Goal: Information Seeking & Learning: Learn about a topic

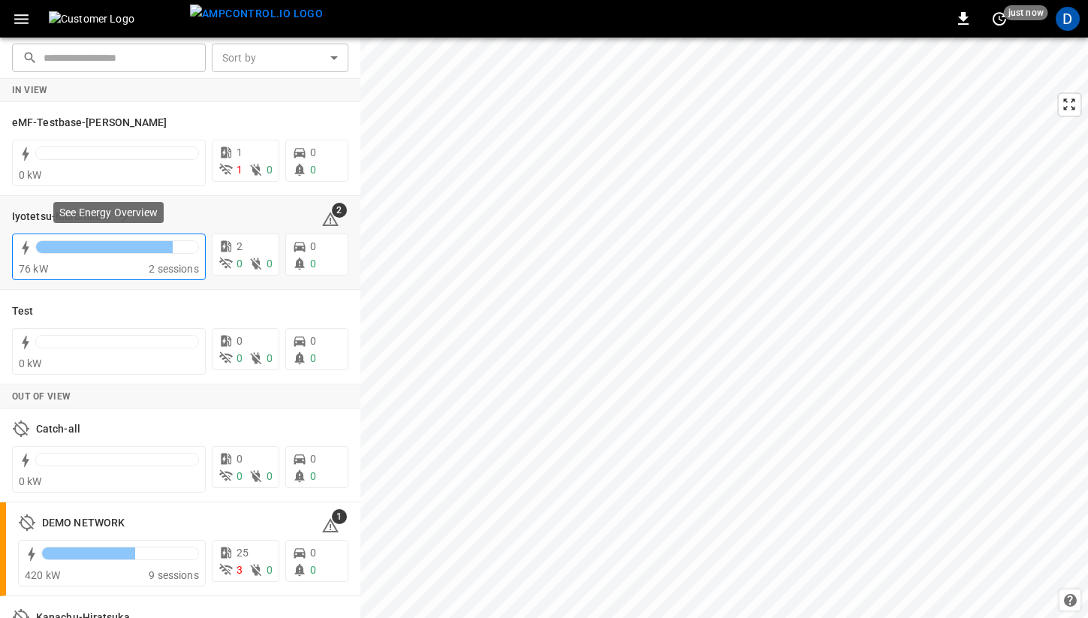
click at [104, 255] on div at bounding box center [117, 250] width 164 height 21
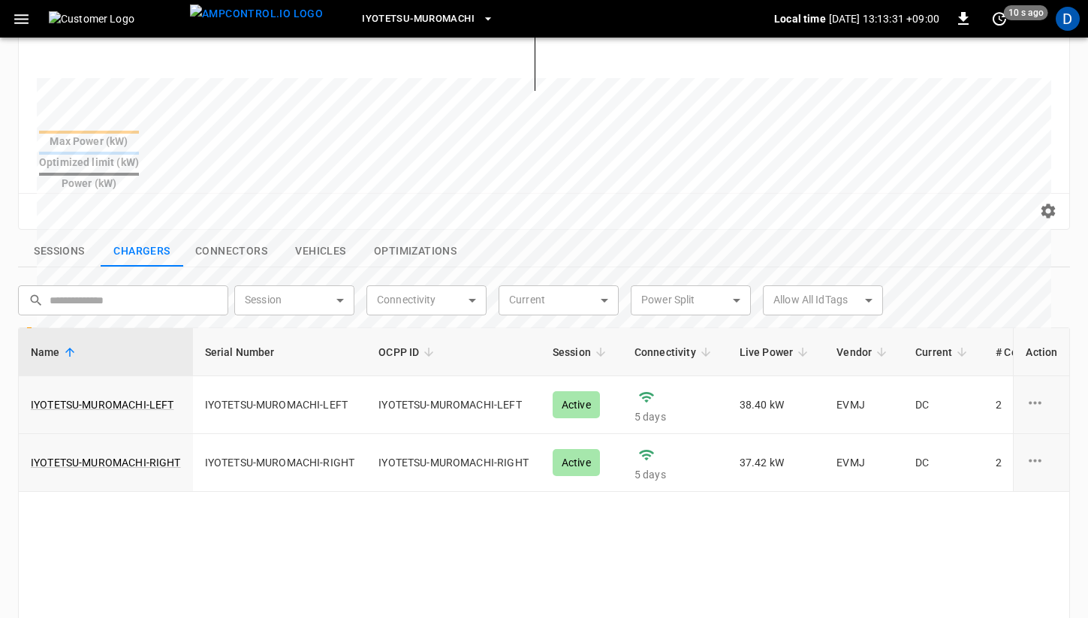
scroll to position [406, 0]
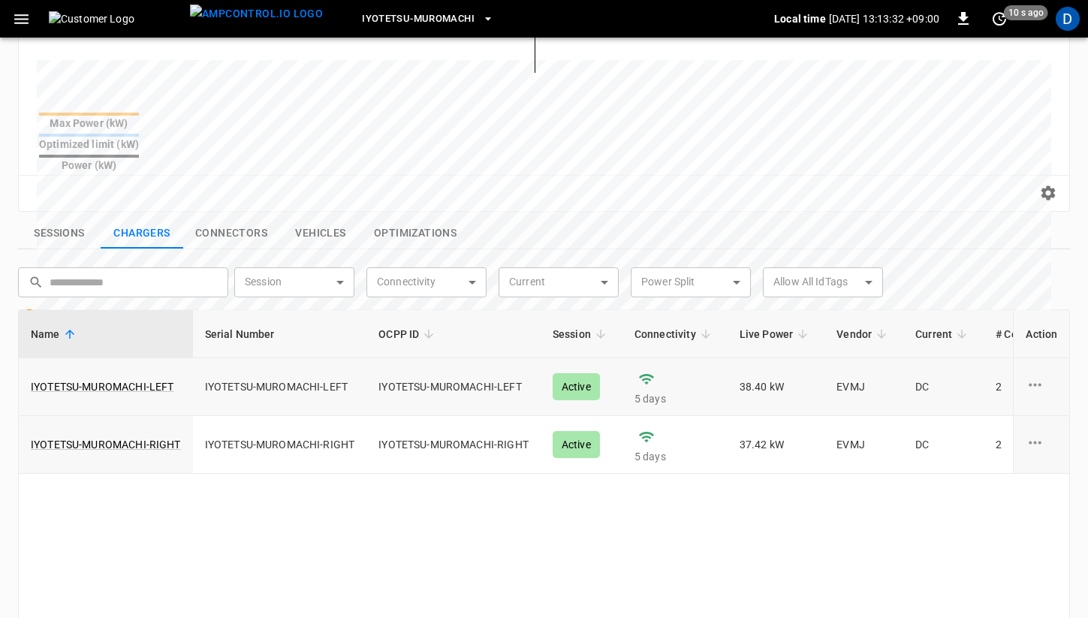
click at [128, 358] on td "IYOTETSU-MUROMACHI-LEFT" at bounding box center [106, 387] width 174 height 58
click at [127, 376] on link "IYOTETSU-MUROMACHI-LEFT" at bounding box center [102, 386] width 149 height 21
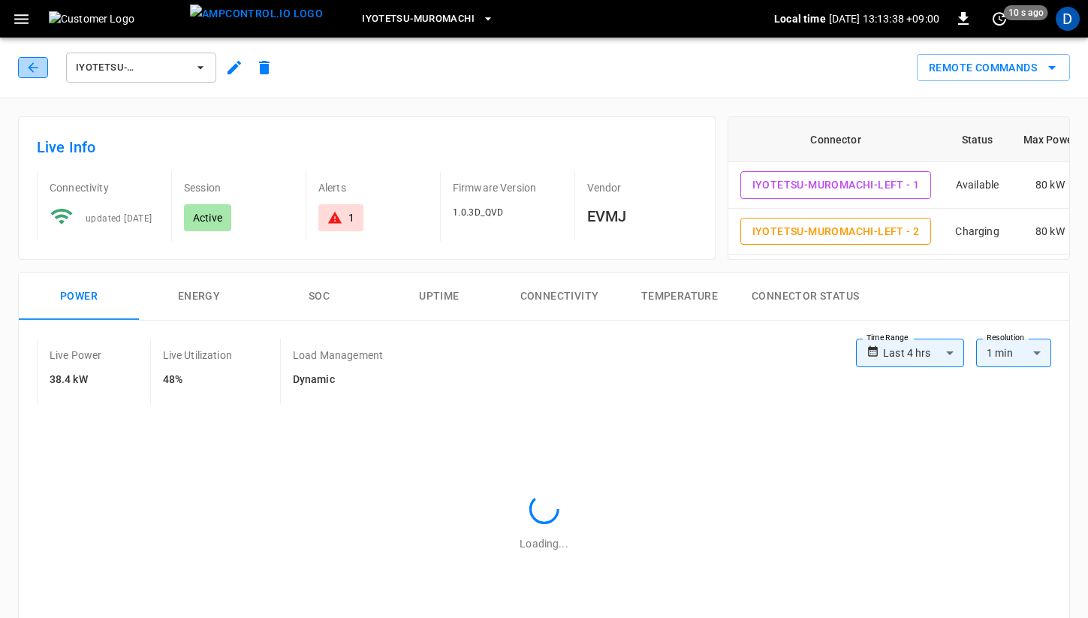
click at [26, 72] on icon "button" at bounding box center [33, 67] width 15 height 15
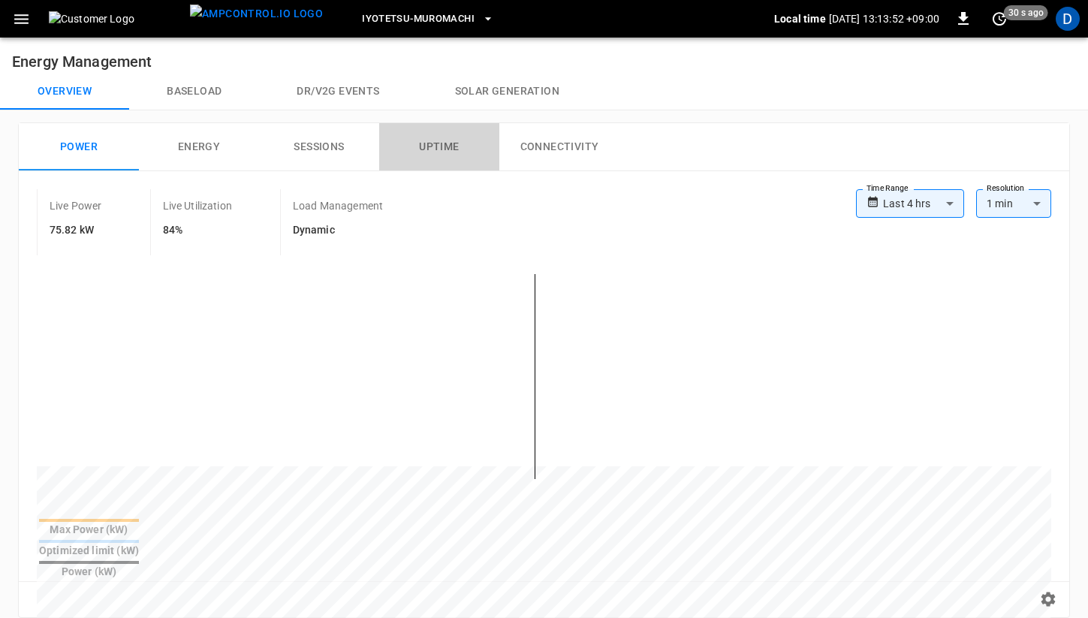
click at [454, 149] on button "Uptime" at bounding box center [439, 147] width 120 height 48
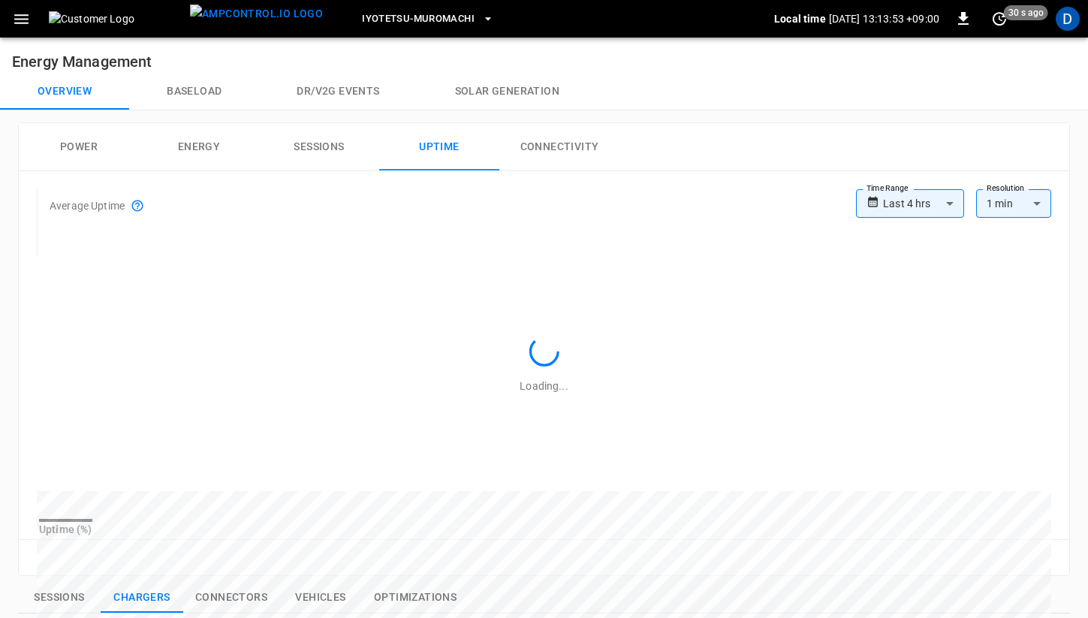
click at [143, 207] on icon at bounding box center [138, 206] width 14 height 14
click at [527, 157] on button "Connectivity" at bounding box center [559, 147] width 120 height 48
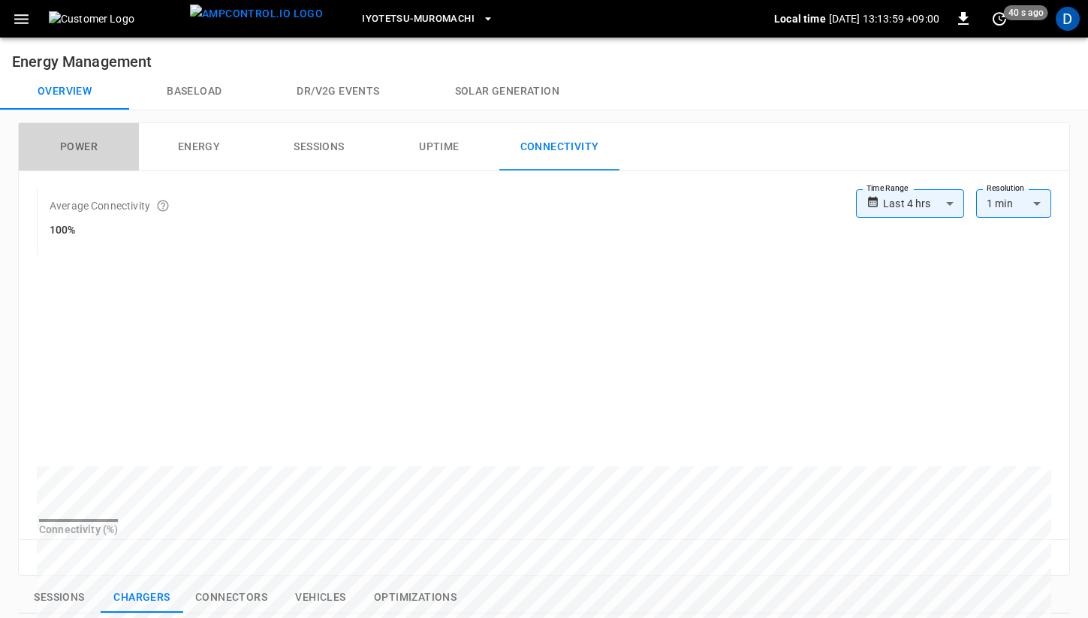
click at [88, 143] on button "Power" at bounding box center [79, 147] width 120 height 48
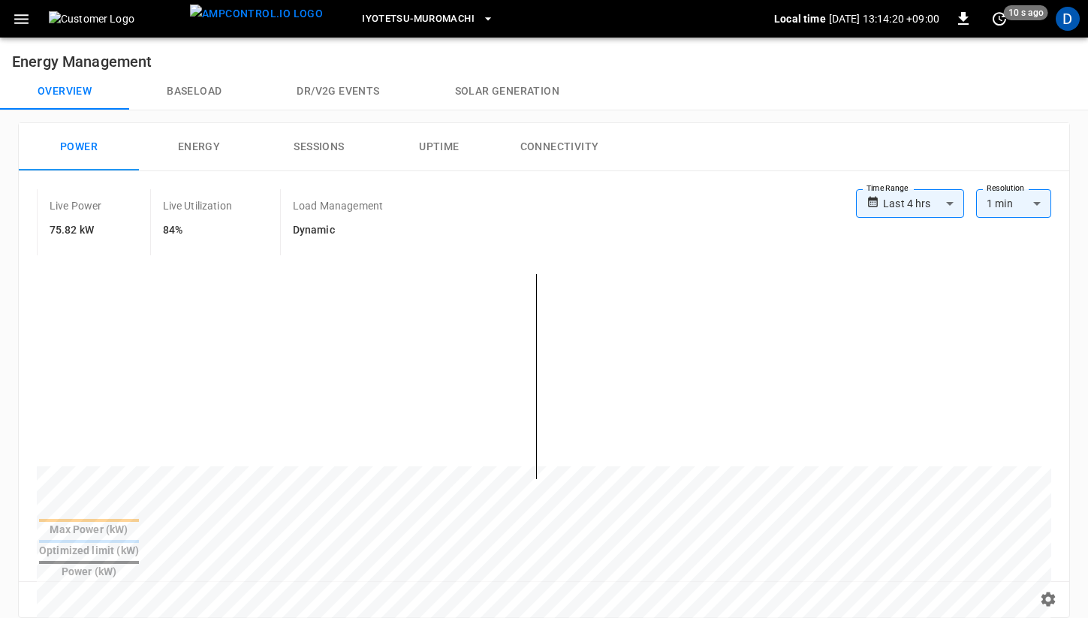
click at [206, 98] on button "Baseload" at bounding box center [194, 92] width 130 height 36
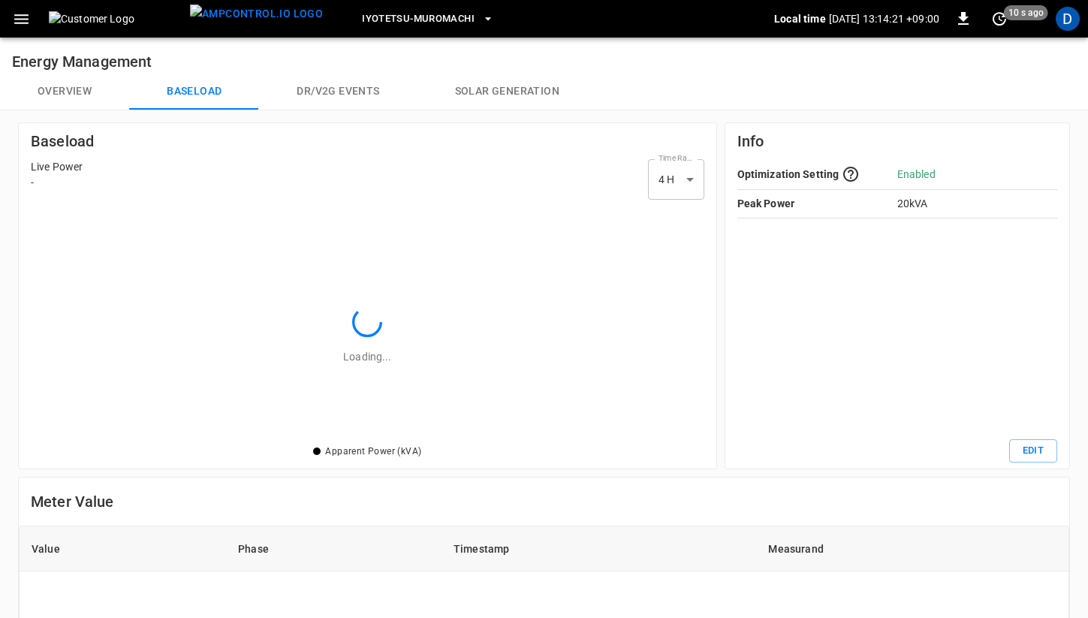
scroll to position [218, 656]
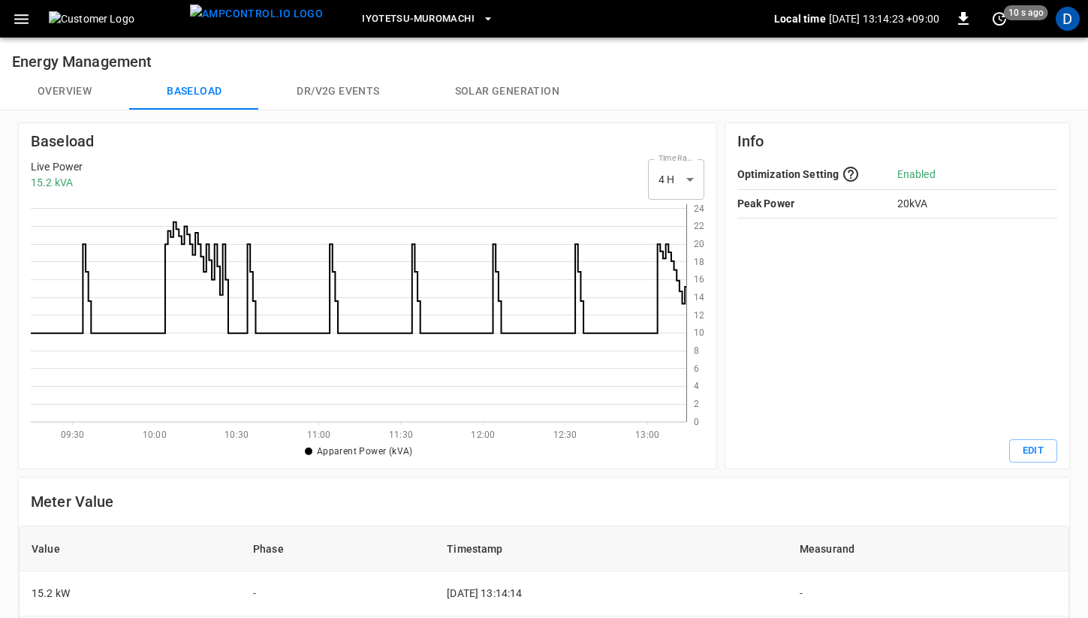
click at [62, 92] on button "Overview" at bounding box center [64, 92] width 129 height 36
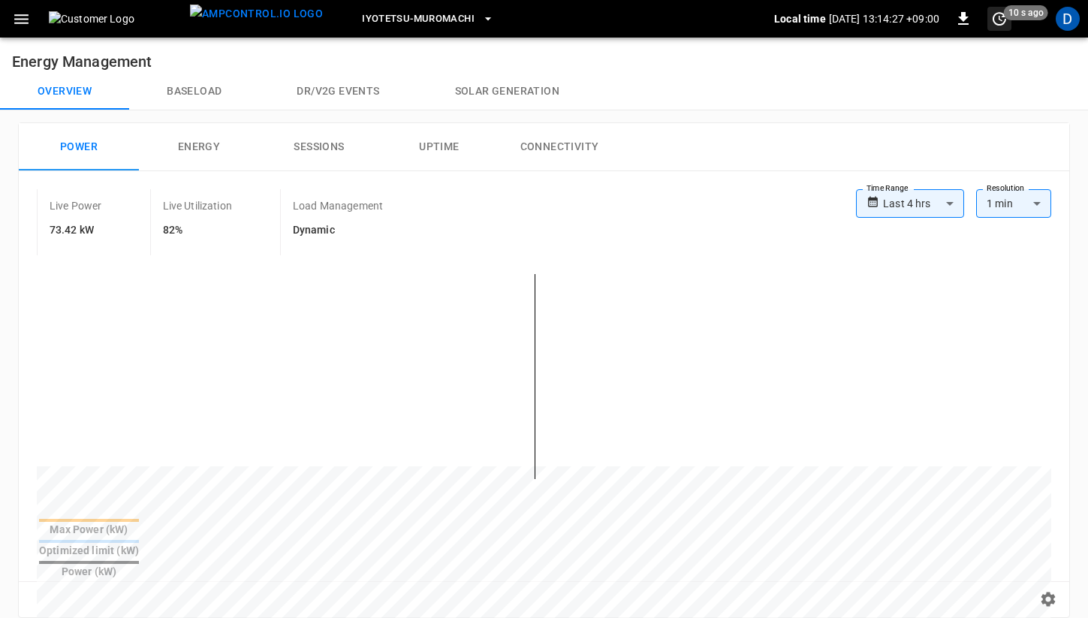
click at [998, 21] on icon "set refresh interval" at bounding box center [1000, 19] width 18 height 18
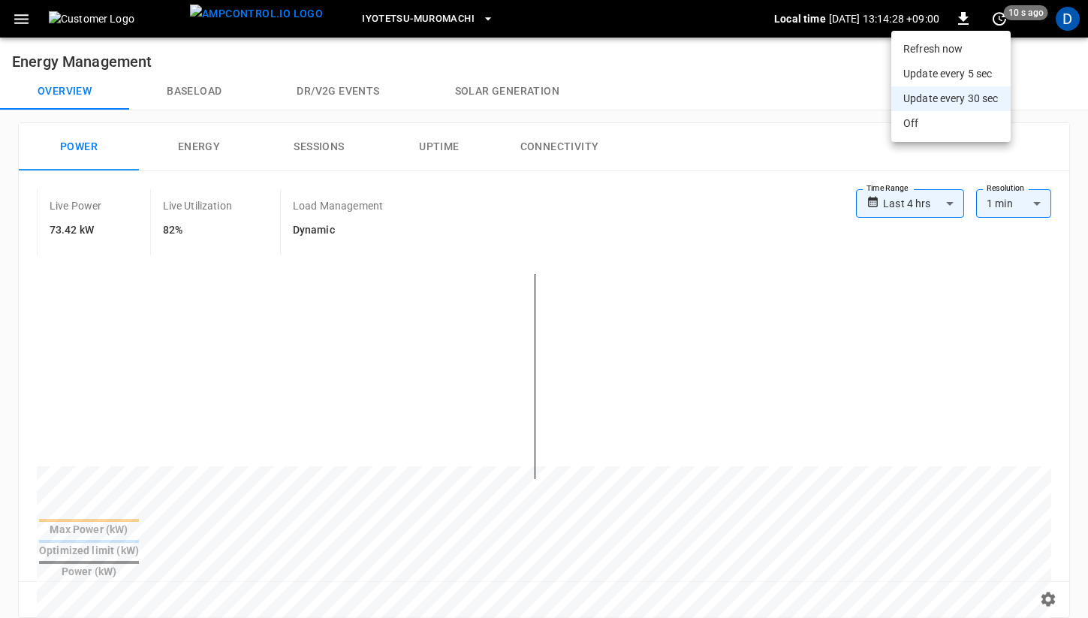
click at [965, 77] on li "Update every 5 sec" at bounding box center [951, 74] width 119 height 25
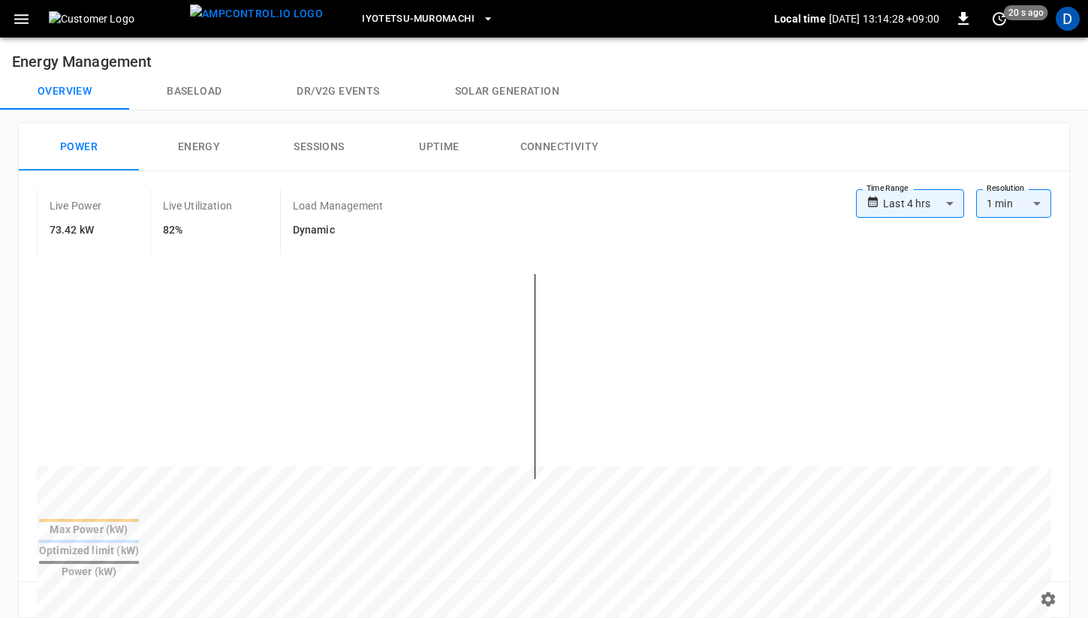
click at [762, 104] on div "Overview Baseload Dr/V2G events Solar generation" at bounding box center [544, 92] width 1088 height 36
click at [207, 85] on button "Baseload" at bounding box center [194, 92] width 130 height 36
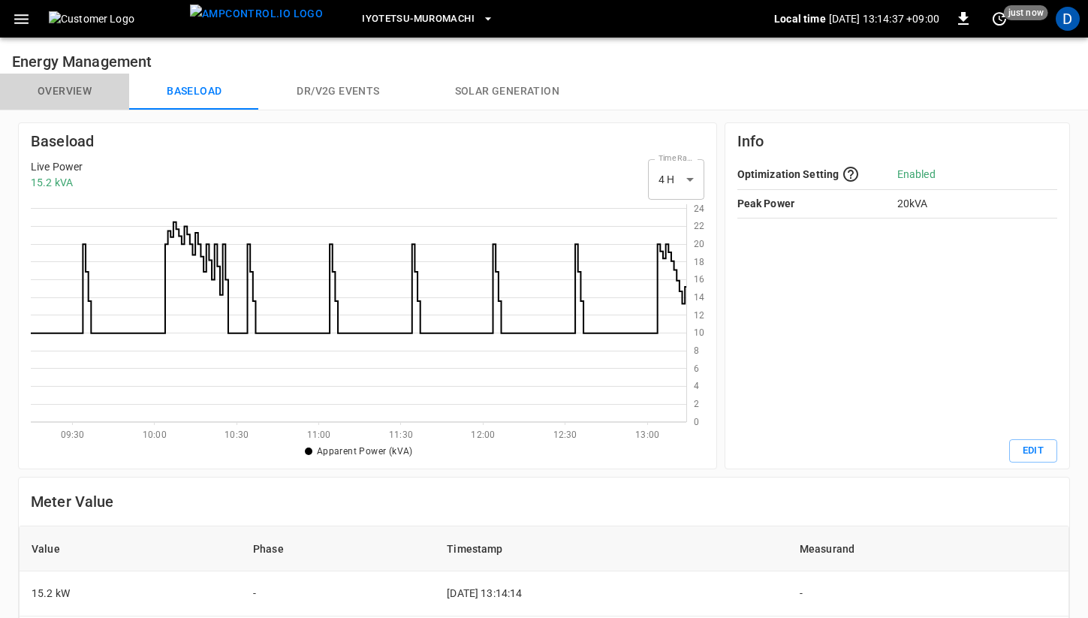
click at [71, 101] on button "Overview" at bounding box center [64, 92] width 129 height 36
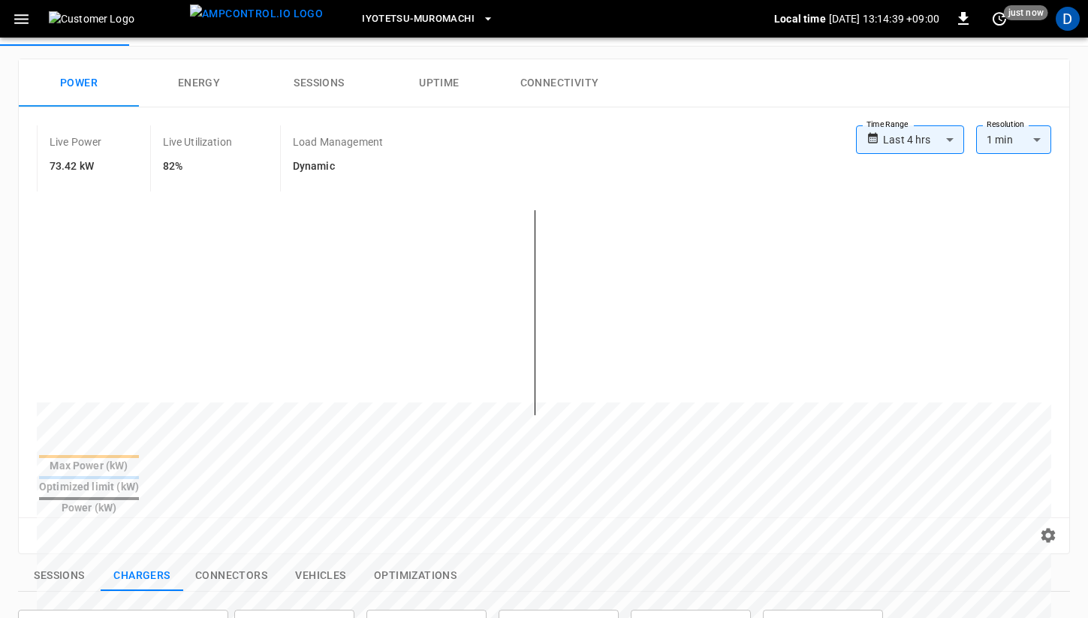
scroll to position [65, 0]
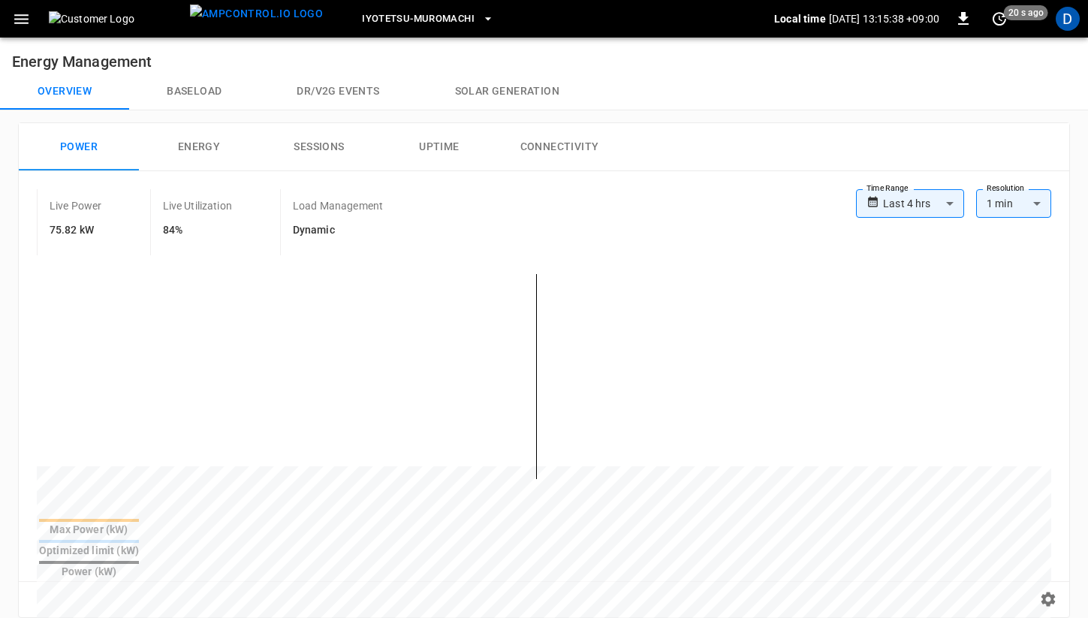
click at [212, 76] on button "Baseload" at bounding box center [194, 92] width 130 height 36
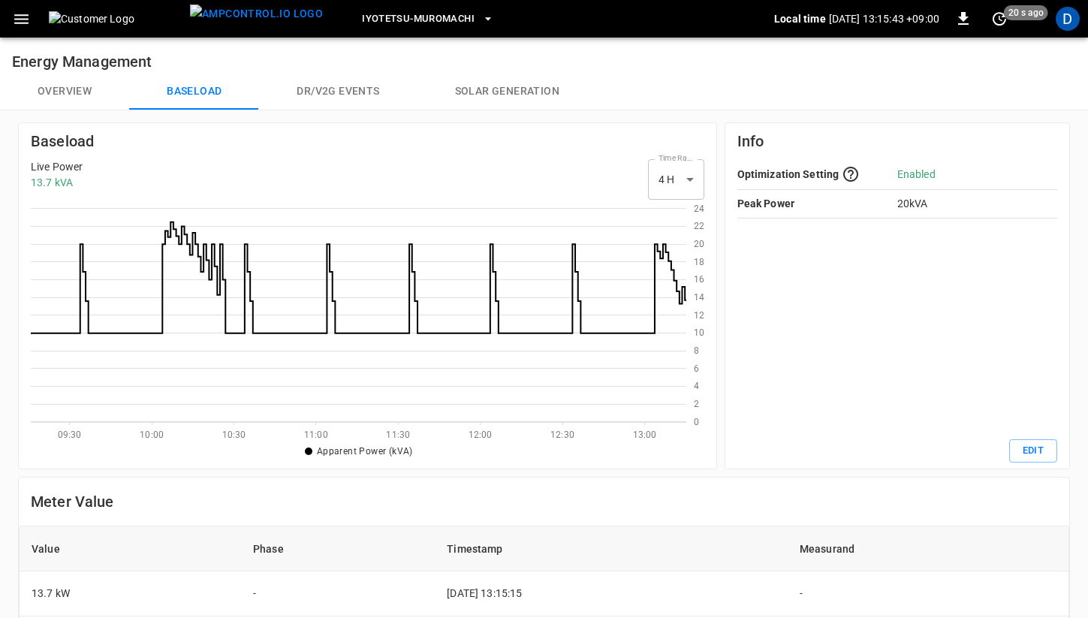
click at [82, 89] on button "Overview" at bounding box center [64, 92] width 129 height 36
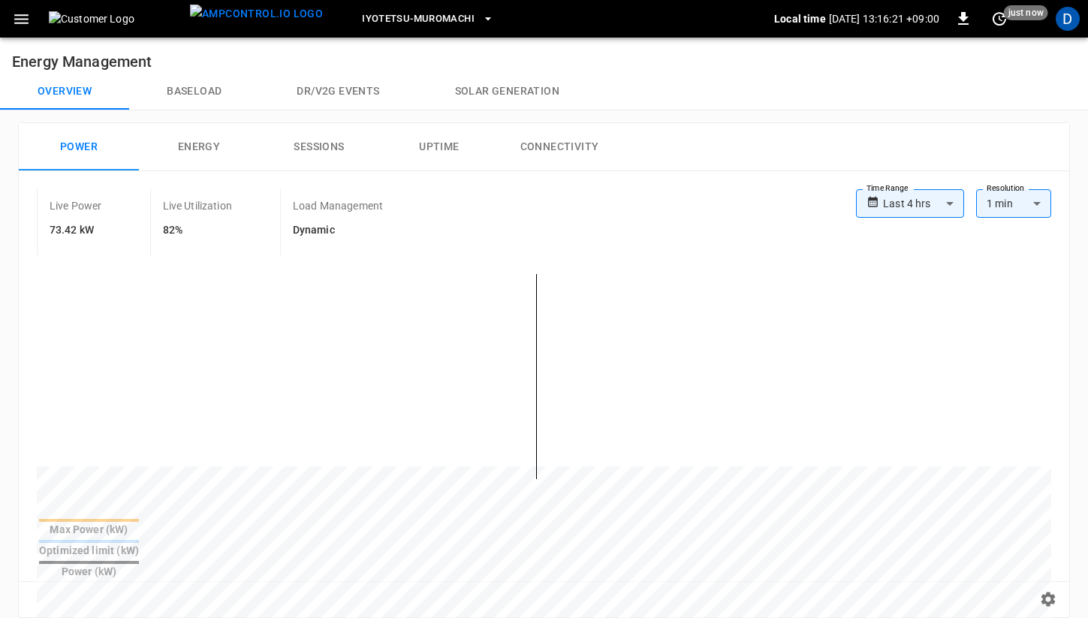
click at [210, 84] on button "Baseload" at bounding box center [194, 92] width 130 height 36
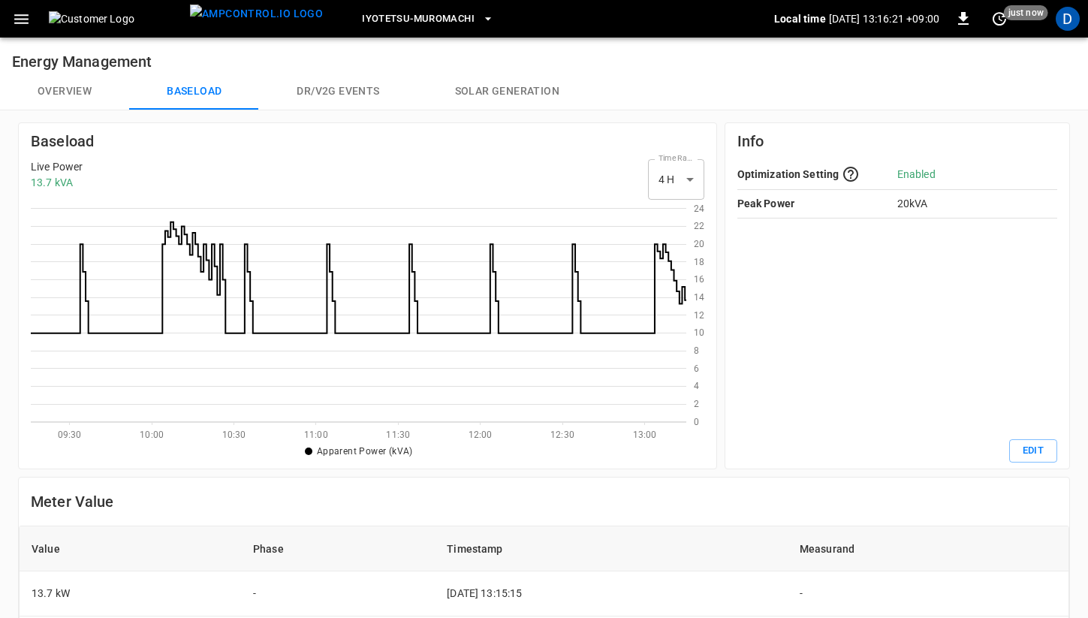
scroll to position [218, 656]
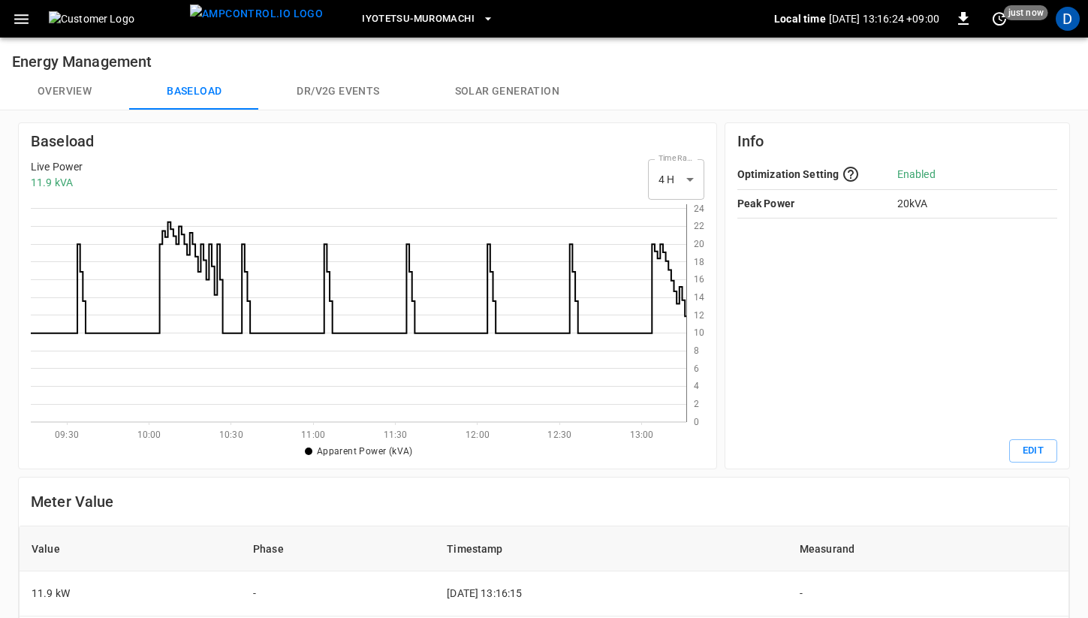
click at [53, 83] on button "Overview" at bounding box center [64, 92] width 129 height 36
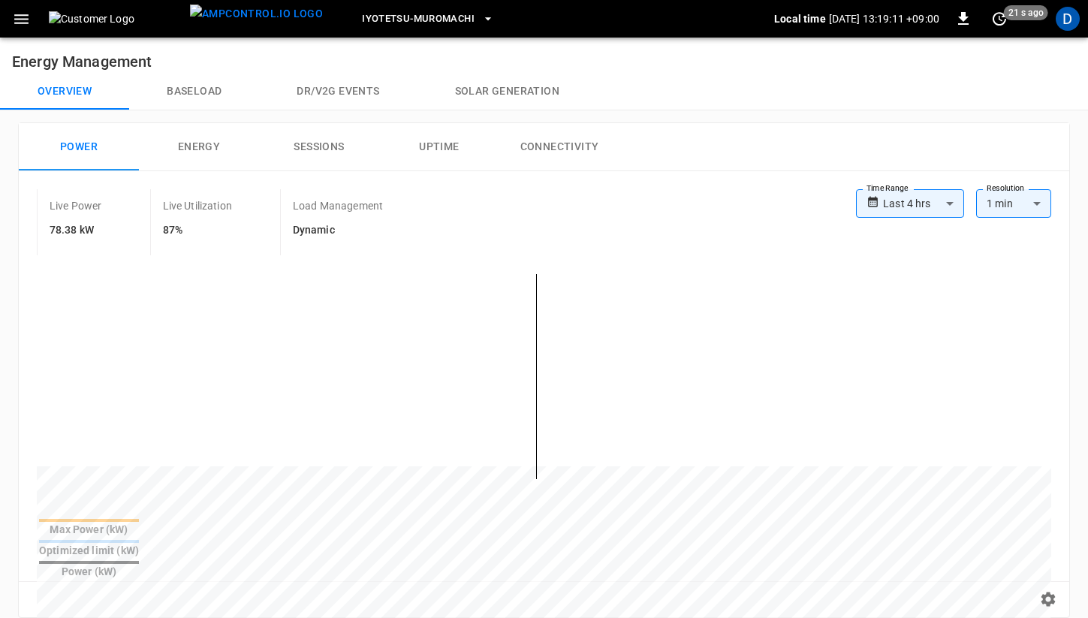
click at [202, 104] on button "Baseload" at bounding box center [194, 92] width 130 height 36
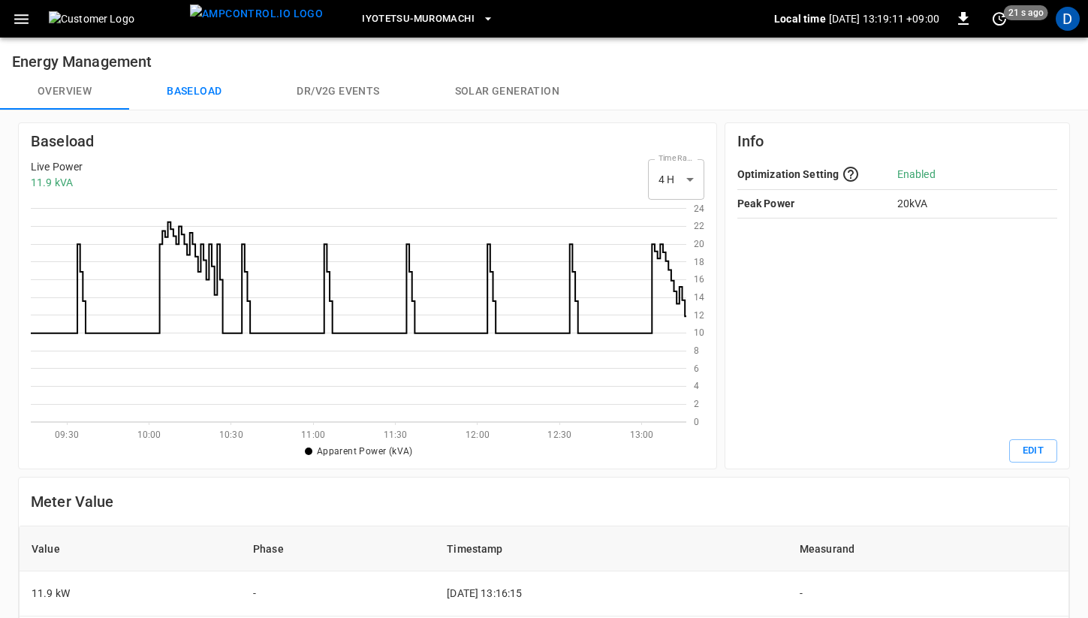
scroll to position [218, 656]
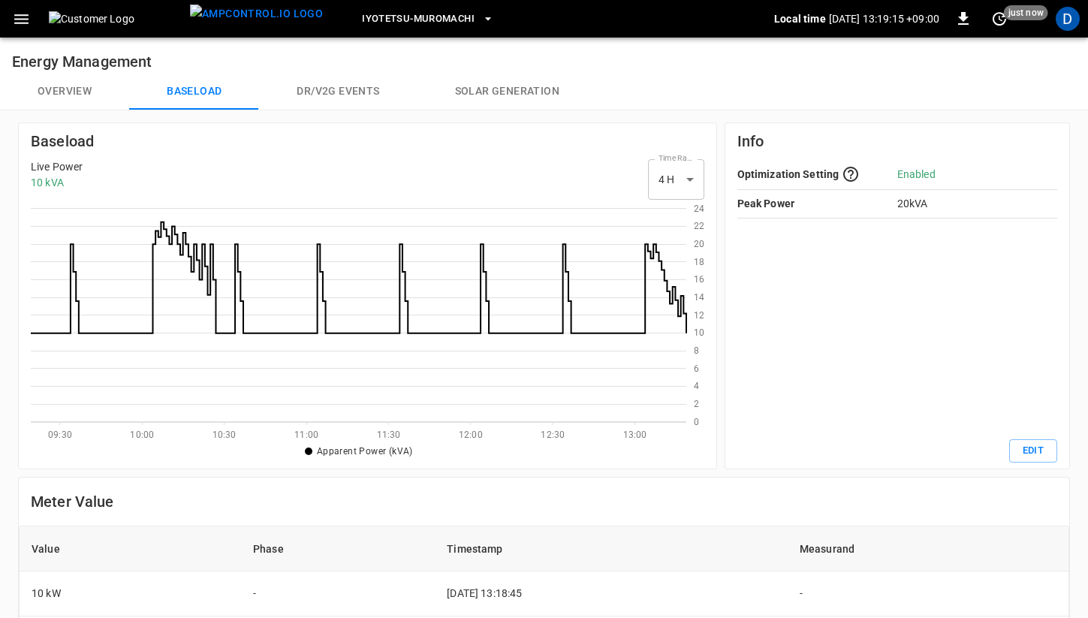
click at [71, 91] on button "Overview" at bounding box center [64, 92] width 129 height 36
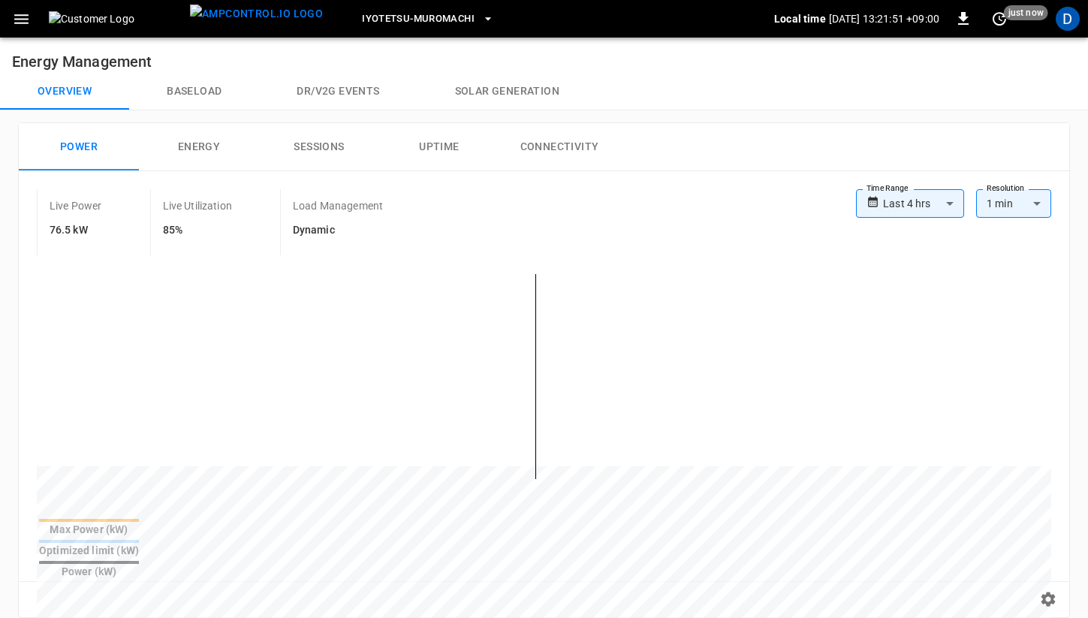
click at [203, 93] on button "Baseload" at bounding box center [194, 92] width 130 height 36
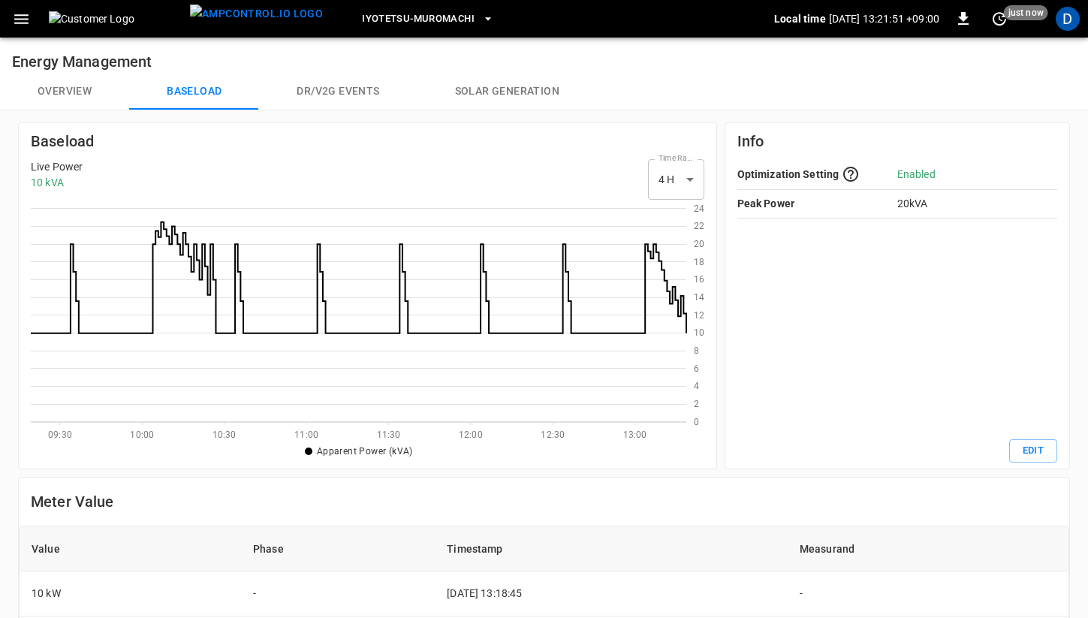
scroll to position [218, 656]
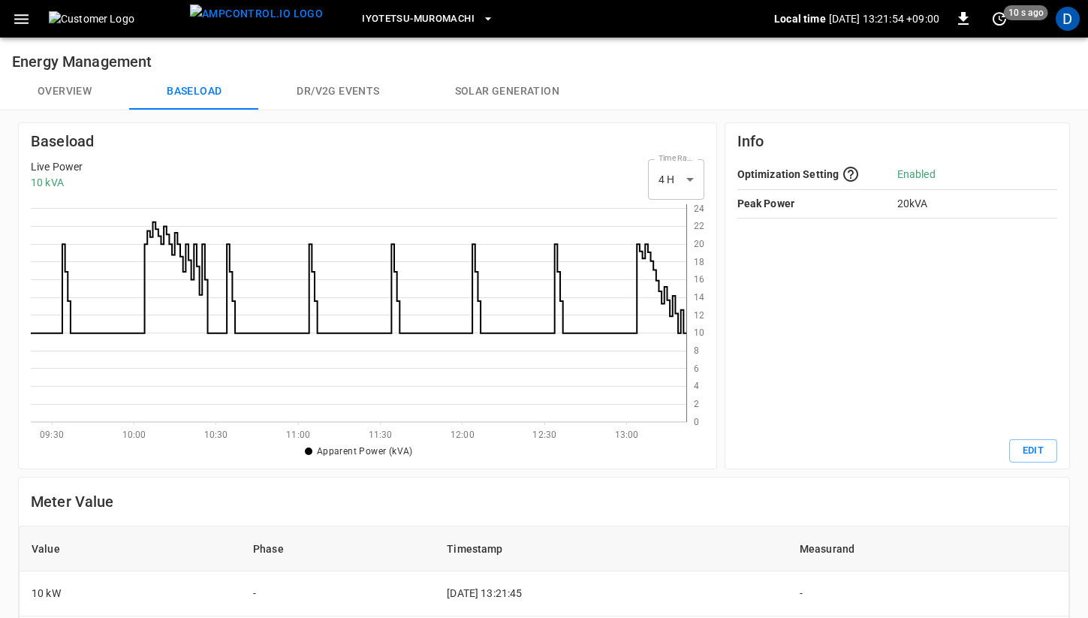
click at [74, 81] on button "Overview" at bounding box center [64, 92] width 129 height 36
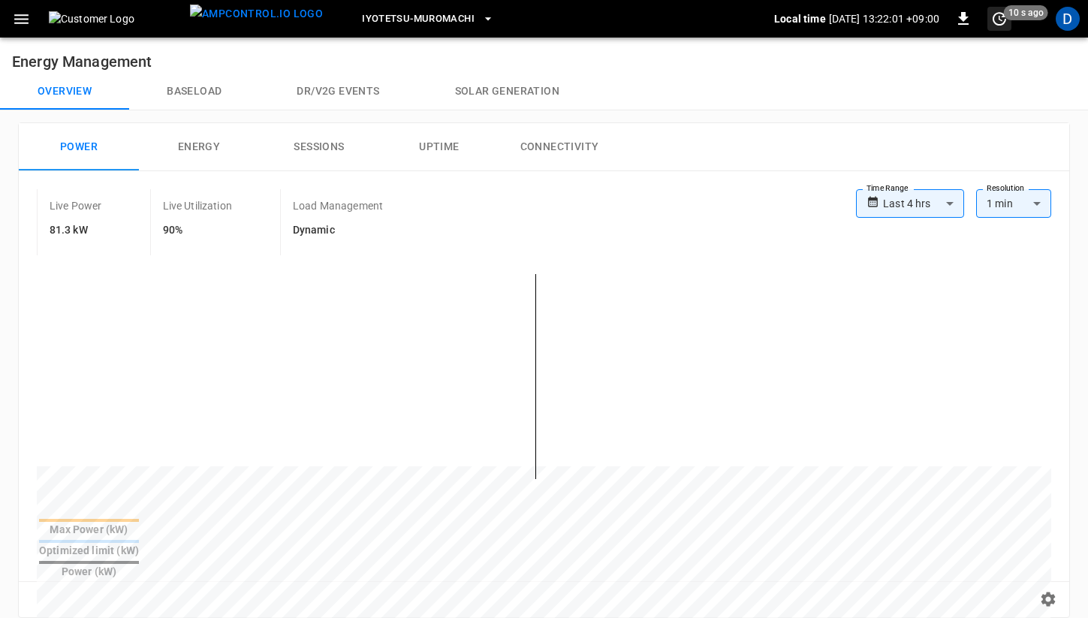
click at [1007, 27] on icon "set refresh interval" at bounding box center [1000, 19] width 18 height 18
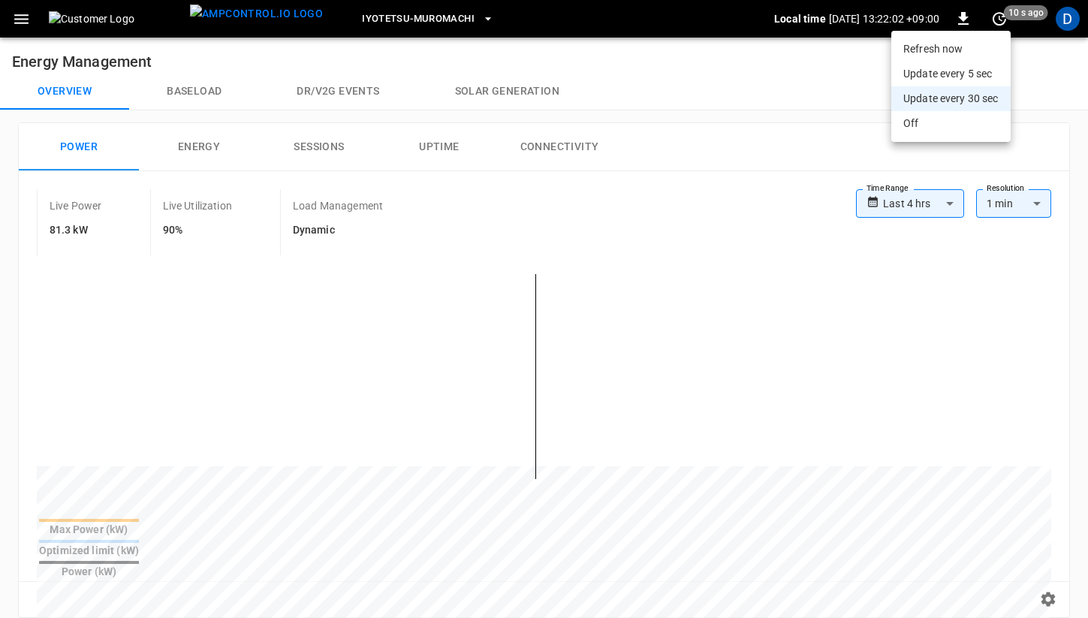
click at [961, 71] on li "Update every 5 sec" at bounding box center [951, 74] width 119 height 25
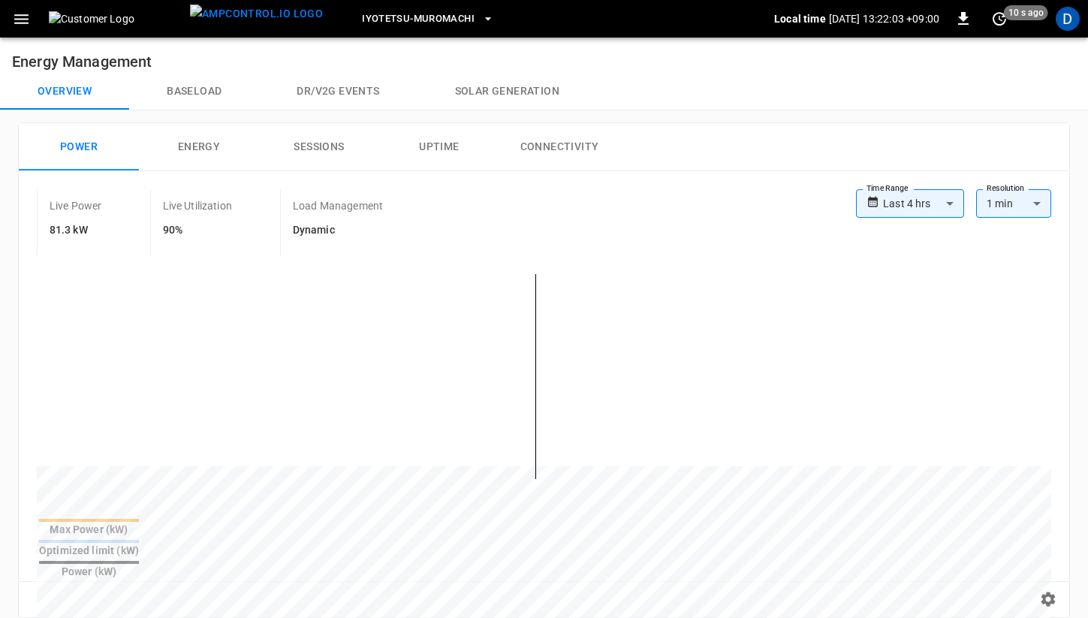
click at [843, 84] on div "Overview Baseload Dr/V2G events Solar generation" at bounding box center [544, 92] width 1088 height 36
click at [190, 95] on button "Baseload" at bounding box center [194, 92] width 130 height 36
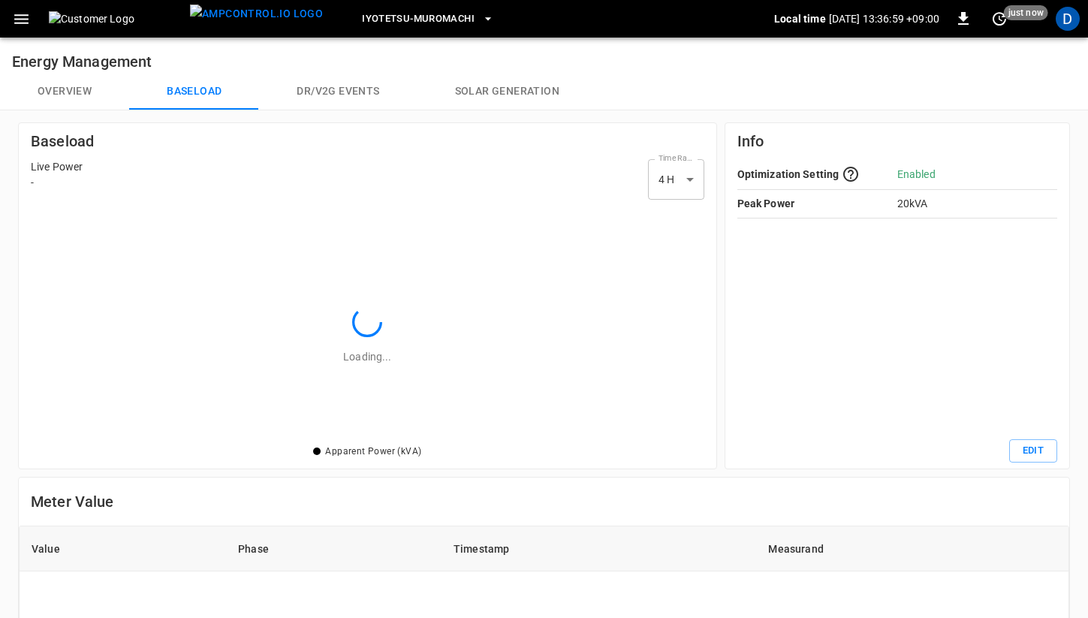
scroll to position [218, 656]
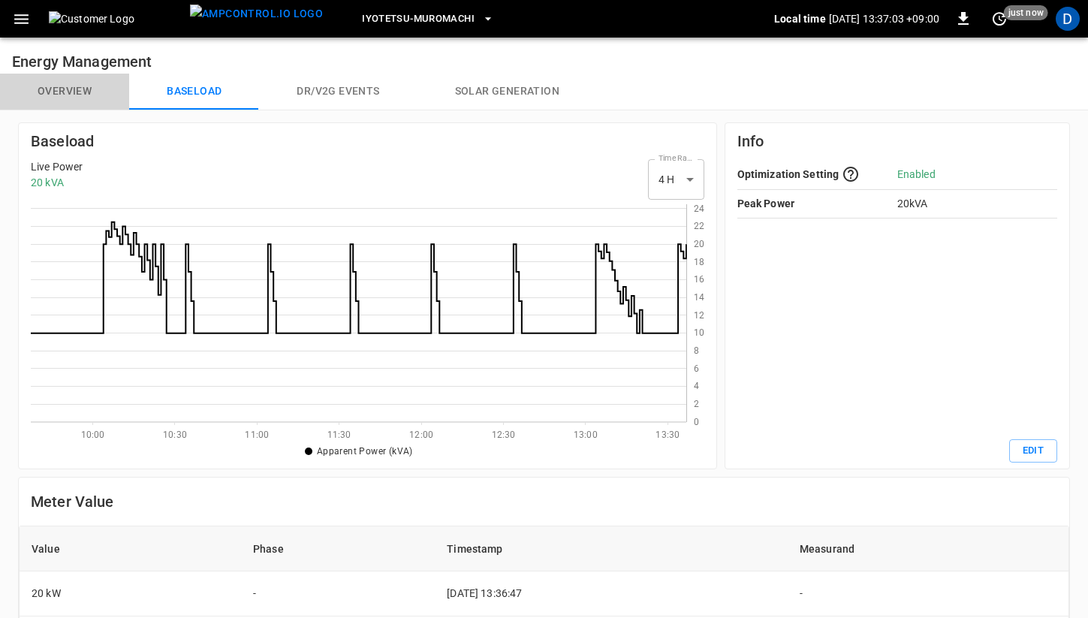
click at [72, 92] on button "Overview" at bounding box center [64, 92] width 129 height 36
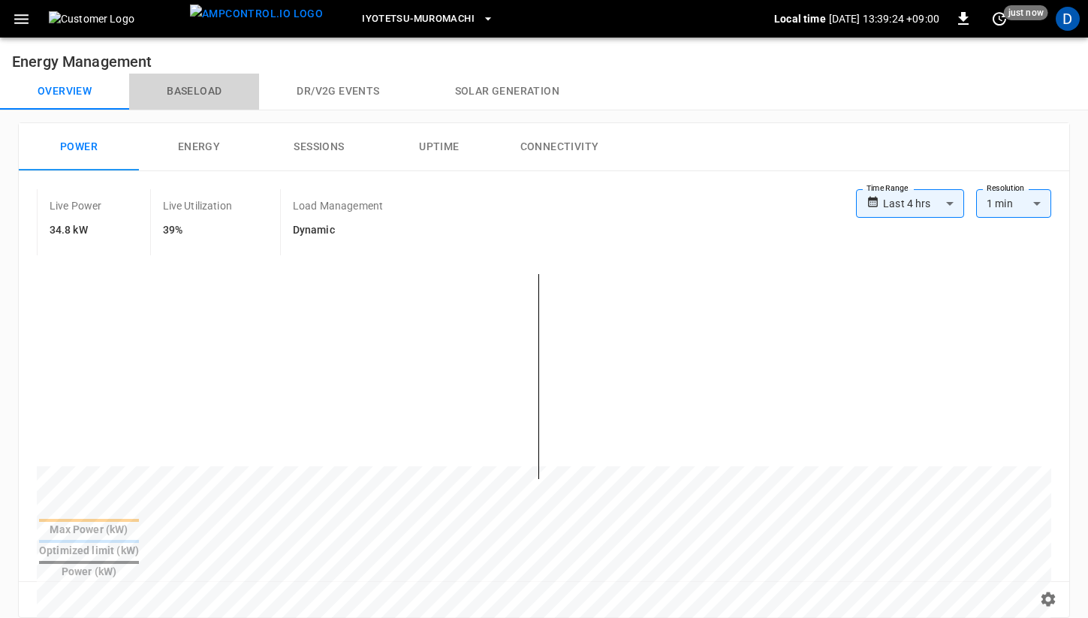
click at [199, 82] on button "Baseload" at bounding box center [194, 92] width 130 height 36
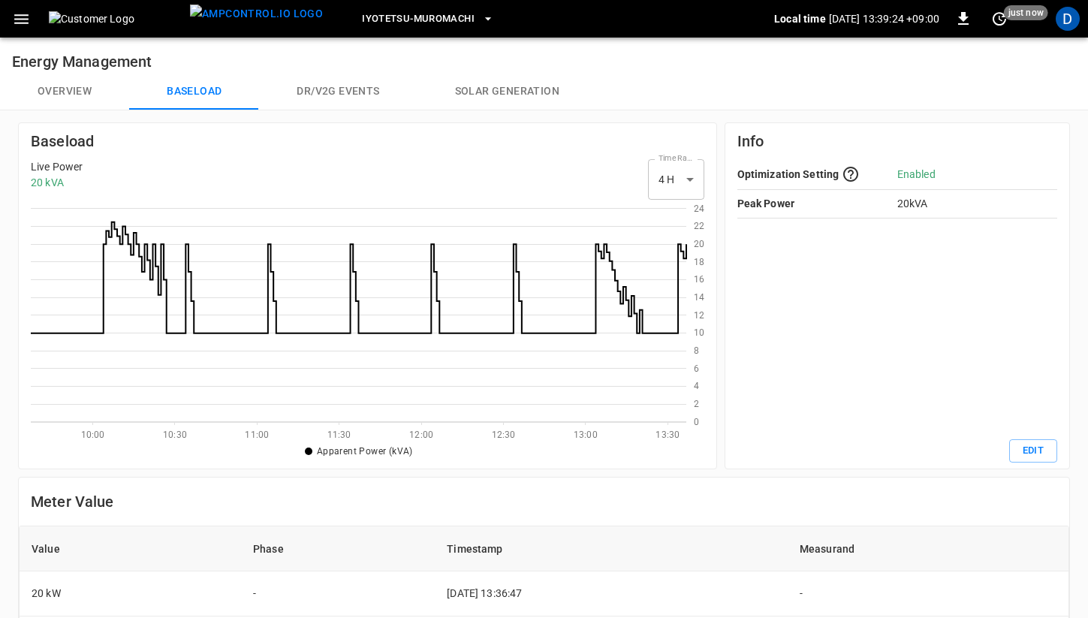
scroll to position [218, 656]
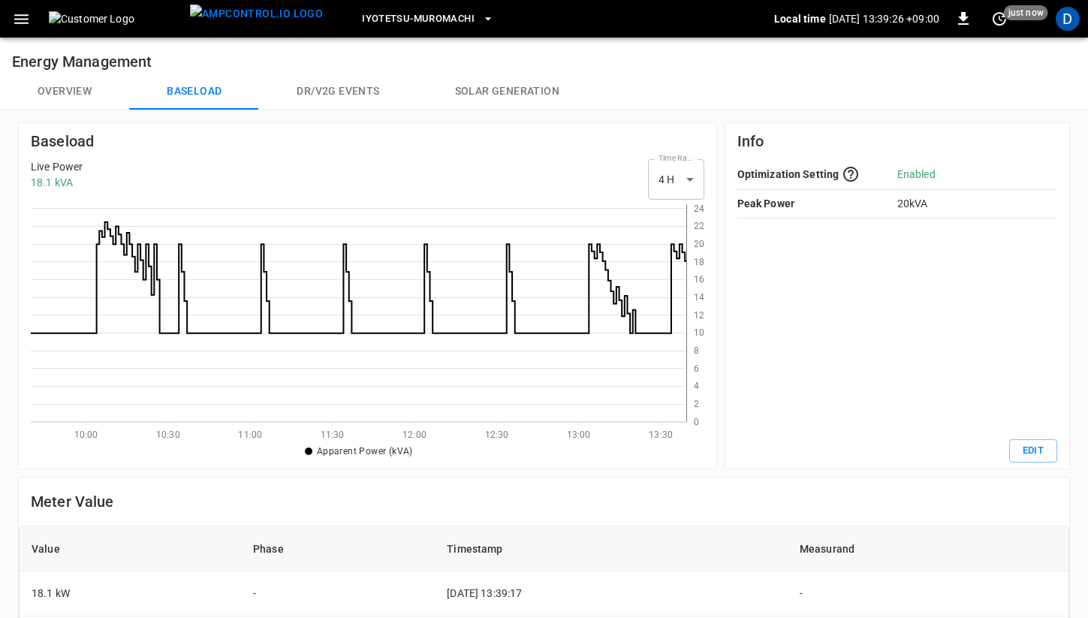
click at [55, 93] on button "Overview" at bounding box center [64, 92] width 129 height 36
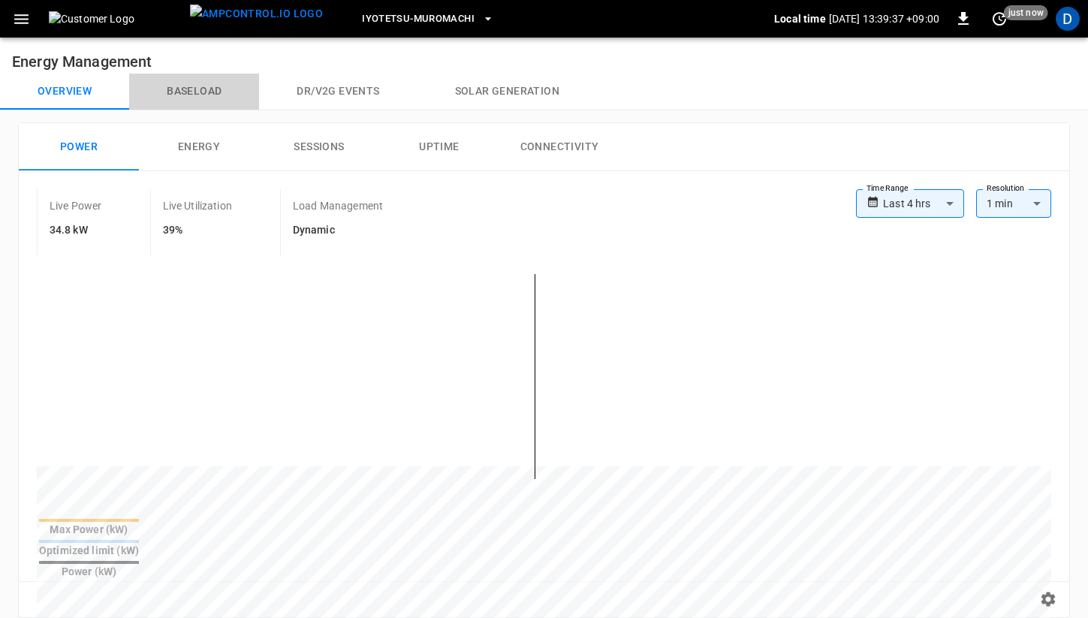
click at [199, 74] on button "Baseload" at bounding box center [194, 92] width 130 height 36
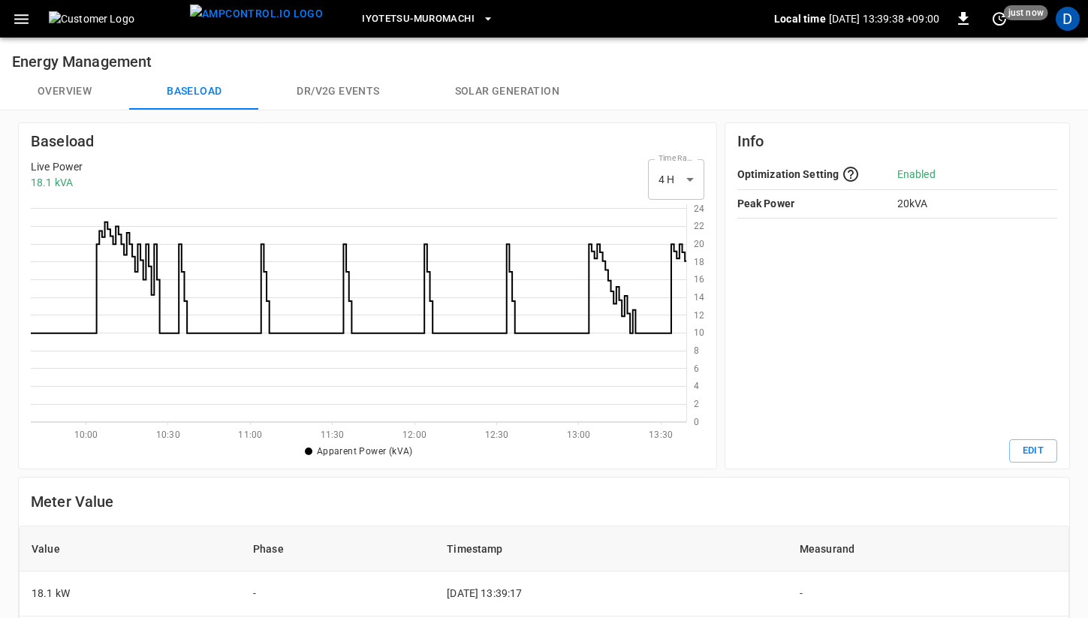
scroll to position [218, 656]
click at [84, 89] on button "Overview" at bounding box center [64, 92] width 129 height 36
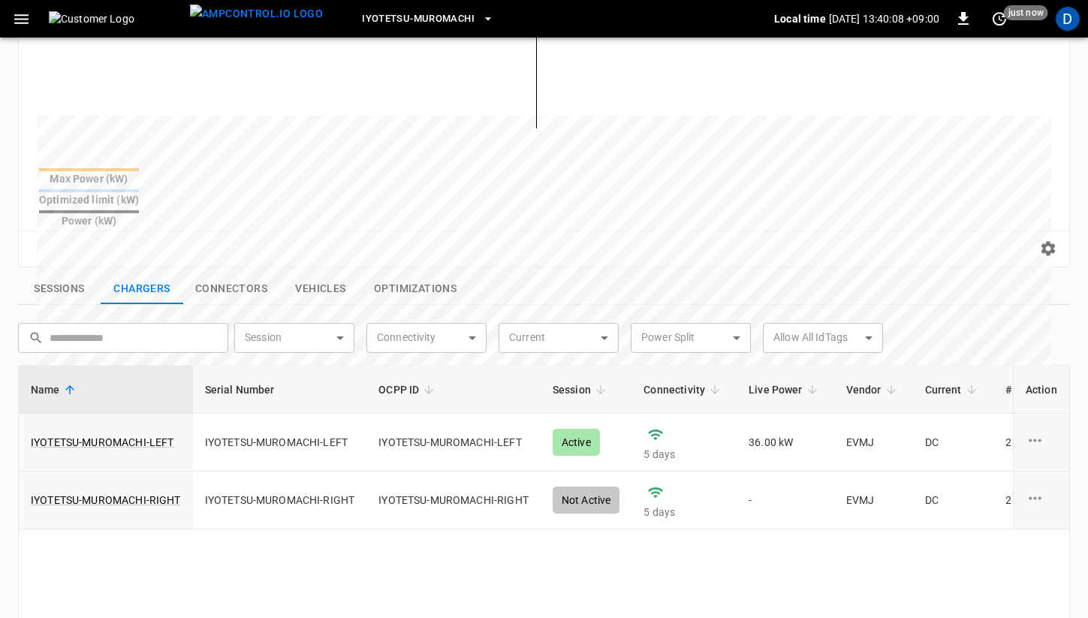
scroll to position [354, 0]
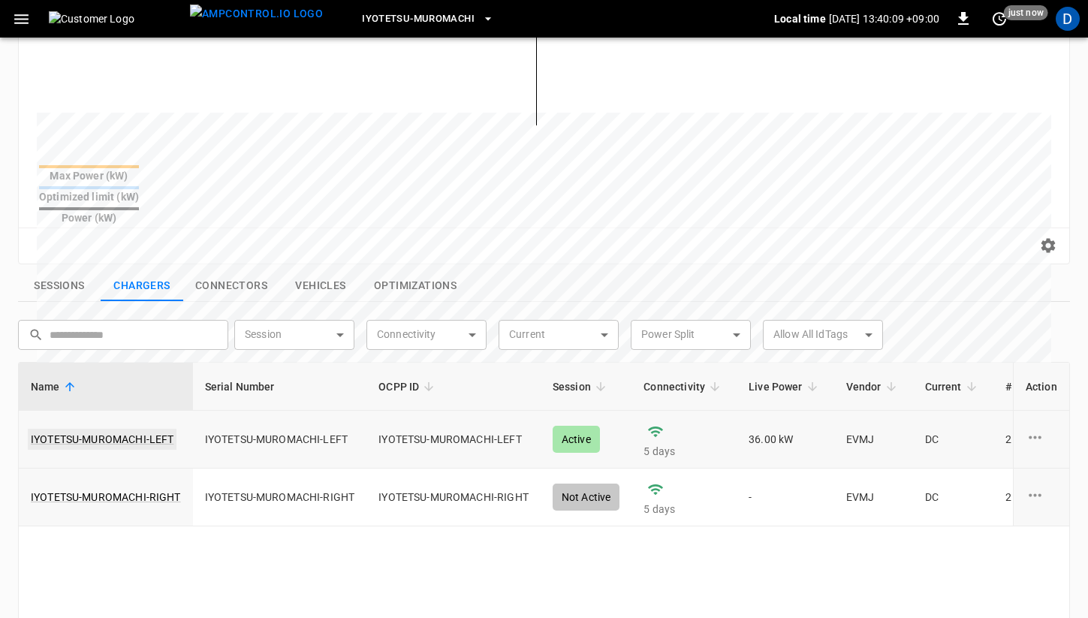
click at [138, 429] on link "IYOTETSU-MUROMACHI-LEFT" at bounding box center [102, 439] width 149 height 21
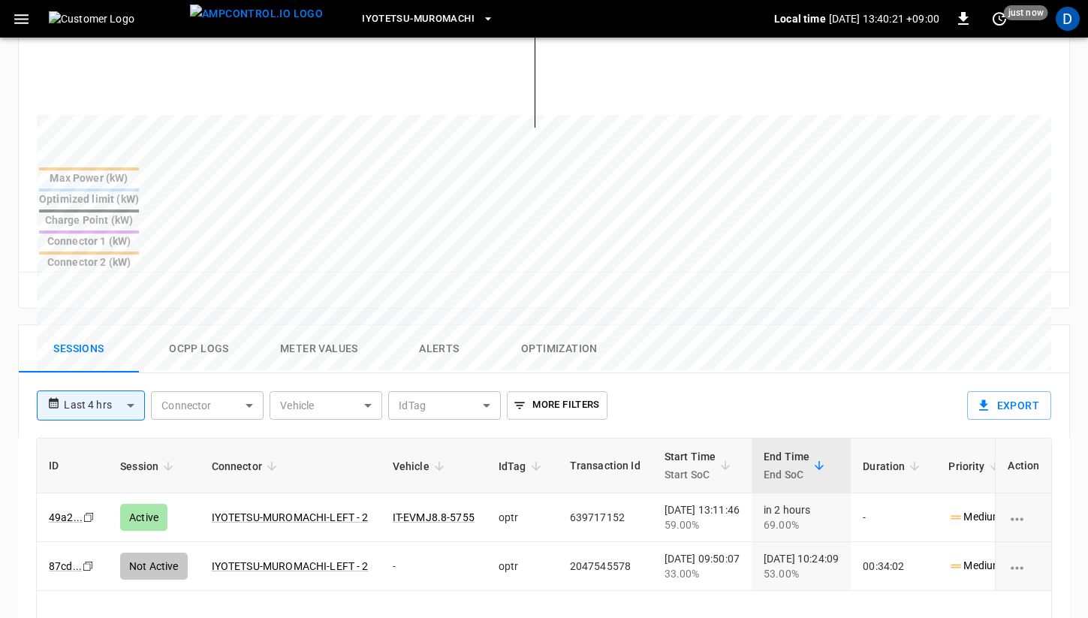
scroll to position [500, 0]
click at [192, 326] on button "Ocpp logs" at bounding box center [199, 350] width 120 height 48
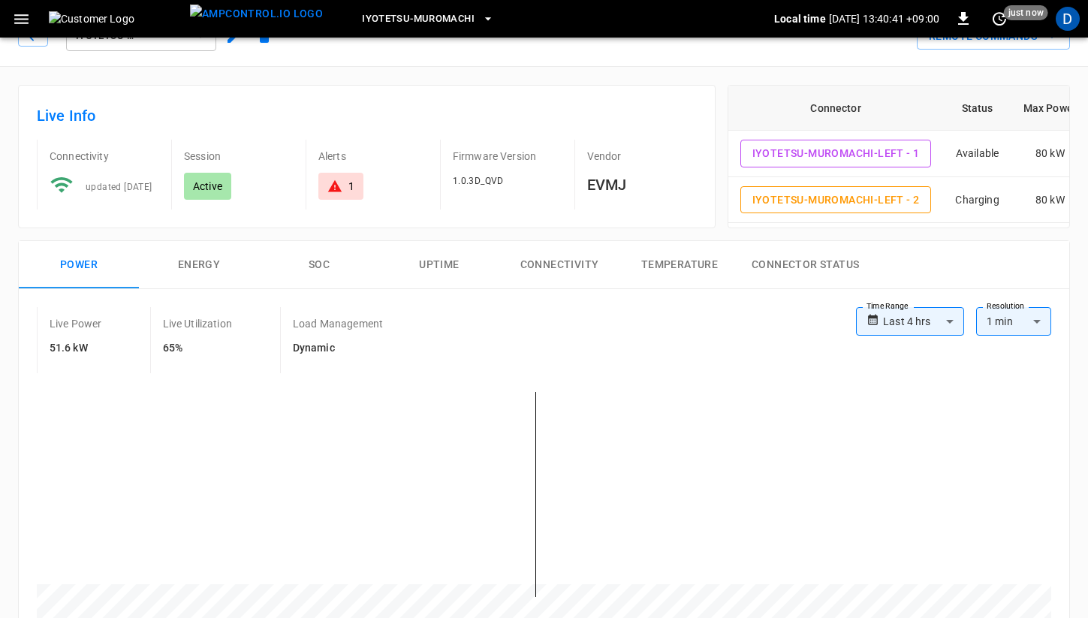
scroll to position [0, 0]
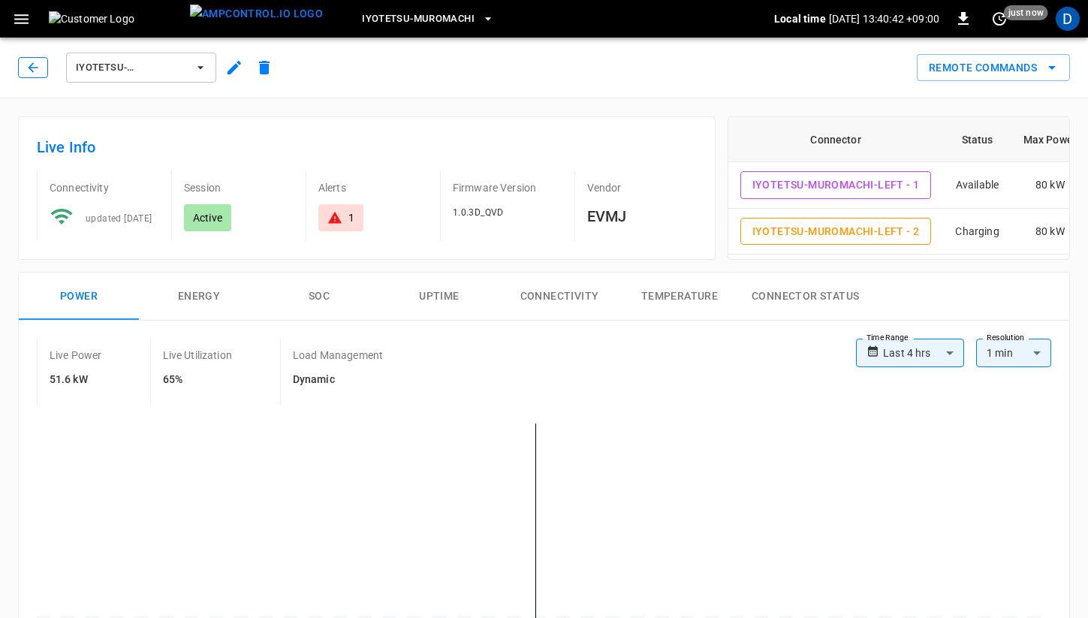
click at [24, 68] on button "button" at bounding box center [33, 67] width 30 height 21
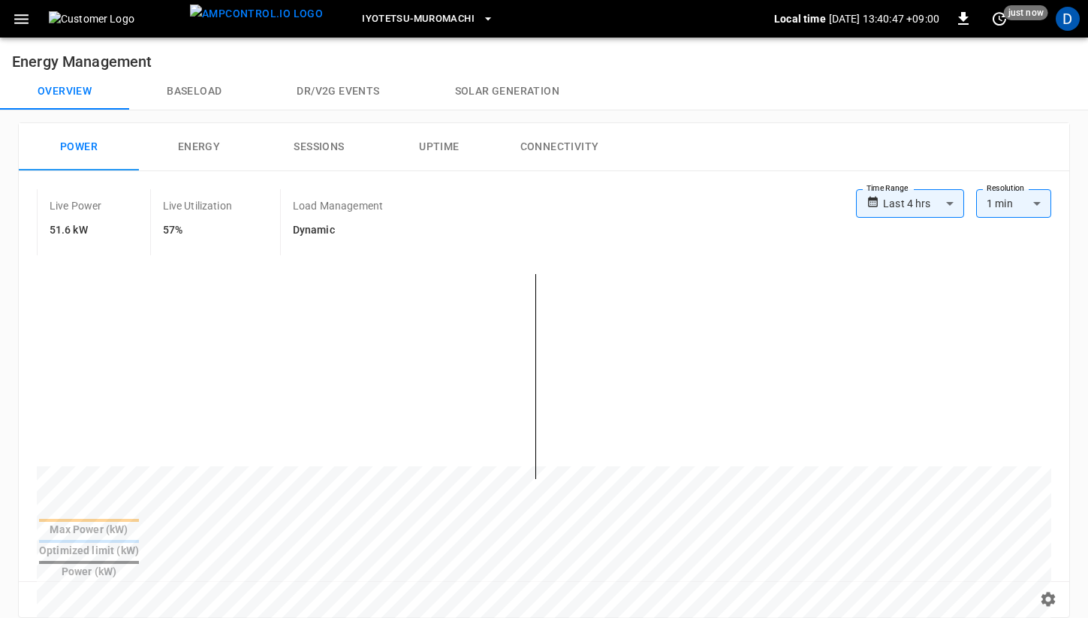
click at [177, 92] on button "Baseload" at bounding box center [194, 92] width 130 height 36
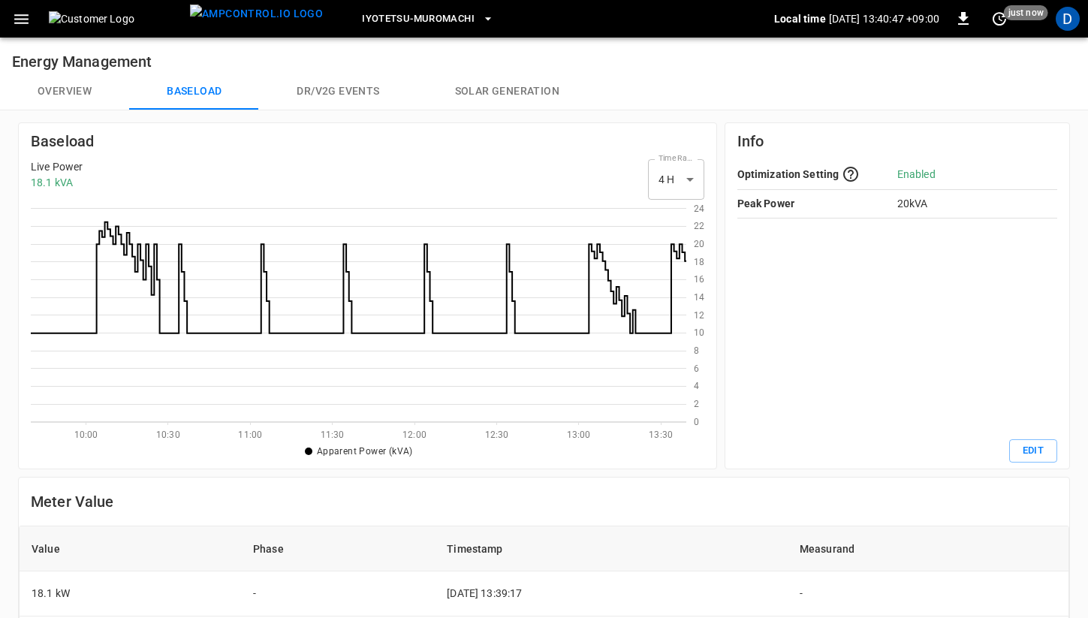
scroll to position [218, 656]
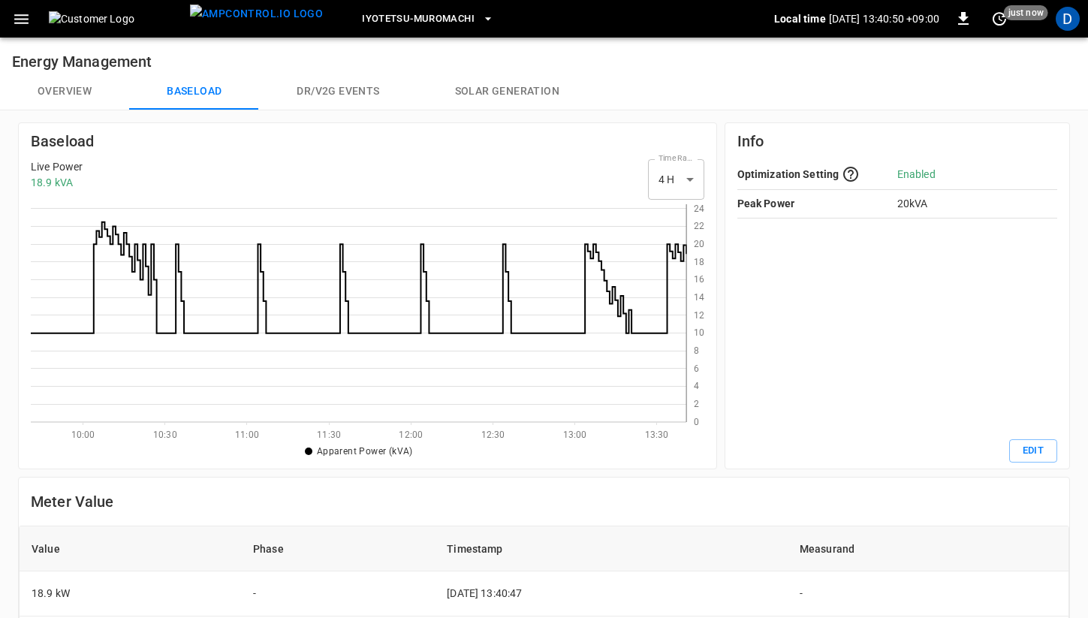
click at [70, 79] on button "Overview" at bounding box center [64, 92] width 129 height 36
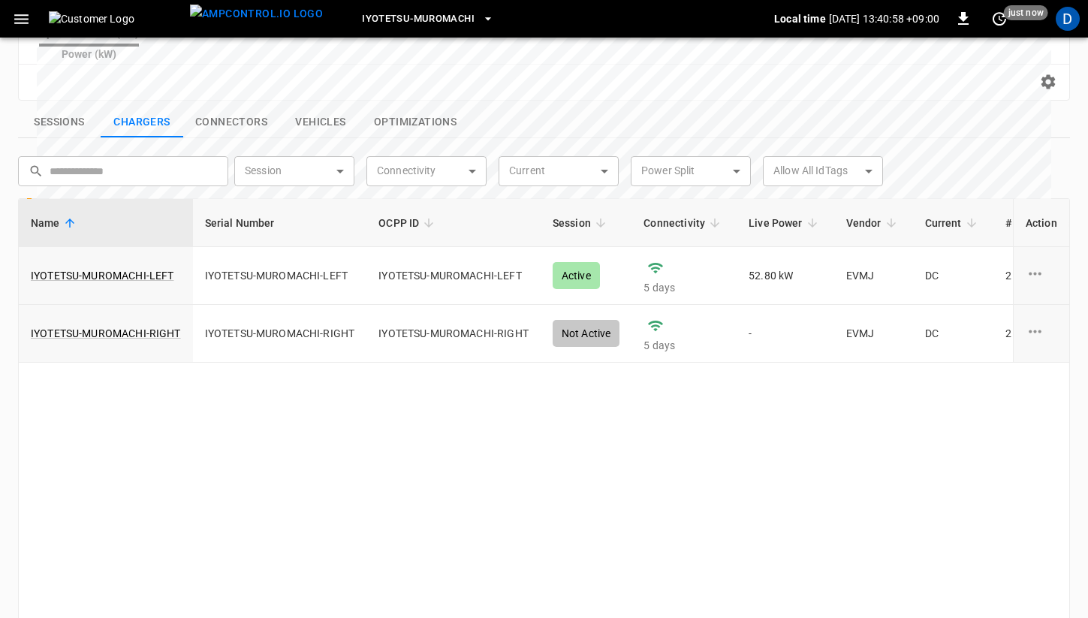
scroll to position [553, 0]
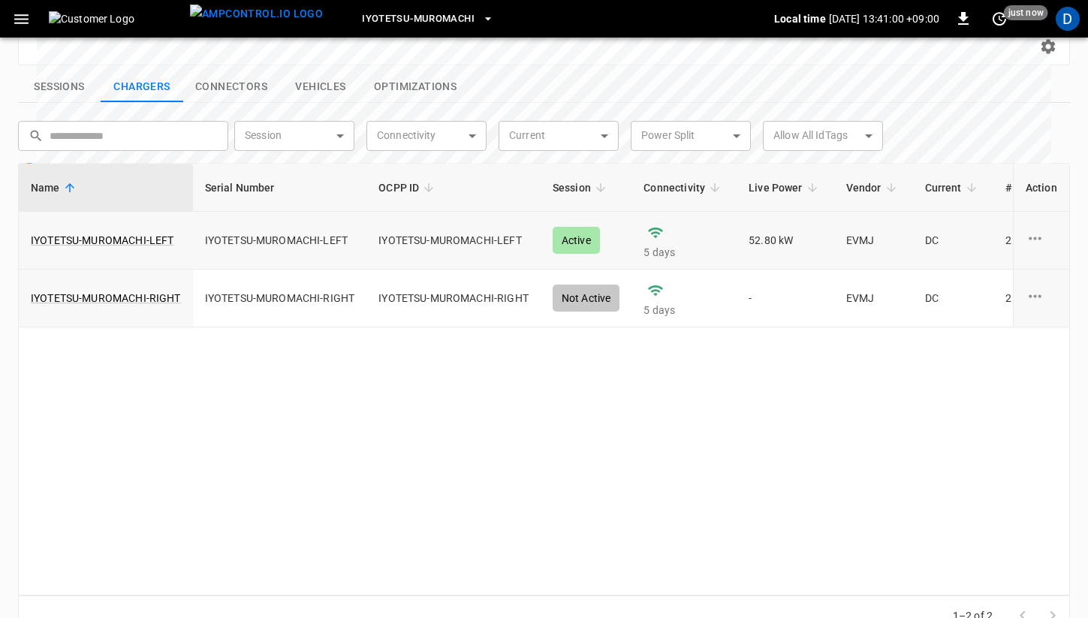
click at [122, 212] on td "IYOTETSU-MUROMACHI-LEFT" at bounding box center [106, 241] width 174 height 58
click at [118, 230] on link "IYOTETSU-MUROMACHI-LEFT" at bounding box center [102, 240] width 149 height 21
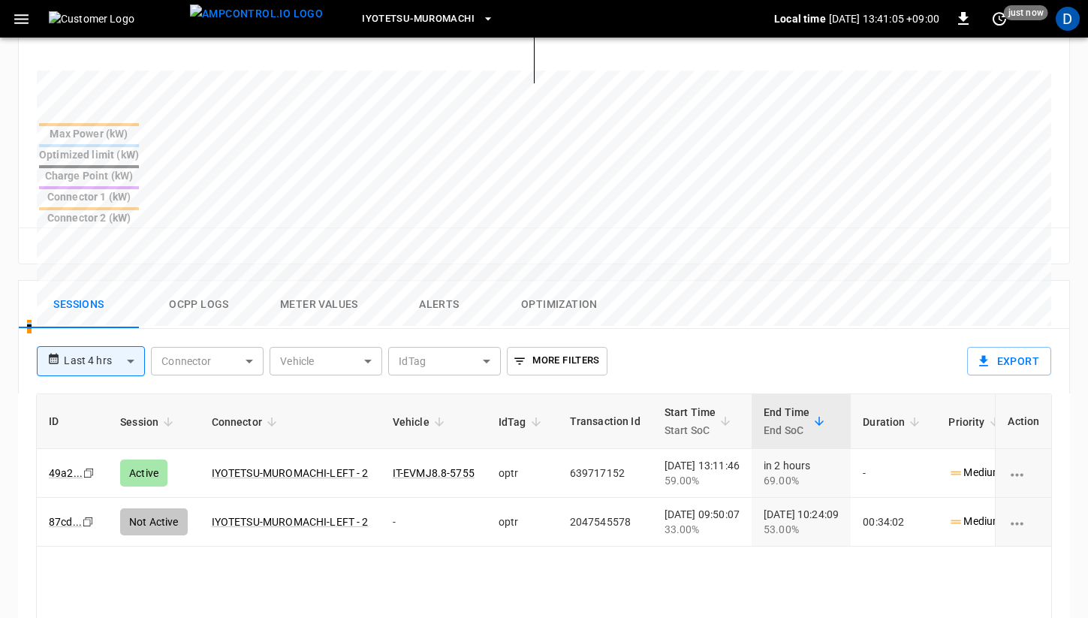
scroll to position [549, 0]
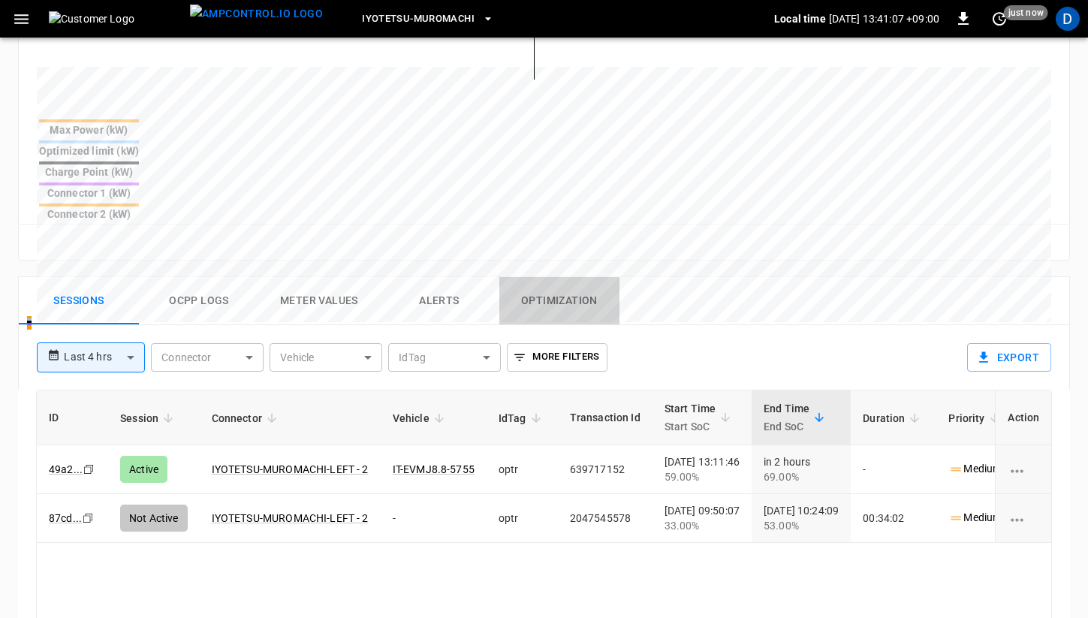
click at [550, 277] on button "Optimization" at bounding box center [559, 301] width 120 height 48
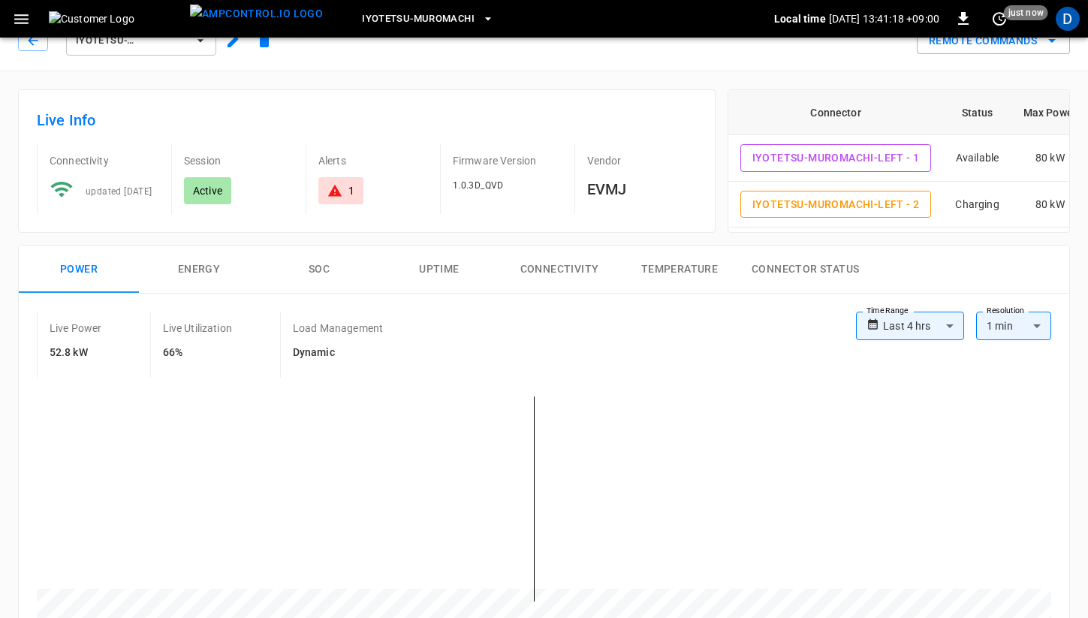
scroll to position [11, 0]
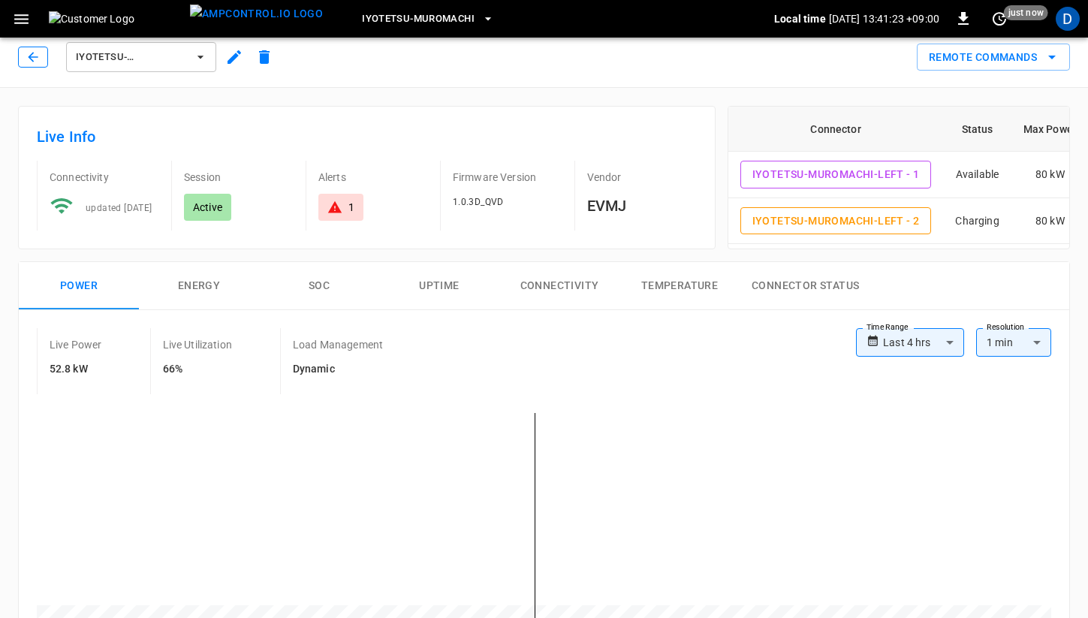
click at [33, 52] on icon "button" at bounding box center [33, 57] width 15 height 15
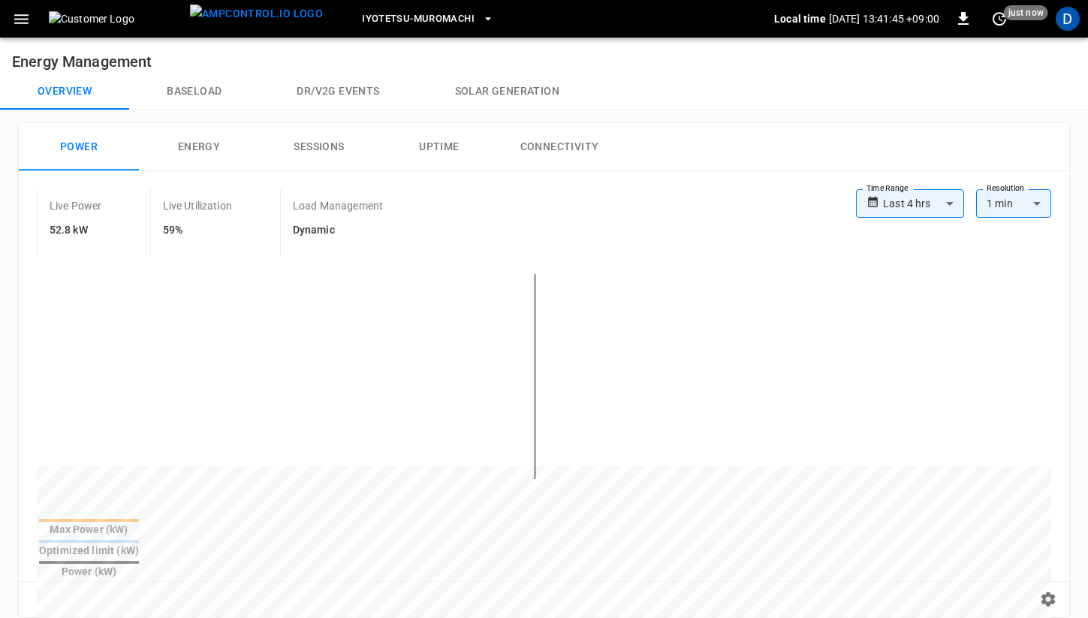
click at [205, 83] on button "Baseload" at bounding box center [194, 92] width 130 height 36
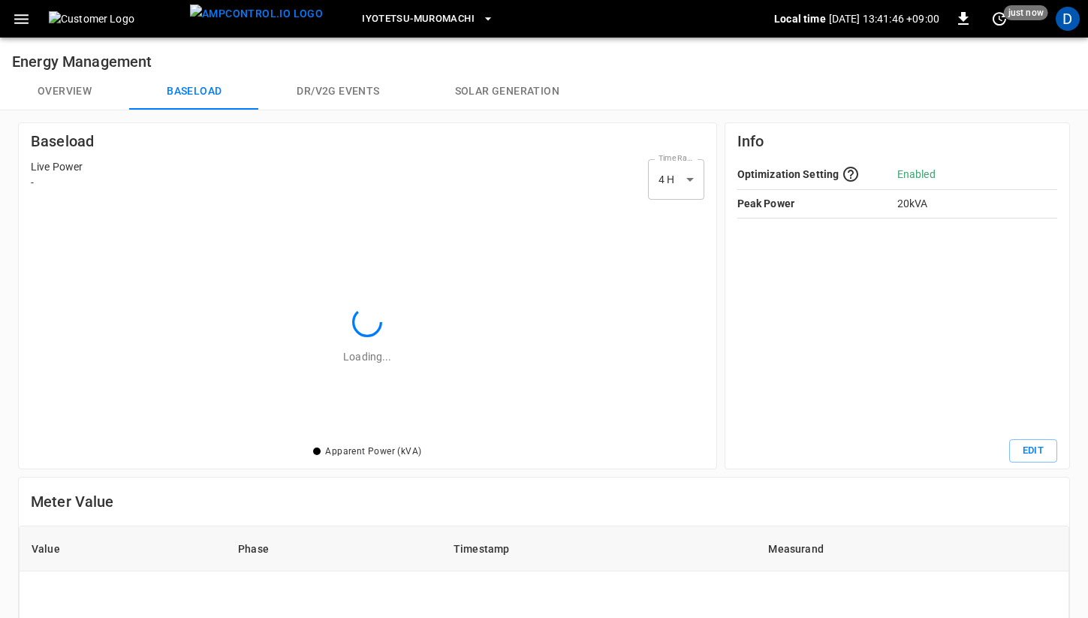
scroll to position [218, 656]
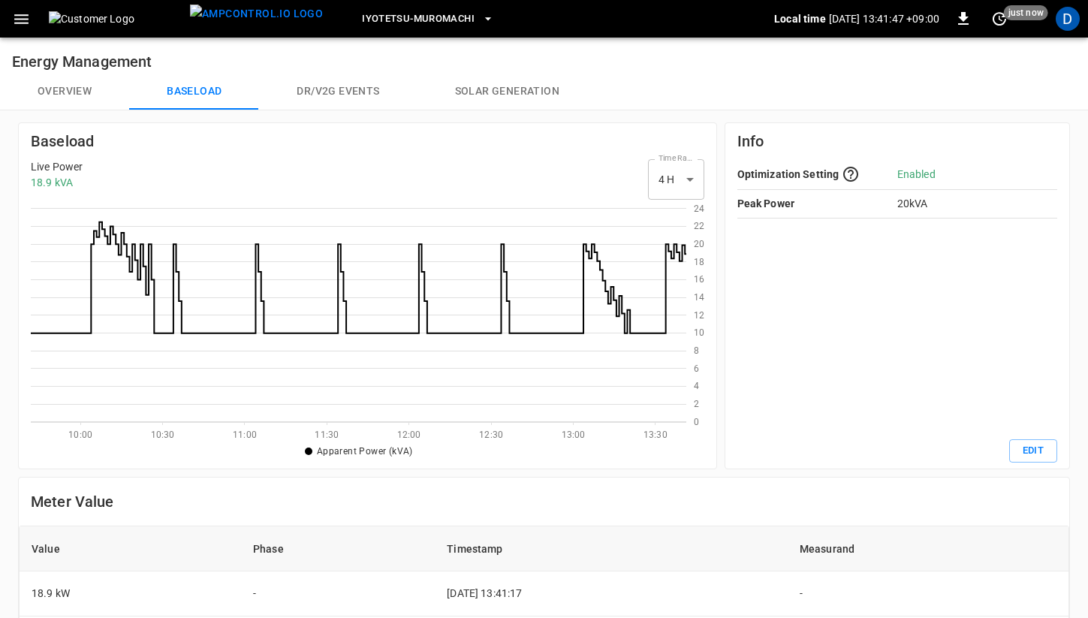
click at [82, 89] on button "Overview" at bounding box center [64, 92] width 129 height 36
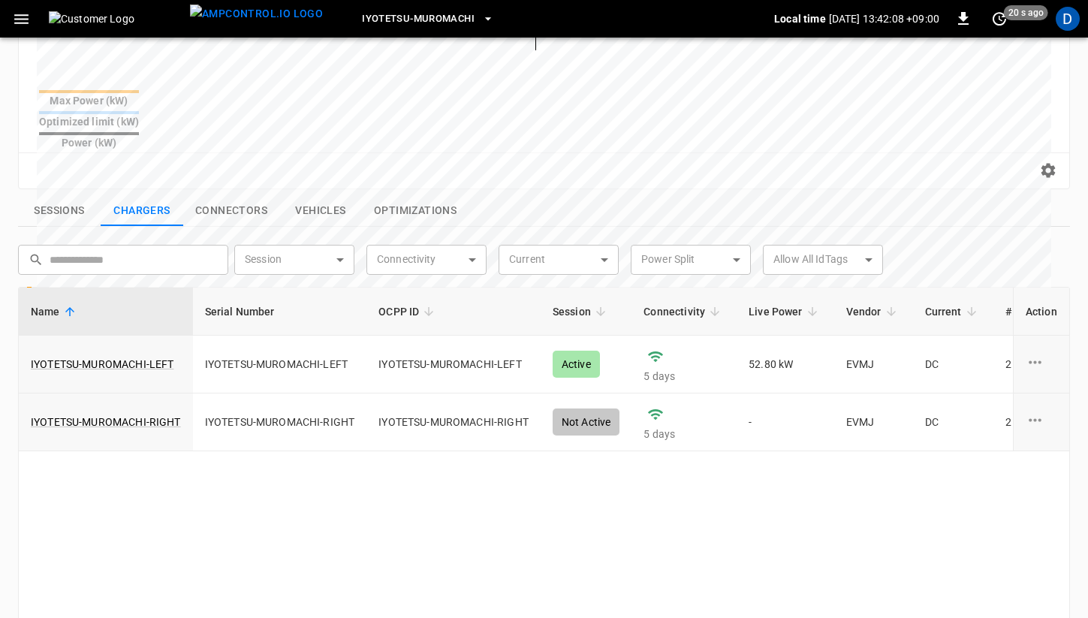
scroll to position [448, 0]
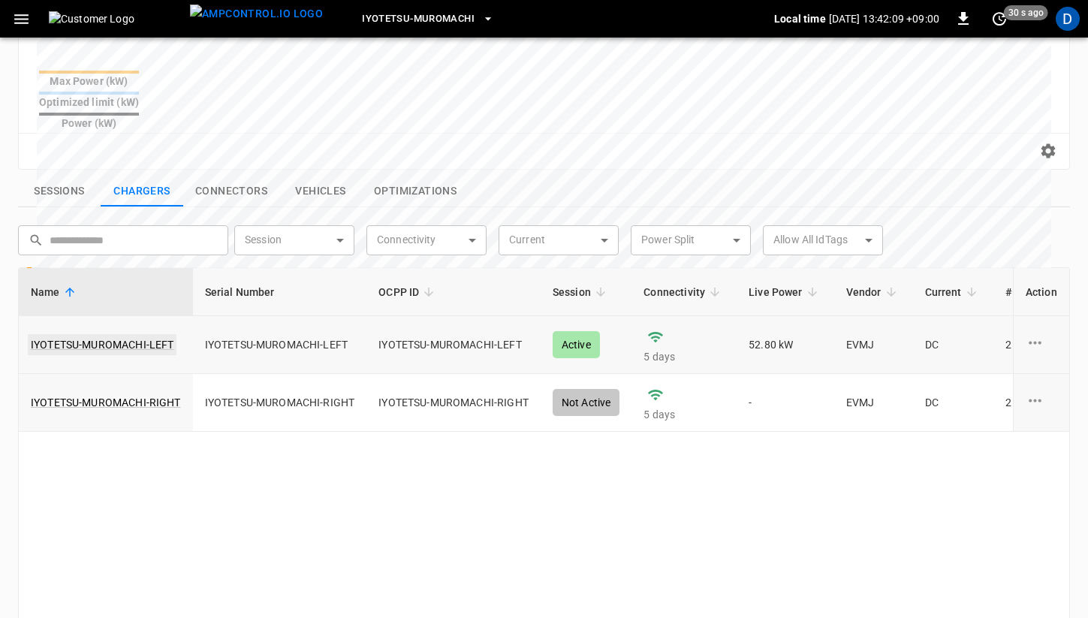
click at [91, 334] on link "IYOTETSU-MUROMACHI-LEFT" at bounding box center [102, 344] width 149 height 21
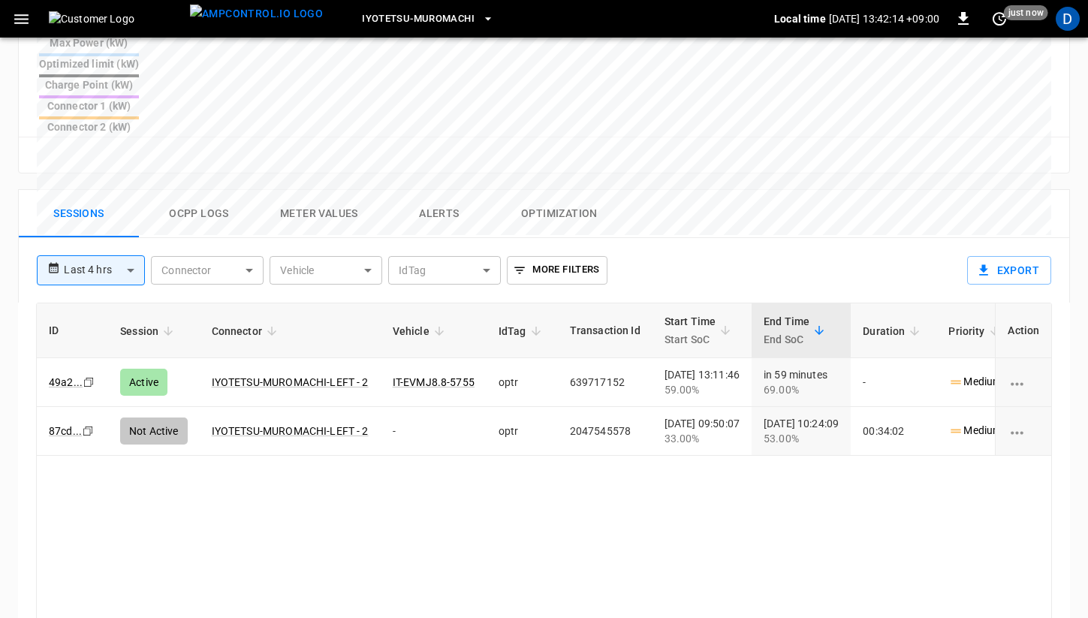
scroll to position [671, 0]
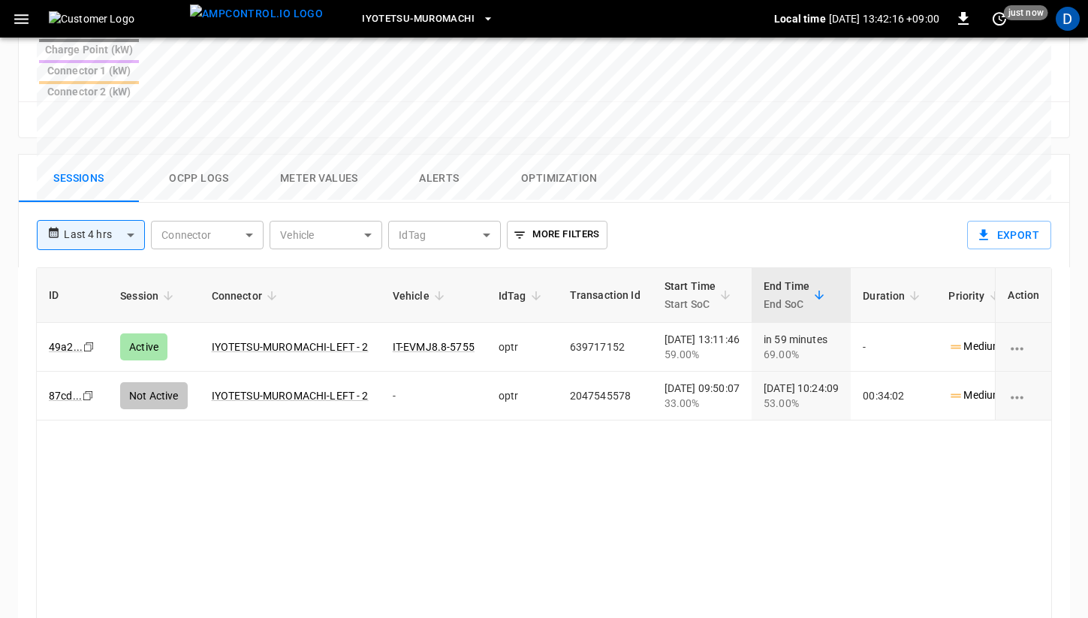
click at [184, 155] on button "Ocpp logs" at bounding box center [199, 179] width 120 height 48
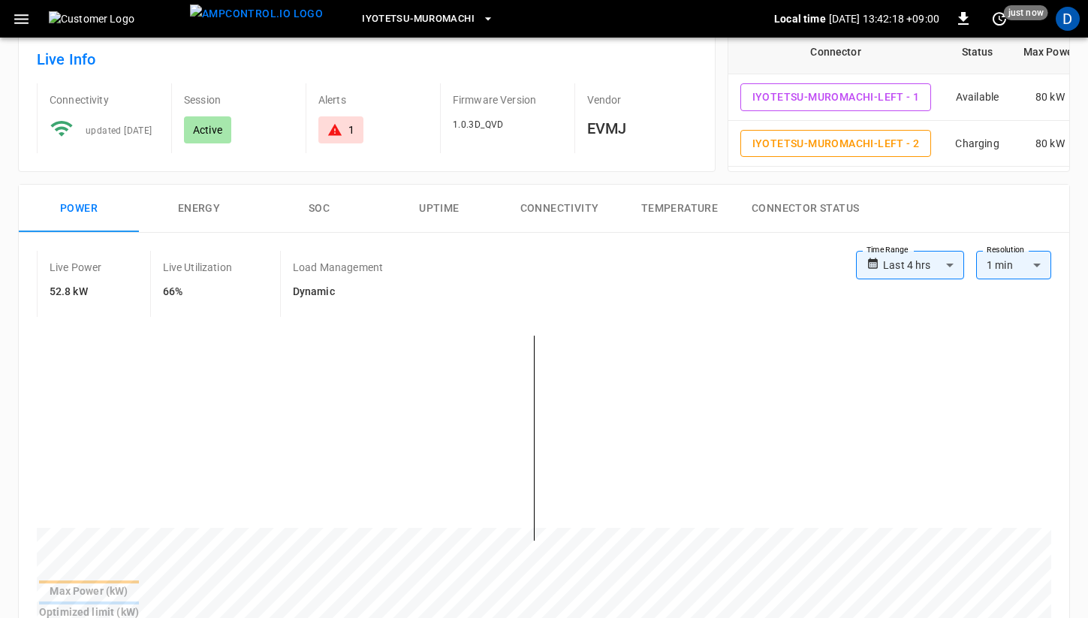
scroll to position [0, 0]
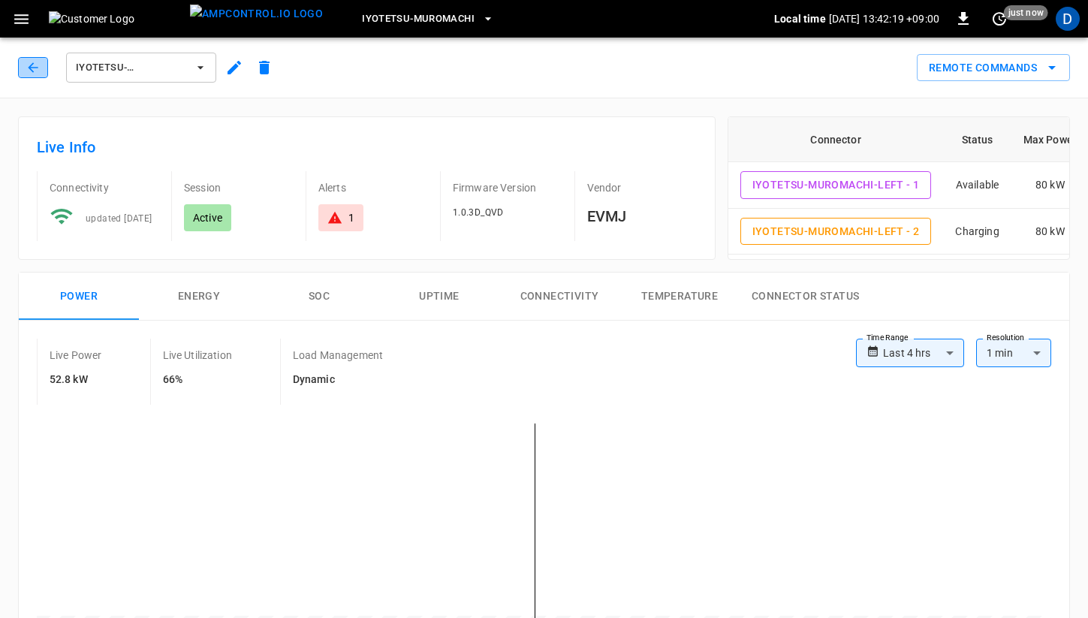
click at [23, 62] on button "button" at bounding box center [33, 67] width 30 height 21
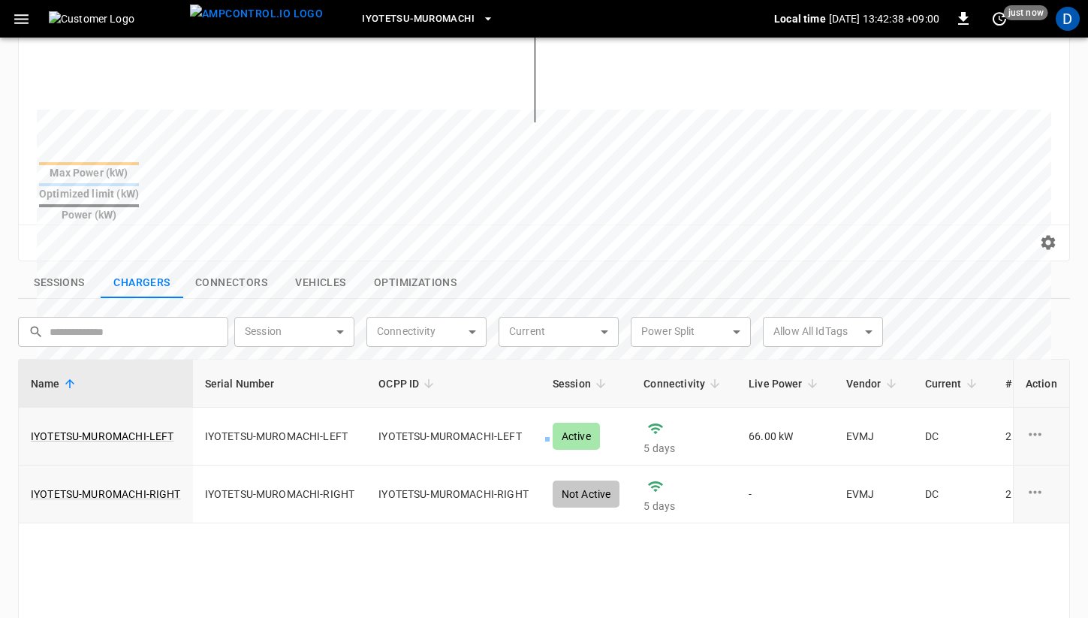
scroll to position [468, 0]
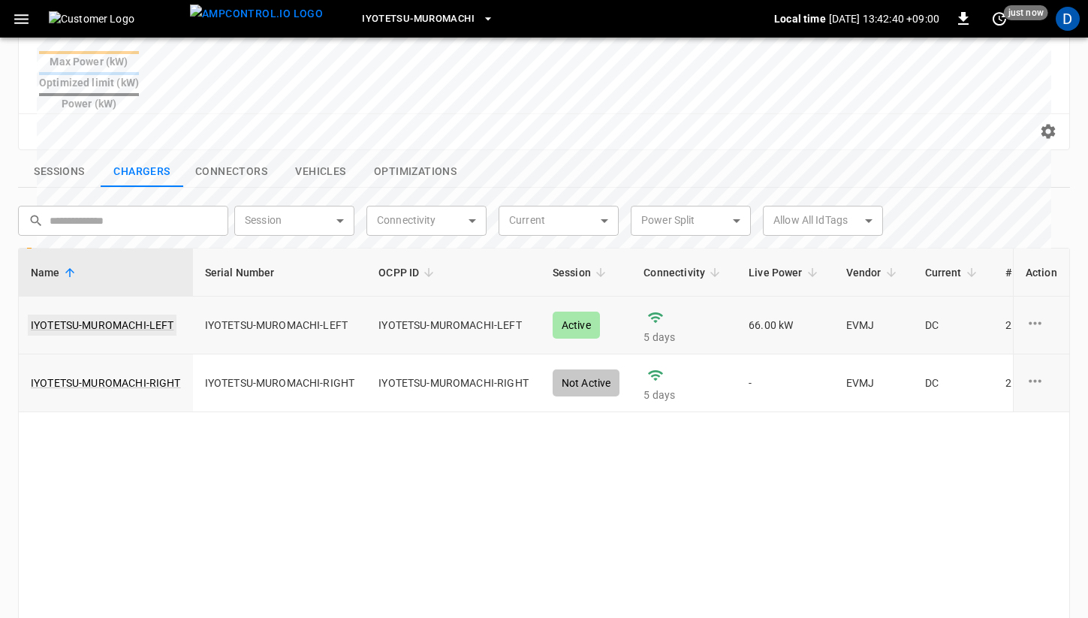
click at [127, 315] on link "IYOTETSU-MUROMACHI-LEFT" at bounding box center [102, 325] width 149 height 21
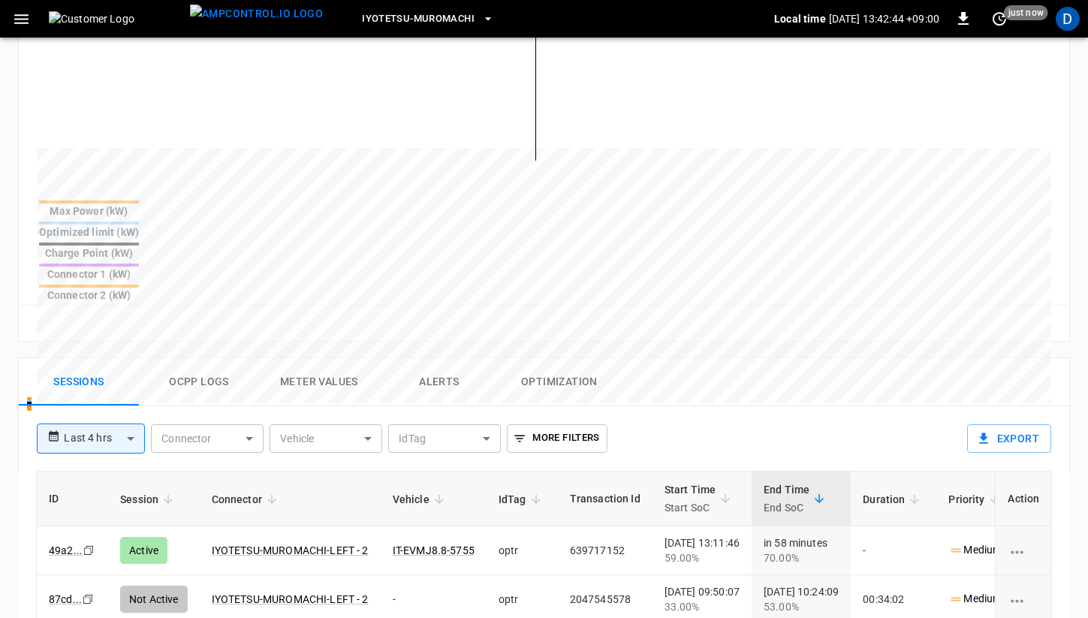
scroll to position [472, 0]
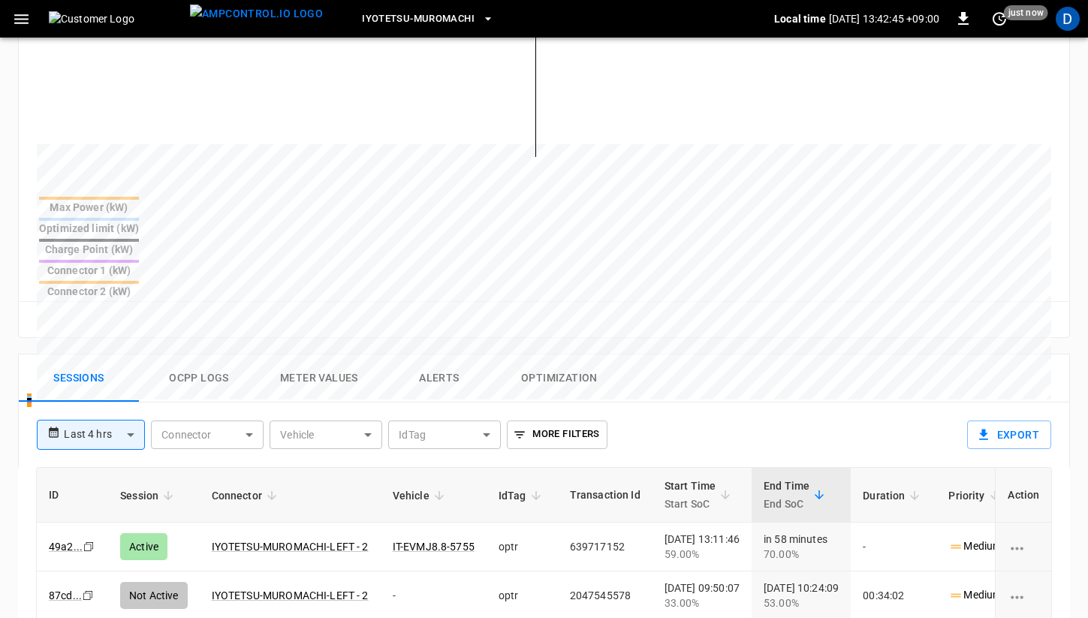
click at [202, 355] on button "Ocpp logs" at bounding box center [199, 379] width 120 height 48
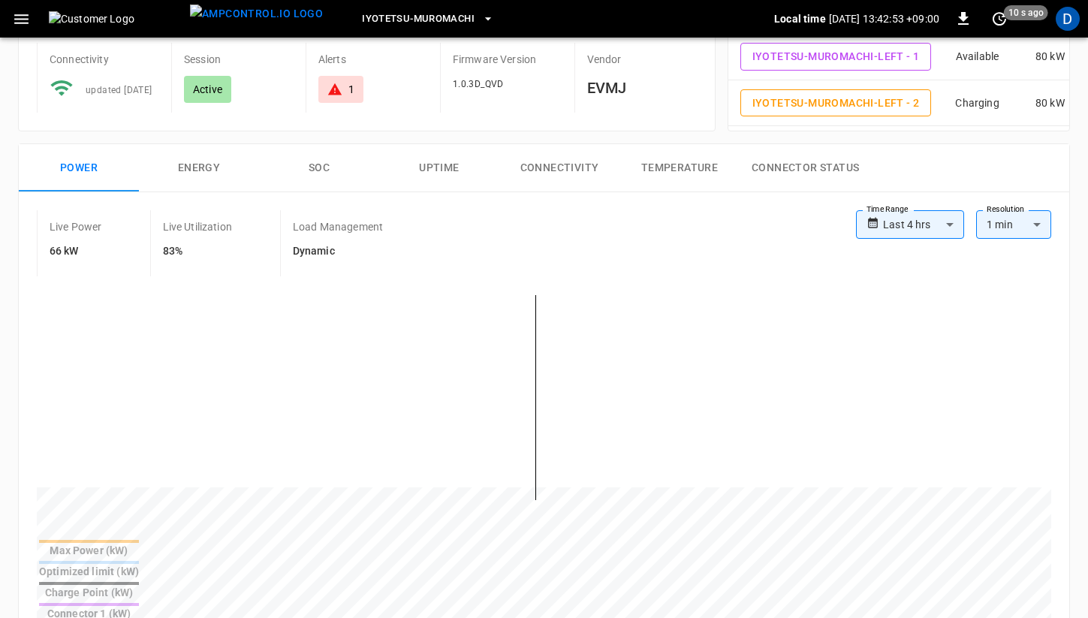
scroll to position [126, 0]
click at [1003, 28] on button "set refresh interval" at bounding box center [1000, 19] width 24 height 24
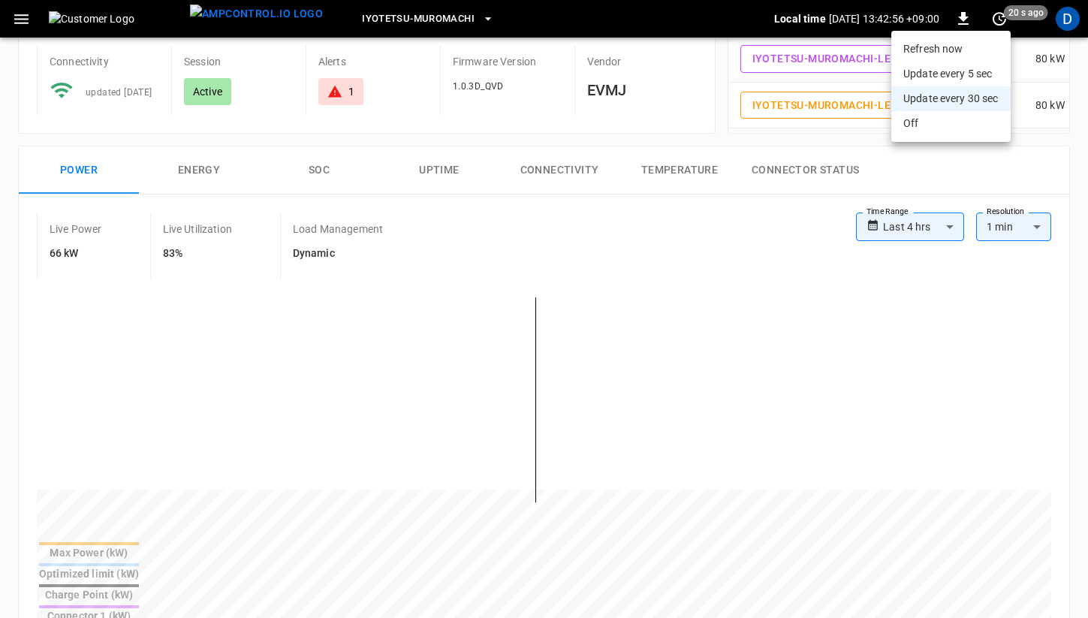
click at [981, 36] on ul "Refresh now Update every 5 sec Update every 30 sec Off" at bounding box center [951, 86] width 119 height 111
click at [980, 46] on li "Refresh now" at bounding box center [951, 49] width 119 height 25
click at [966, 69] on li "Update every 5 sec" at bounding box center [951, 74] width 119 height 25
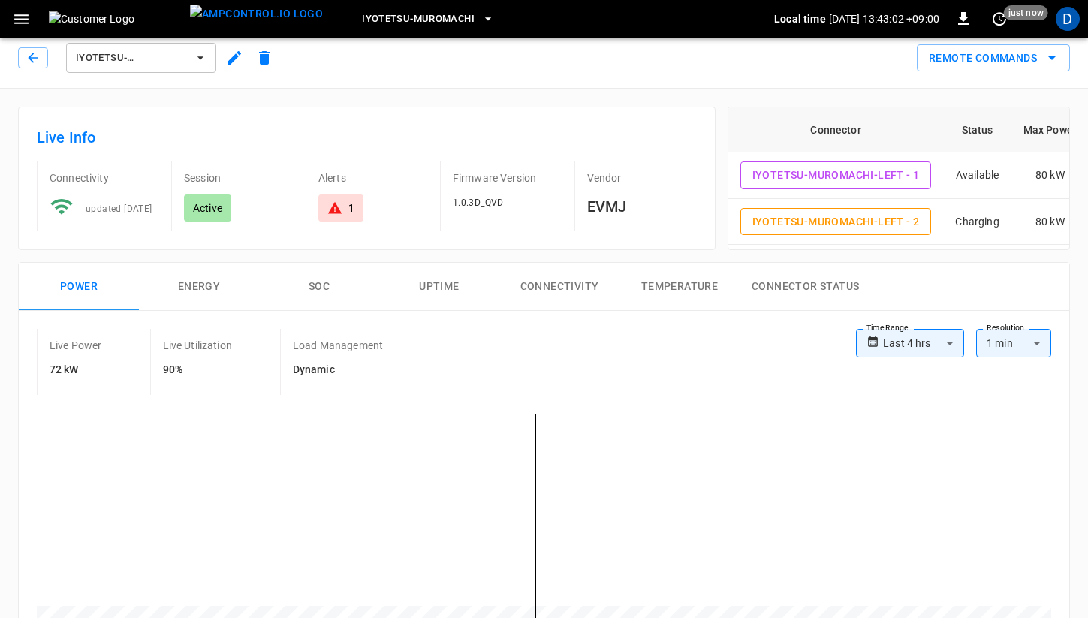
scroll to position [0, 0]
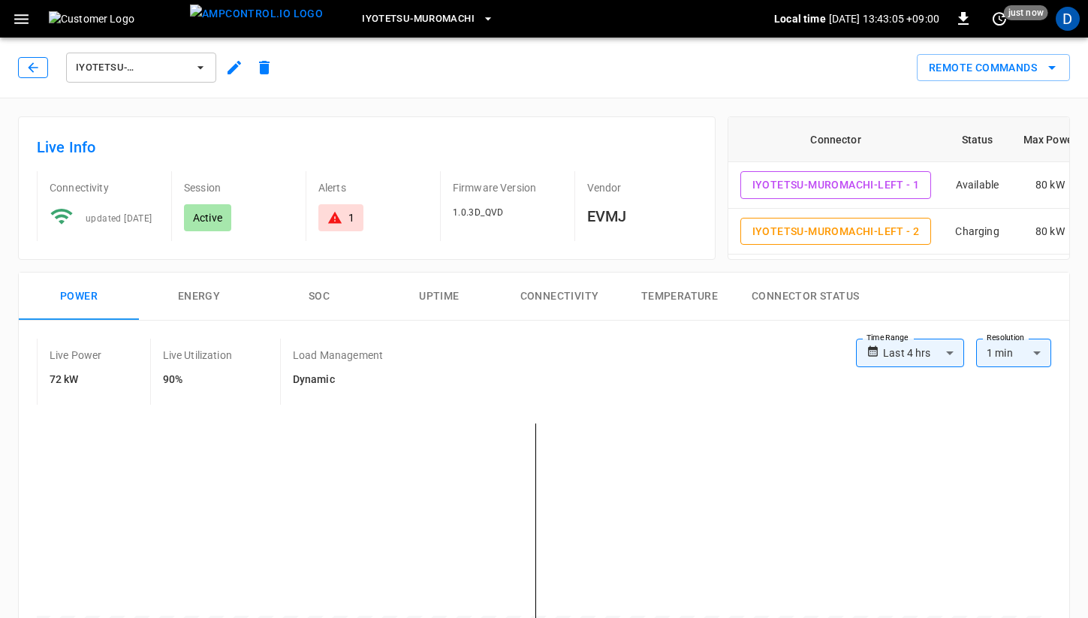
click at [24, 66] on button "button" at bounding box center [33, 67] width 30 height 21
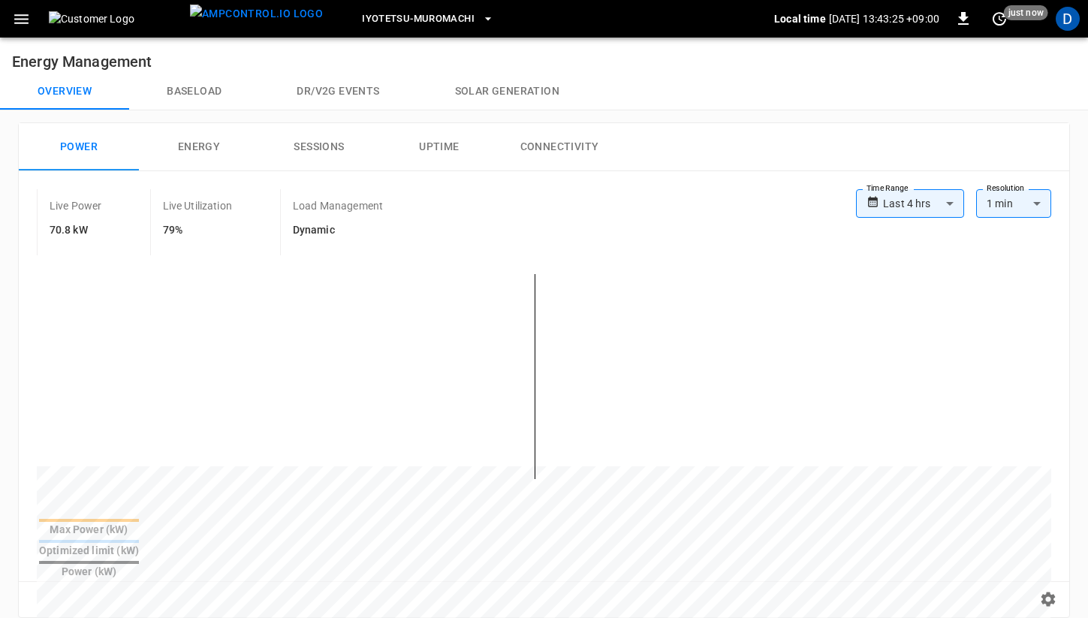
click at [181, 85] on button "Baseload" at bounding box center [194, 92] width 130 height 36
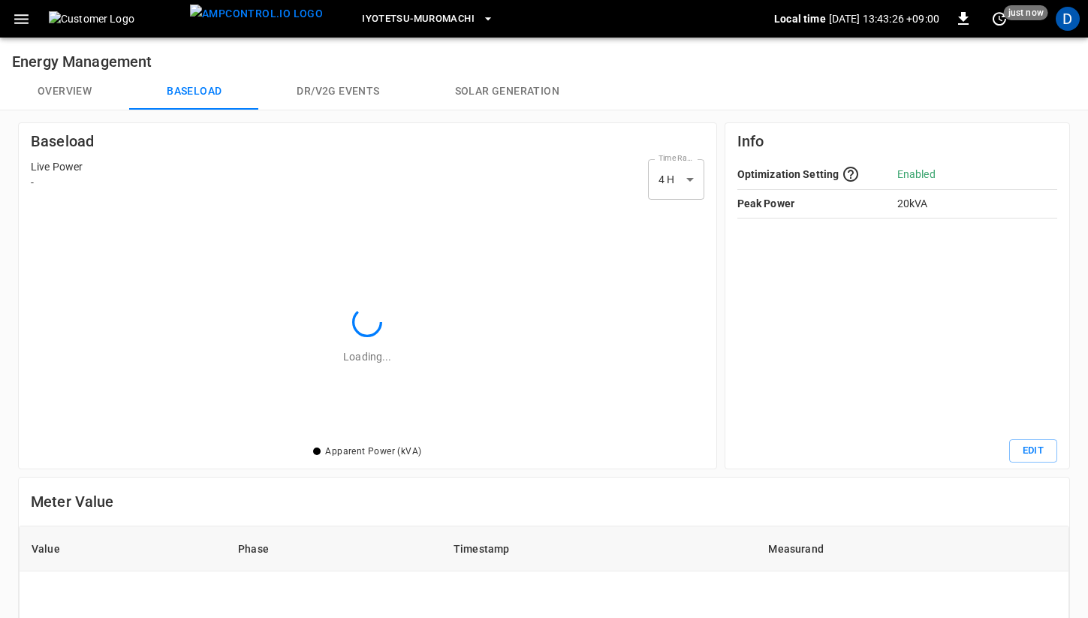
scroll to position [218, 656]
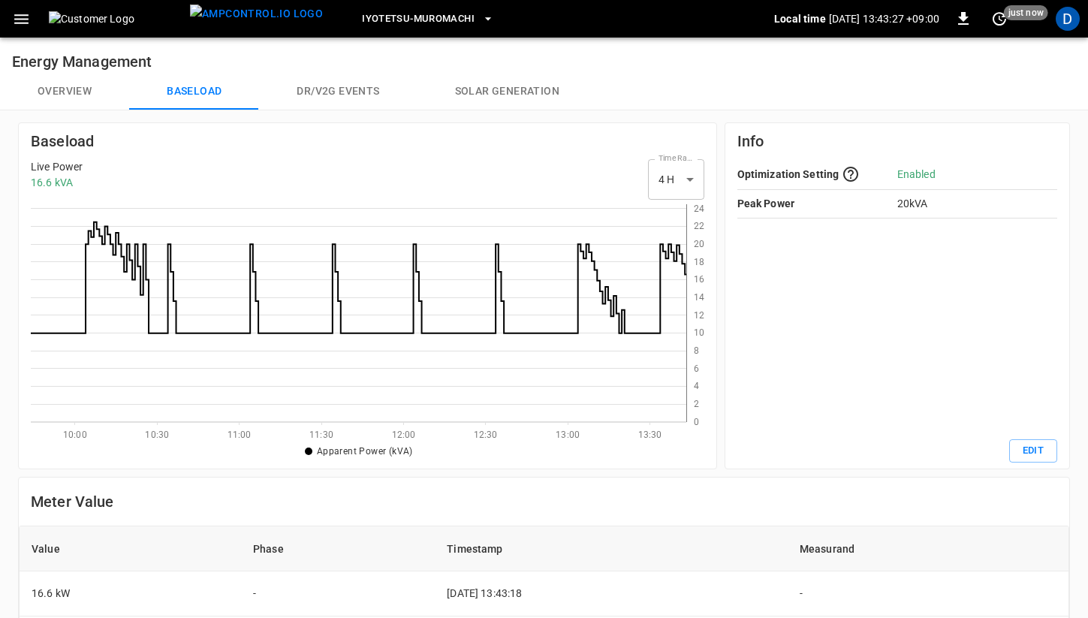
click at [98, 93] on button "Overview" at bounding box center [64, 92] width 129 height 36
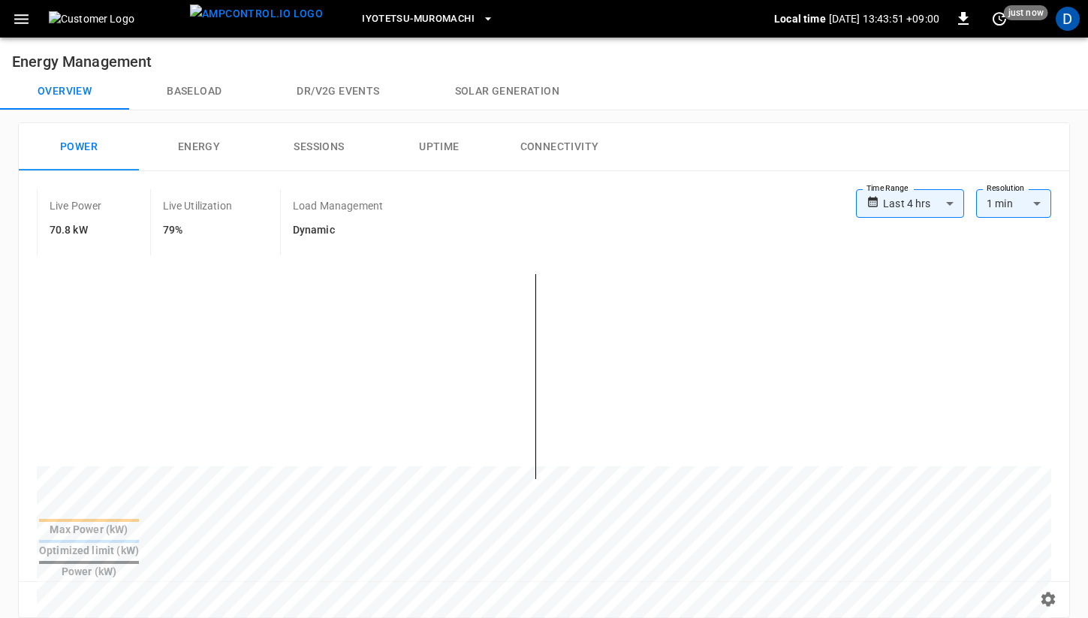
click at [201, 87] on button "Baseload" at bounding box center [194, 92] width 130 height 36
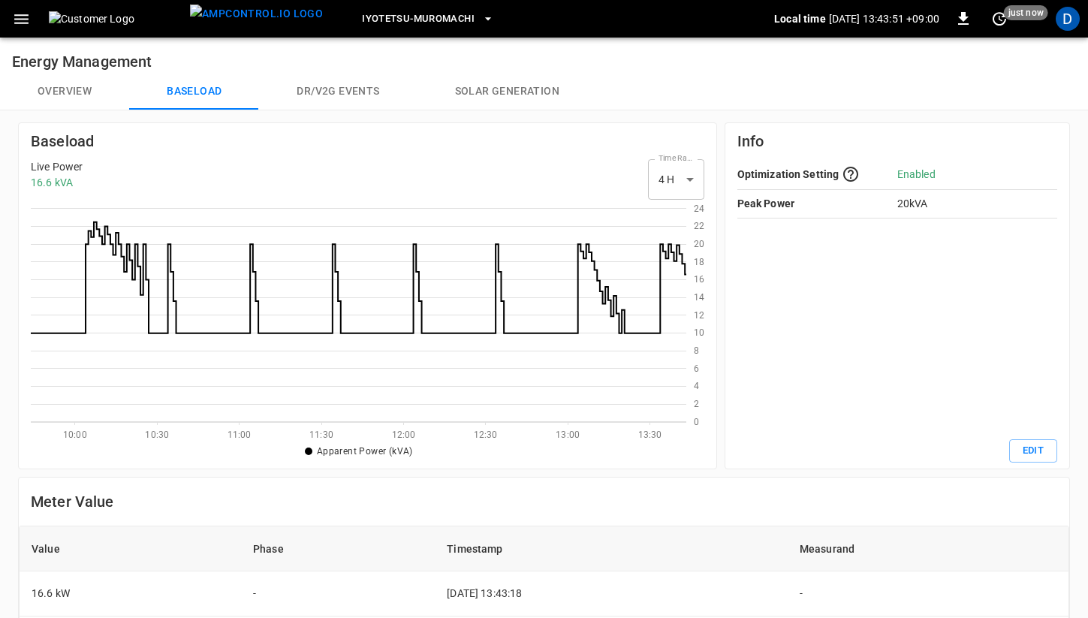
scroll to position [218, 656]
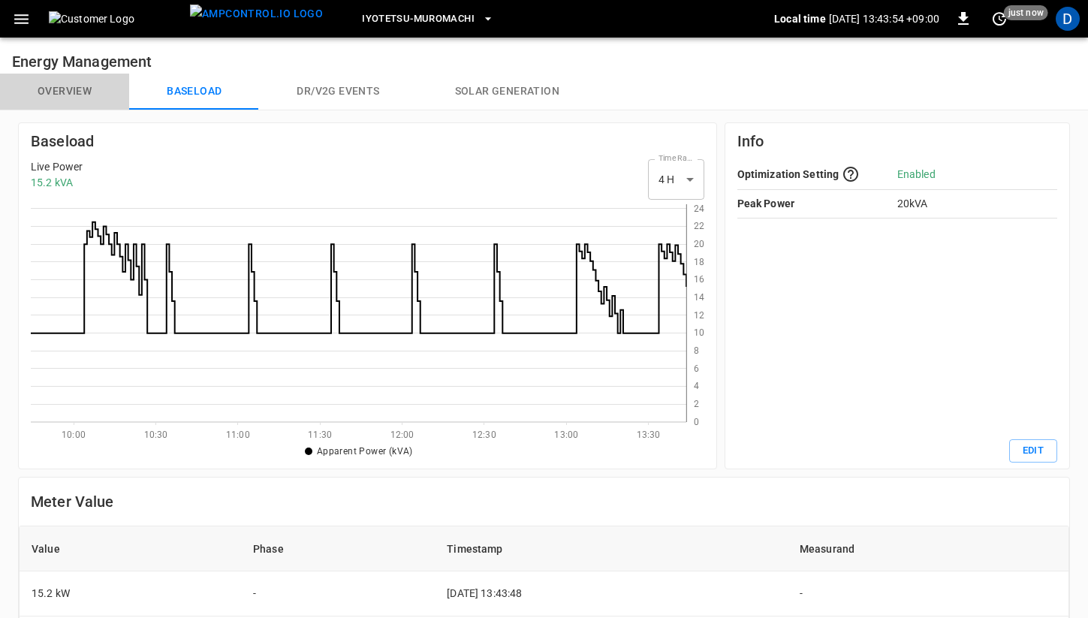
click at [66, 90] on button "Overview" at bounding box center [64, 92] width 129 height 36
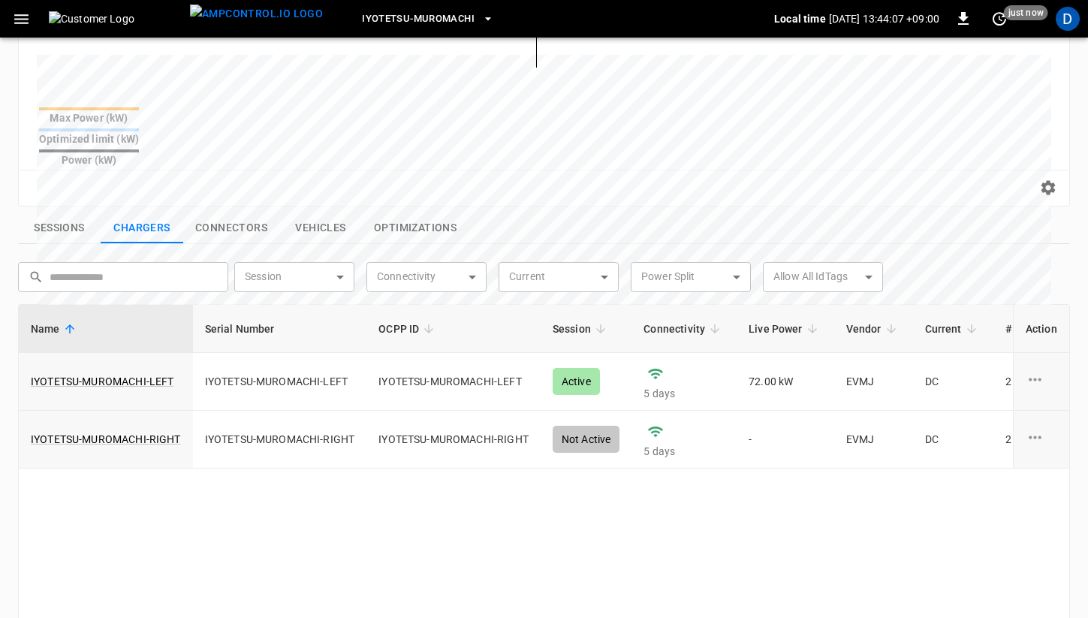
scroll to position [422, 0]
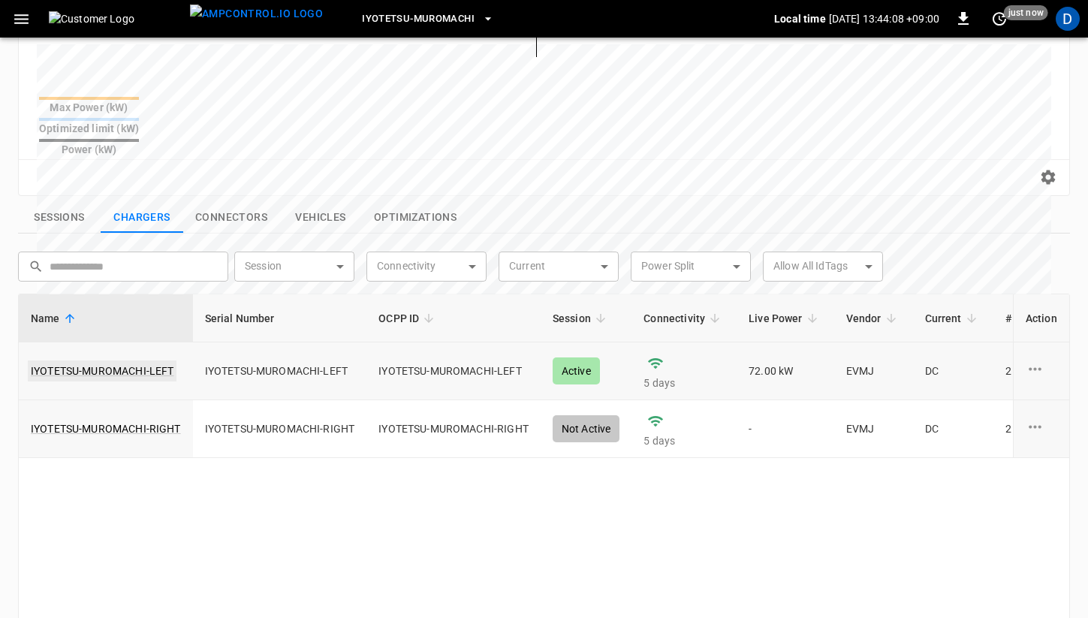
click at [149, 361] on link "IYOTETSU-MUROMACHI-LEFT" at bounding box center [102, 371] width 149 height 21
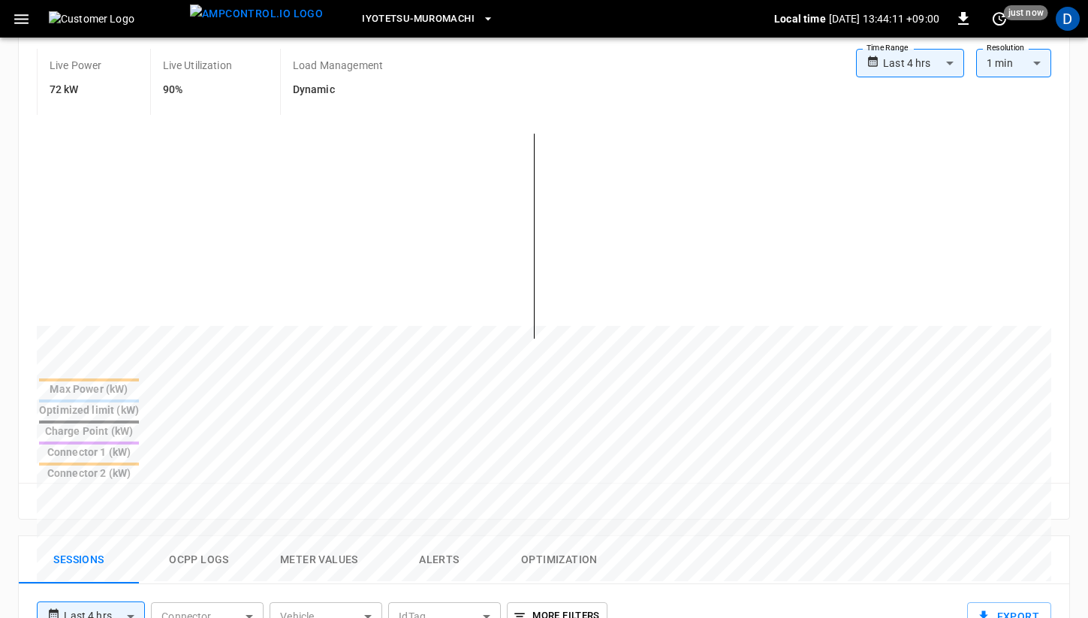
scroll to position [410, 0]
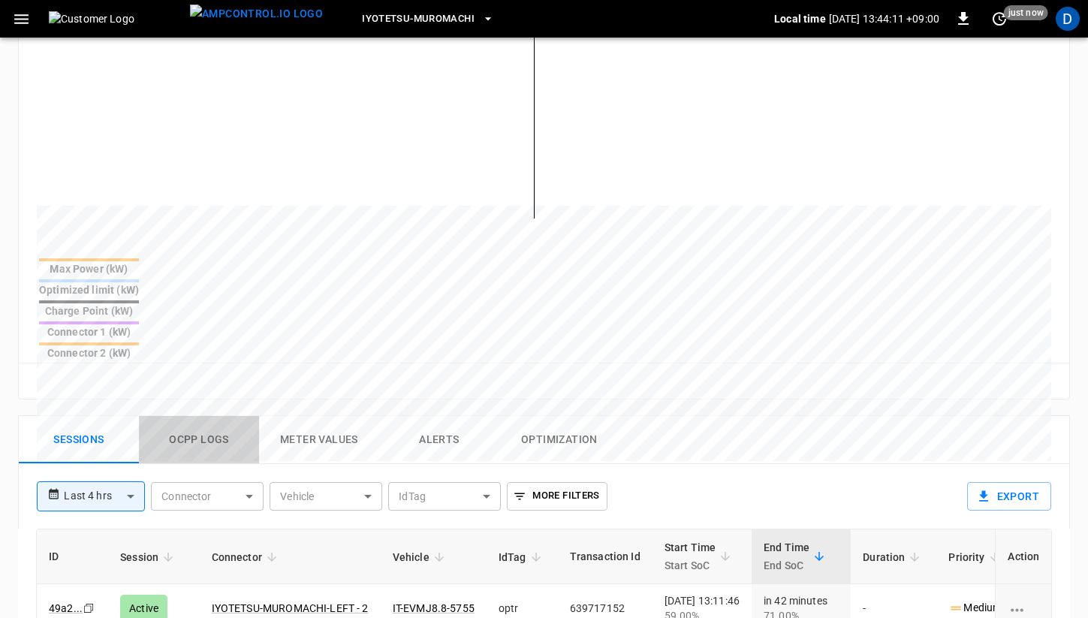
click at [219, 416] on button "Ocpp logs" at bounding box center [199, 440] width 120 height 48
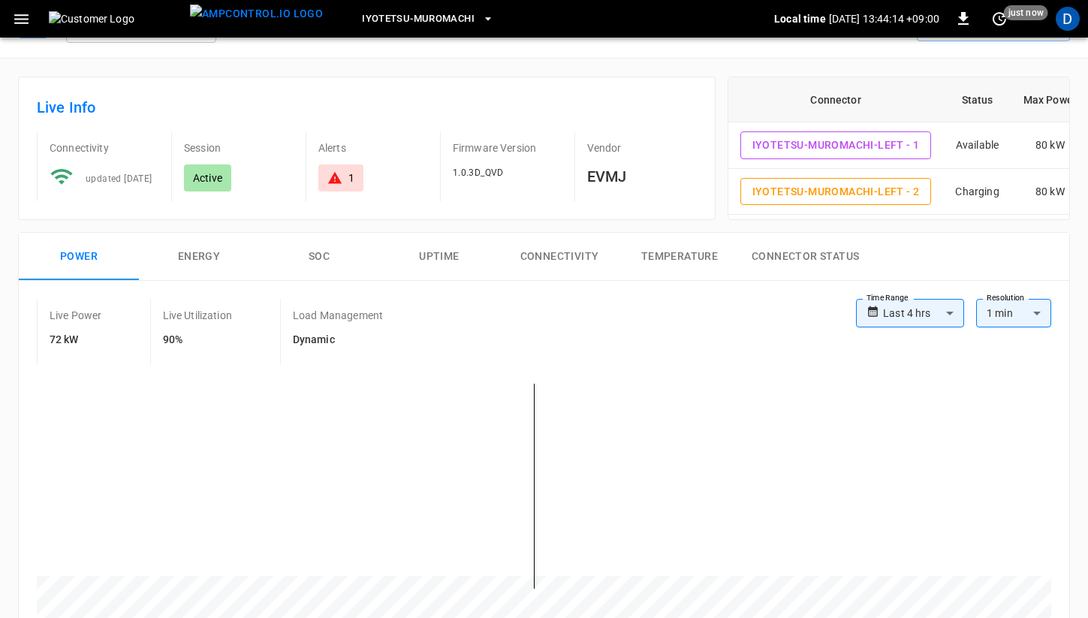
scroll to position [0, 0]
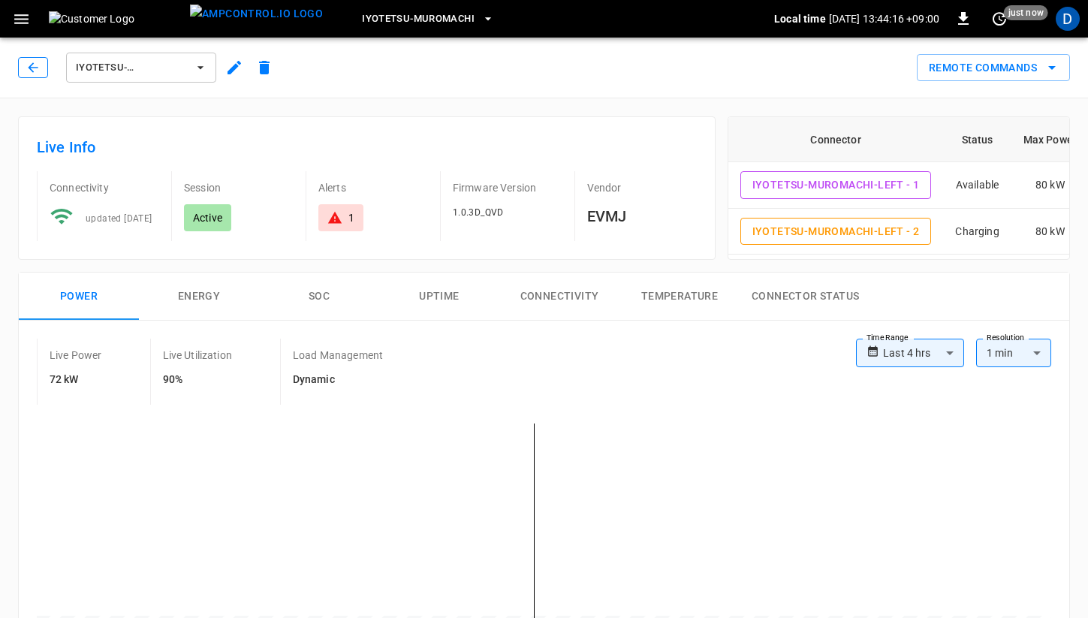
click at [31, 62] on icon "button" at bounding box center [33, 67] width 15 height 15
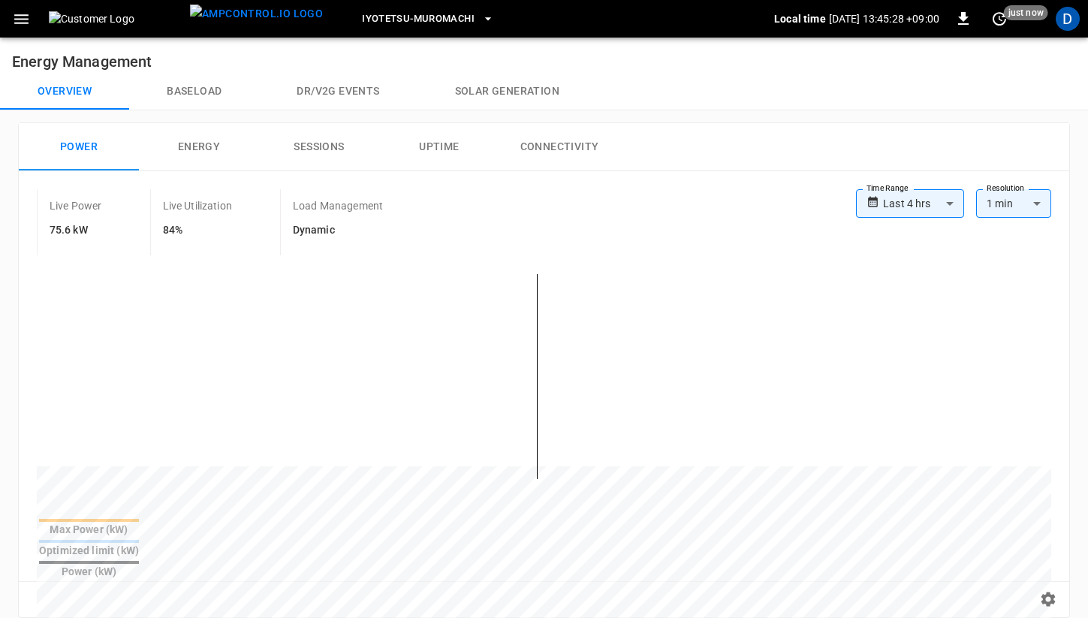
click at [186, 92] on button "Baseload" at bounding box center [194, 92] width 130 height 36
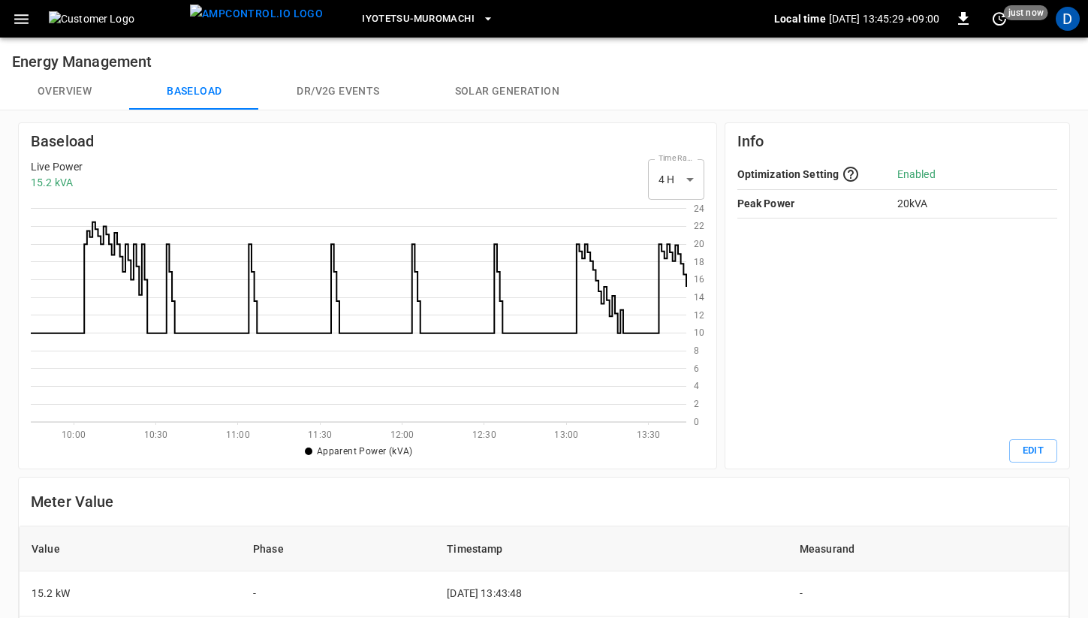
scroll to position [218, 656]
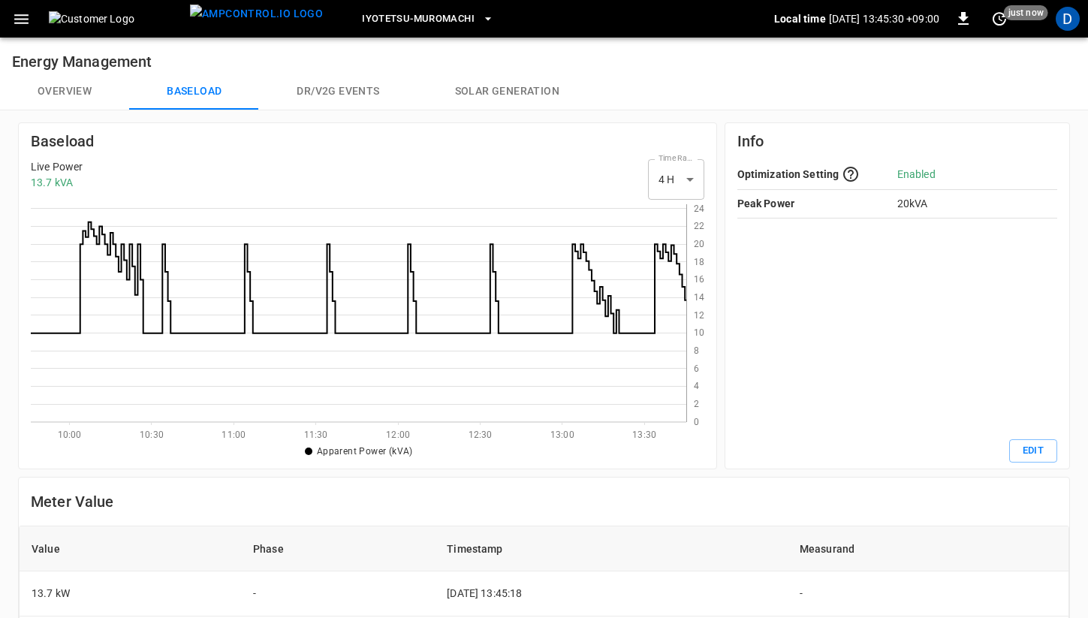
click at [83, 94] on button "Overview" at bounding box center [64, 92] width 129 height 36
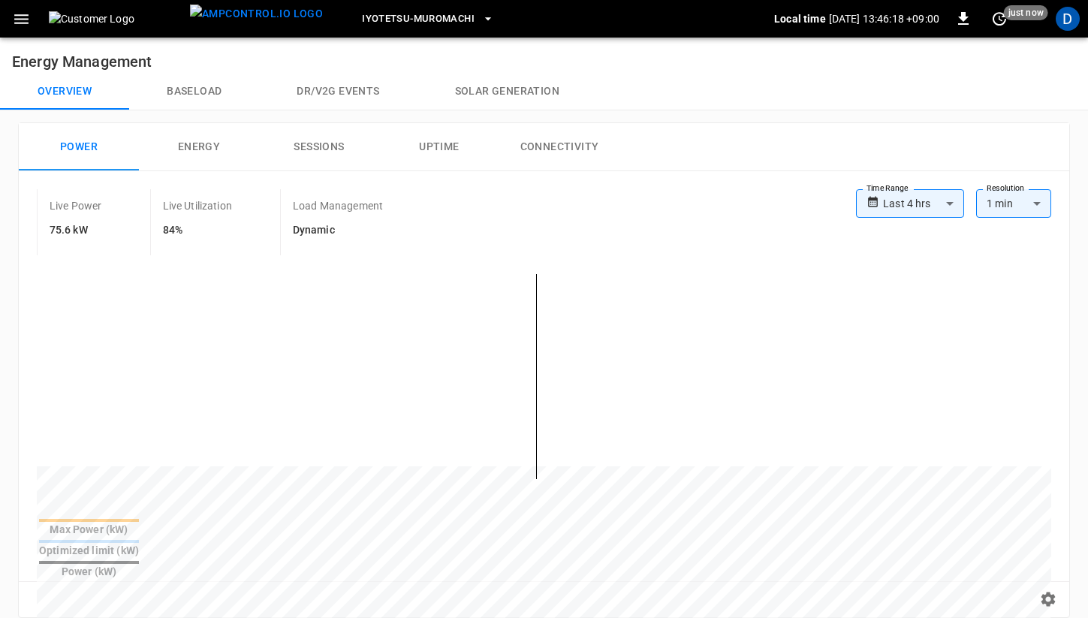
click at [210, 92] on button "Baseload" at bounding box center [194, 92] width 130 height 36
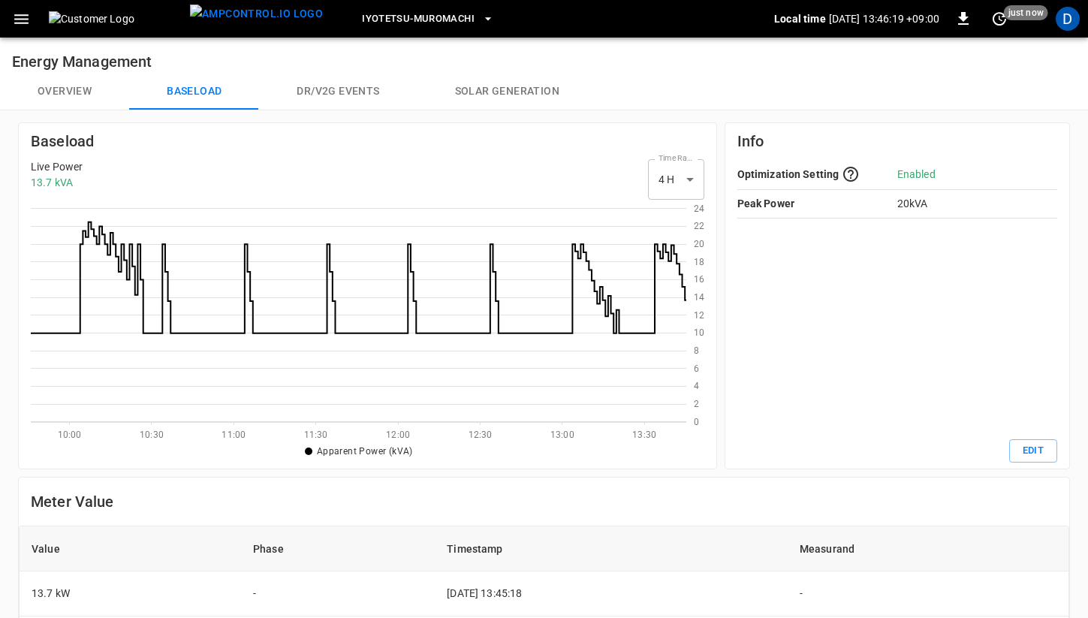
scroll to position [218, 656]
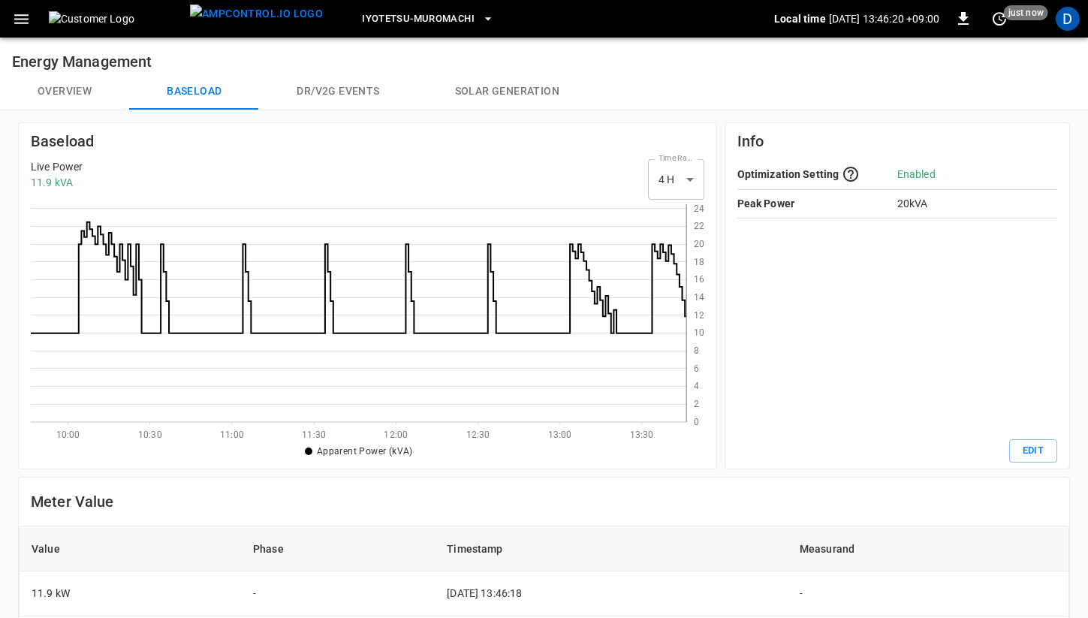
click at [67, 90] on button "Overview" at bounding box center [64, 92] width 129 height 36
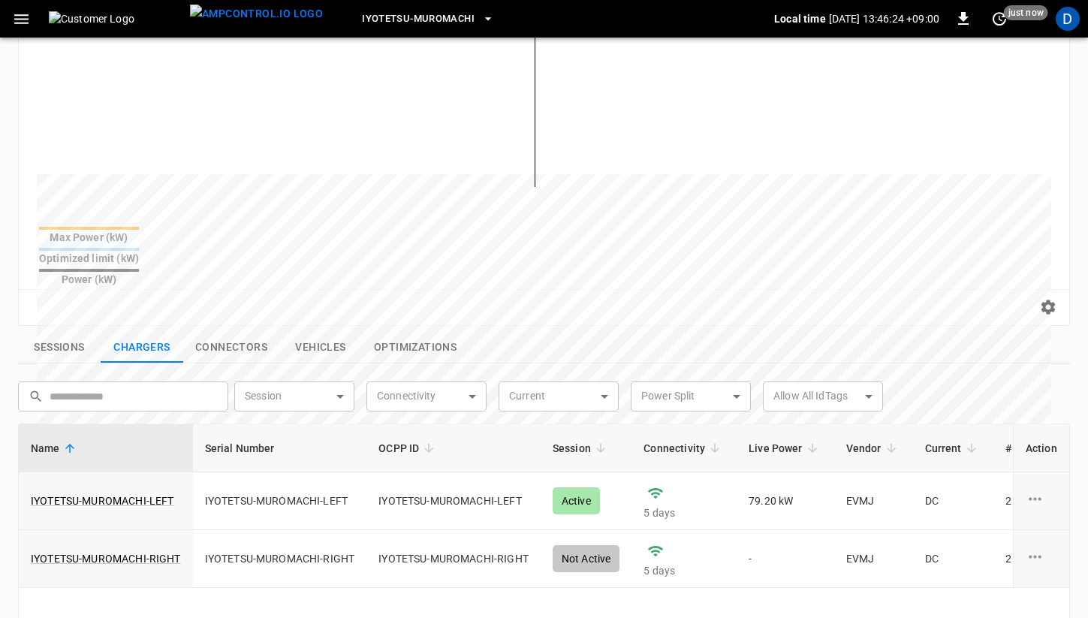
scroll to position [303, 0]
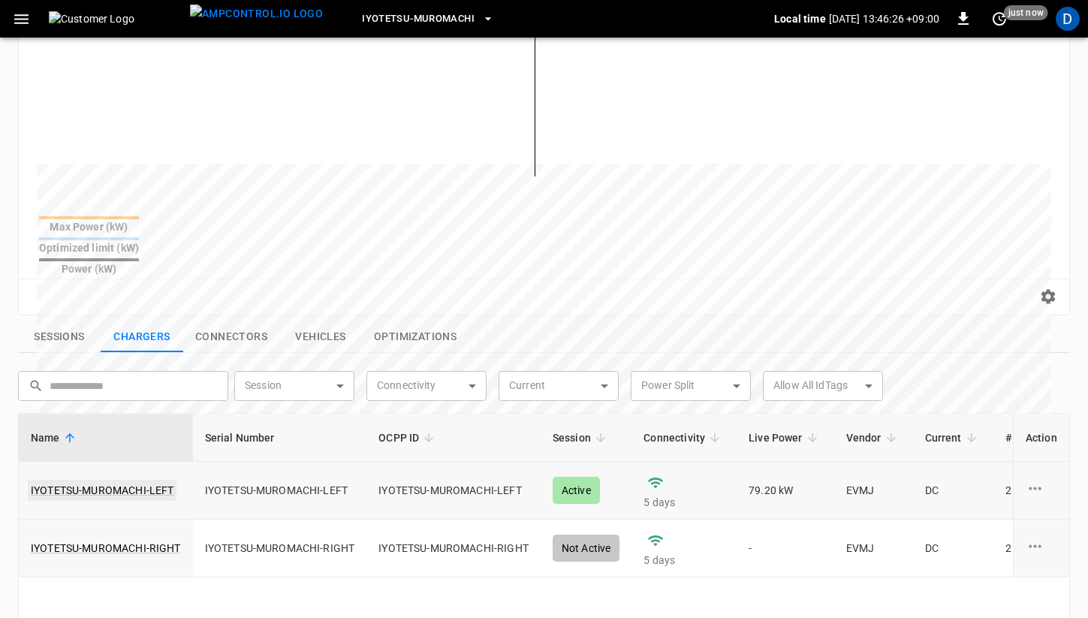
click at [104, 480] on link "IYOTETSU-MUROMACHI-LEFT" at bounding box center [102, 490] width 149 height 21
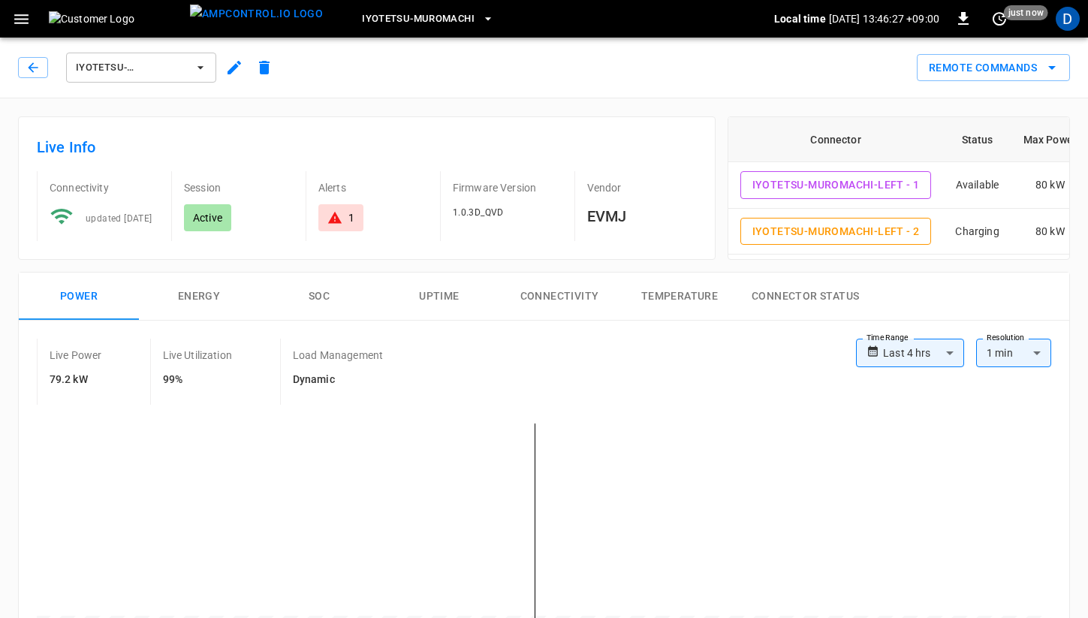
click at [317, 291] on button "SOC" at bounding box center [319, 297] width 120 height 48
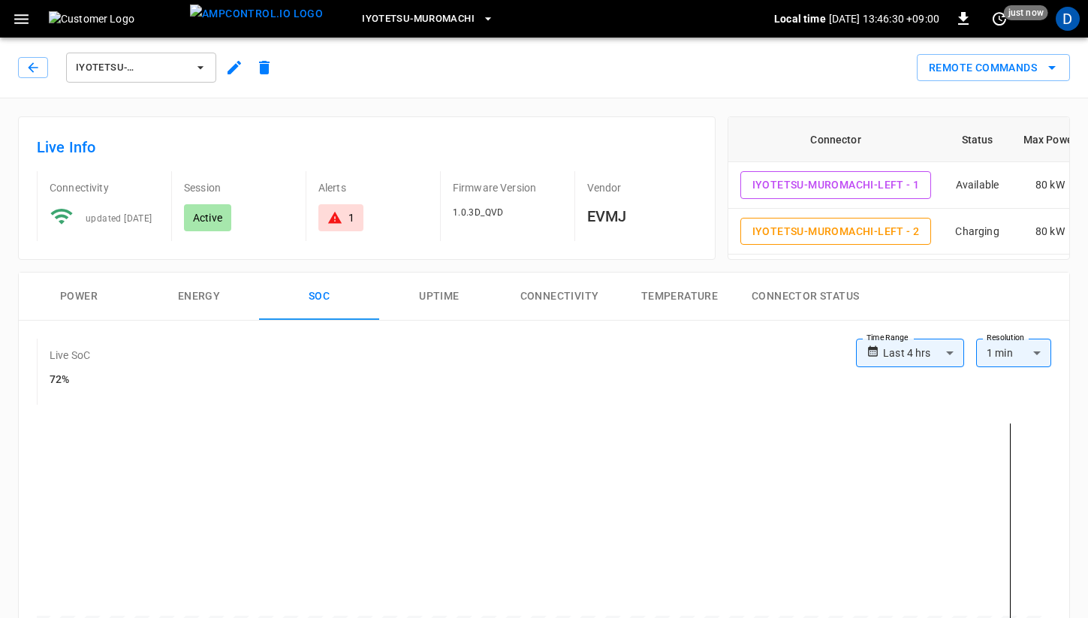
click at [76, 291] on button "Power" at bounding box center [79, 297] width 120 height 48
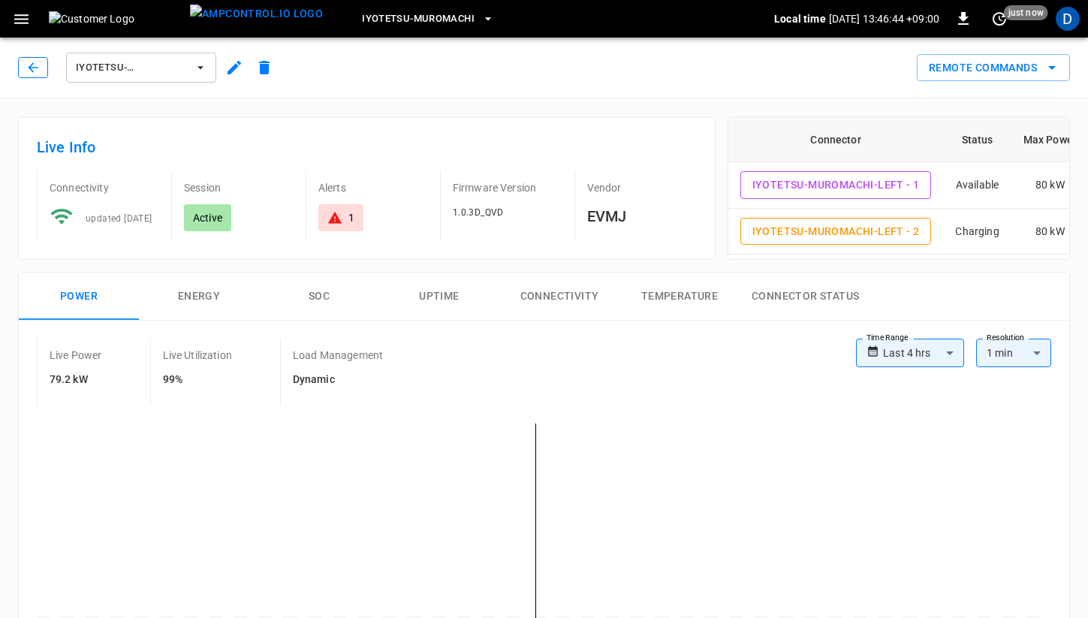
click at [33, 61] on icon "button" at bounding box center [33, 67] width 15 height 15
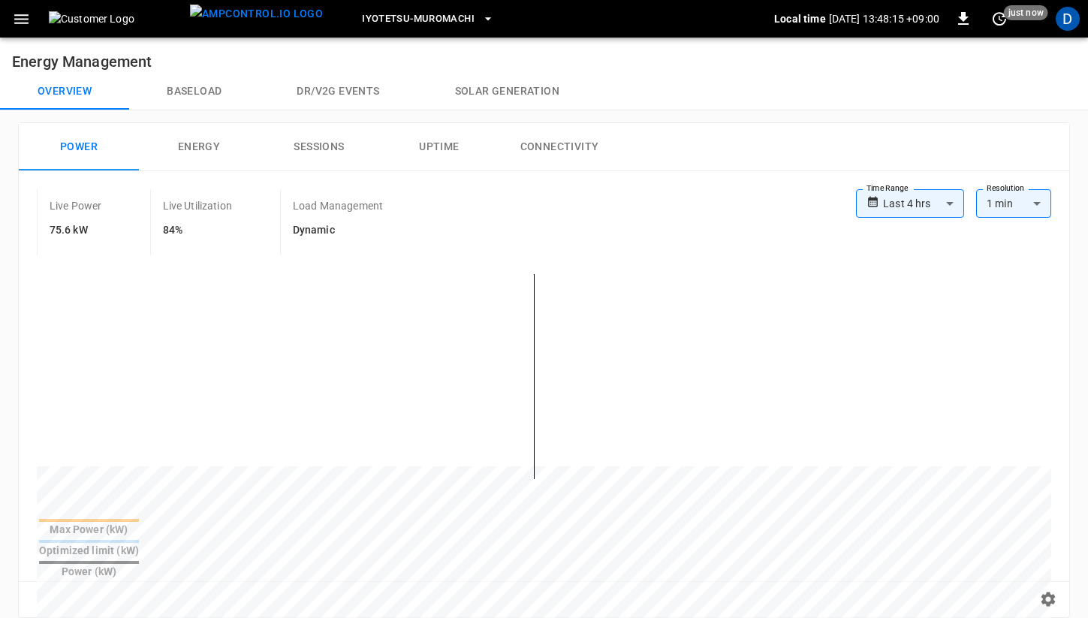
click at [180, 85] on button "Baseload" at bounding box center [194, 92] width 130 height 36
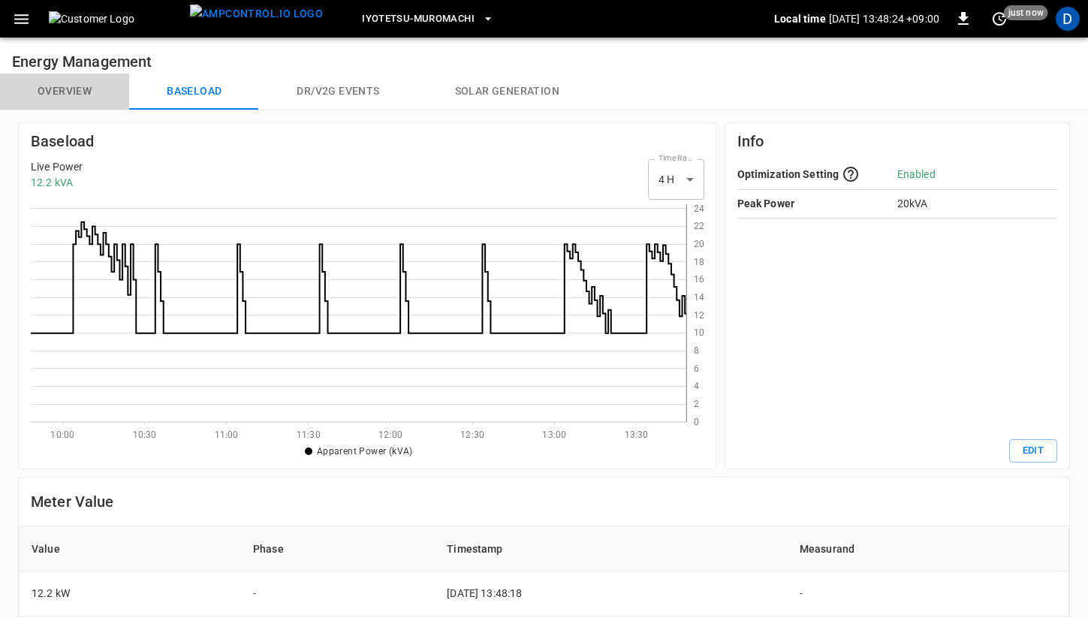
click at [83, 87] on button "Overview" at bounding box center [64, 92] width 129 height 36
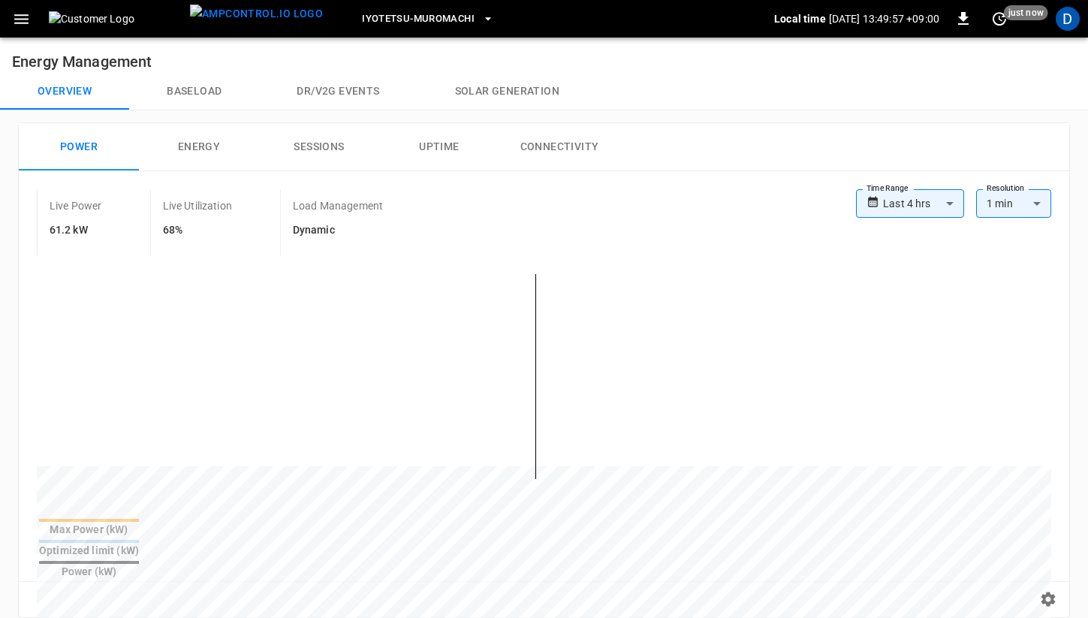
click at [190, 89] on button "Baseload" at bounding box center [194, 92] width 130 height 36
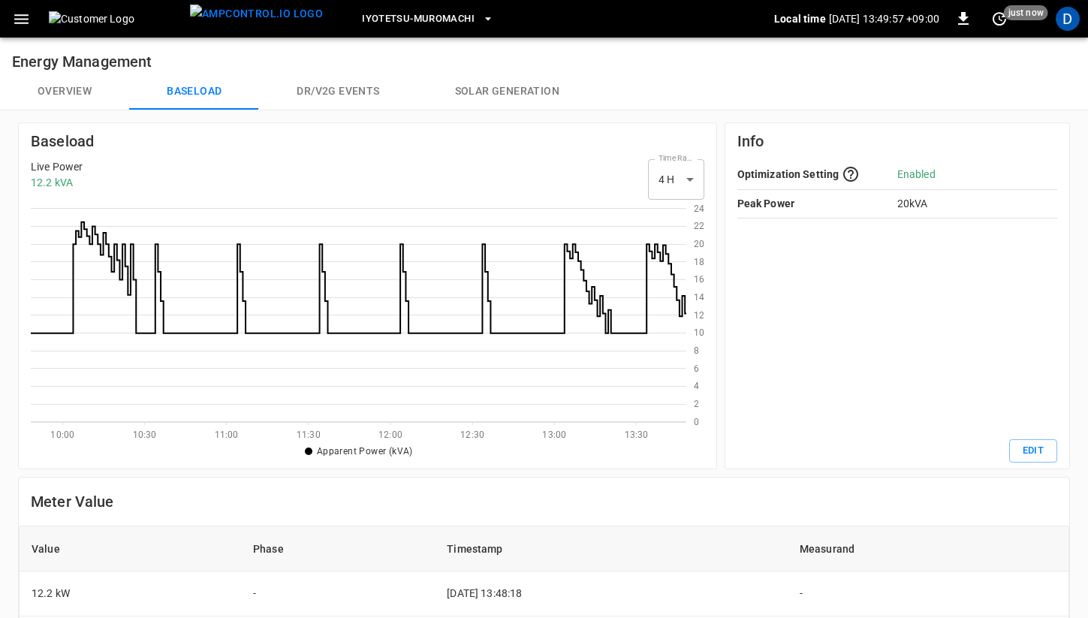
scroll to position [218, 656]
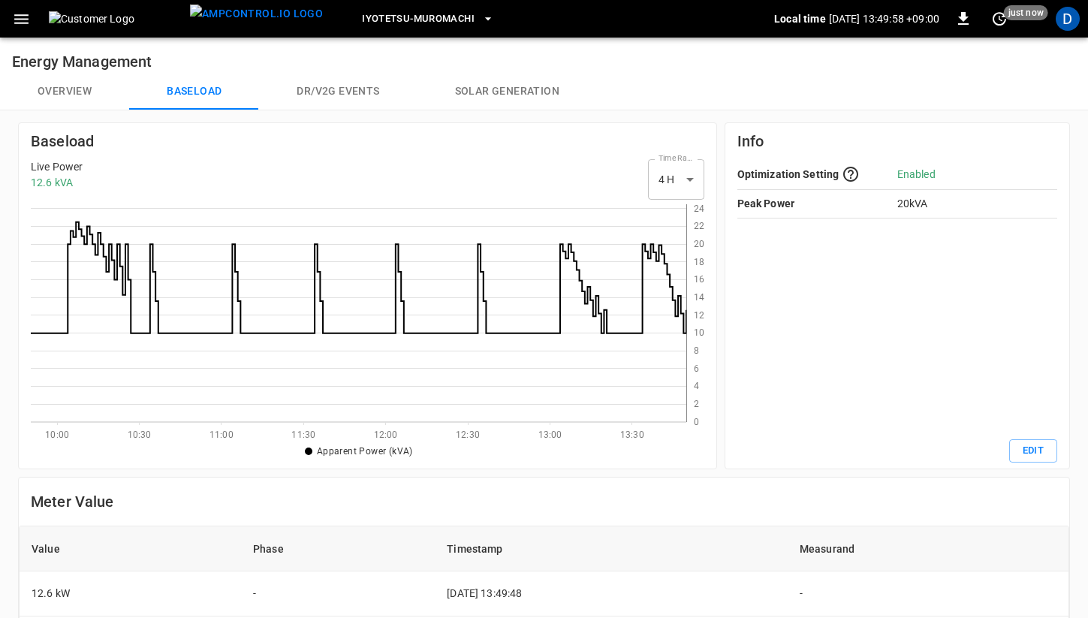
click at [59, 92] on button "Overview" at bounding box center [64, 92] width 129 height 36
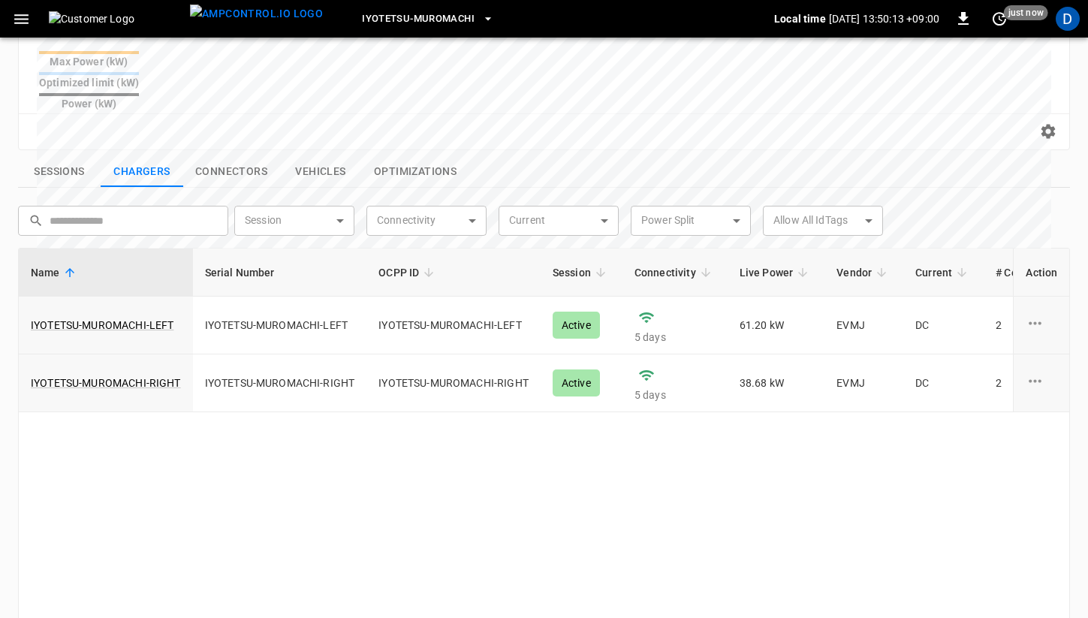
scroll to position [443, 0]
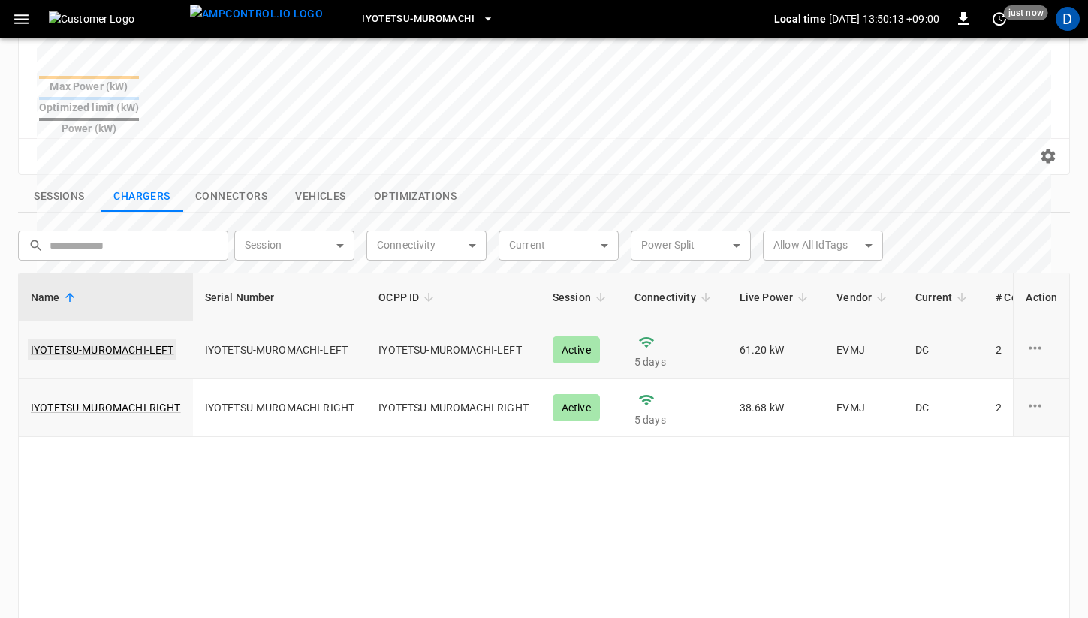
click at [144, 339] on link "IYOTETSU-MUROMACHI-LEFT" at bounding box center [102, 349] width 149 height 21
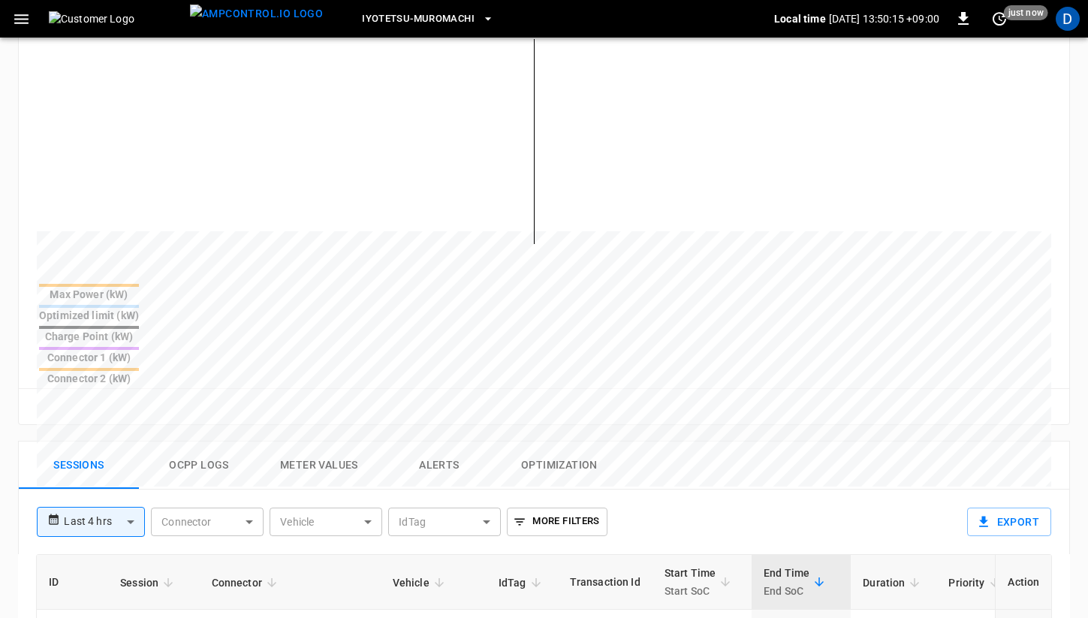
scroll to position [390, 0]
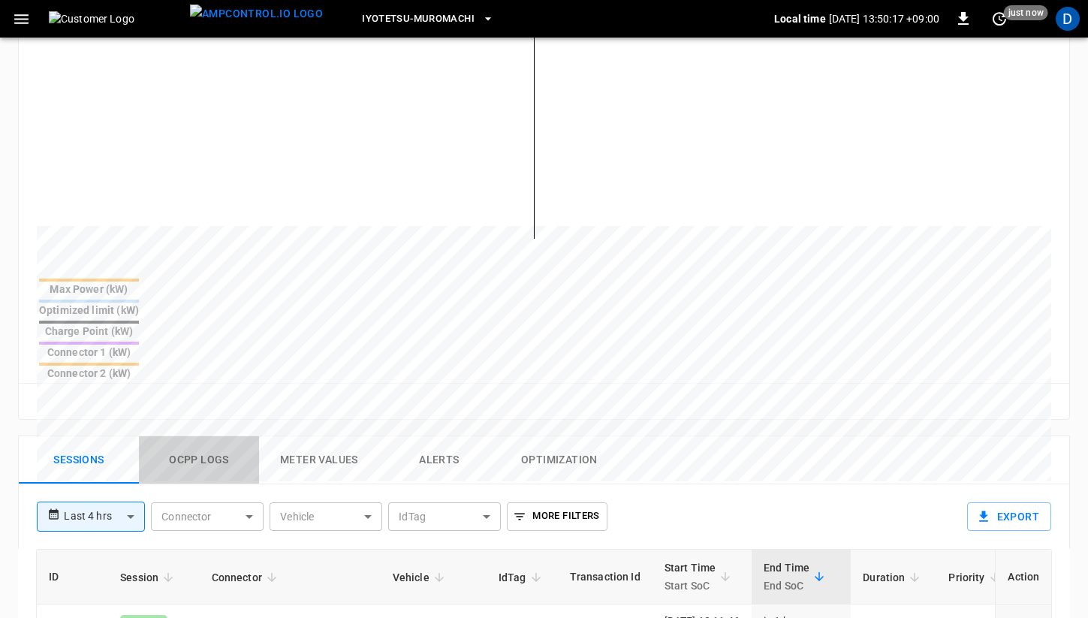
click at [222, 436] on button "Ocpp logs" at bounding box center [199, 460] width 120 height 48
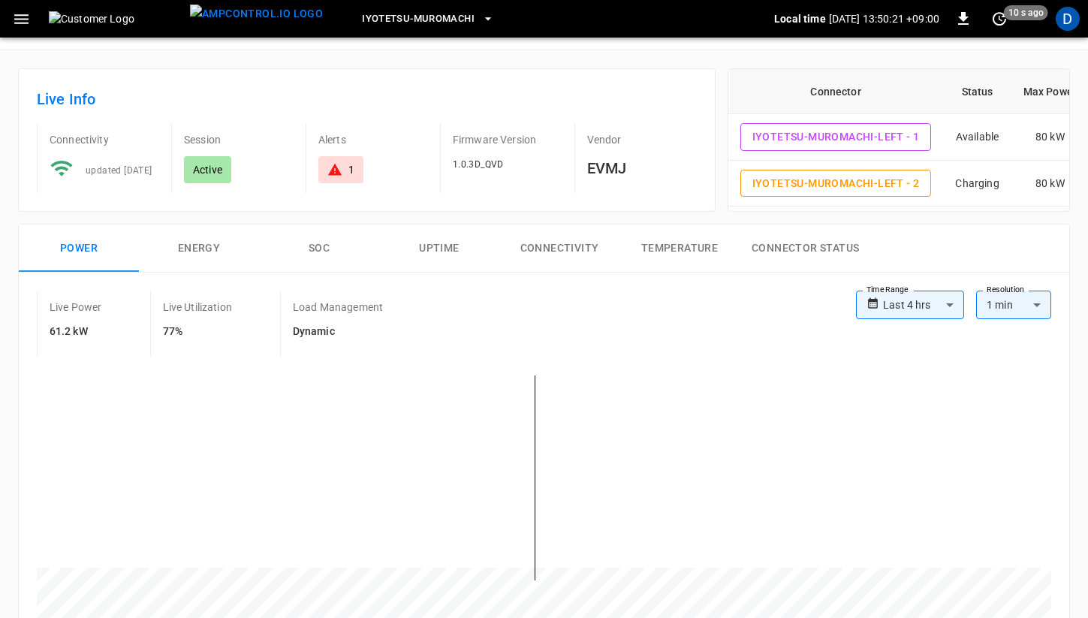
scroll to position [0, 0]
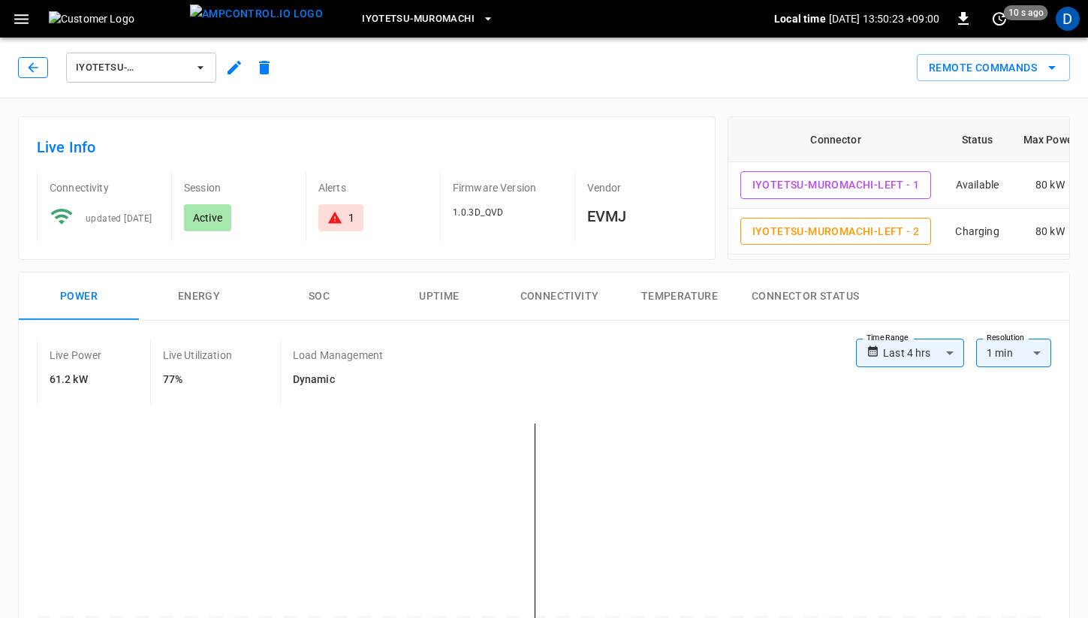
click at [32, 72] on icon "button" at bounding box center [33, 67] width 15 height 15
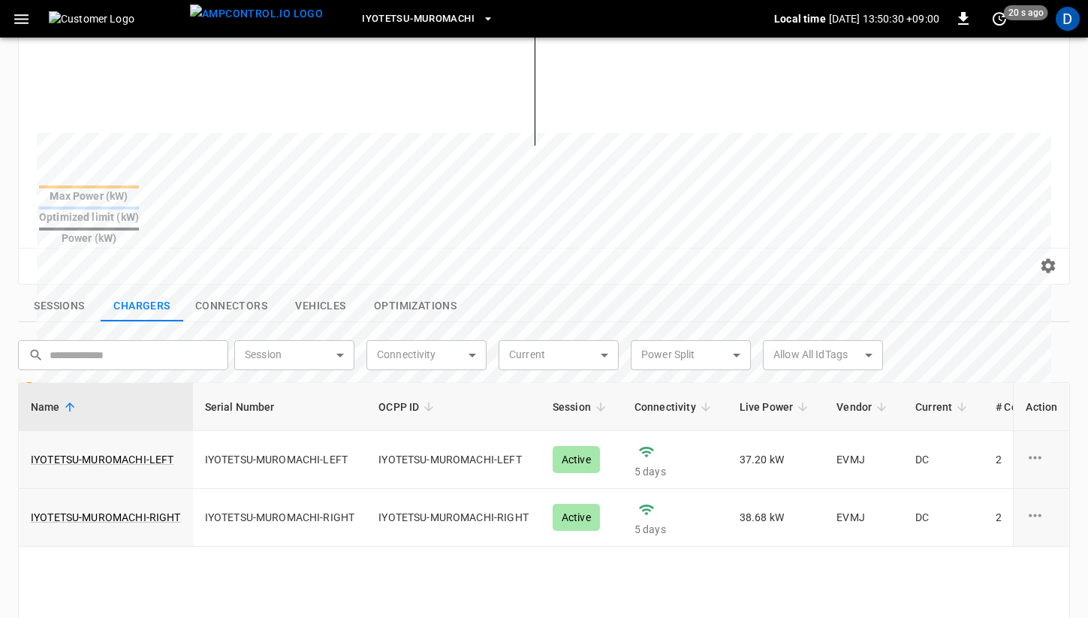
scroll to position [337, 0]
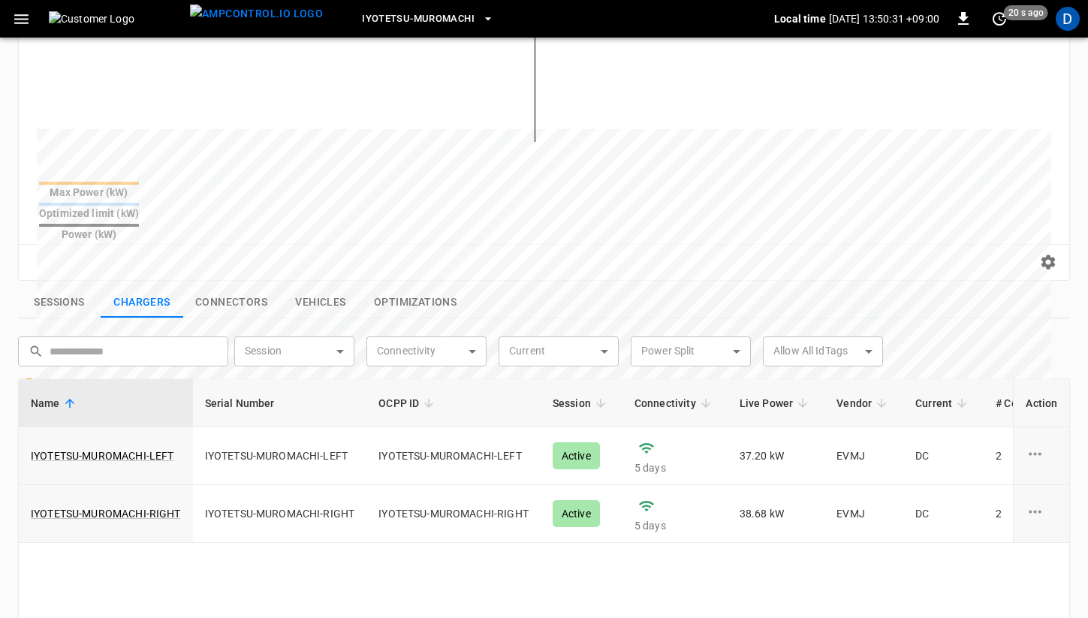
click at [72, 287] on button "Sessions" at bounding box center [59, 303] width 83 height 32
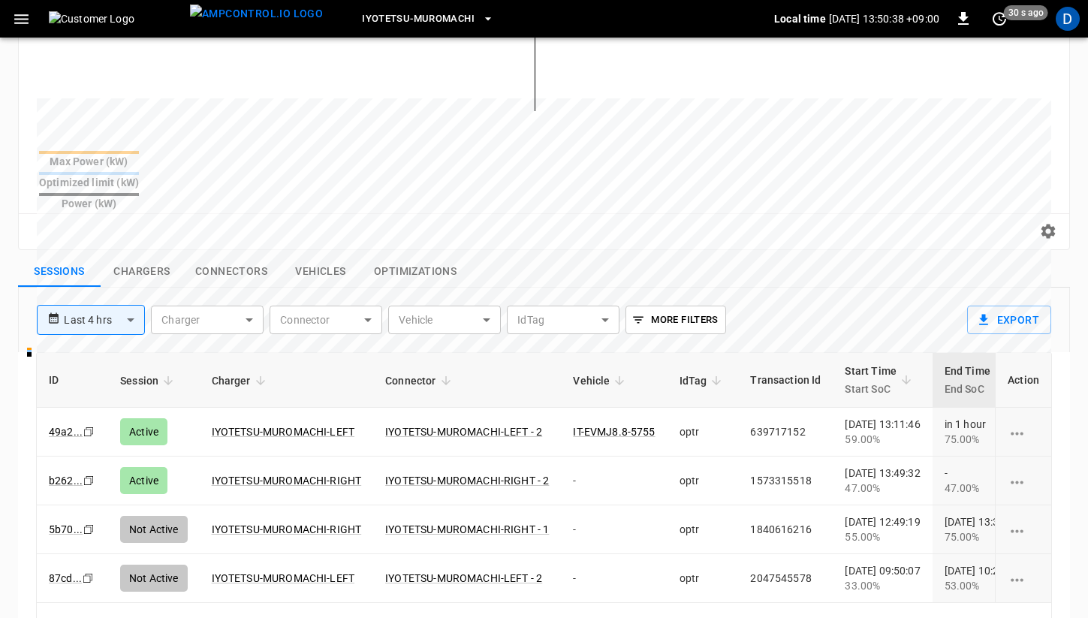
scroll to position [0, 0]
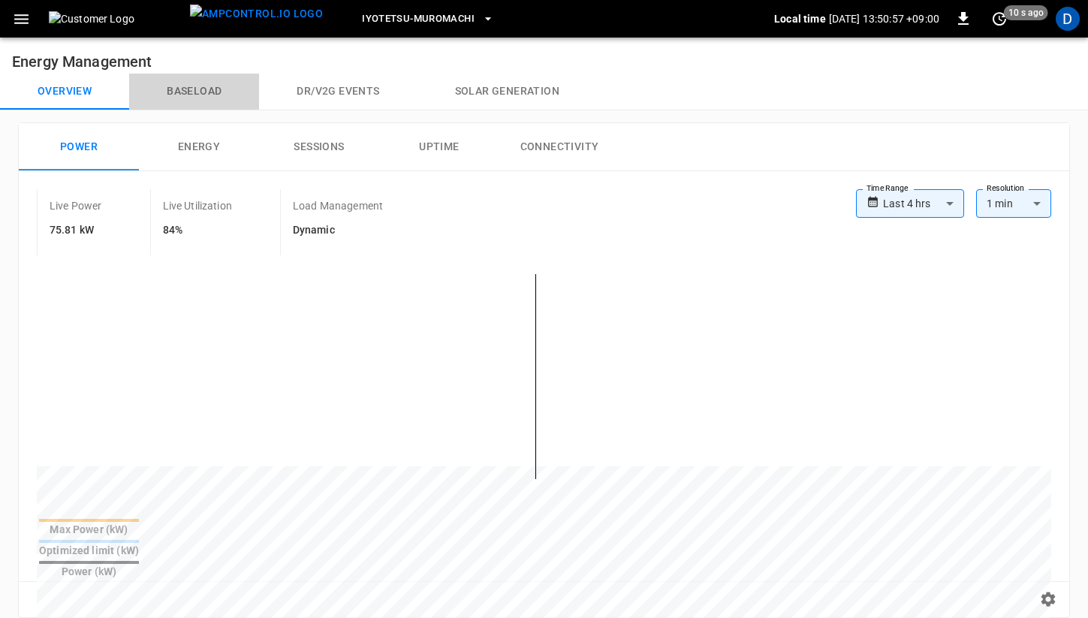
click at [190, 79] on button "Baseload" at bounding box center [194, 92] width 130 height 36
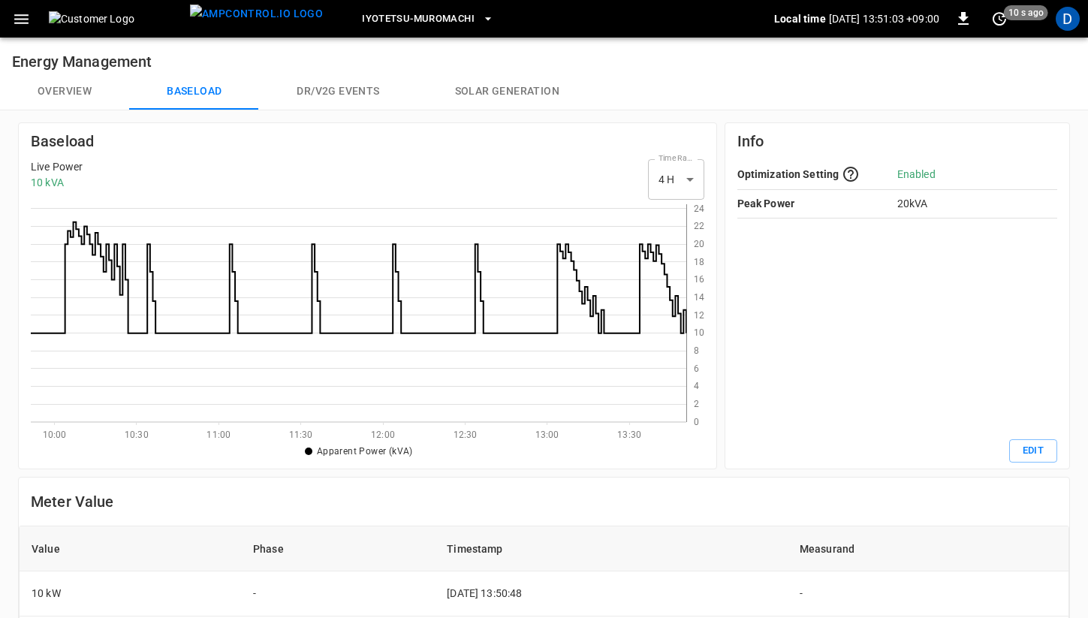
click at [67, 100] on button "Overview" at bounding box center [64, 92] width 129 height 36
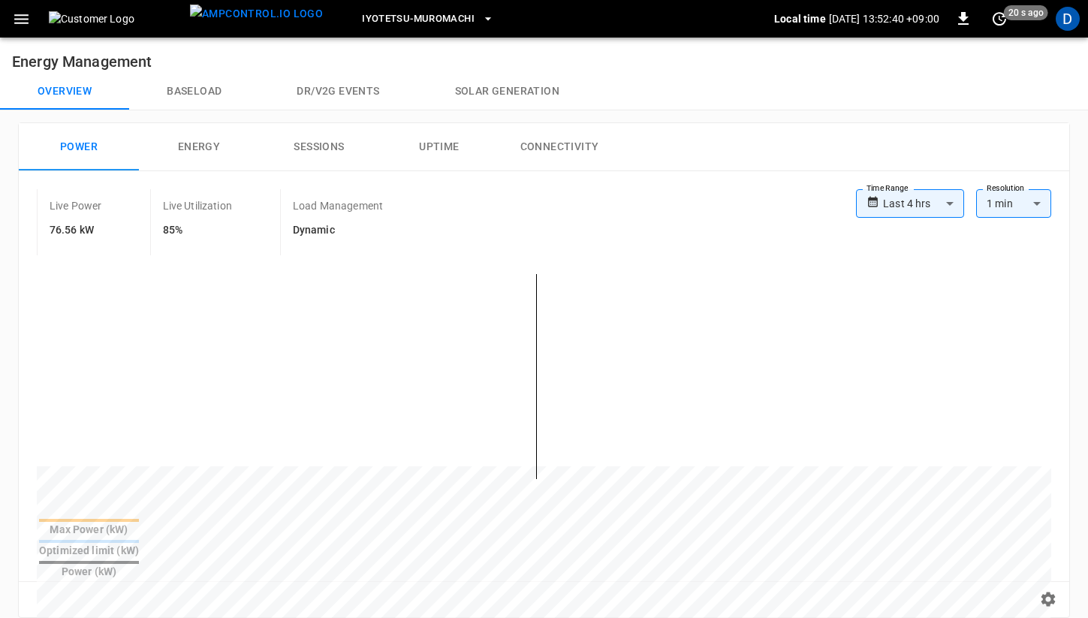
click at [200, 96] on button "Baseload" at bounding box center [194, 92] width 130 height 36
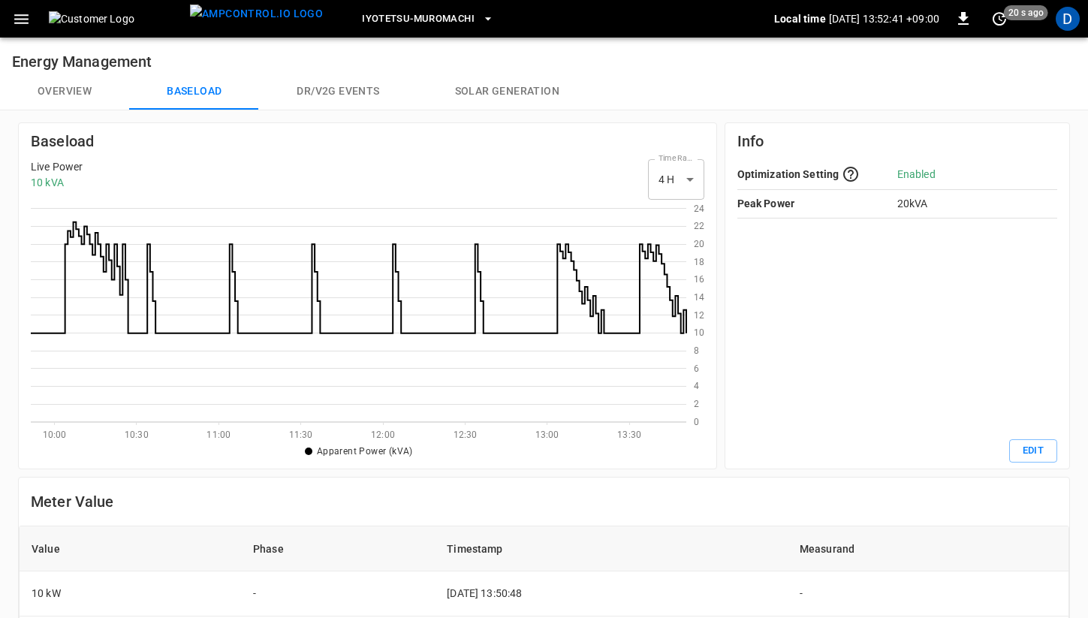
scroll to position [218, 656]
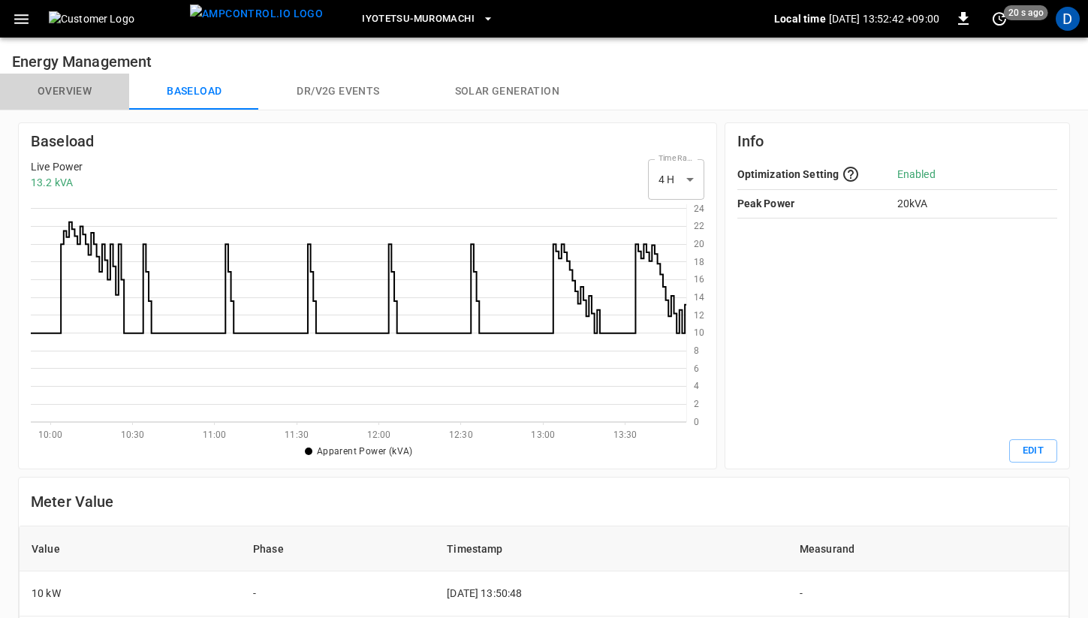
click at [77, 84] on button "Overview" at bounding box center [64, 92] width 129 height 36
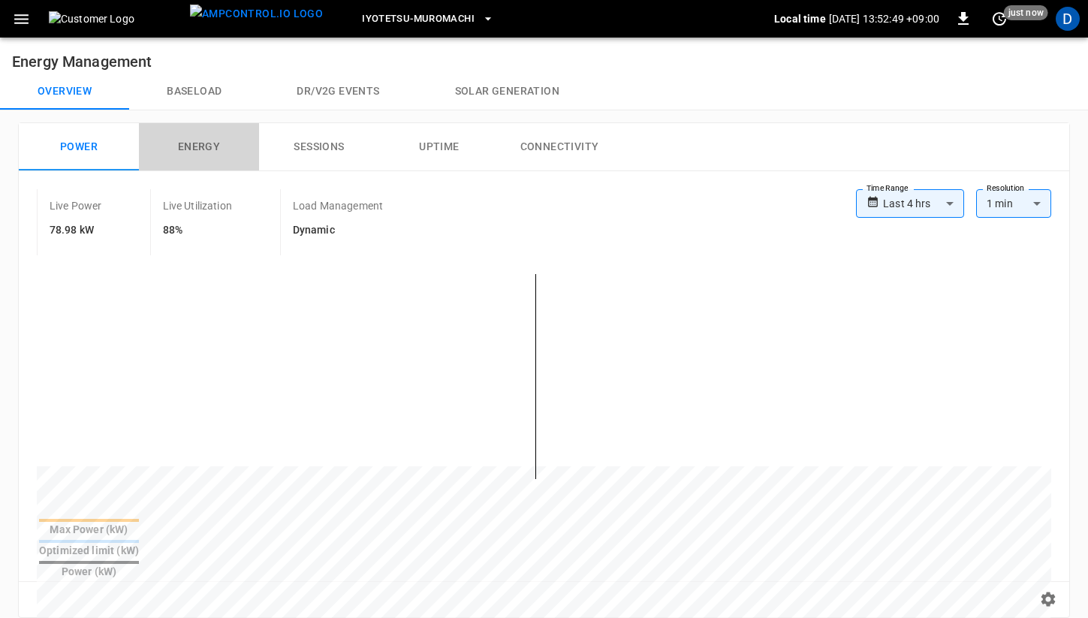
click at [202, 141] on button "Energy" at bounding box center [199, 147] width 120 height 48
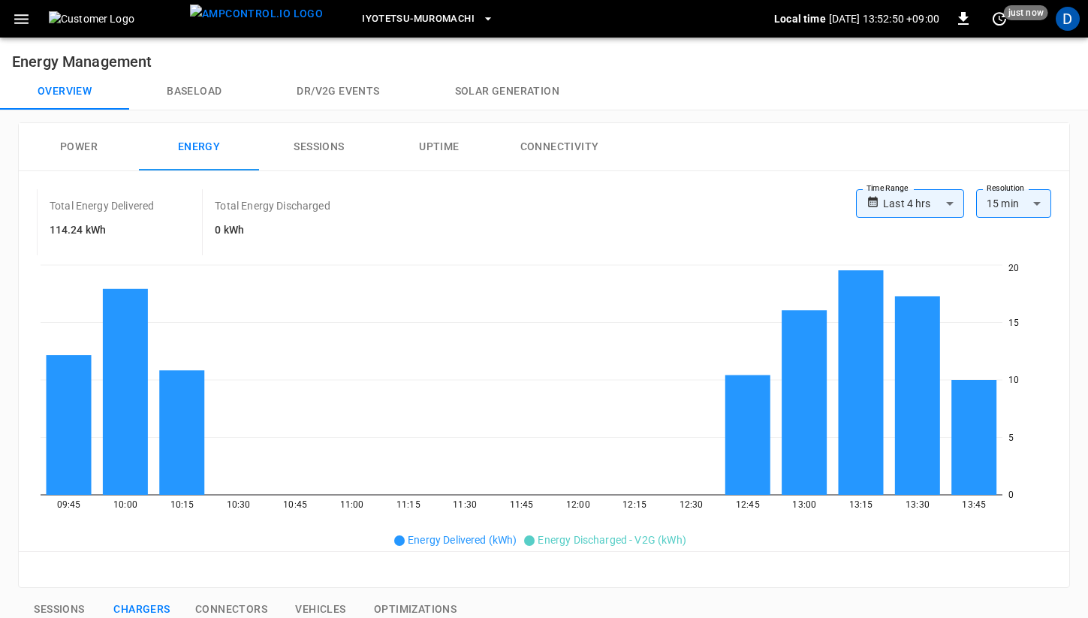
click at [82, 146] on button "Power" at bounding box center [79, 147] width 120 height 48
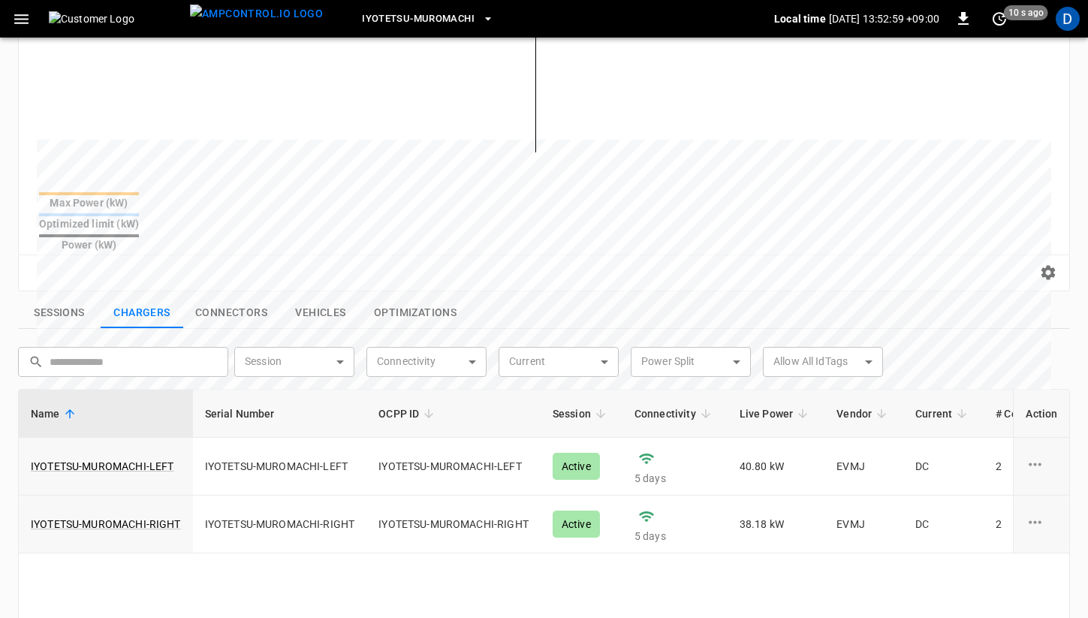
scroll to position [342, 0]
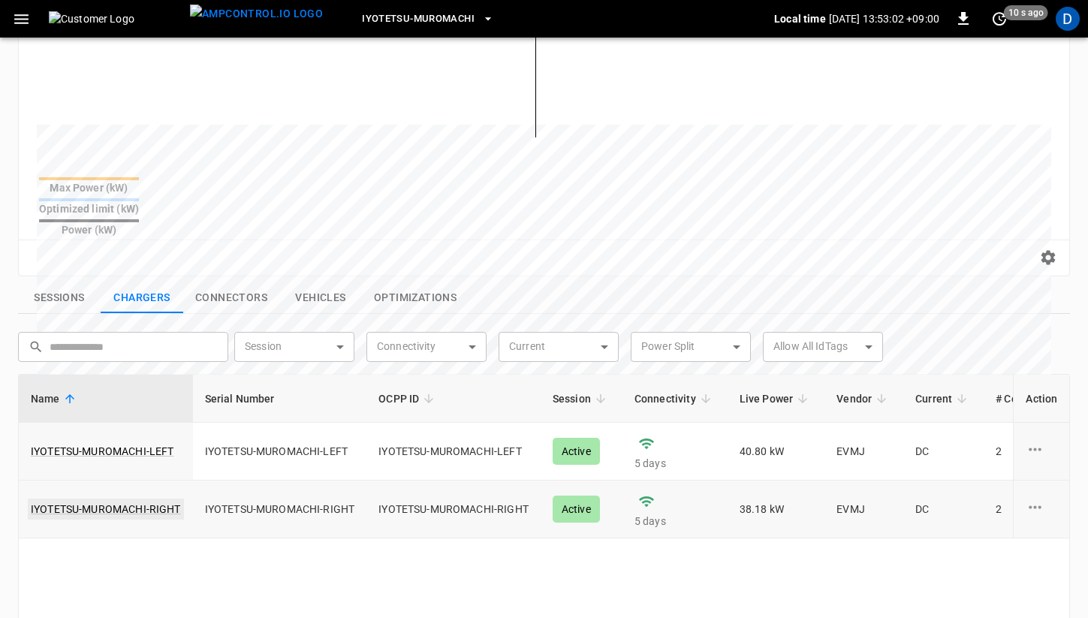
click at [143, 499] on link "IYOTETSU-MUROMACHI-RIGHT" at bounding box center [106, 509] width 156 height 21
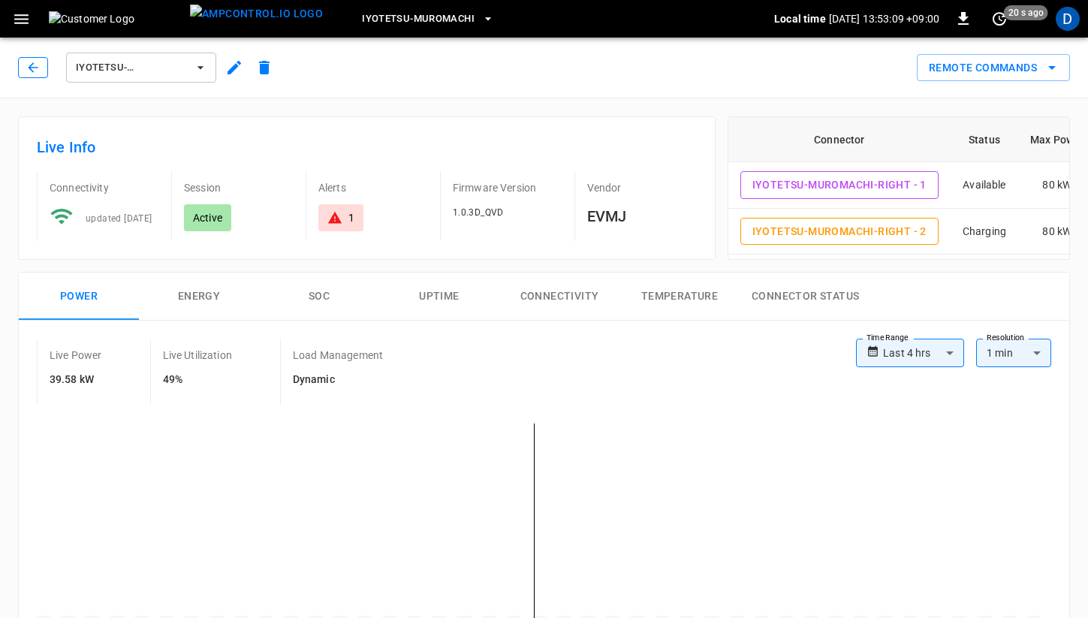
click at [39, 76] on button "button" at bounding box center [33, 67] width 30 height 21
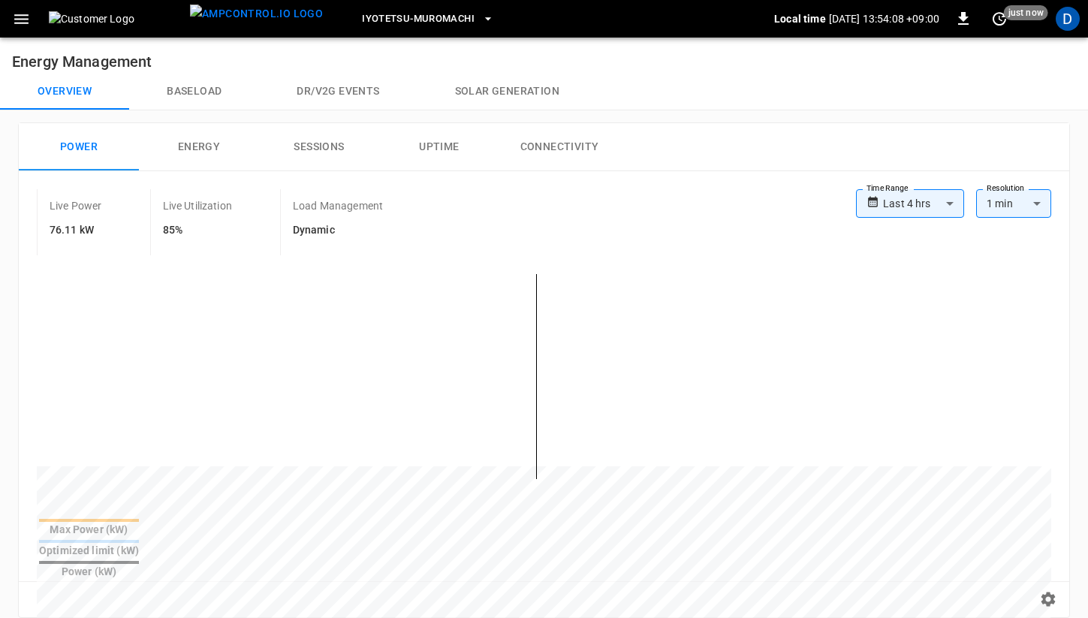
click at [184, 95] on button "Baseload" at bounding box center [194, 92] width 130 height 36
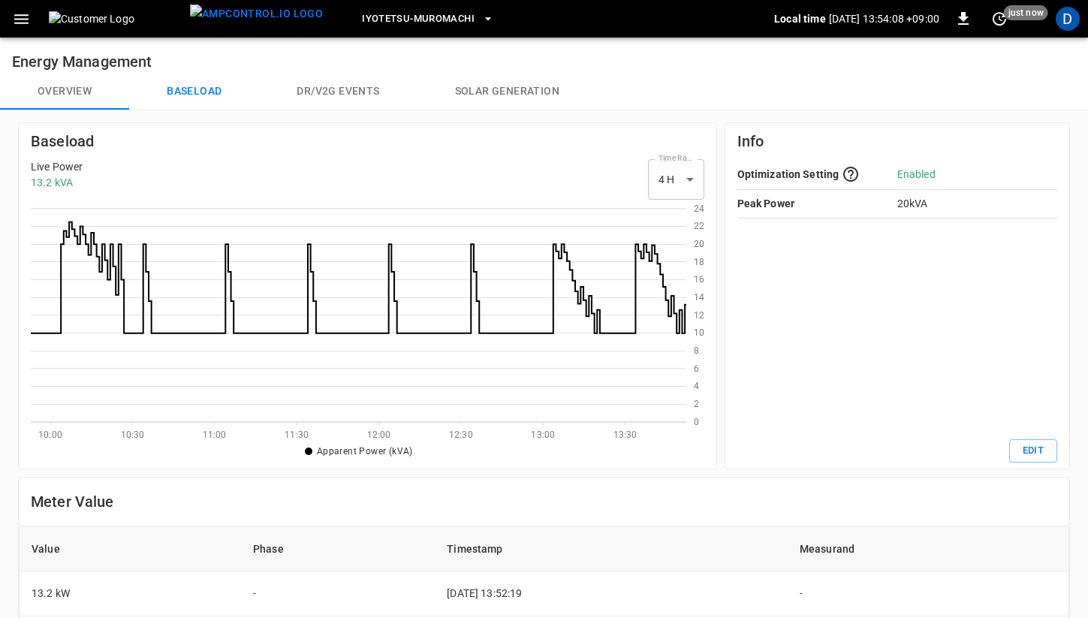
scroll to position [218, 656]
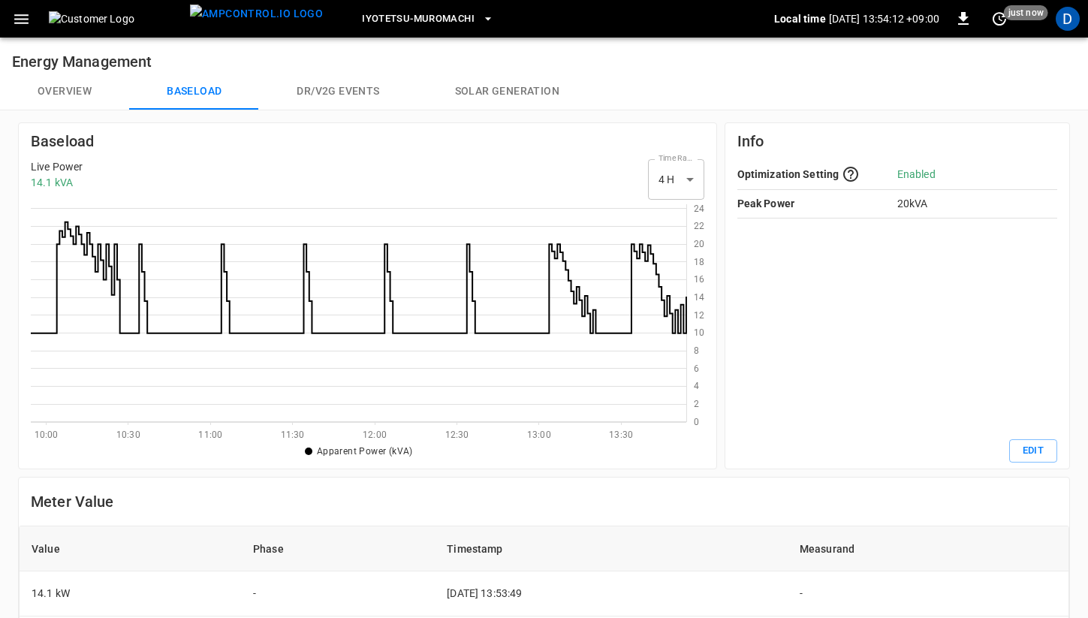
click at [61, 89] on button "Overview" at bounding box center [64, 92] width 129 height 36
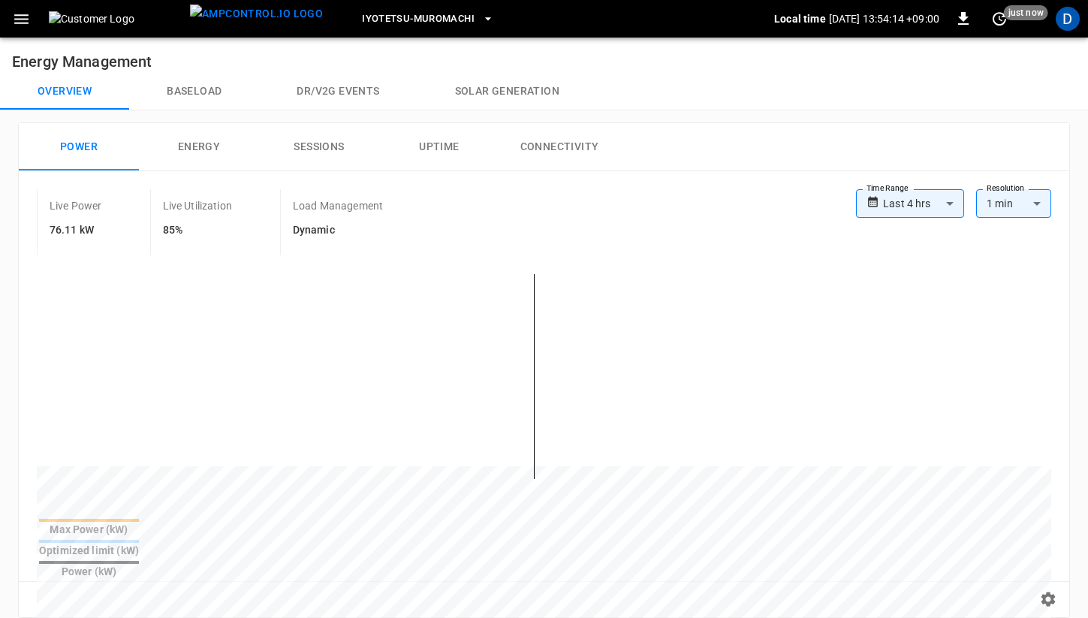
click at [185, 90] on button "Baseload" at bounding box center [194, 92] width 130 height 36
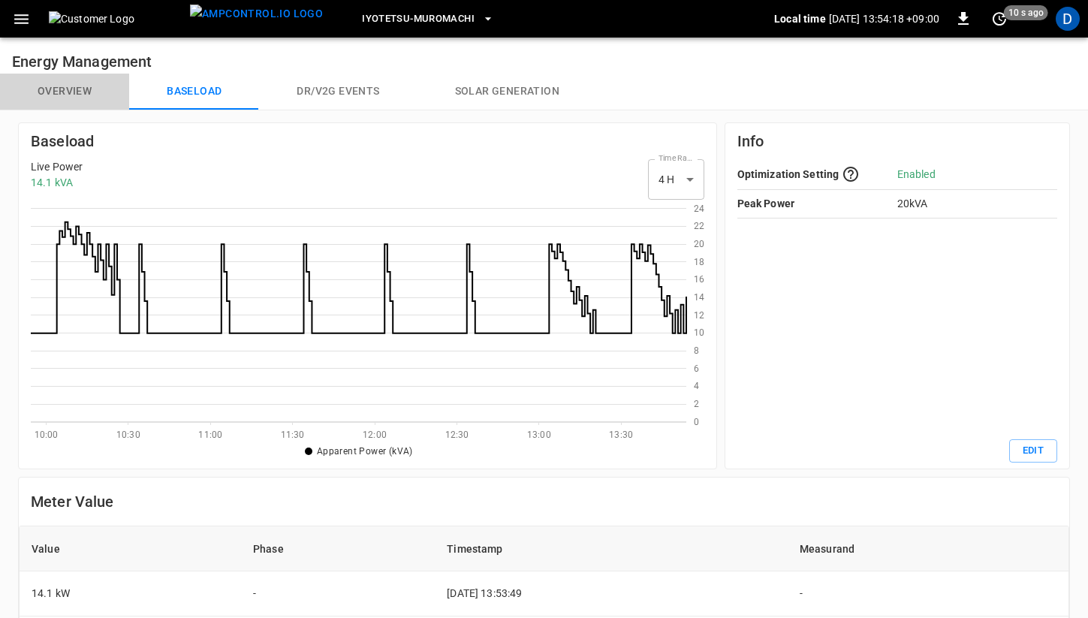
click at [79, 91] on button "Overview" at bounding box center [64, 92] width 129 height 36
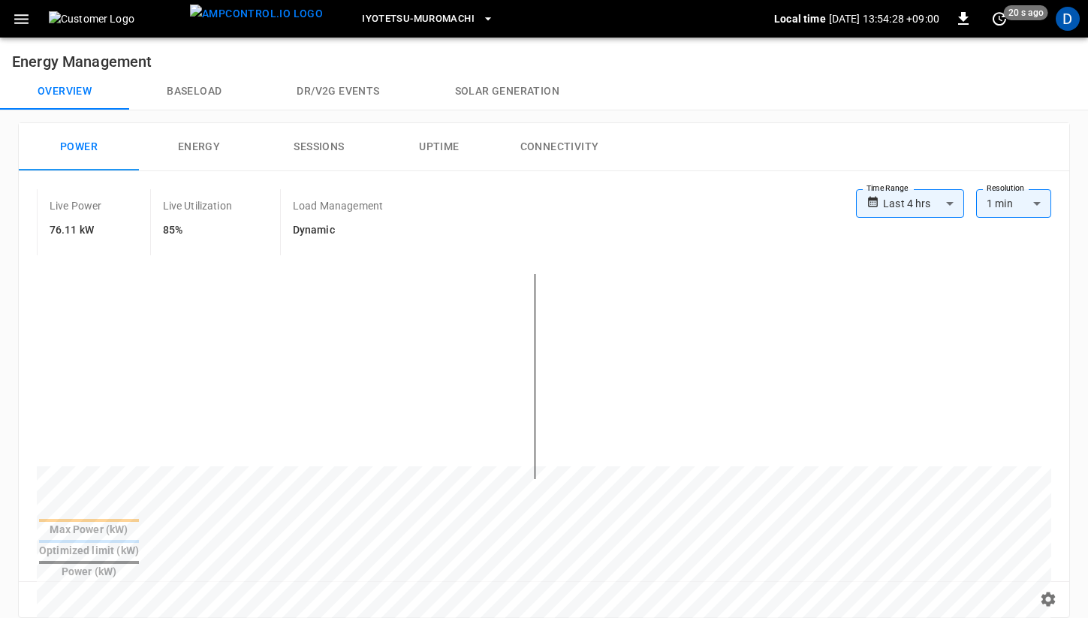
click at [201, 164] on button "Energy" at bounding box center [199, 147] width 120 height 48
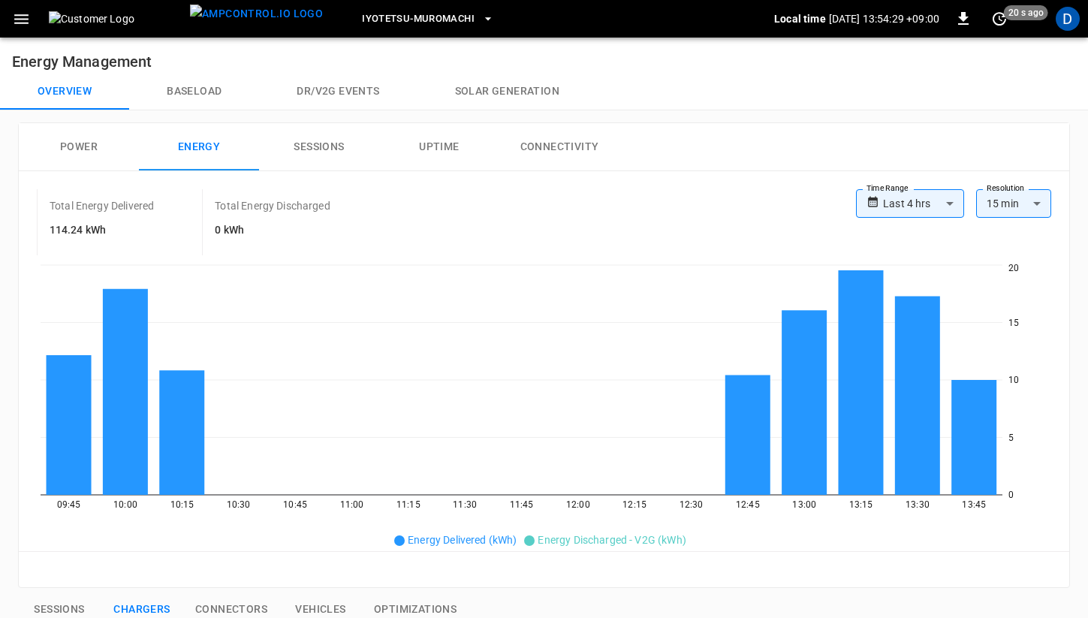
click at [68, 134] on button "Power" at bounding box center [79, 147] width 120 height 48
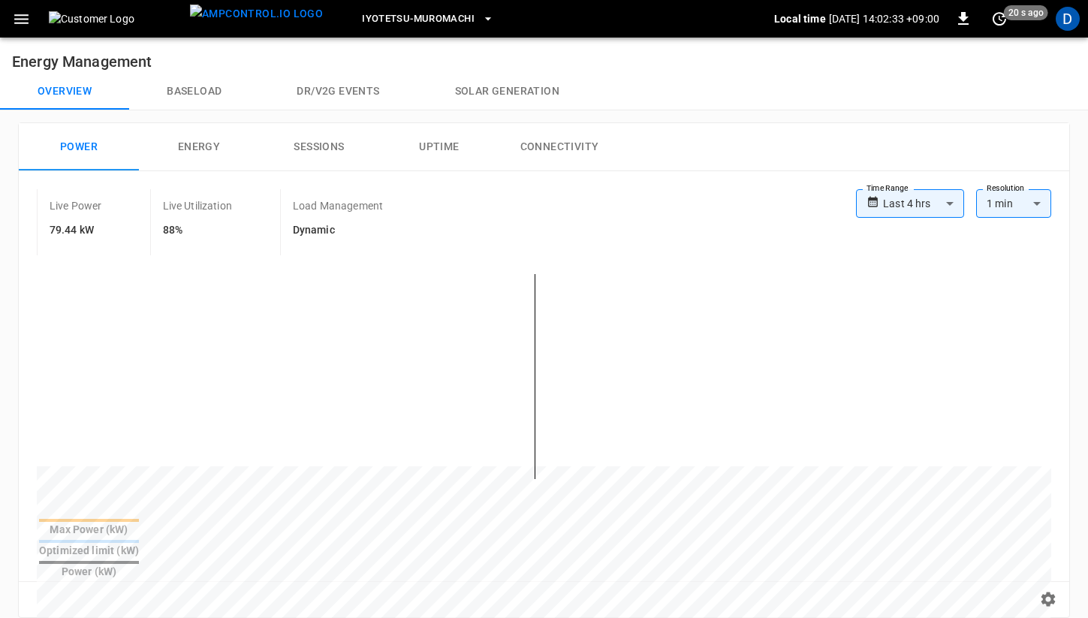
click at [210, 94] on button "Baseload" at bounding box center [194, 92] width 130 height 36
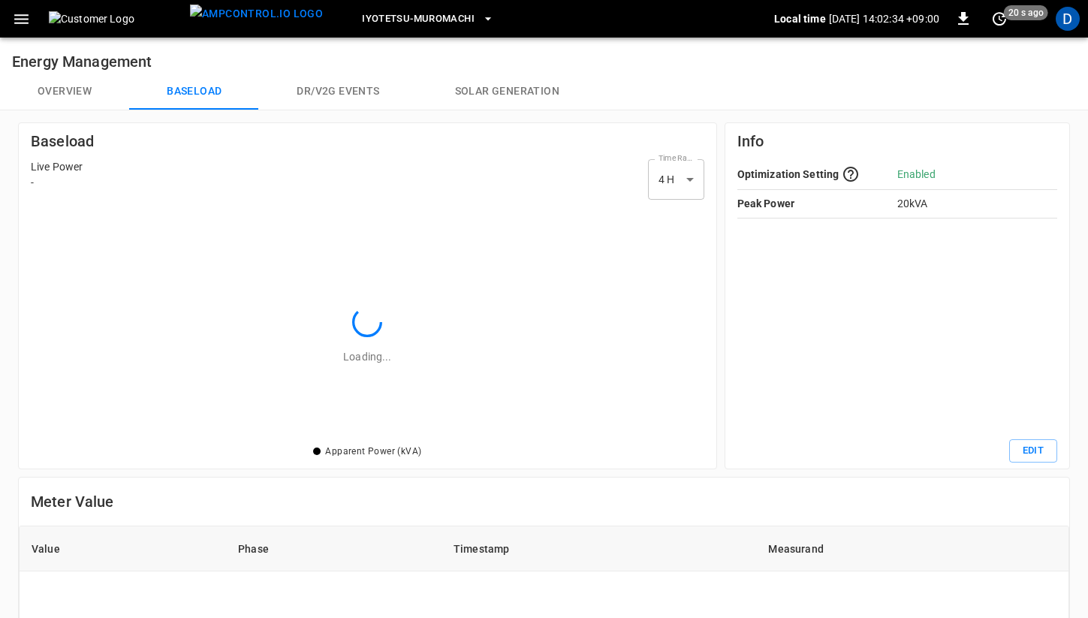
scroll to position [218, 656]
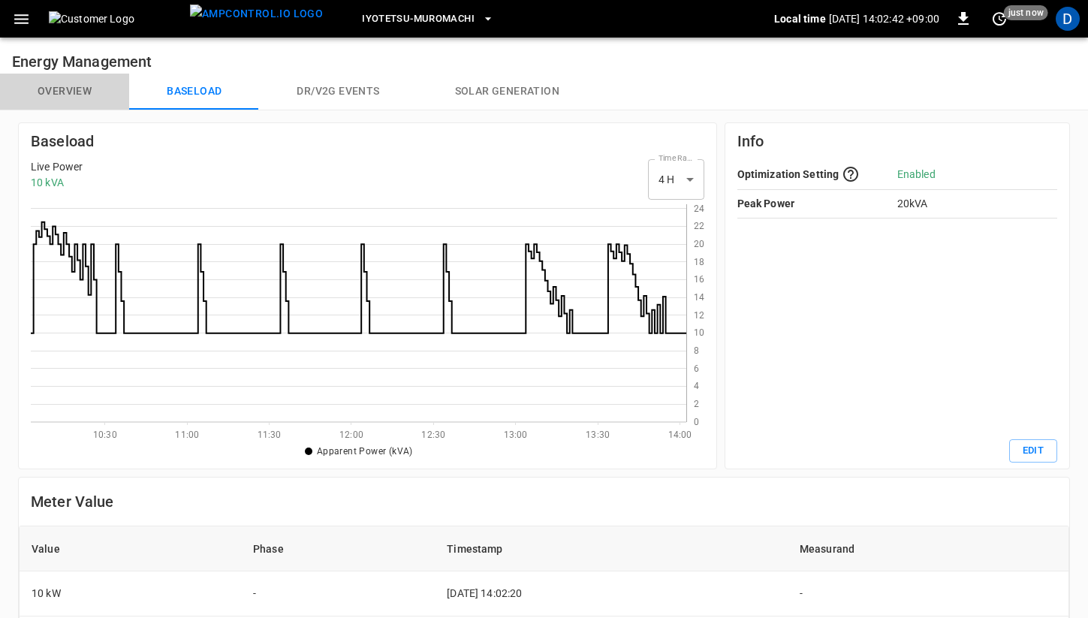
click at [76, 84] on button "Overview" at bounding box center [64, 92] width 129 height 36
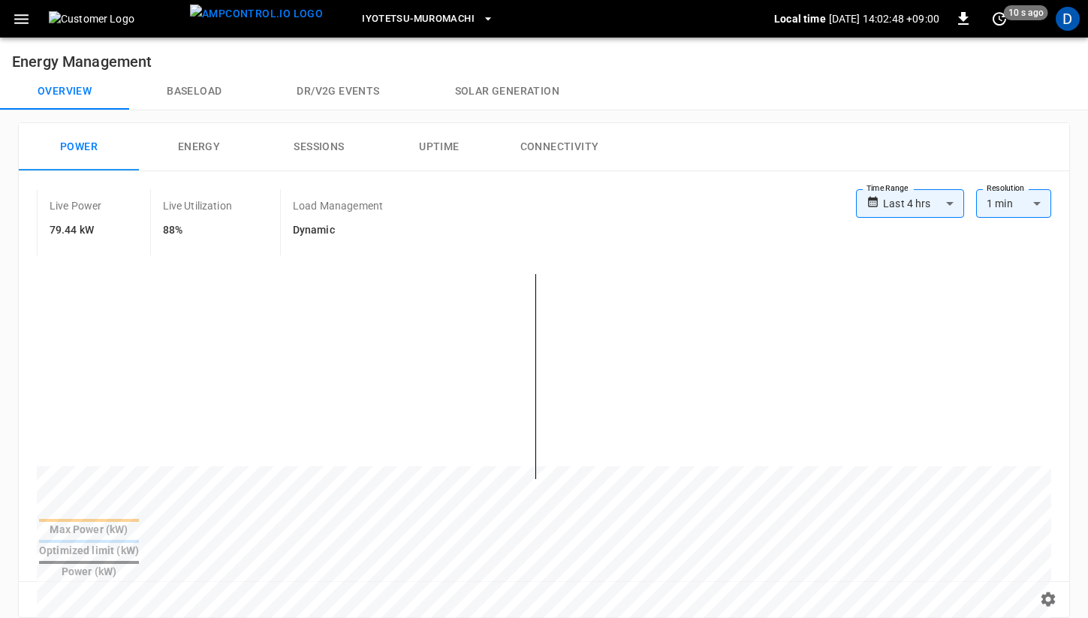
click at [190, 82] on button "Baseload" at bounding box center [194, 92] width 130 height 36
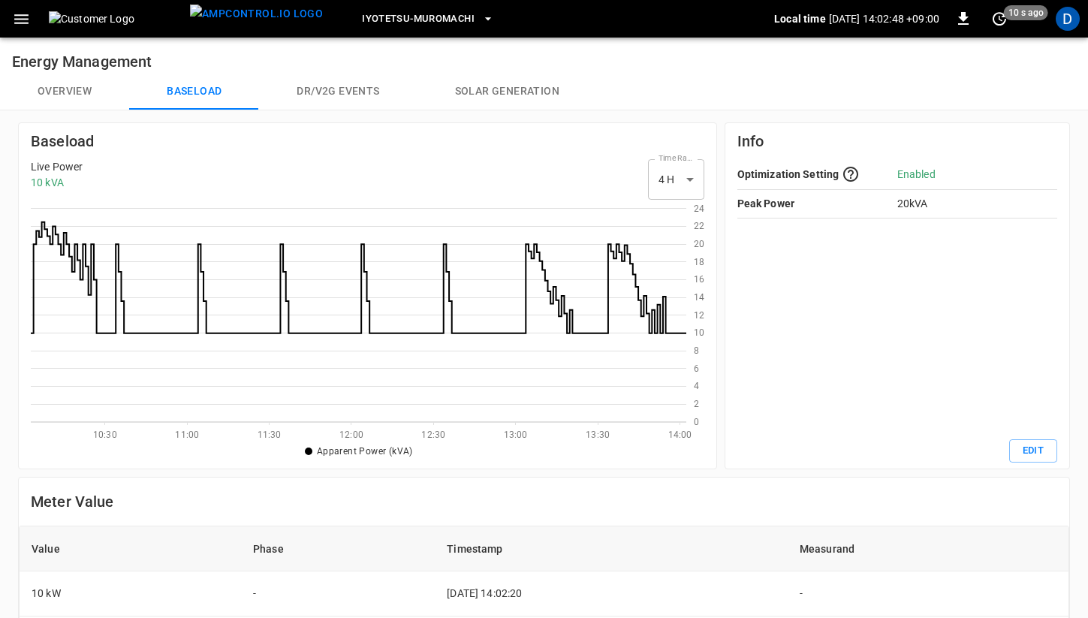
scroll to position [218, 656]
click at [81, 88] on button "Overview" at bounding box center [64, 92] width 129 height 36
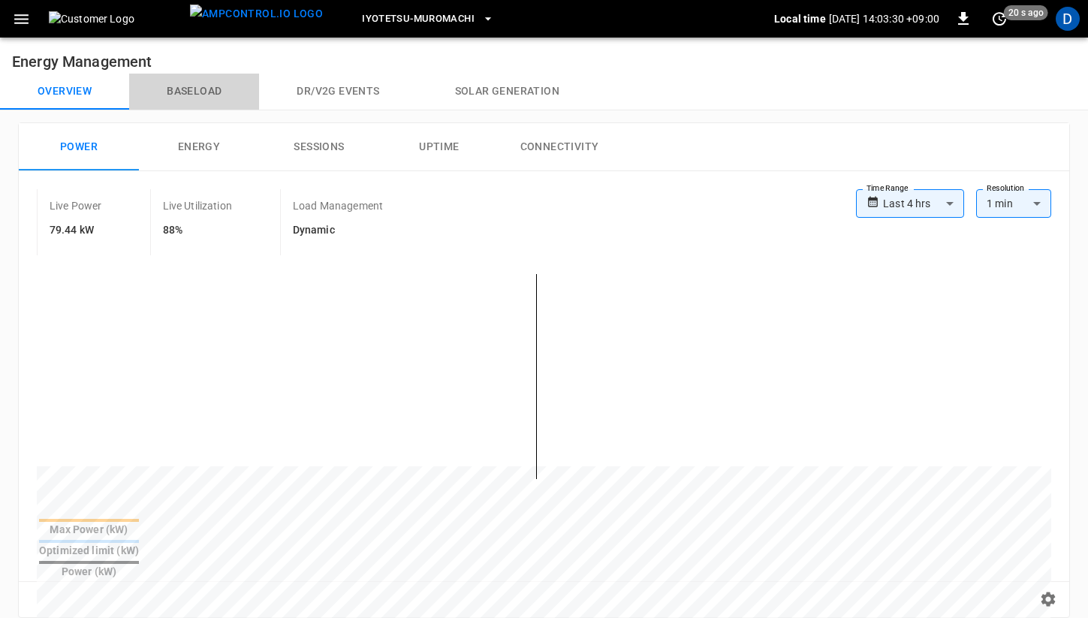
click at [210, 84] on button "Baseload" at bounding box center [194, 92] width 130 height 36
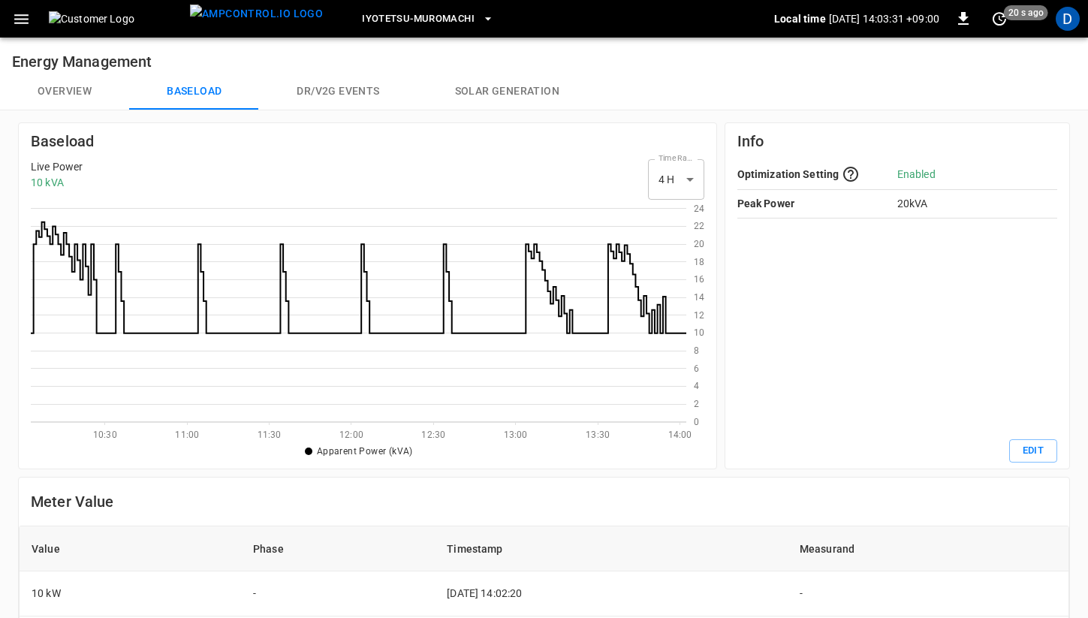
scroll to position [218, 656]
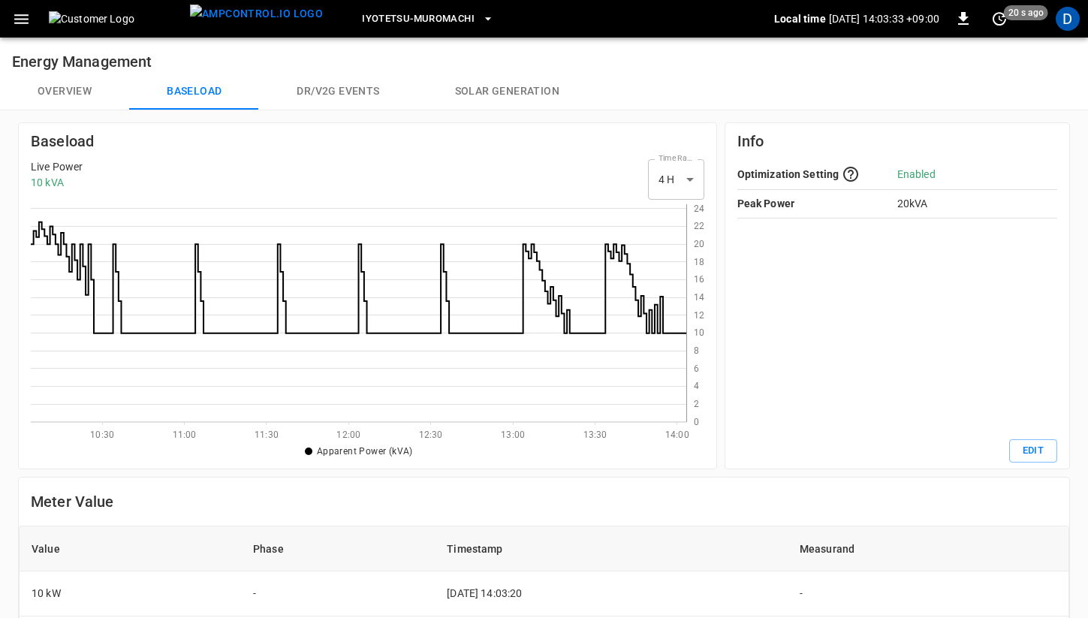
click at [74, 89] on button "Overview" at bounding box center [64, 92] width 129 height 36
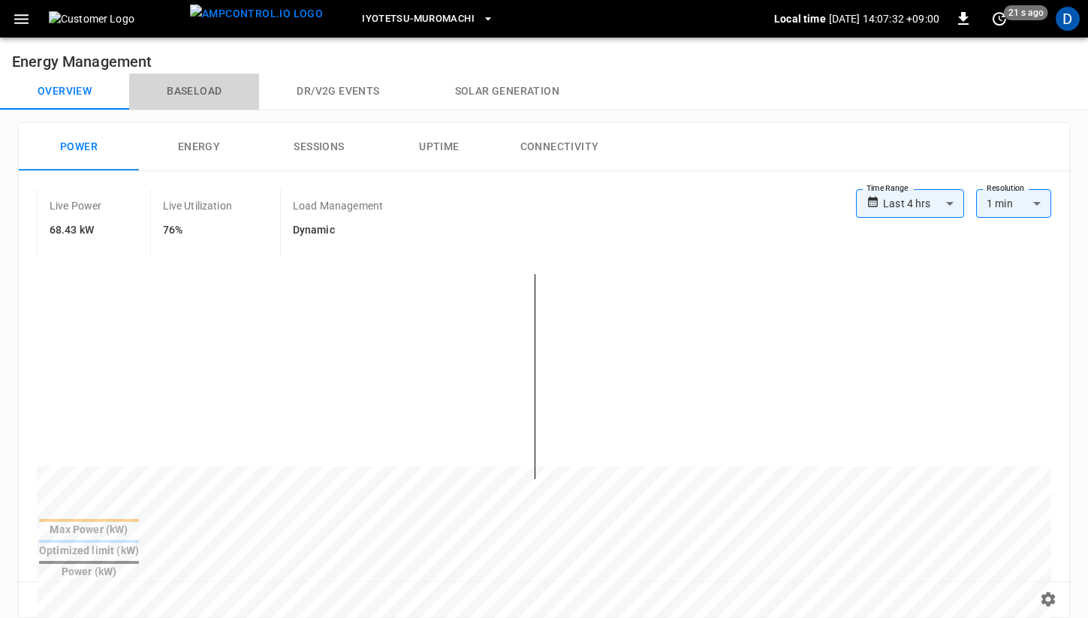
click at [186, 88] on button "Baseload" at bounding box center [194, 92] width 130 height 36
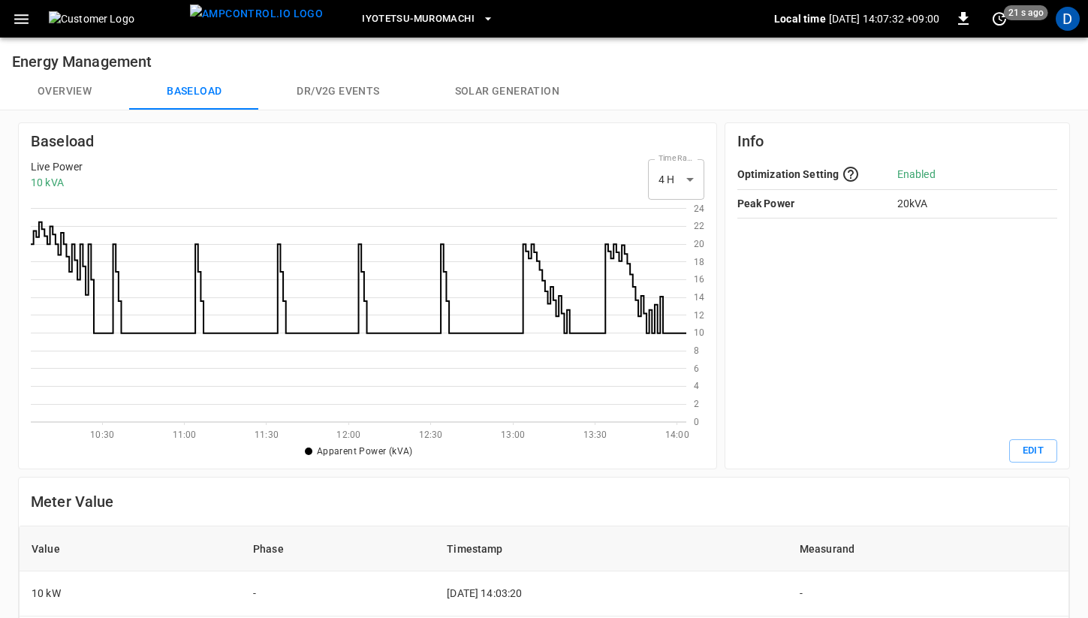
scroll to position [218, 656]
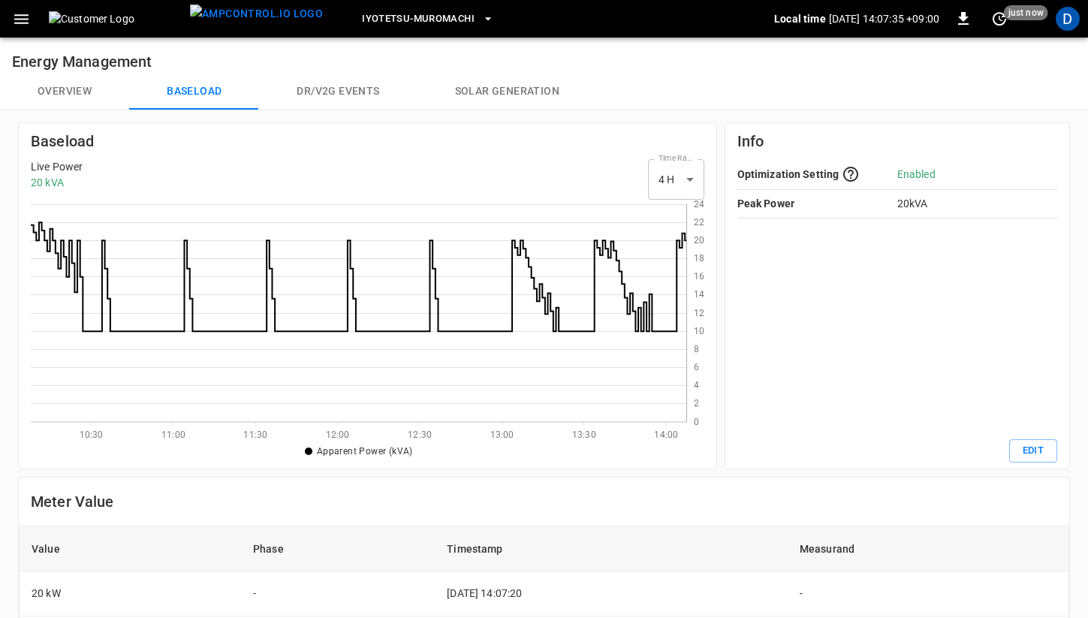
click at [61, 91] on button "Overview" at bounding box center [64, 92] width 129 height 36
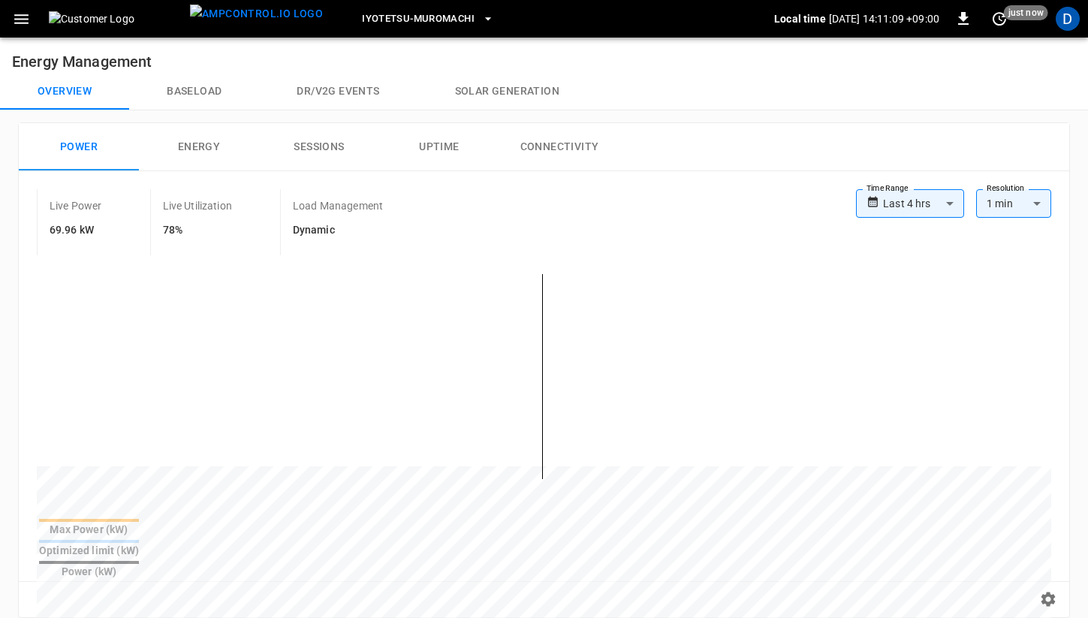
click at [195, 85] on button "Baseload" at bounding box center [194, 92] width 130 height 36
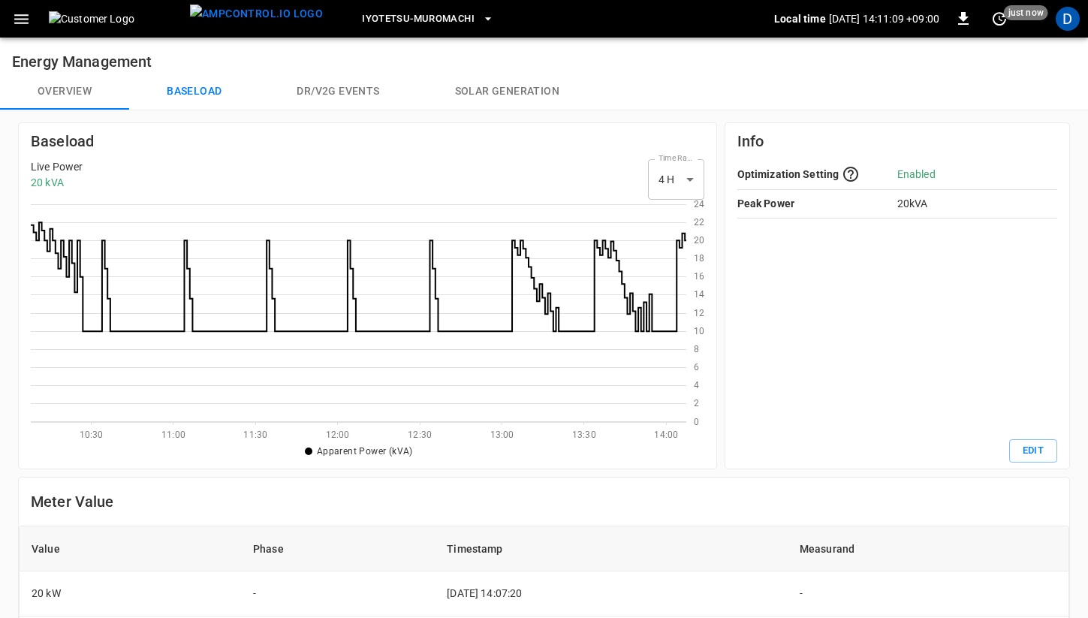
scroll to position [218, 656]
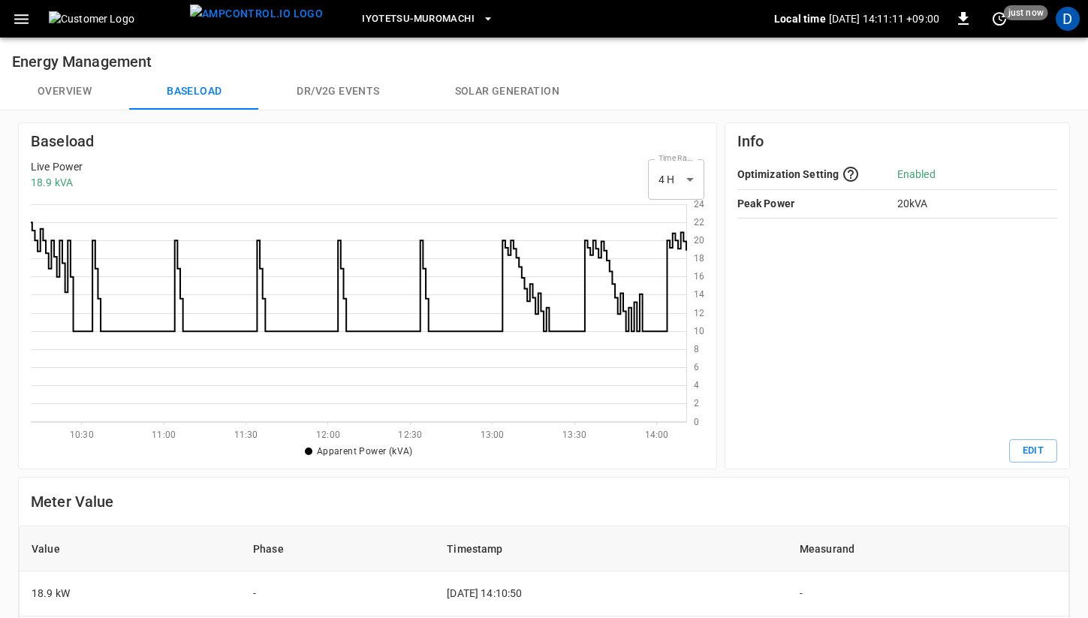
click at [80, 92] on button "Overview" at bounding box center [64, 92] width 129 height 36
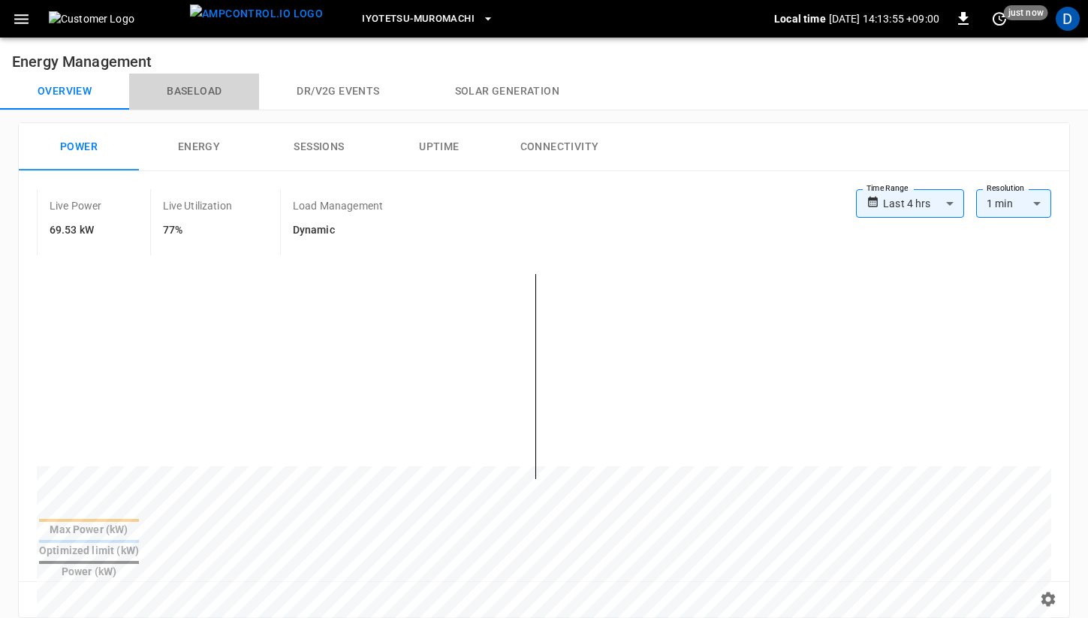
click at [193, 89] on button "Baseload" at bounding box center [194, 92] width 130 height 36
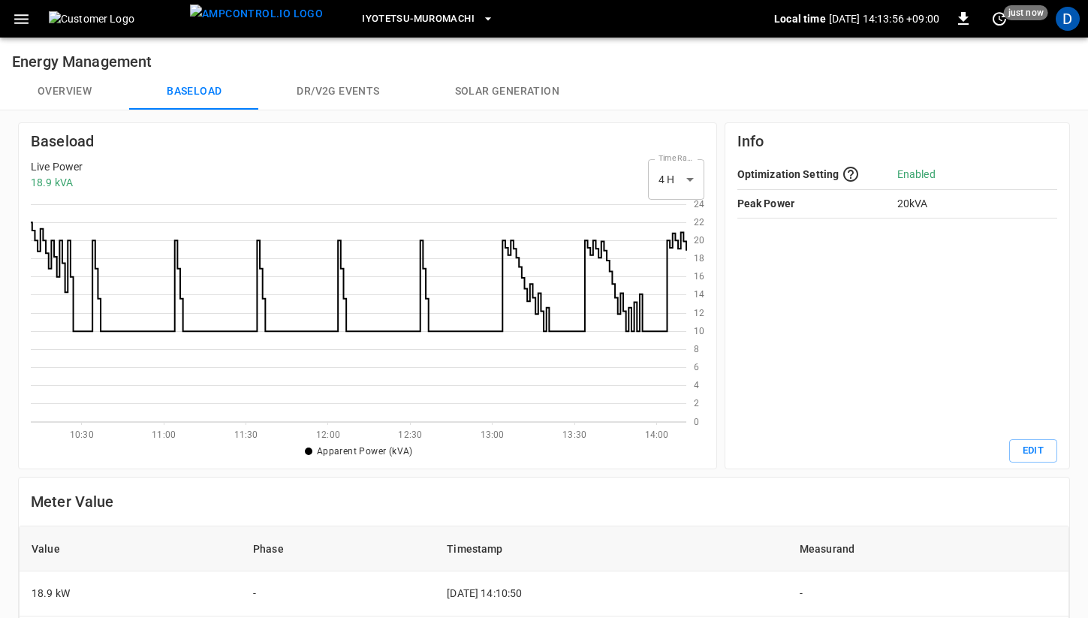
scroll to position [218, 656]
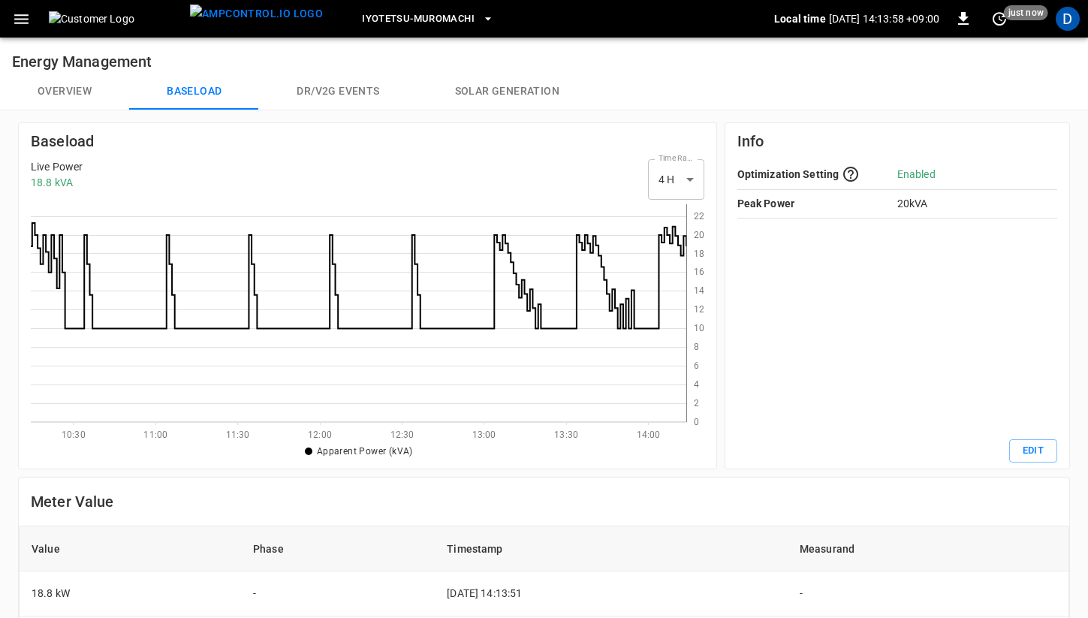
click at [52, 98] on button "Overview" at bounding box center [64, 92] width 129 height 36
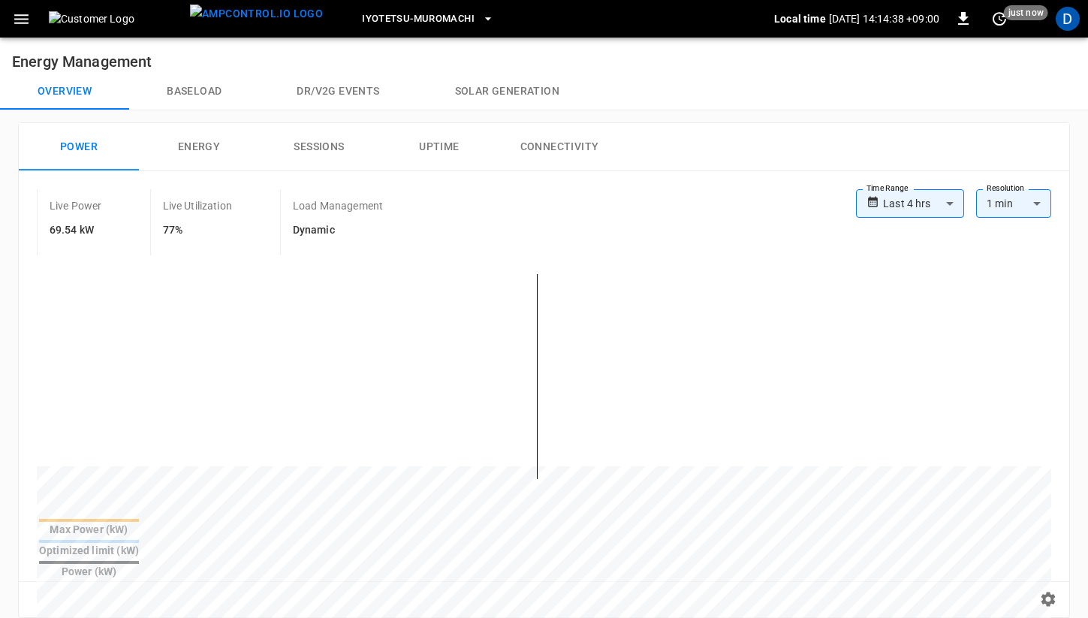
click at [205, 154] on button "Energy" at bounding box center [199, 147] width 120 height 48
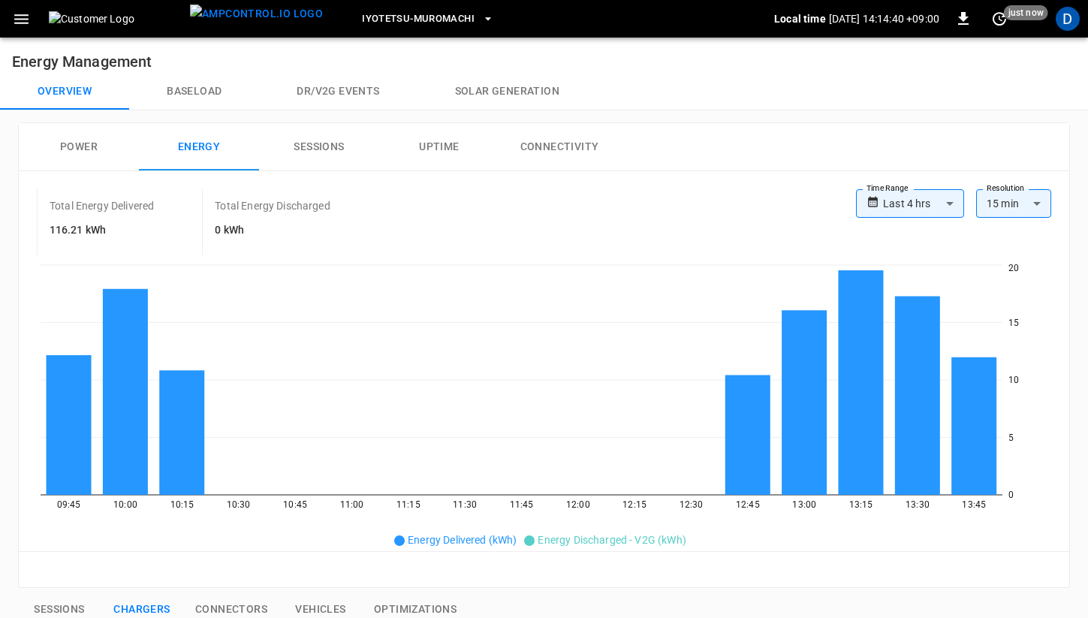
click at [93, 153] on button "Power" at bounding box center [79, 147] width 120 height 48
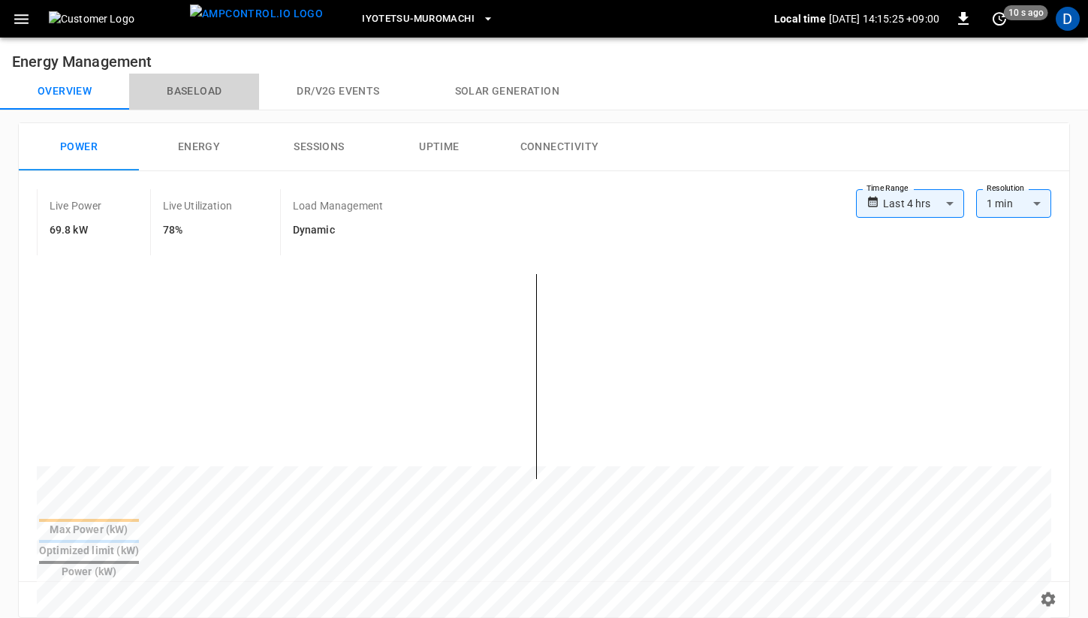
click at [205, 89] on button "Baseload" at bounding box center [194, 92] width 130 height 36
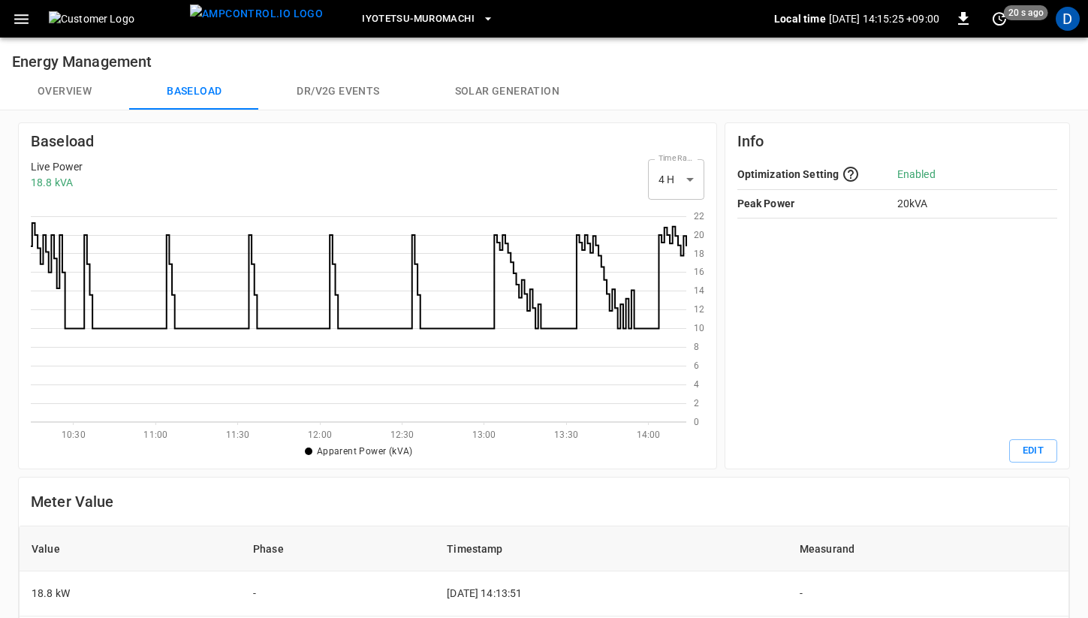
scroll to position [218, 656]
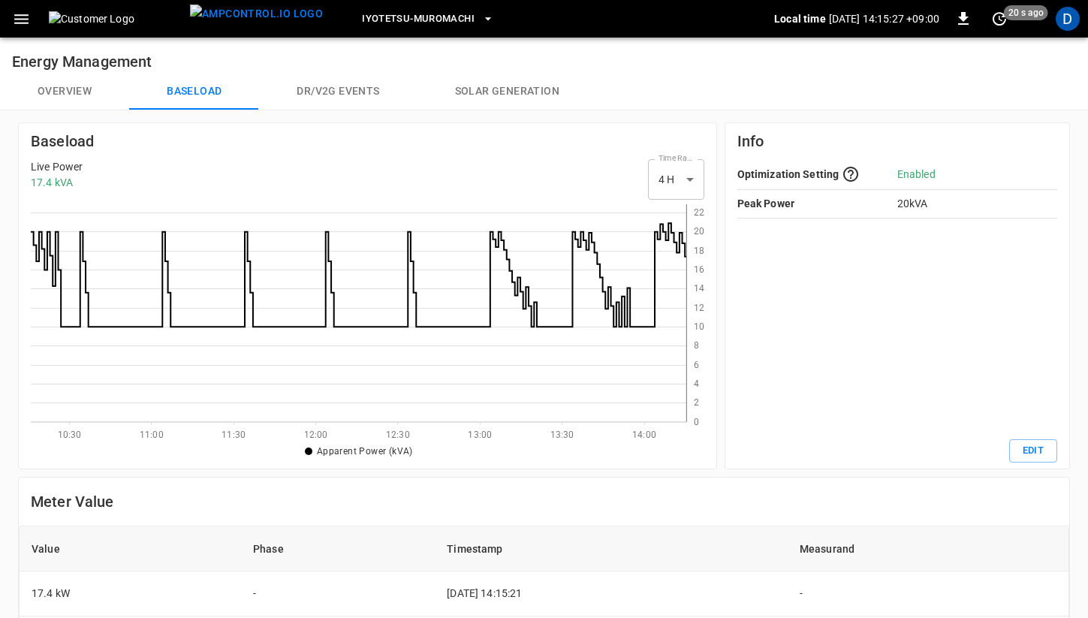
click at [77, 101] on button "Overview" at bounding box center [64, 92] width 129 height 36
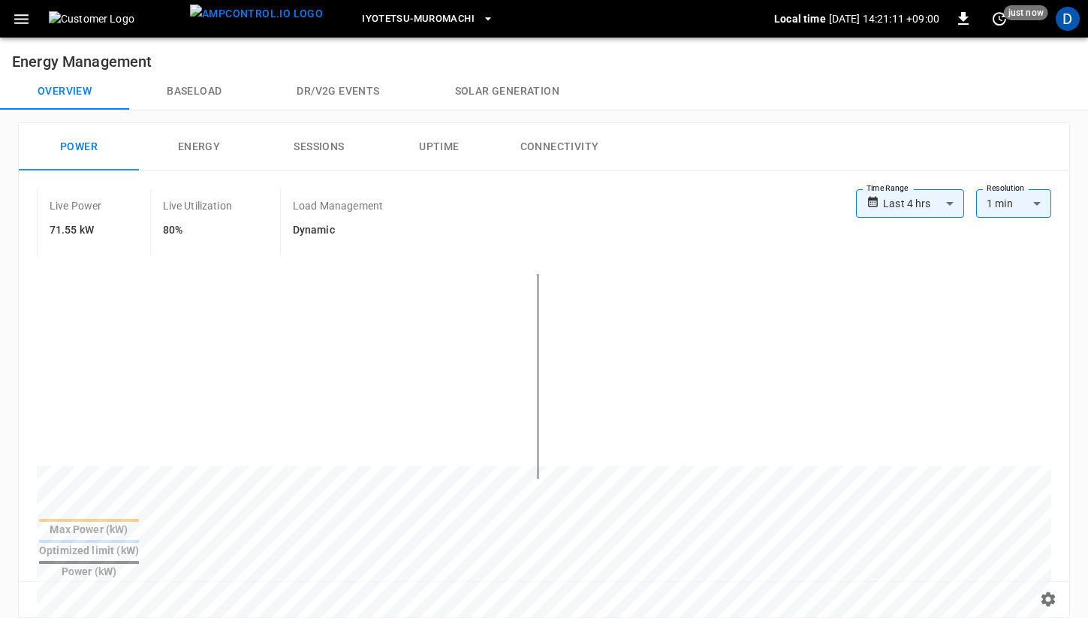
click at [201, 95] on button "Baseload" at bounding box center [194, 92] width 130 height 36
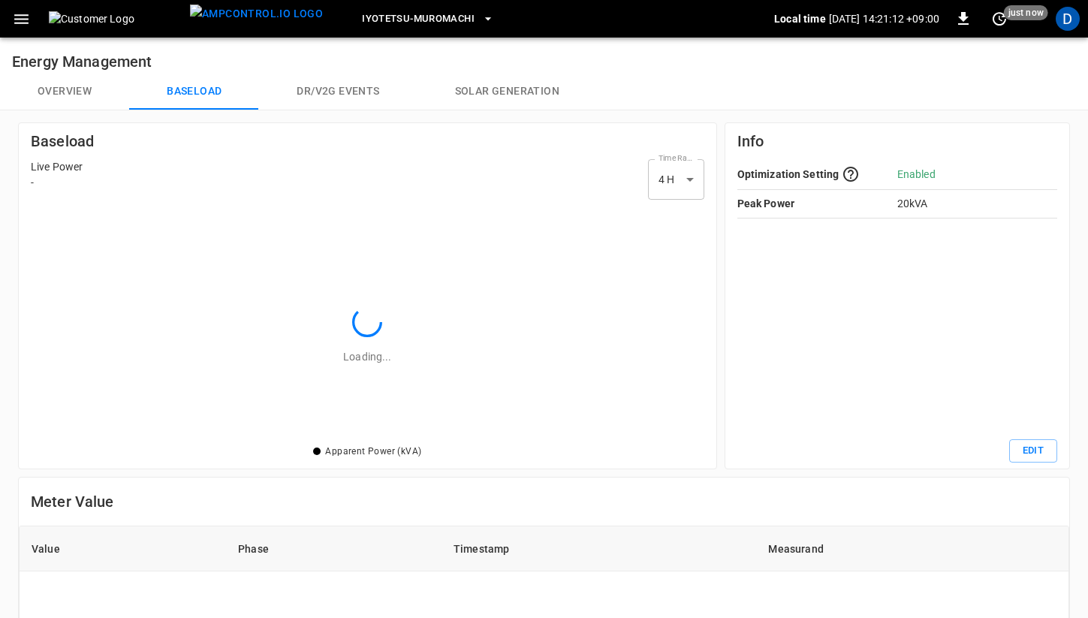
scroll to position [218, 656]
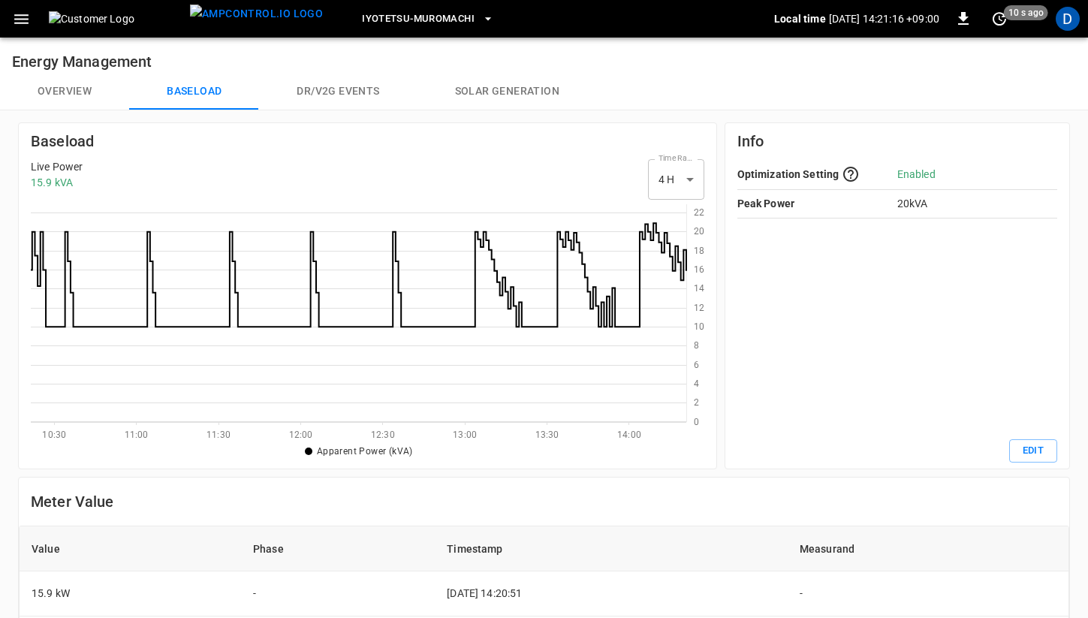
click at [54, 95] on button "Overview" at bounding box center [64, 92] width 129 height 36
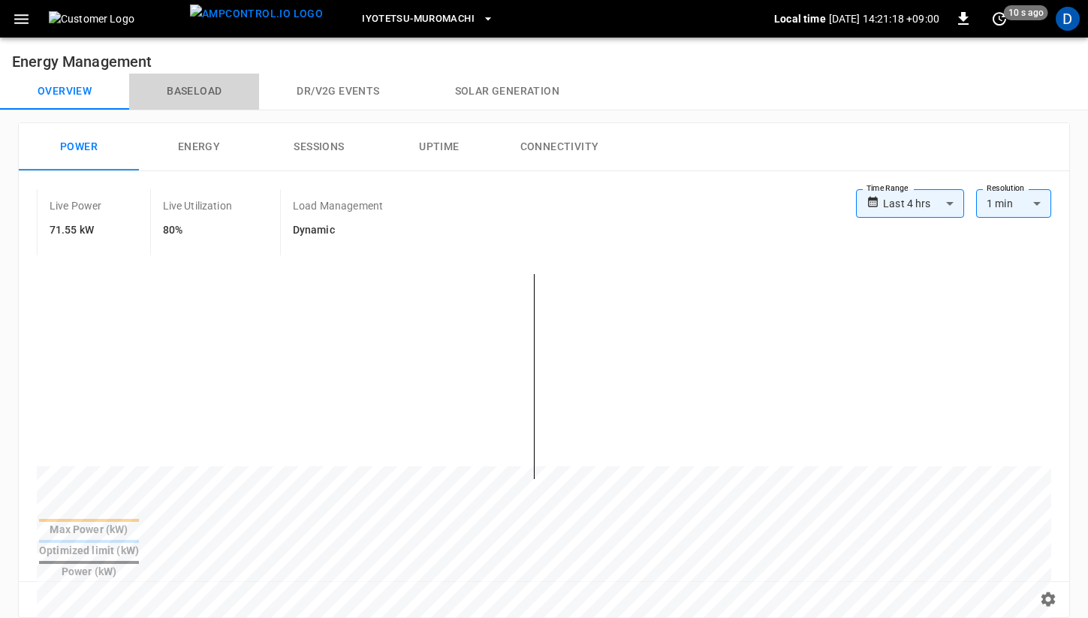
click at [201, 101] on button "Baseload" at bounding box center [194, 92] width 130 height 36
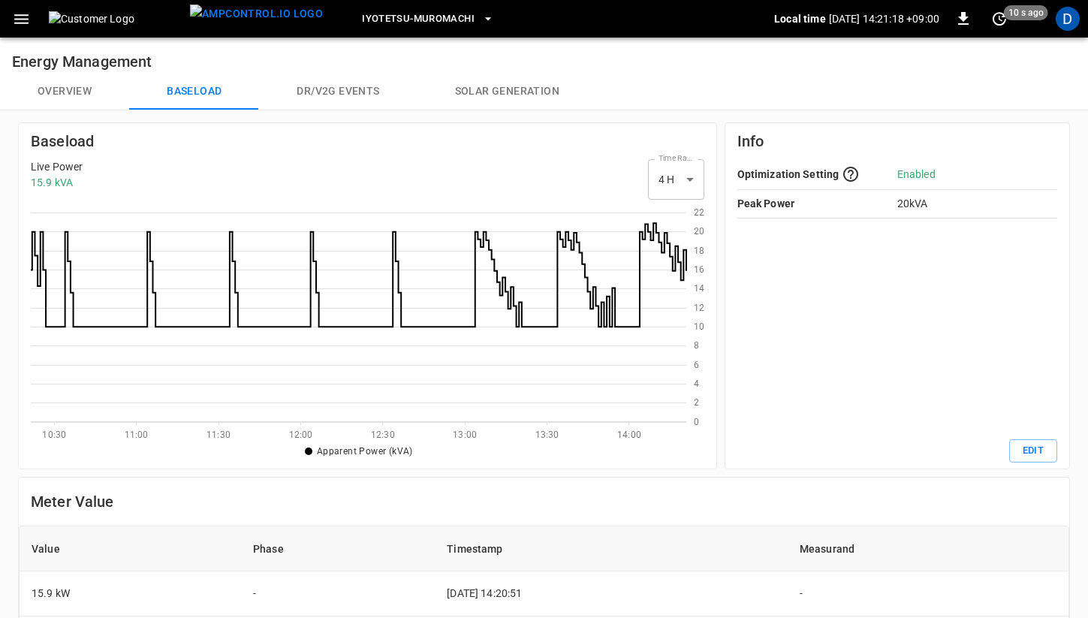
scroll to position [218, 656]
click at [78, 89] on button "Overview" at bounding box center [64, 92] width 129 height 36
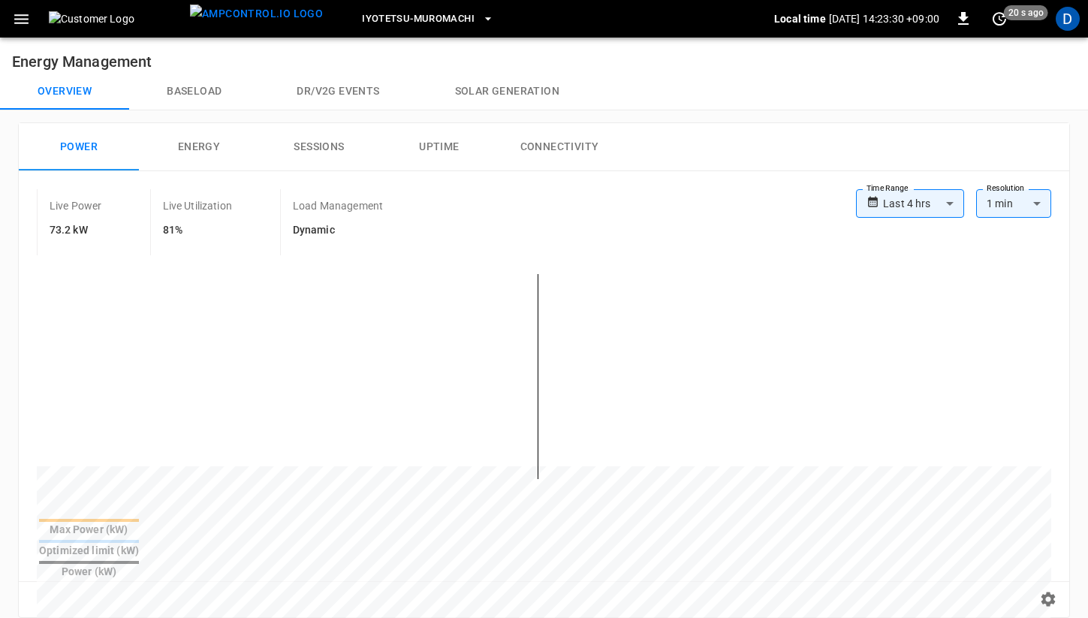
click at [550, 122] on div "**********" at bounding box center [544, 370] width 1052 height 496
click at [556, 141] on button "Connectivity" at bounding box center [559, 147] width 120 height 48
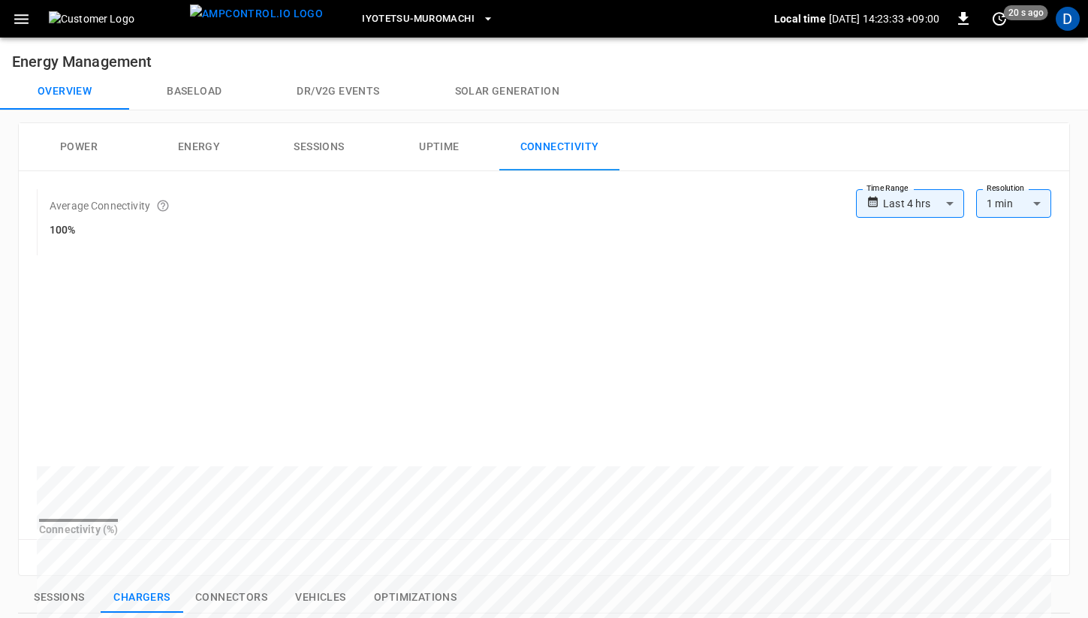
click at [919, 210] on body "**********" at bounding box center [544, 579] width 1088 height 1159
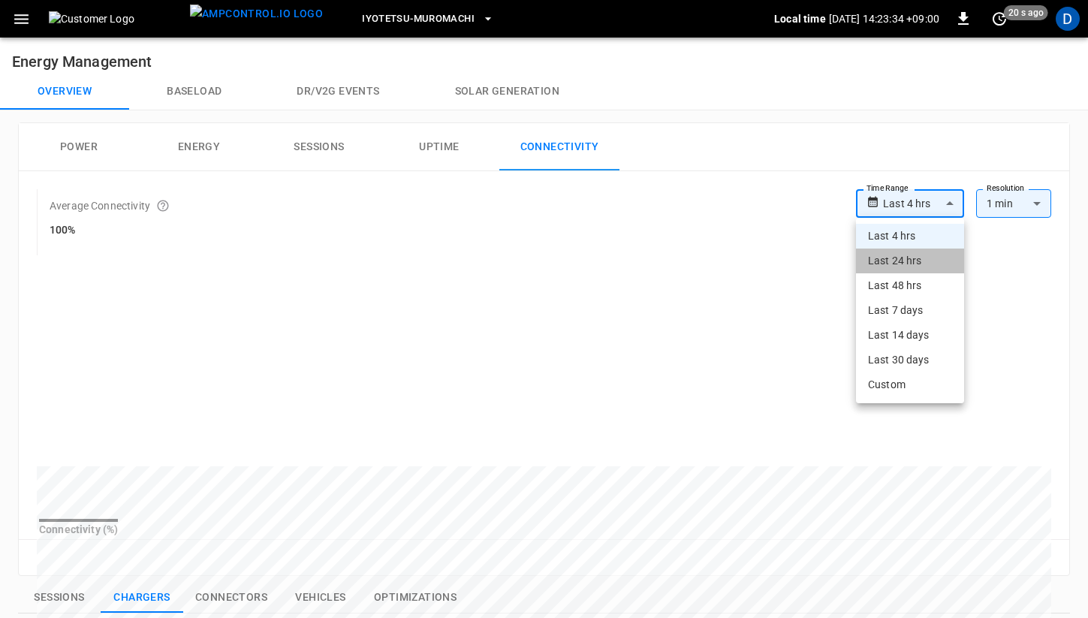
click at [910, 258] on li "Last 24 hrs" at bounding box center [910, 261] width 108 height 25
type input "**********"
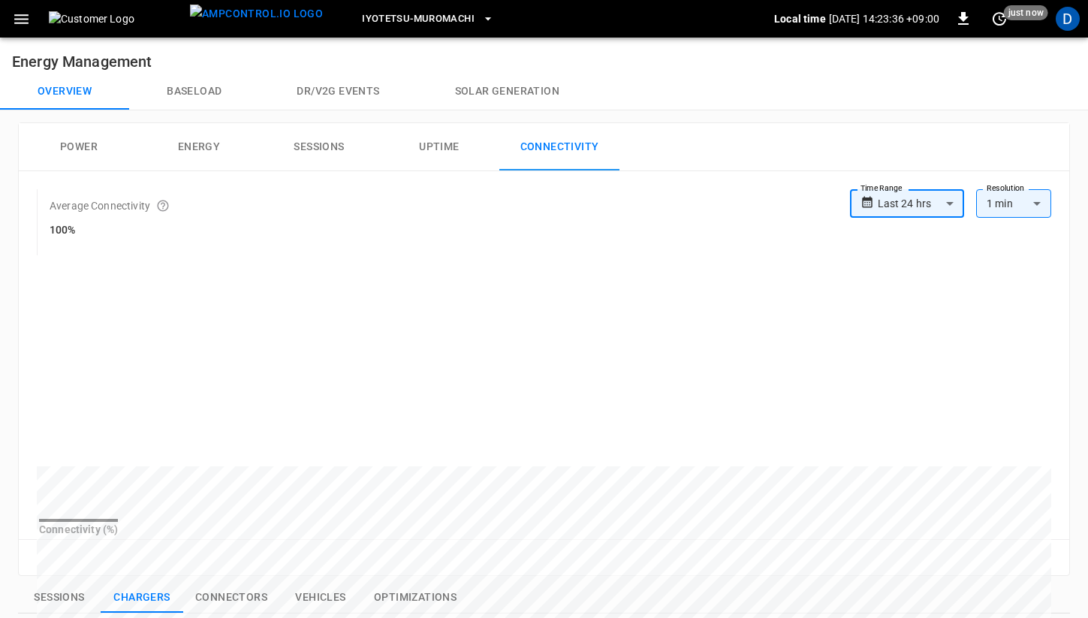
click at [83, 149] on button "Power" at bounding box center [79, 147] width 120 height 48
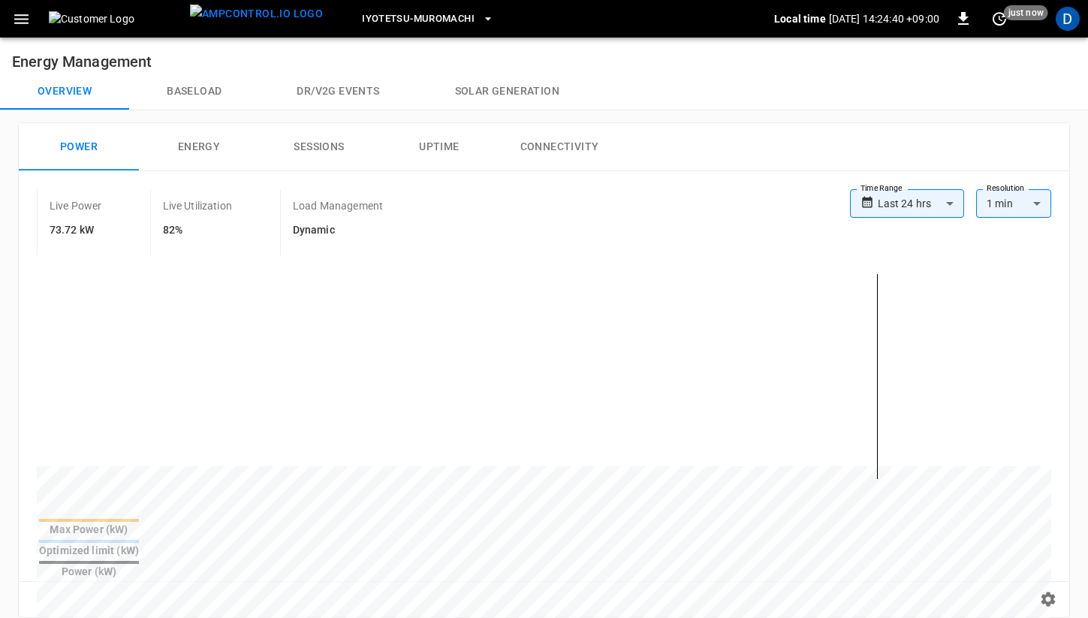
click at [892, 206] on body "**********" at bounding box center [544, 600] width 1088 height 1201
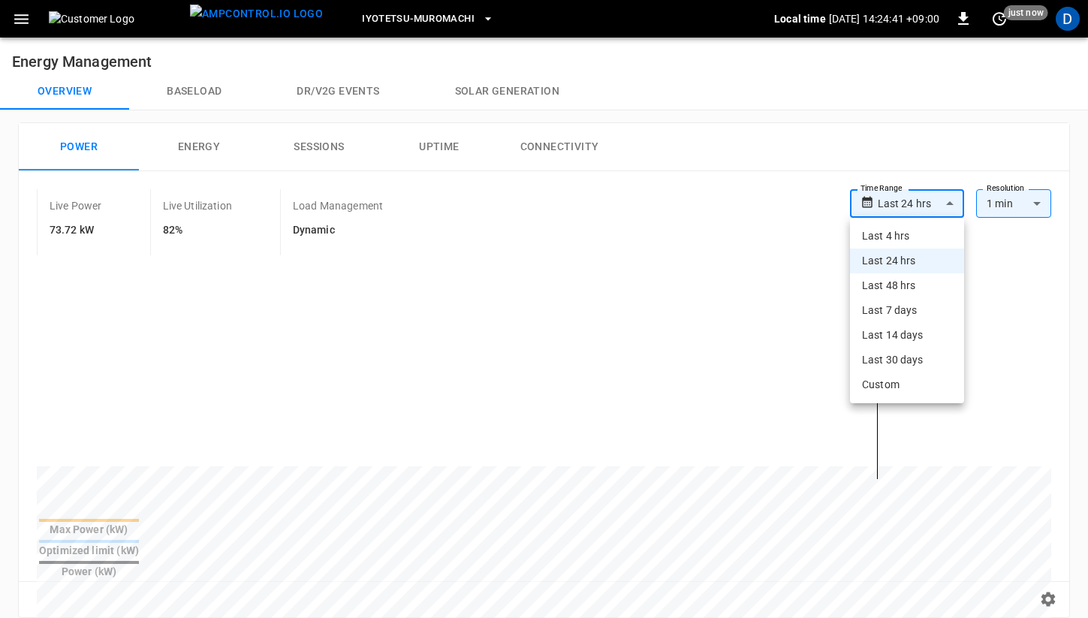
click at [891, 240] on li "Last 4 hrs" at bounding box center [907, 236] width 114 height 25
type input "**********"
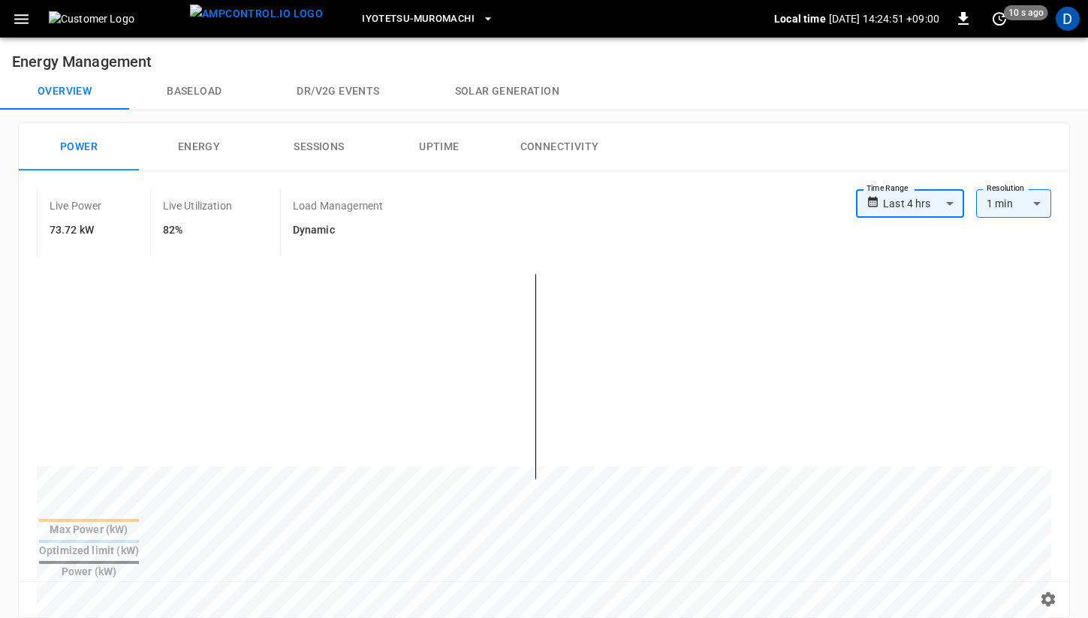
click at [207, 95] on button "Baseload" at bounding box center [194, 92] width 130 height 36
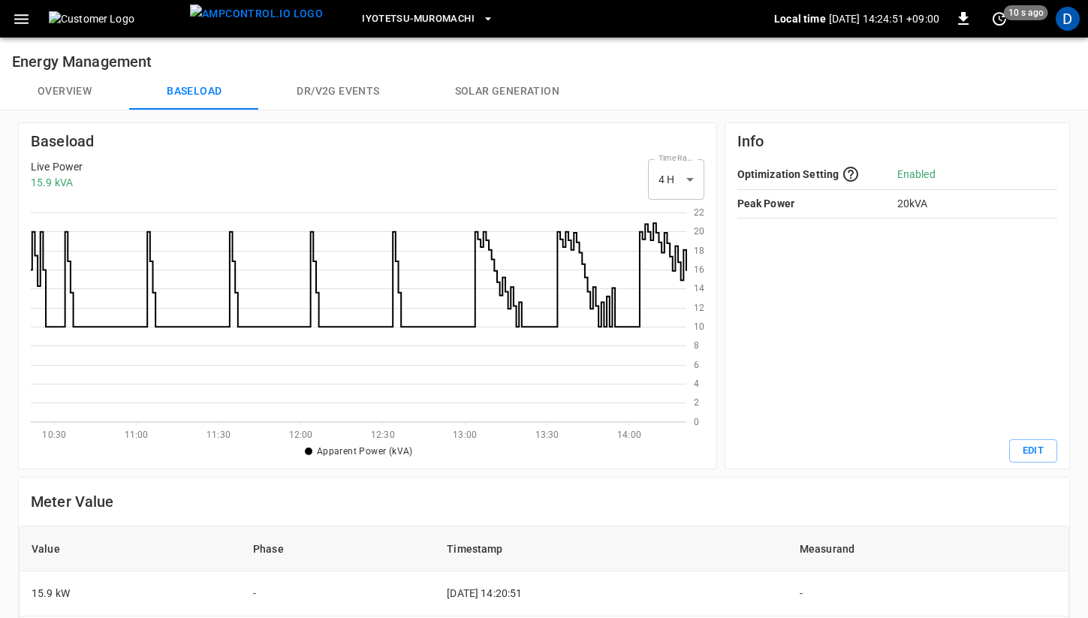
scroll to position [218, 656]
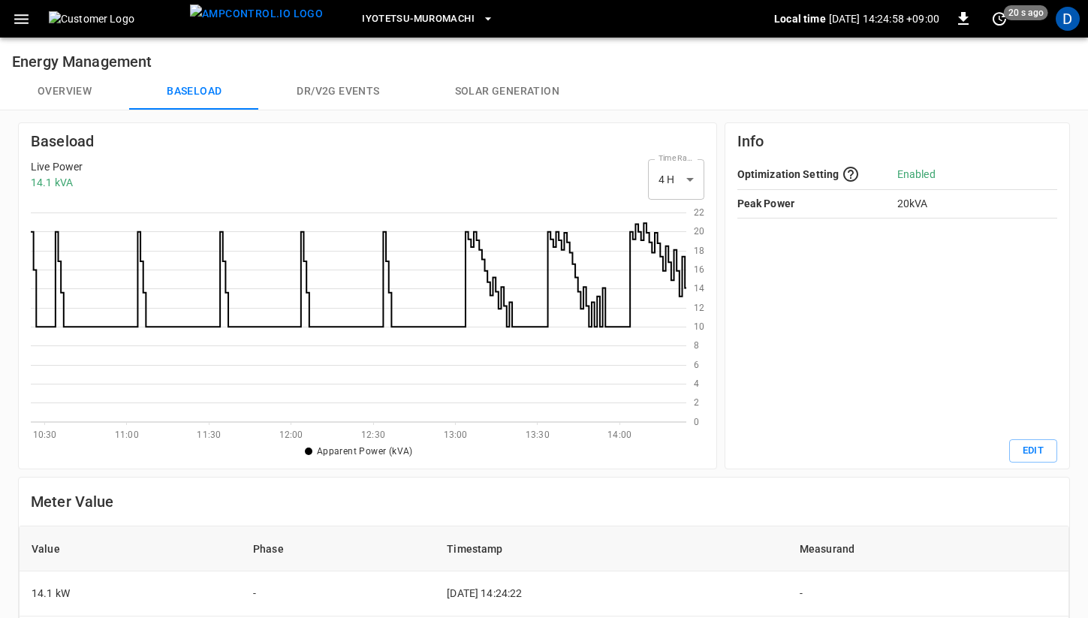
click at [52, 83] on button "Overview" at bounding box center [64, 92] width 129 height 36
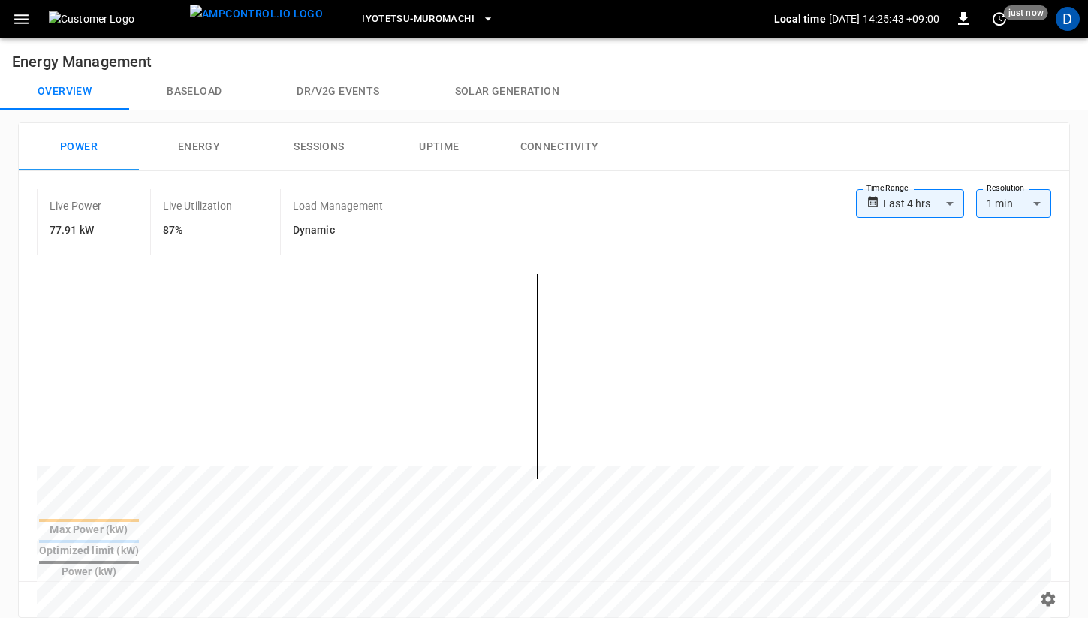
click at [207, 91] on button "Baseload" at bounding box center [194, 92] width 130 height 36
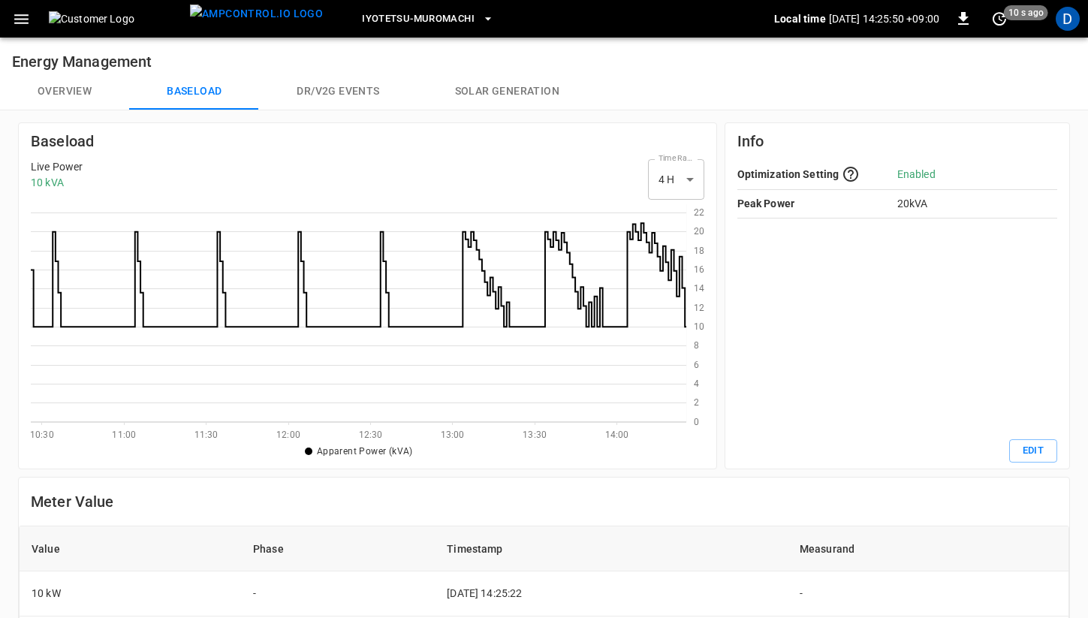
click at [44, 80] on button "Overview" at bounding box center [64, 92] width 129 height 36
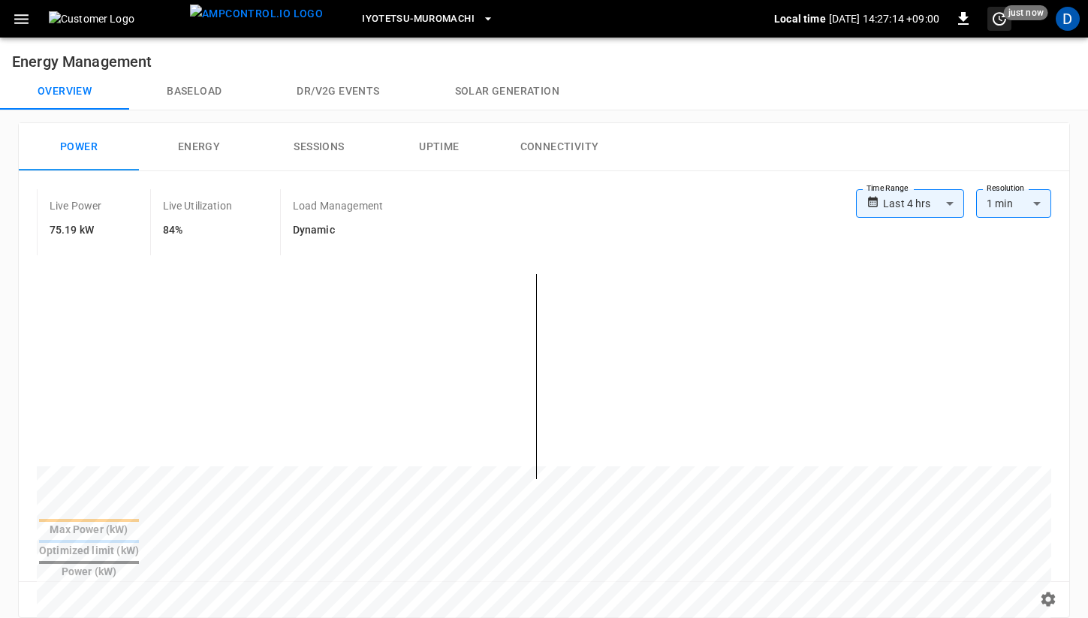
click at [1009, 20] on button "set refresh interval" at bounding box center [1000, 19] width 24 height 24
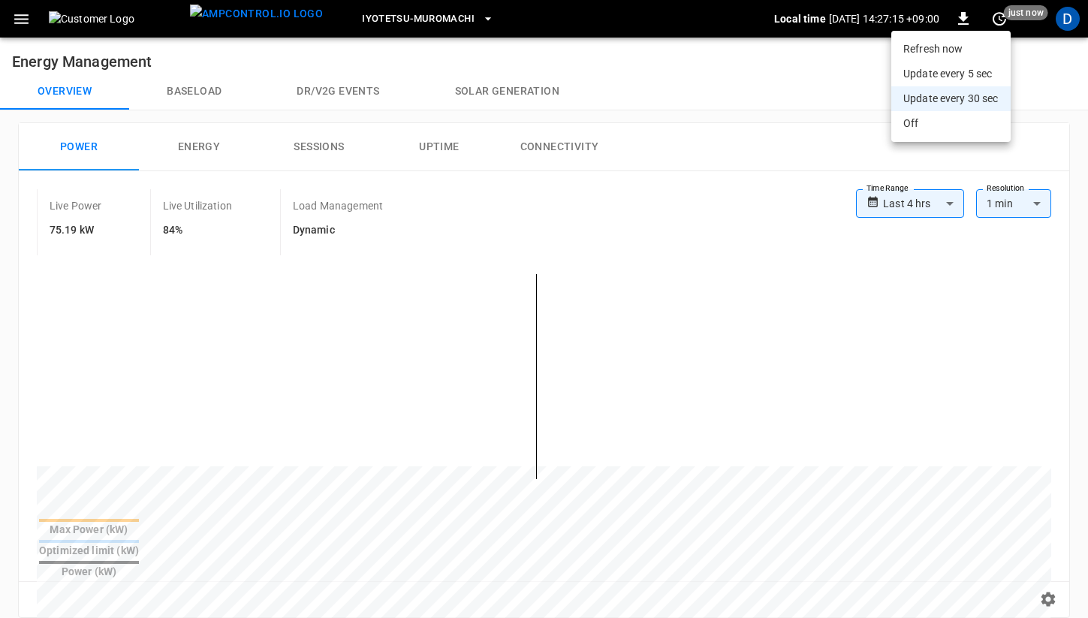
click at [964, 74] on li "Update every 5 sec" at bounding box center [951, 74] width 119 height 25
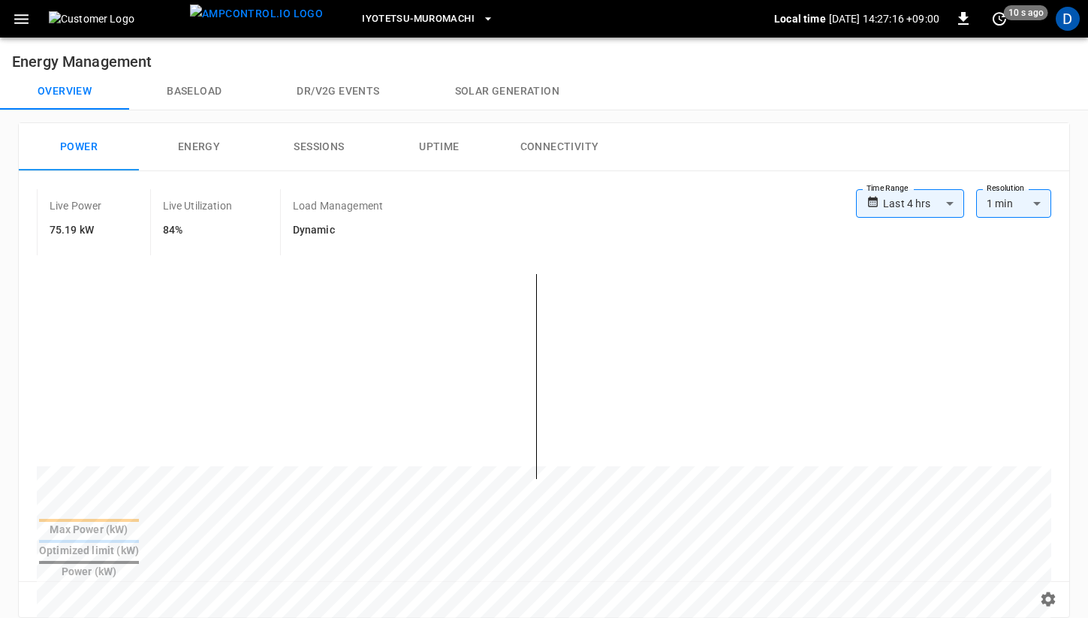
click at [732, 87] on div "Overview Baseload Dr/V2G events Solar generation" at bounding box center [544, 92] width 1088 height 36
click at [195, 81] on button "Baseload" at bounding box center [194, 92] width 130 height 36
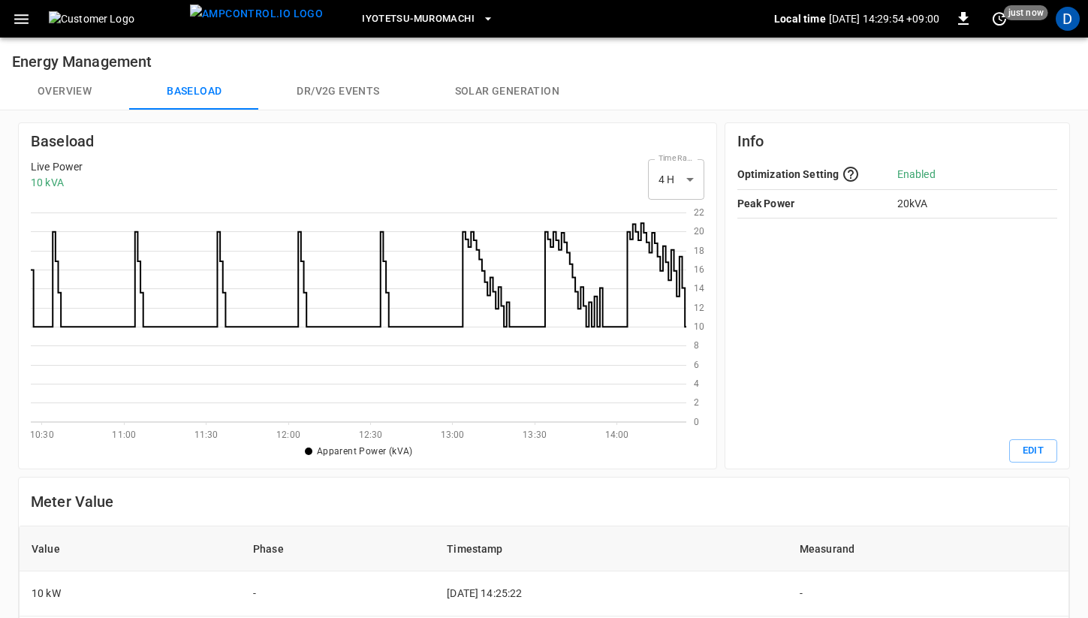
scroll to position [218, 656]
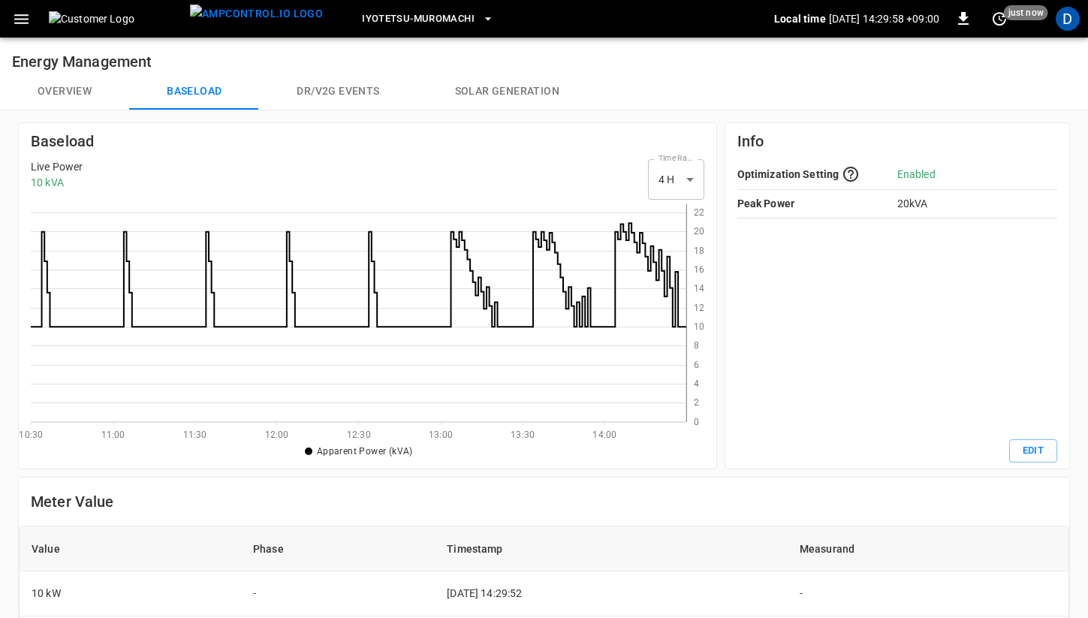
click at [64, 98] on button "Overview" at bounding box center [64, 92] width 129 height 36
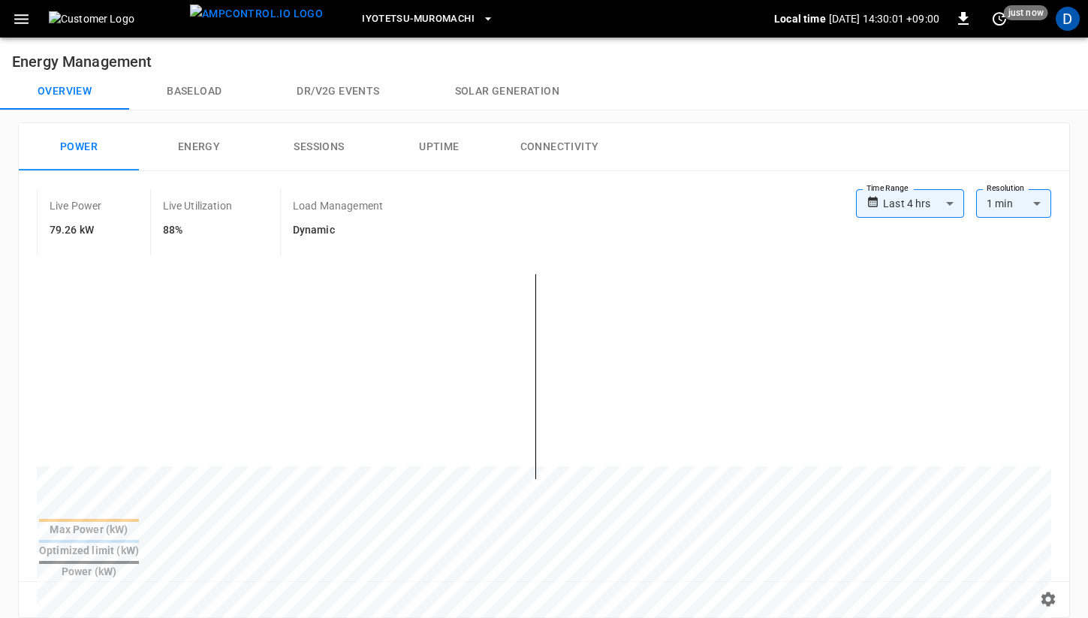
click at [209, 92] on button "Baseload" at bounding box center [194, 92] width 130 height 36
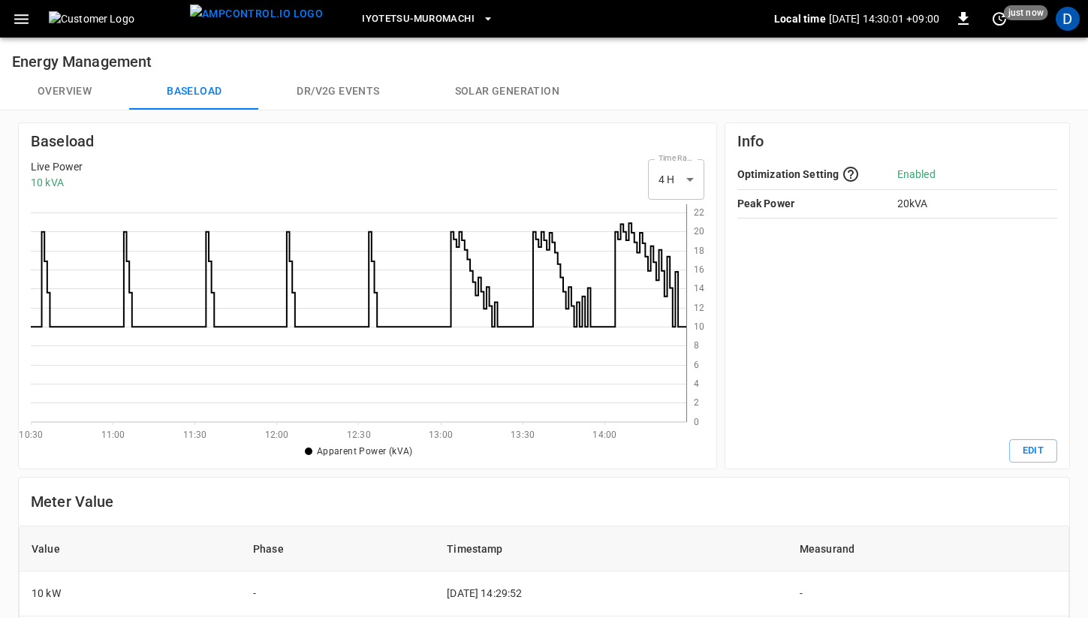
scroll to position [218, 656]
click at [77, 87] on button "Overview" at bounding box center [64, 92] width 129 height 36
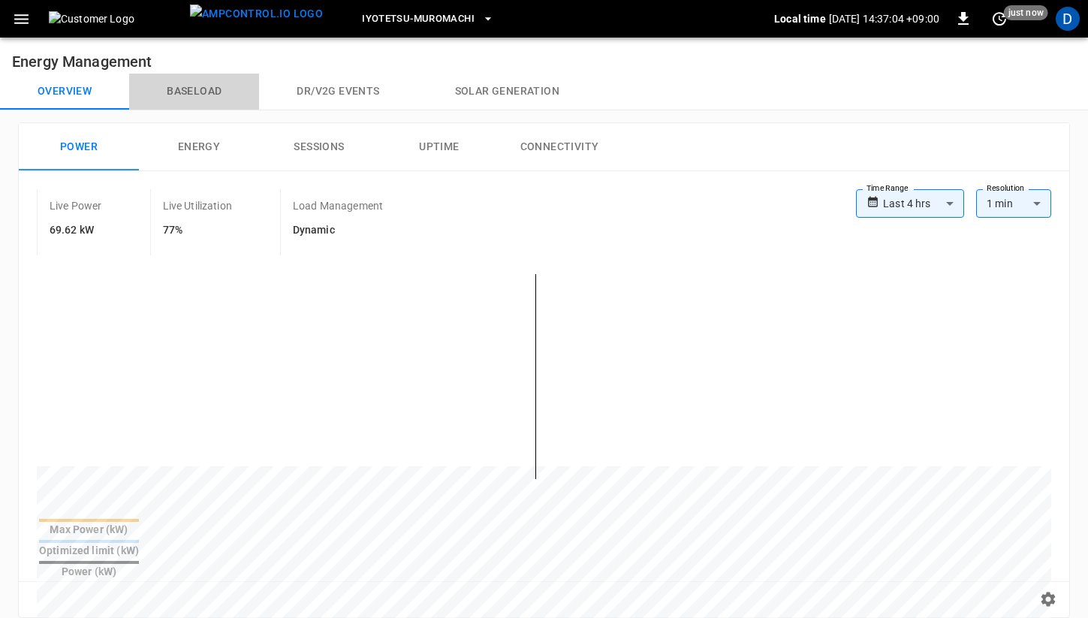
click at [182, 79] on button "Baseload" at bounding box center [194, 92] width 130 height 36
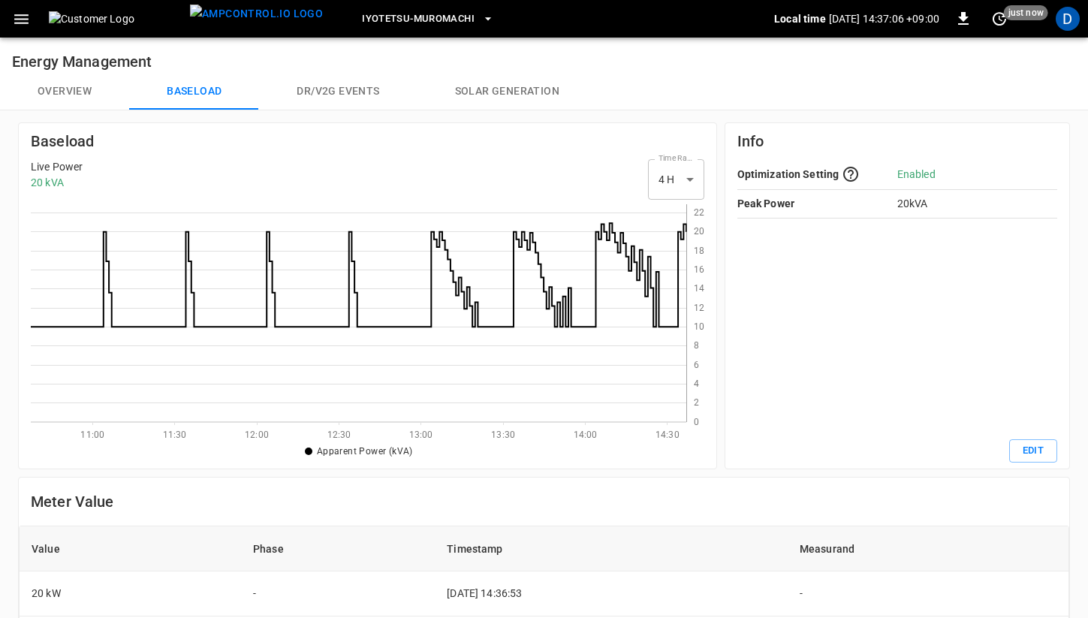
scroll to position [218, 656]
click at [57, 92] on button "Overview" at bounding box center [64, 92] width 129 height 36
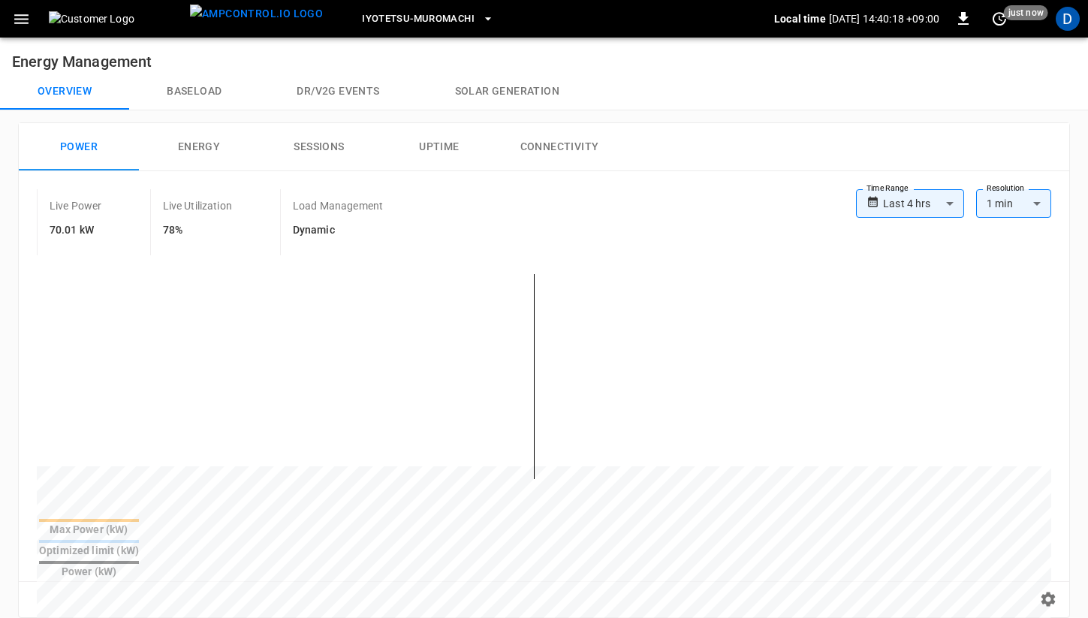
click at [189, 98] on button "Baseload" at bounding box center [194, 92] width 130 height 36
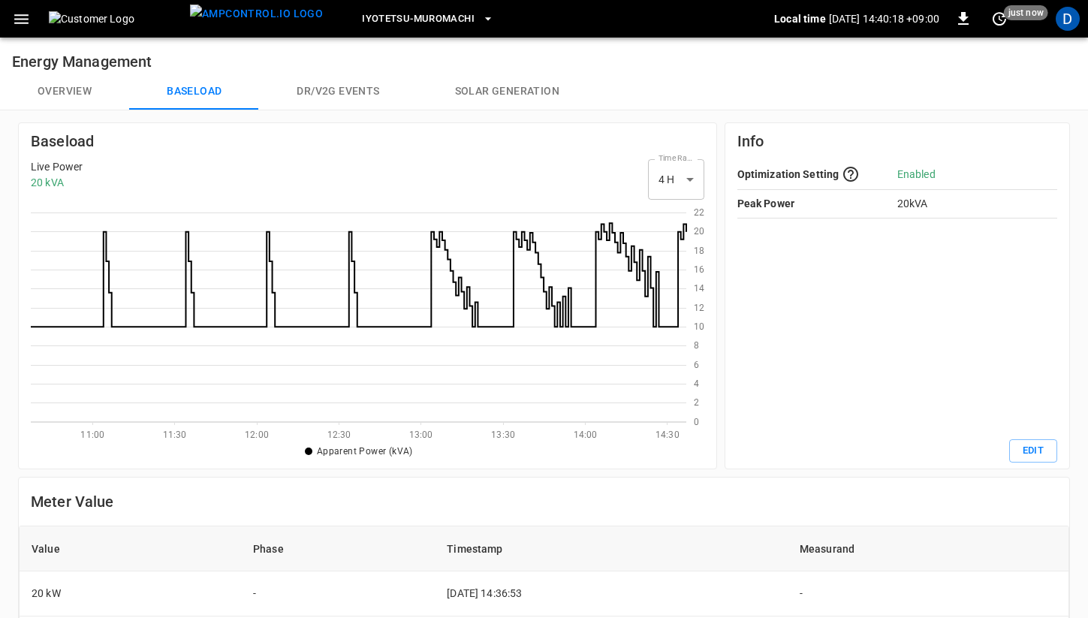
scroll to position [218, 656]
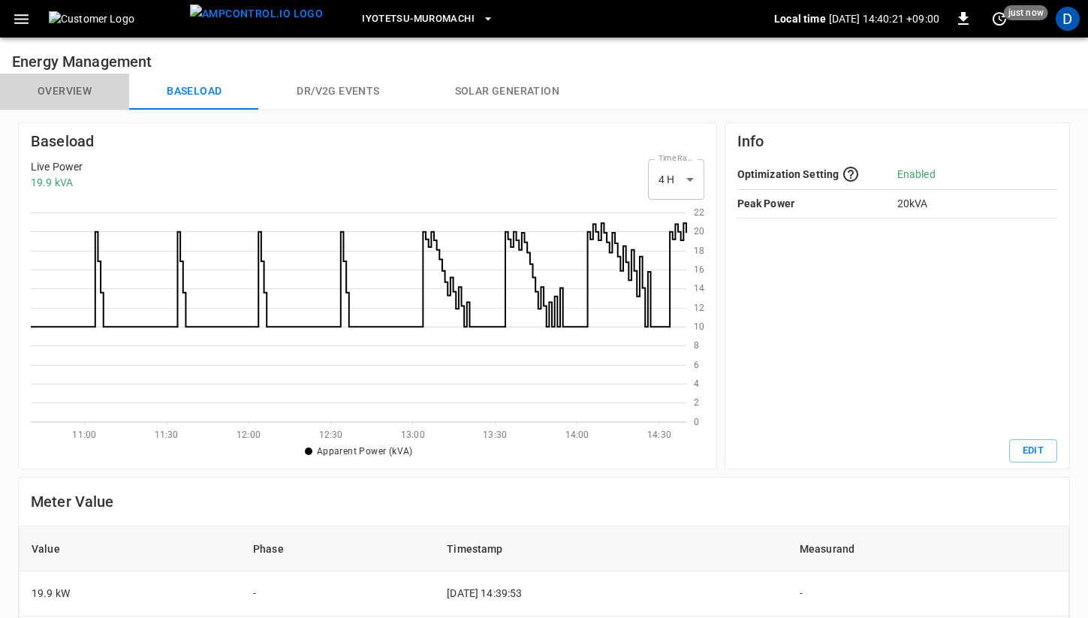
click at [71, 93] on button "Overview" at bounding box center [64, 92] width 129 height 36
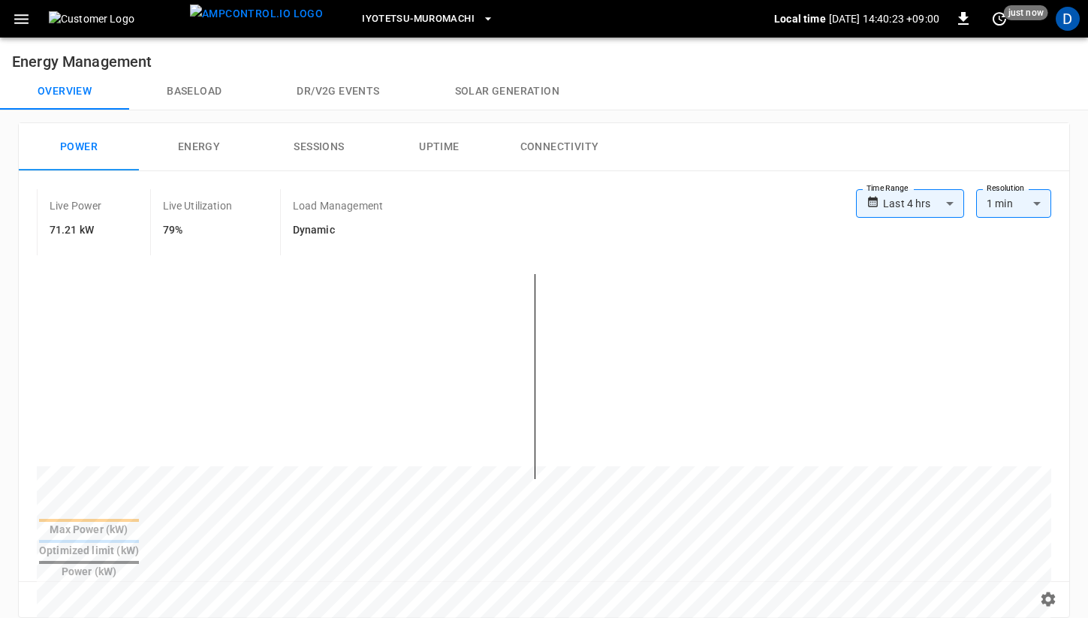
click at [187, 100] on button "Baseload" at bounding box center [194, 92] width 130 height 36
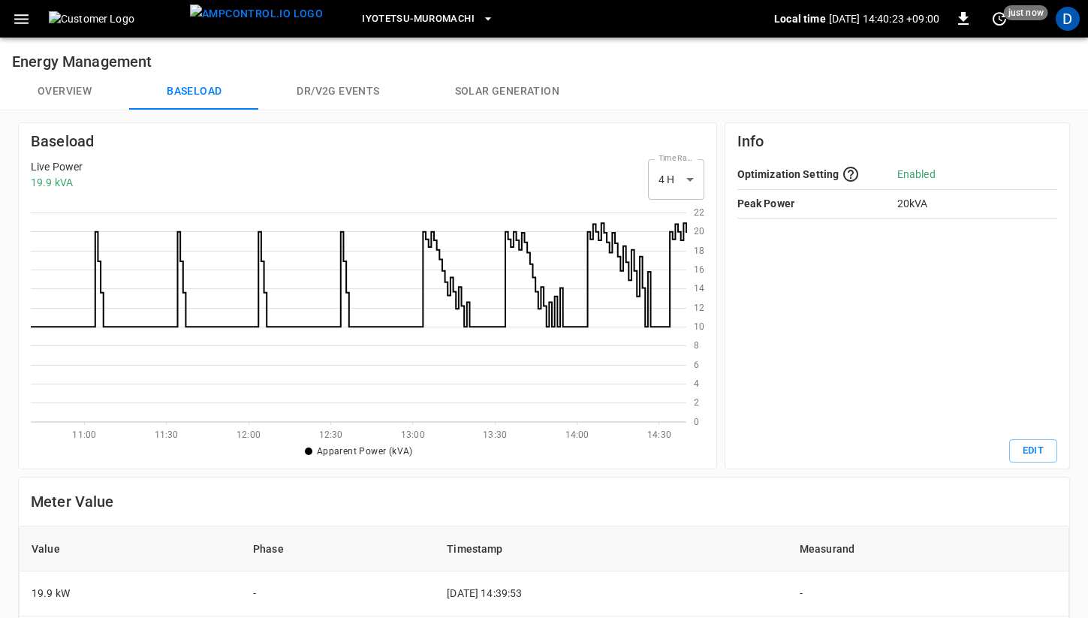
scroll to position [218, 656]
click at [81, 96] on button "Overview" at bounding box center [64, 92] width 129 height 36
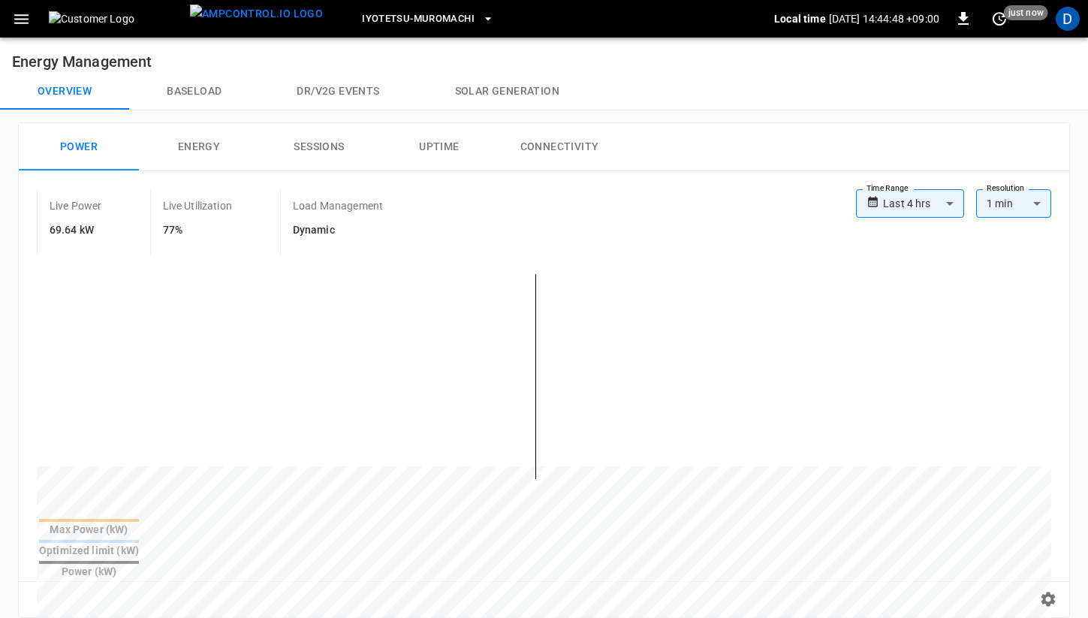
click at [179, 95] on button "Baseload" at bounding box center [194, 92] width 130 height 36
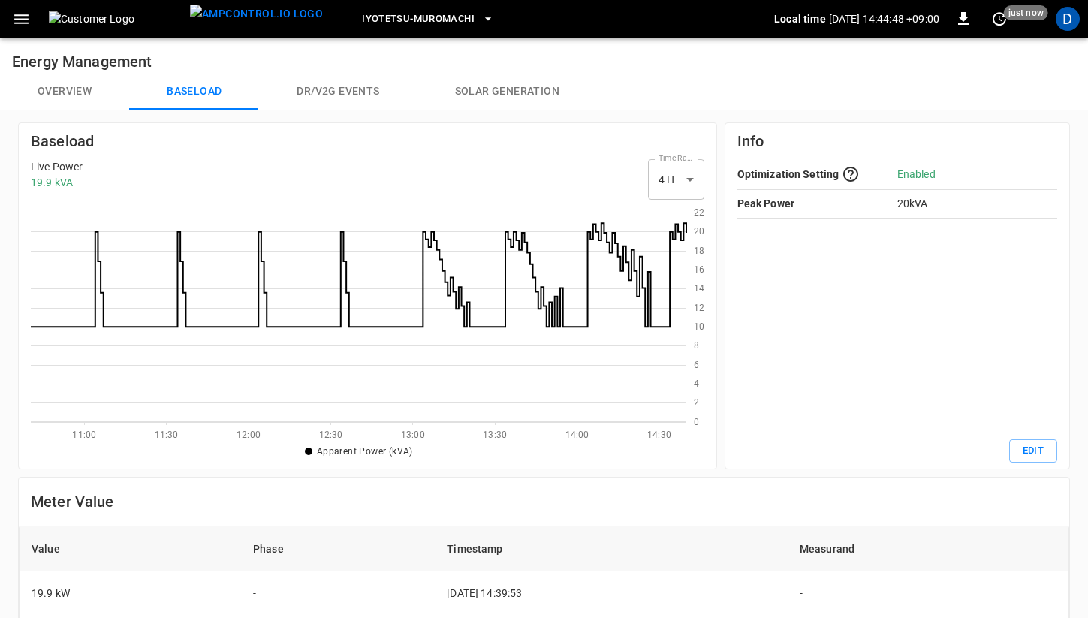
scroll to position [218, 656]
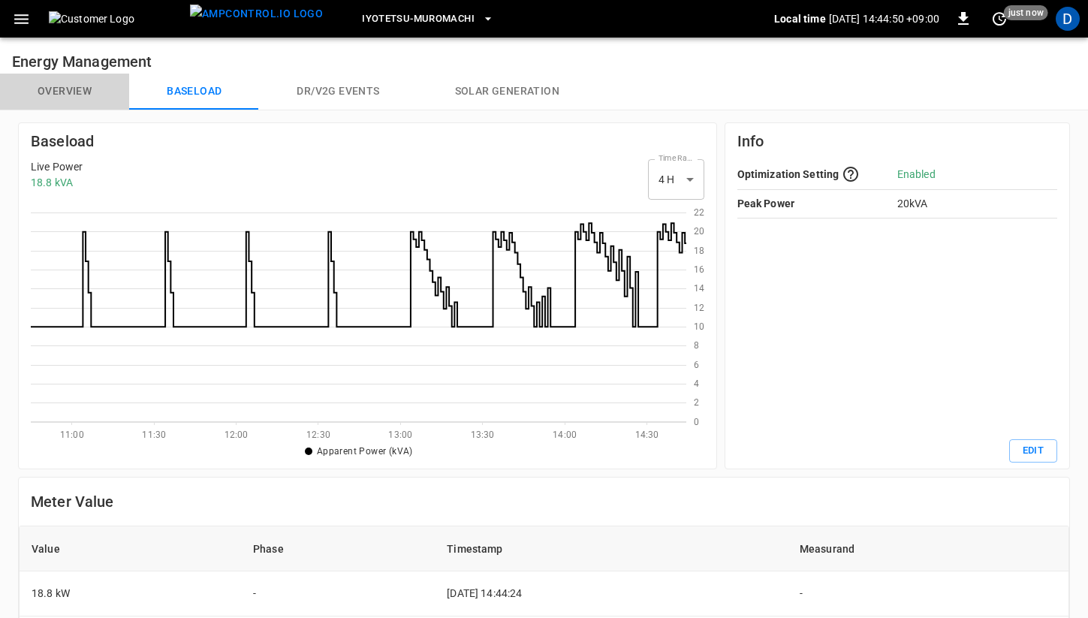
click at [92, 96] on button "Overview" at bounding box center [64, 92] width 129 height 36
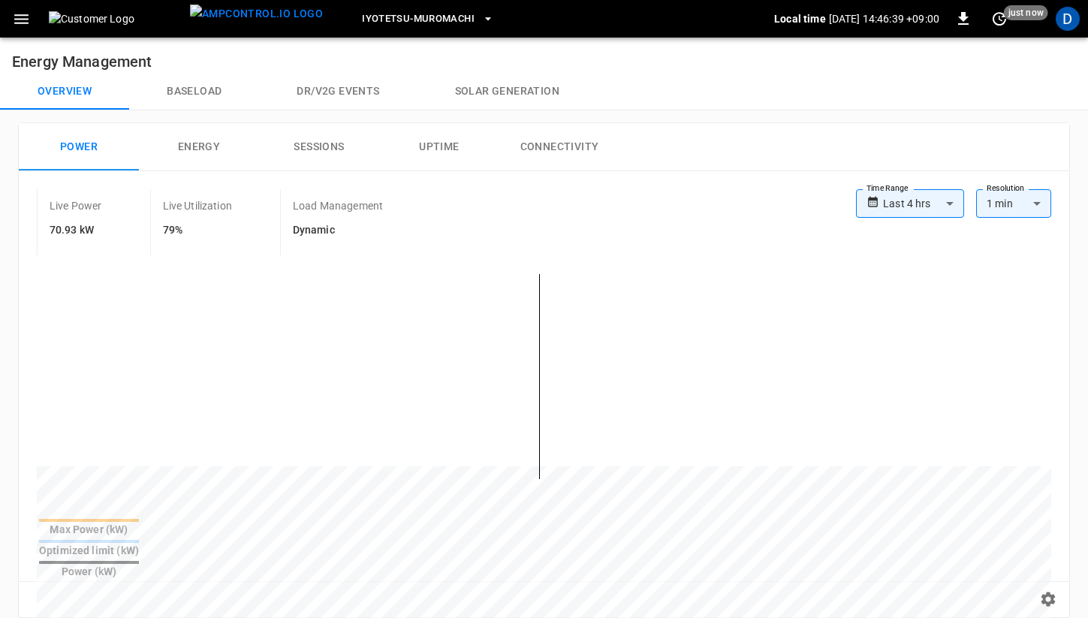
click at [210, 92] on button "Baseload" at bounding box center [194, 92] width 130 height 36
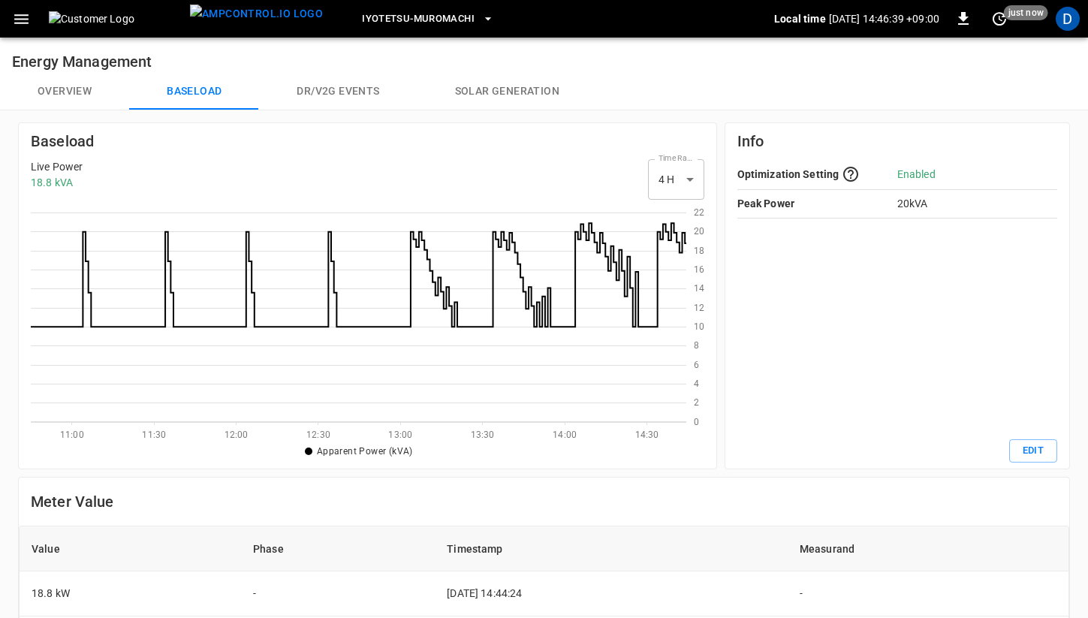
scroll to position [218, 656]
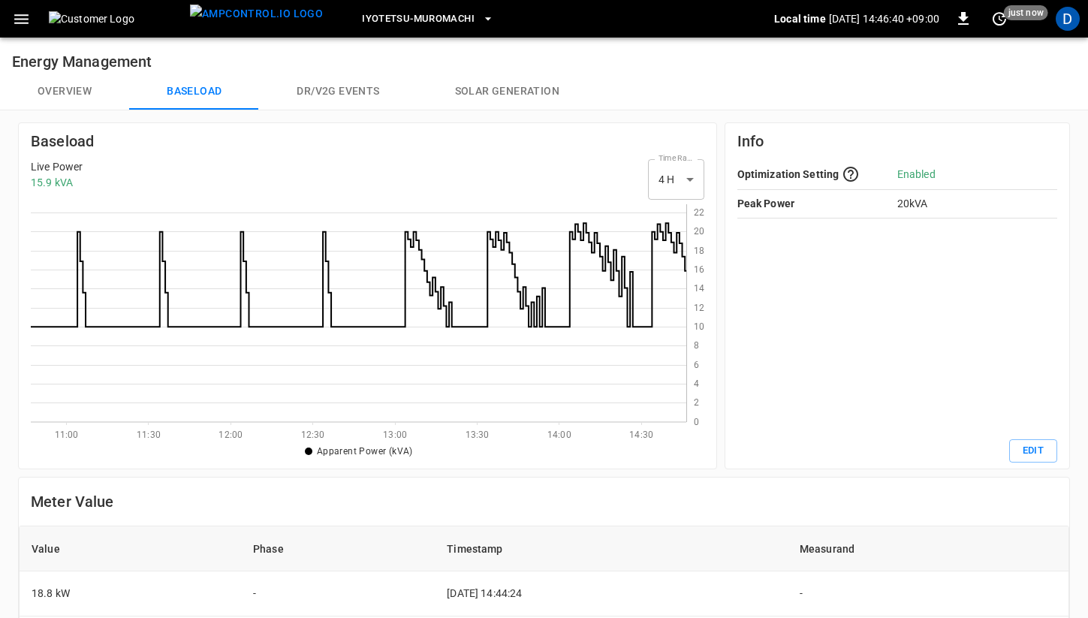
click at [75, 87] on button "Overview" at bounding box center [64, 92] width 129 height 36
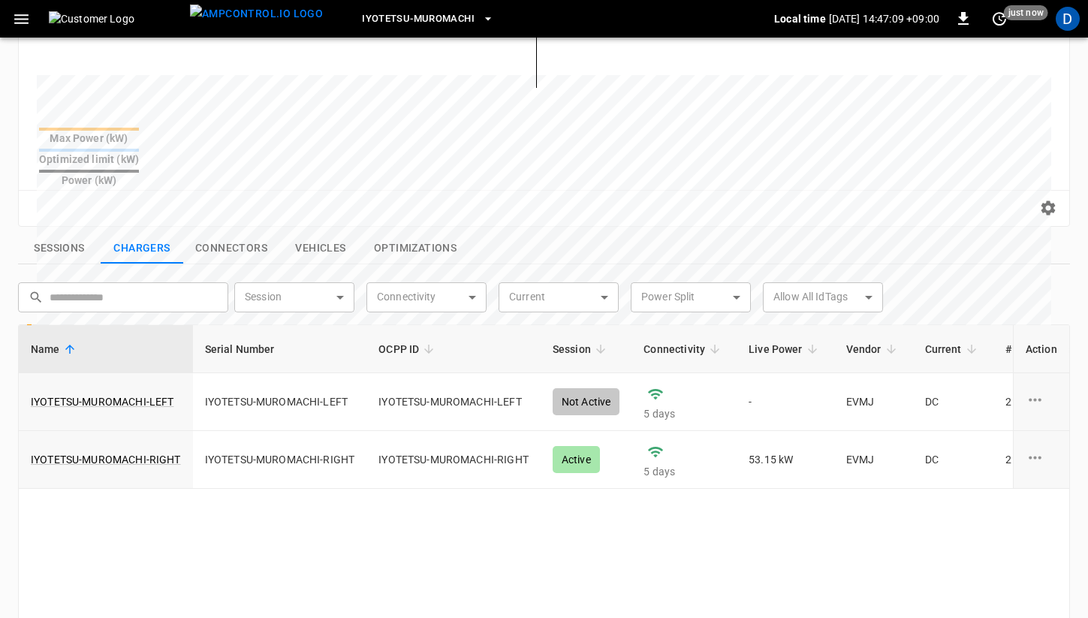
scroll to position [394, 0]
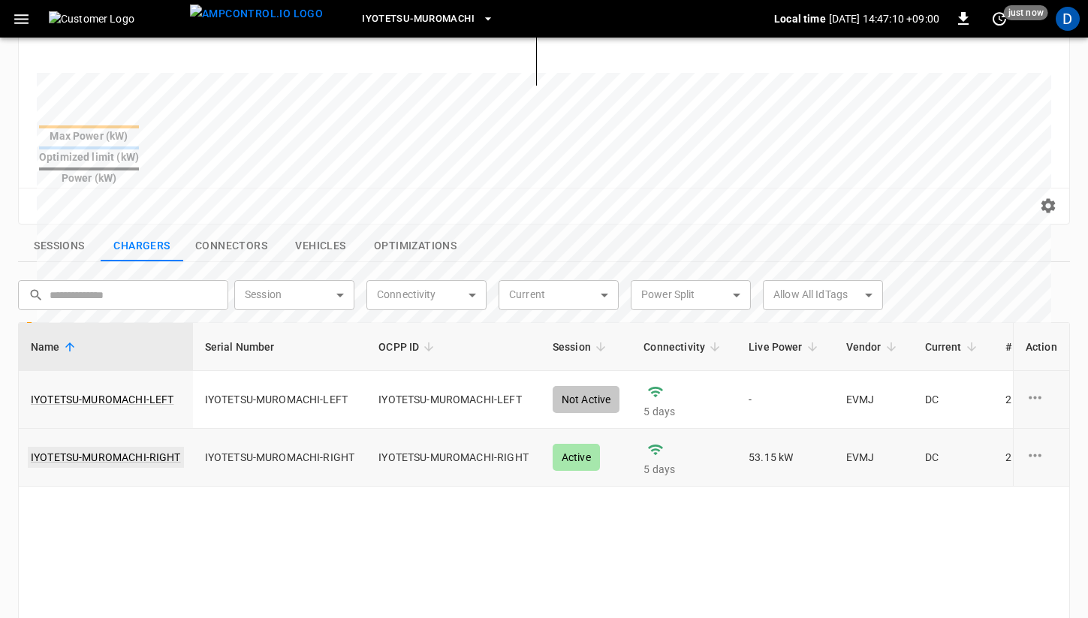
click at [143, 447] on link "IYOTETSU-MUROMACHI-RIGHT" at bounding box center [106, 457] width 156 height 21
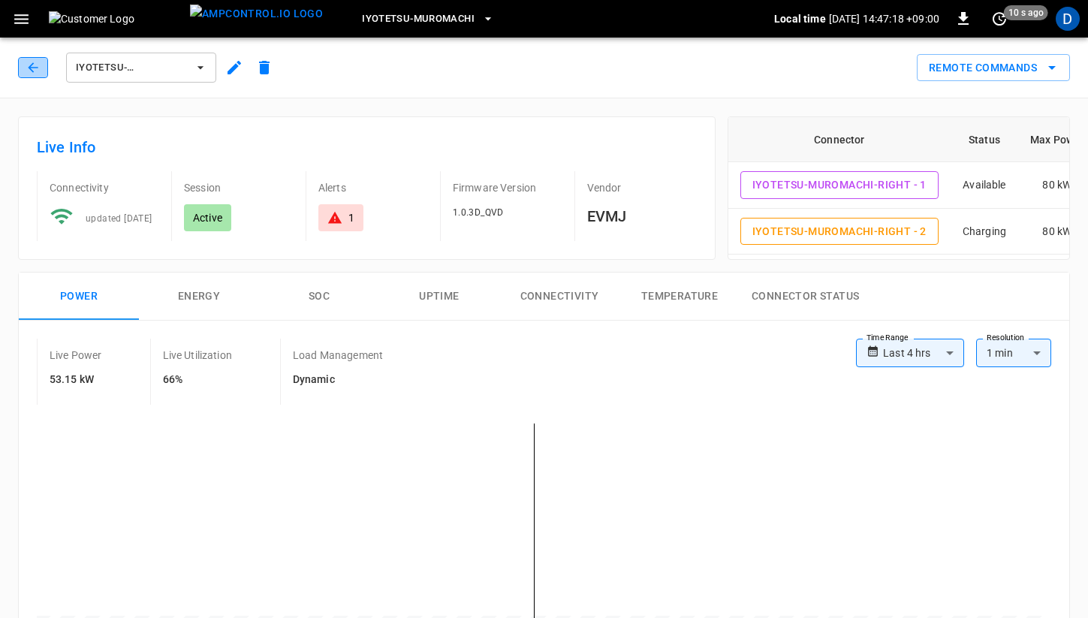
click at [32, 70] on icon "button" at bounding box center [33, 67] width 10 height 10
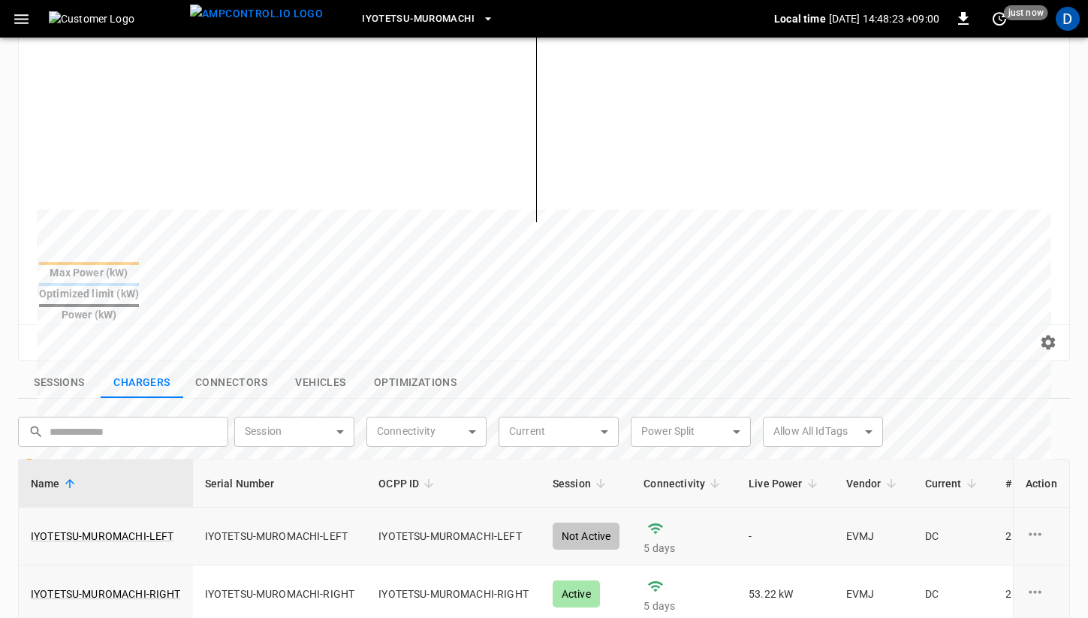
scroll to position [275, 0]
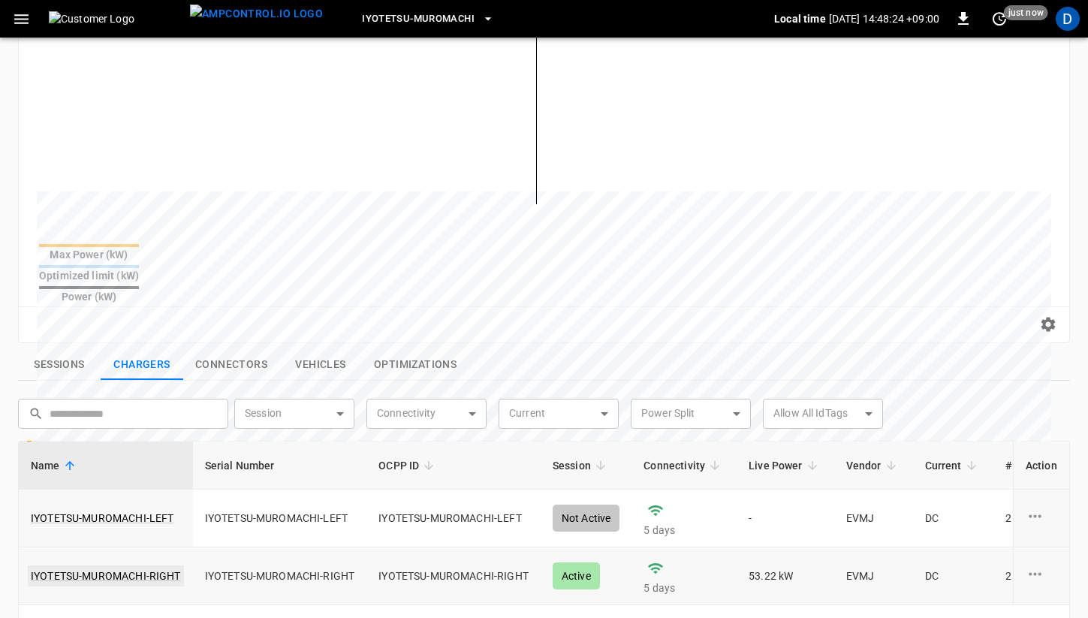
click at [151, 566] on link "IYOTETSU-MUROMACHI-RIGHT" at bounding box center [106, 576] width 156 height 21
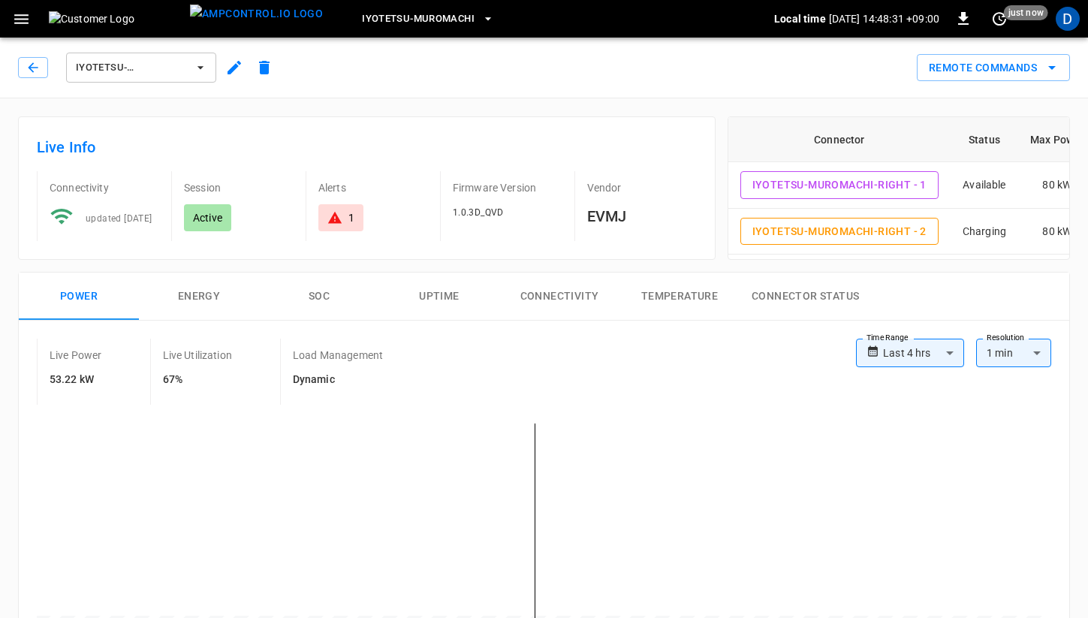
click at [184, 69] on span "IYOTETSU-MUROMACHI-RIGHT" at bounding box center [131, 67] width 111 height 17
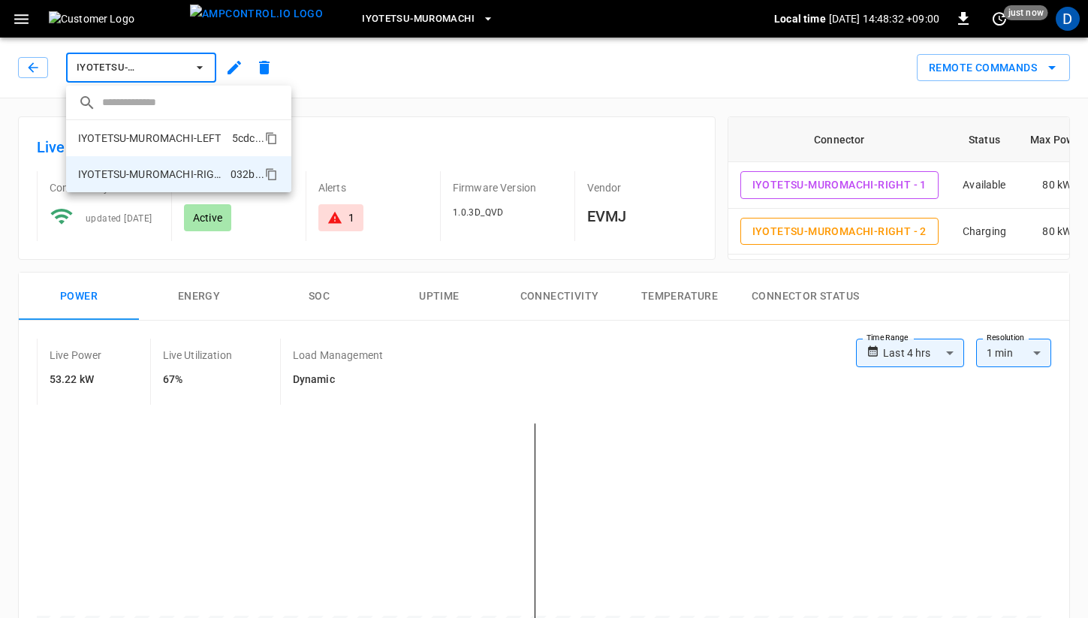
click at [189, 142] on p "IYOTETSU-MUROMACHI-LEFT" at bounding box center [149, 138] width 143 height 15
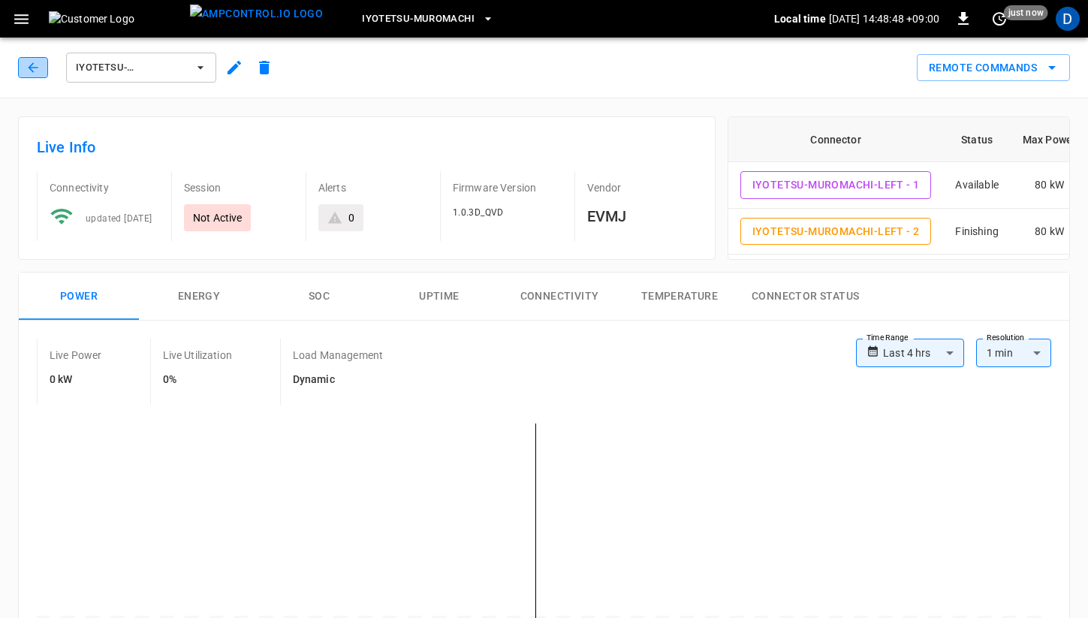
click at [33, 62] on icon "button" at bounding box center [33, 67] width 10 height 10
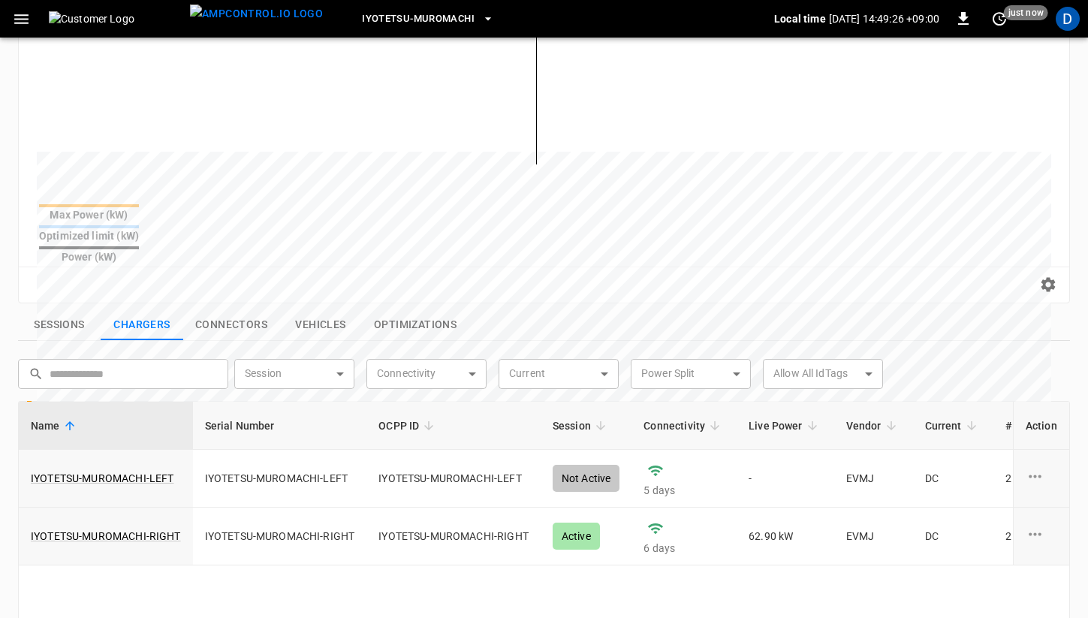
scroll to position [321, 0]
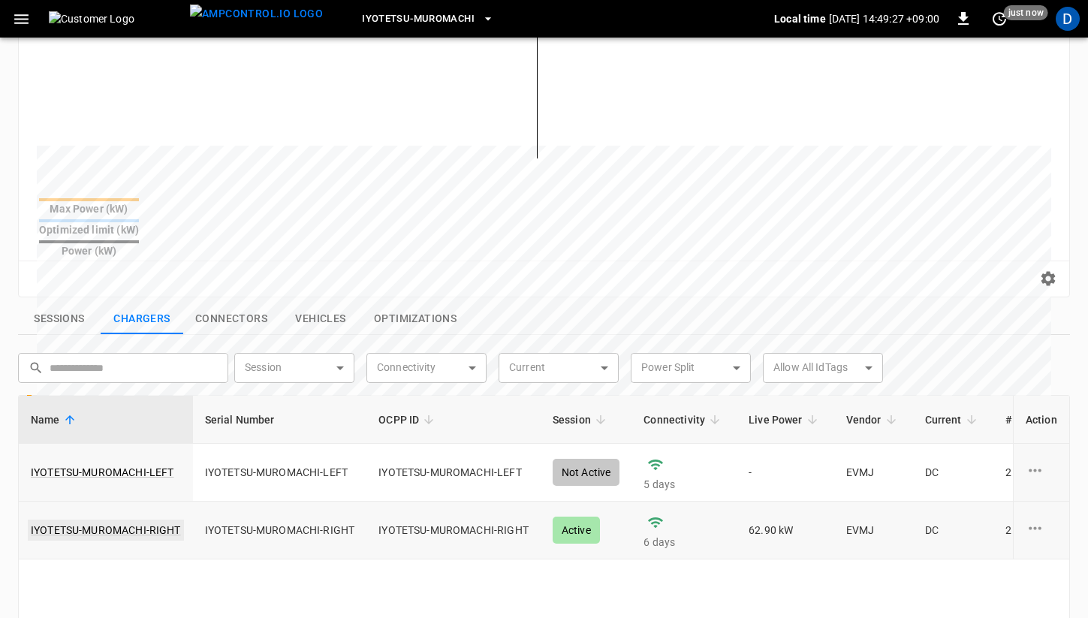
click at [136, 520] on link "IYOTETSU-MUROMACHI-RIGHT" at bounding box center [106, 530] width 156 height 21
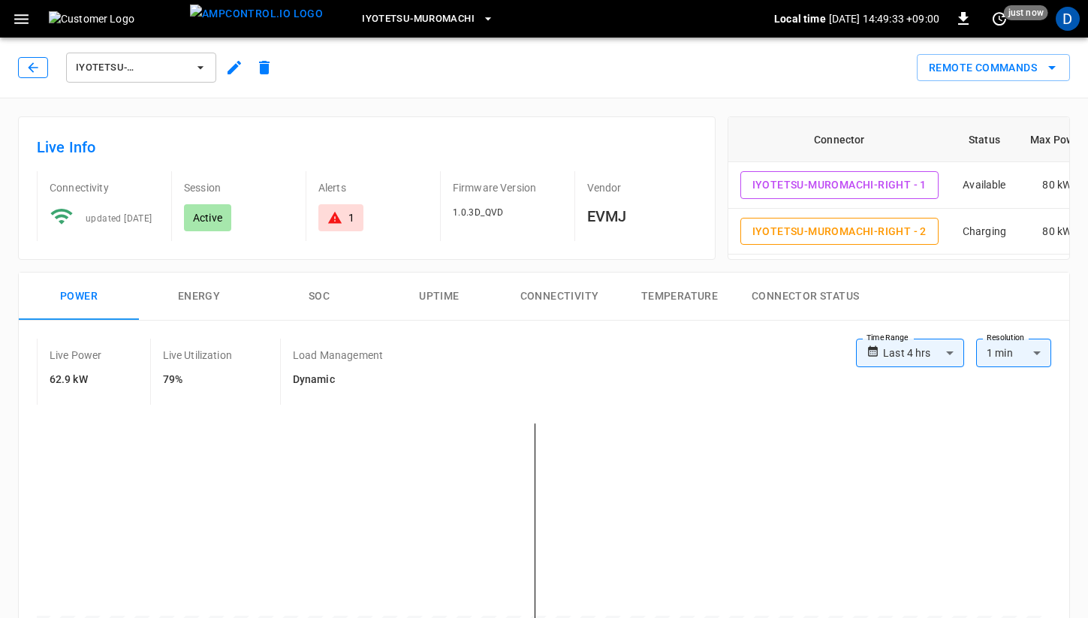
click at [41, 70] on button "button" at bounding box center [33, 67] width 30 height 21
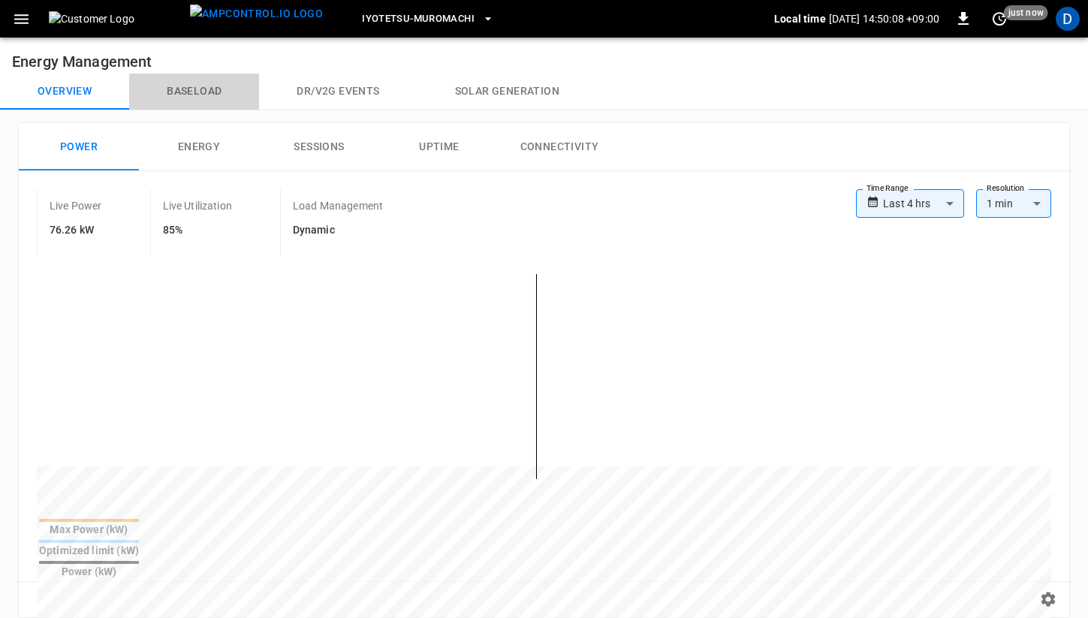
click at [205, 101] on button "Baseload" at bounding box center [194, 92] width 130 height 36
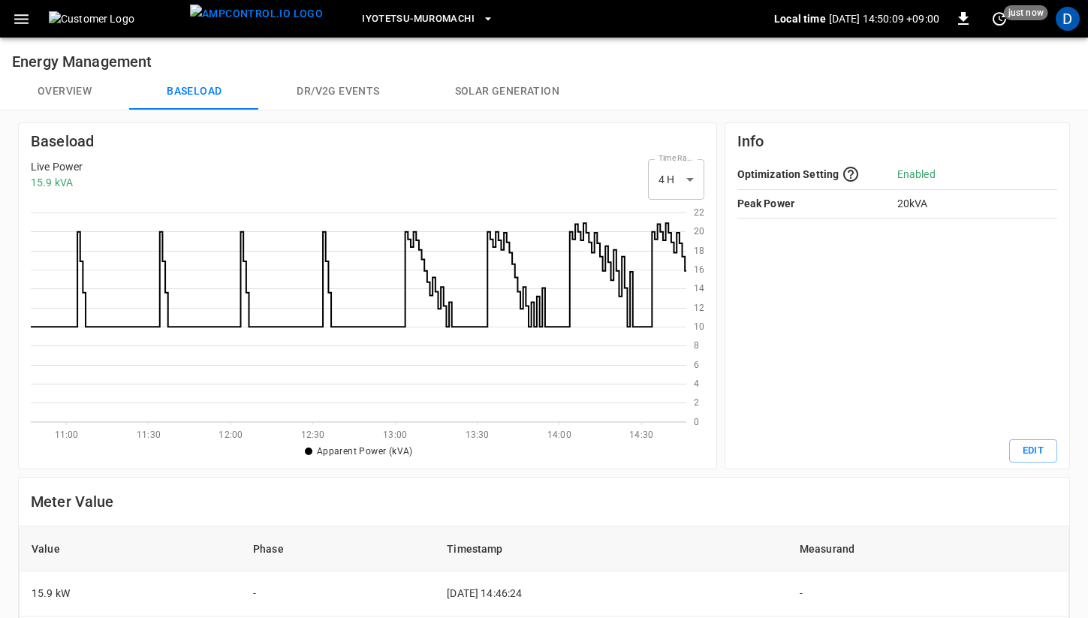
scroll to position [218, 656]
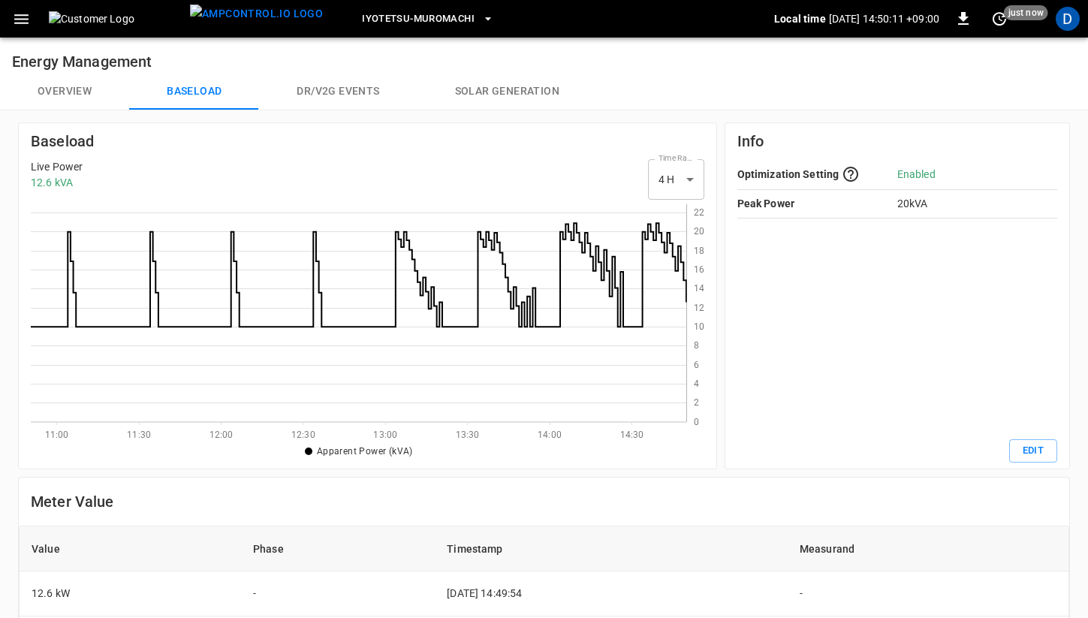
click at [89, 94] on button "Overview" at bounding box center [64, 92] width 129 height 36
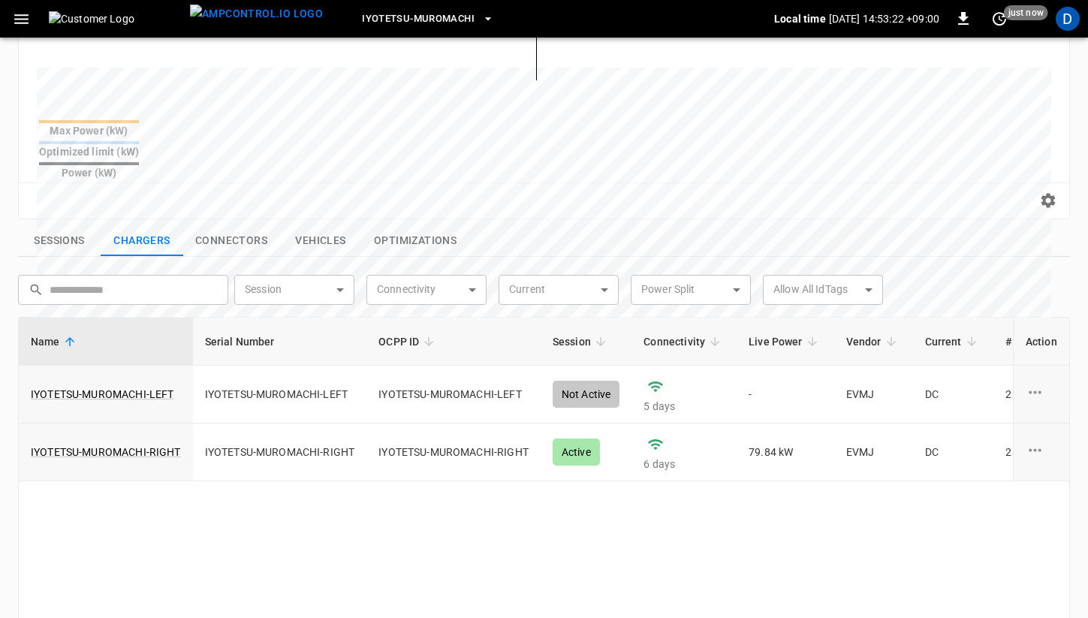
scroll to position [404, 0]
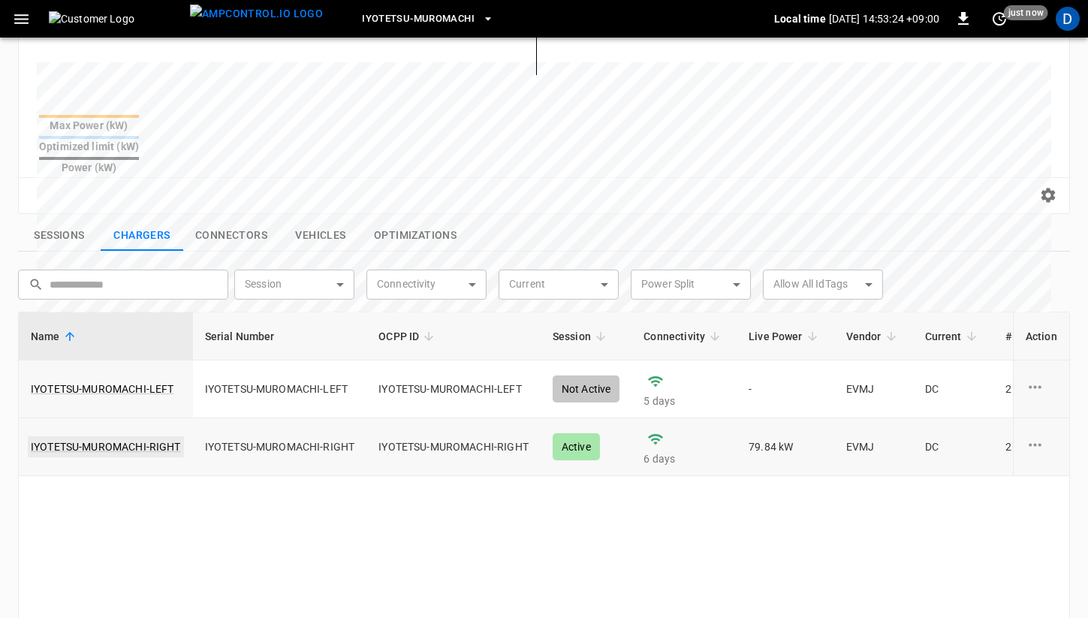
click at [137, 436] on link "IYOTETSU-MUROMACHI-RIGHT" at bounding box center [106, 446] width 156 height 21
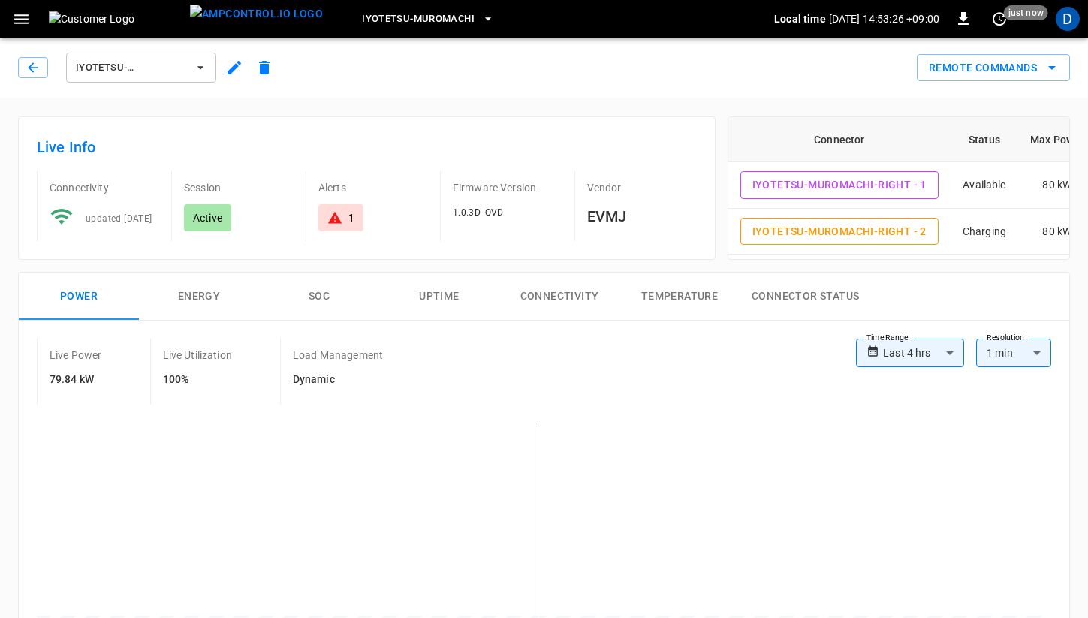
click at [342, 297] on button "SOC" at bounding box center [319, 297] width 120 height 48
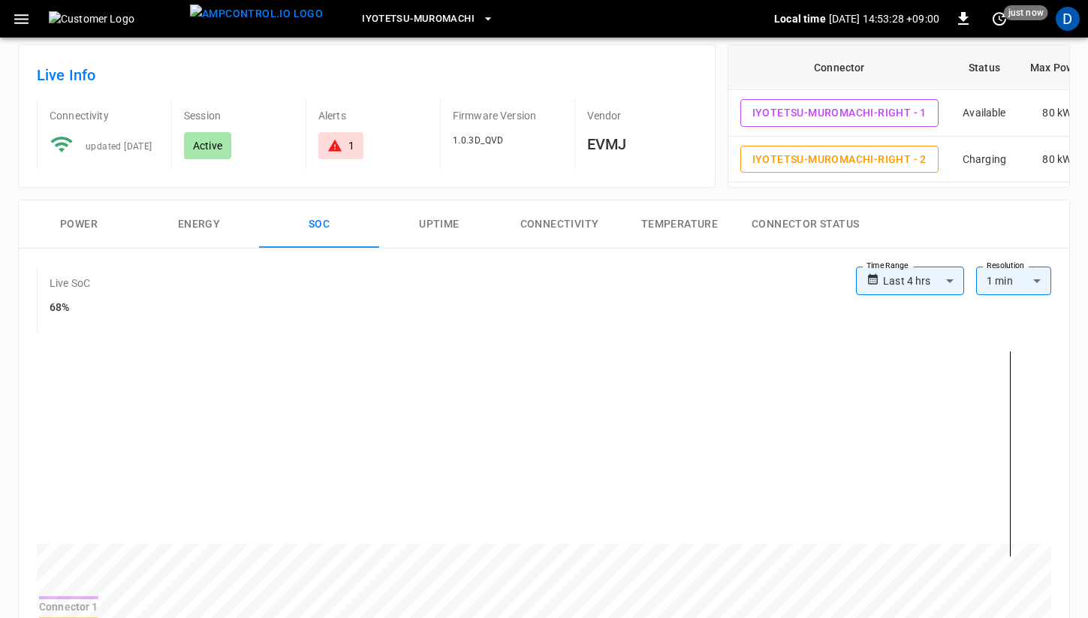
scroll to position [74, 0]
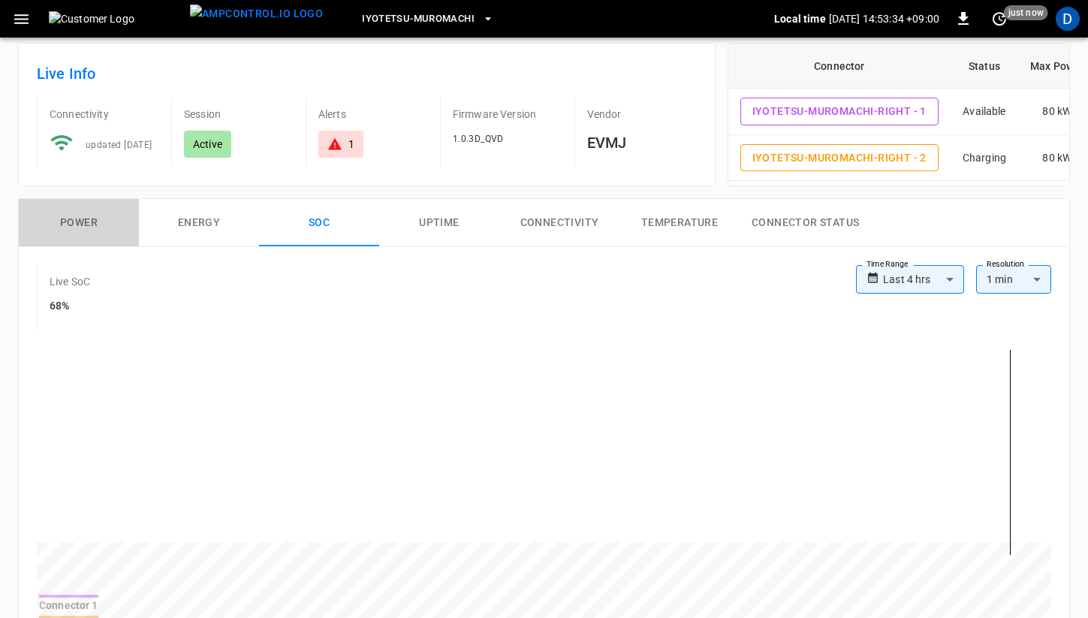
click at [72, 237] on button "Power" at bounding box center [79, 223] width 120 height 48
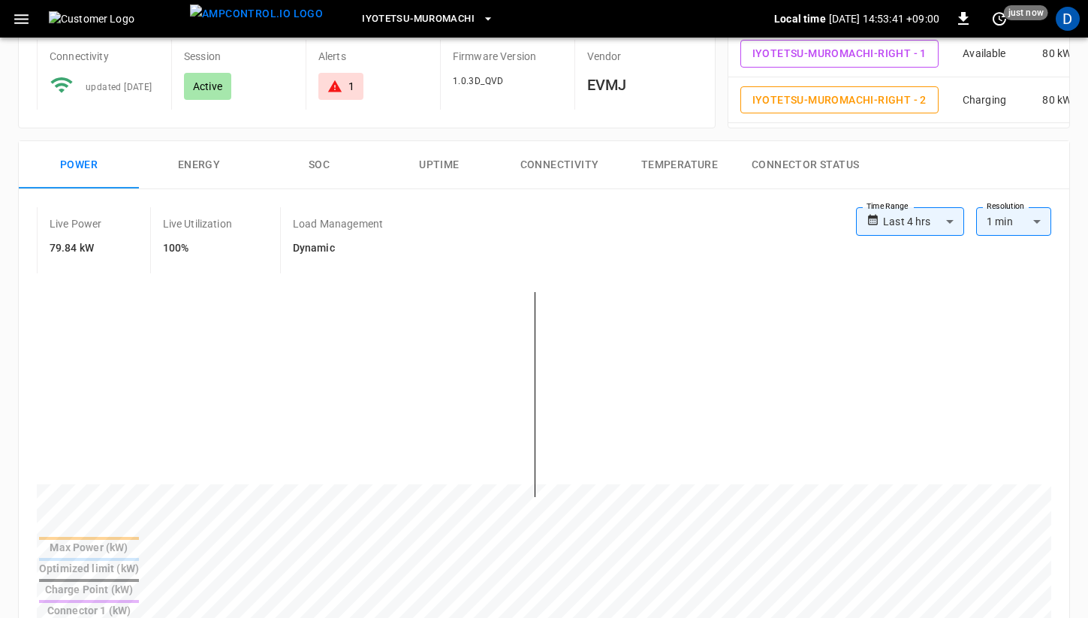
scroll to position [0, 0]
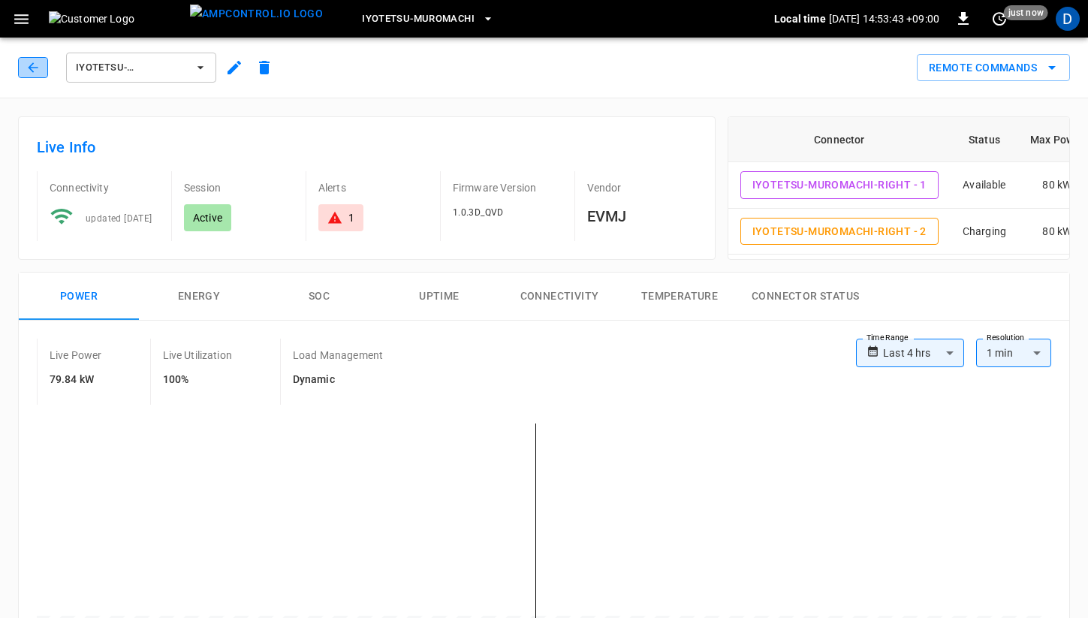
click at [21, 67] on button "button" at bounding box center [33, 67] width 30 height 21
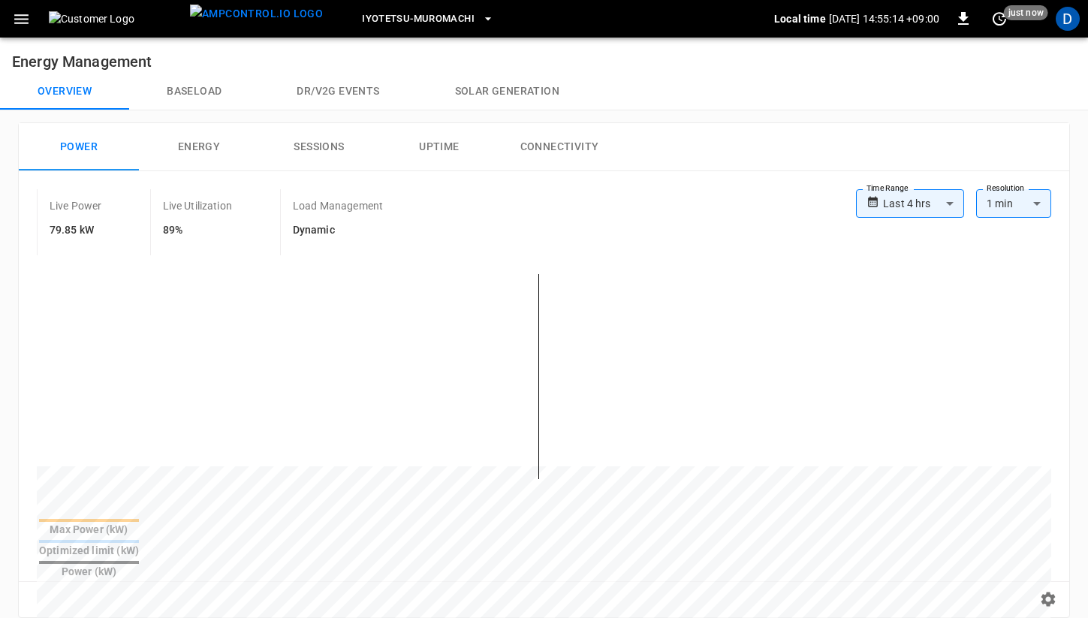
click at [199, 86] on button "Baseload" at bounding box center [194, 92] width 130 height 36
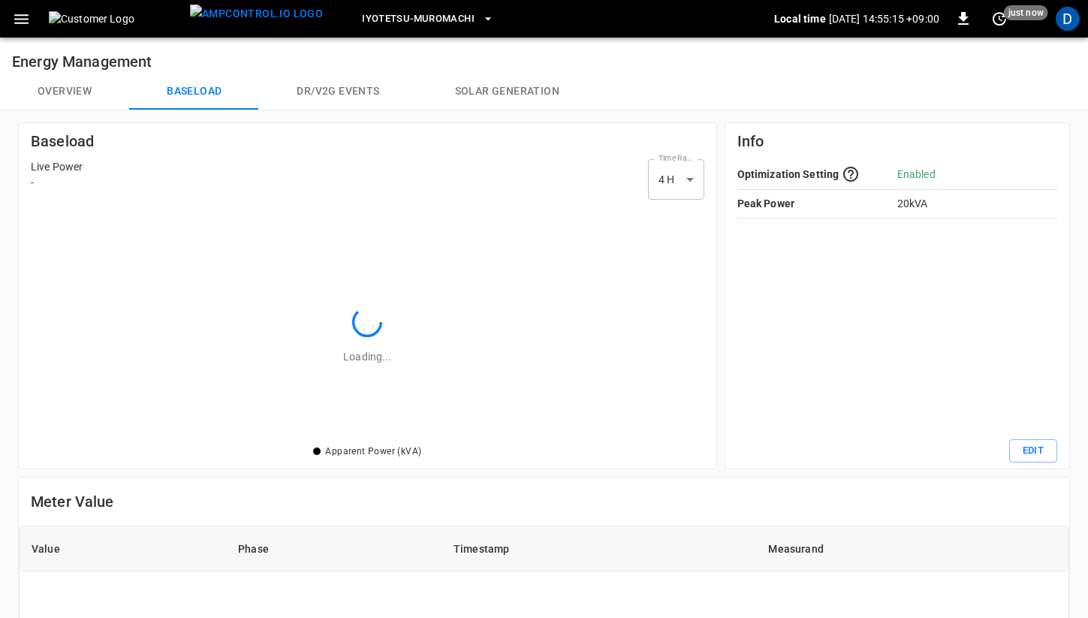
scroll to position [218, 656]
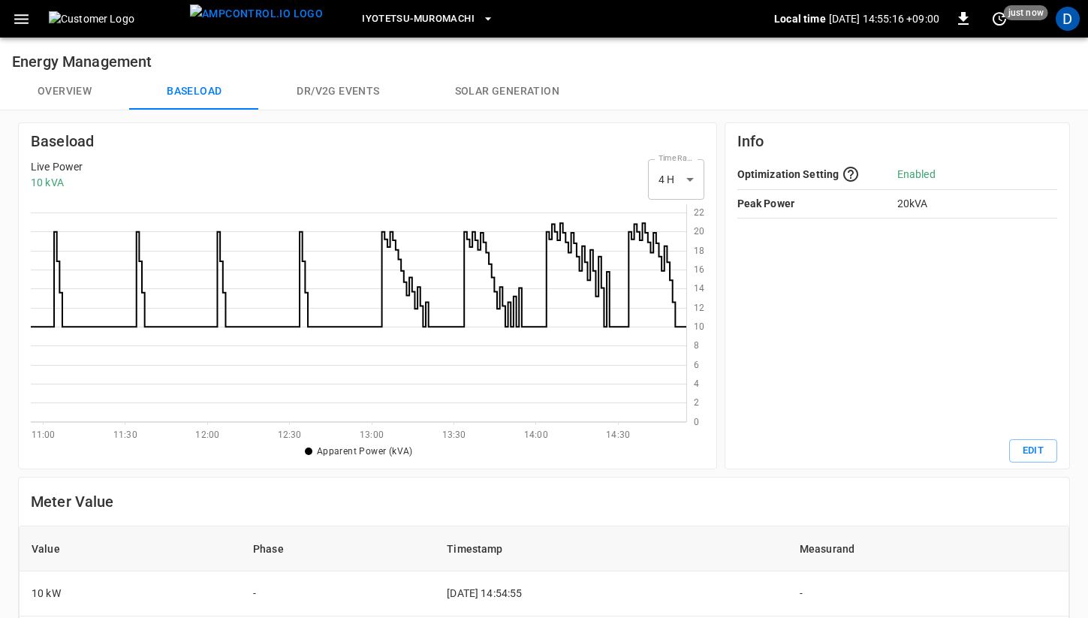
click at [63, 78] on button "Overview" at bounding box center [64, 92] width 129 height 36
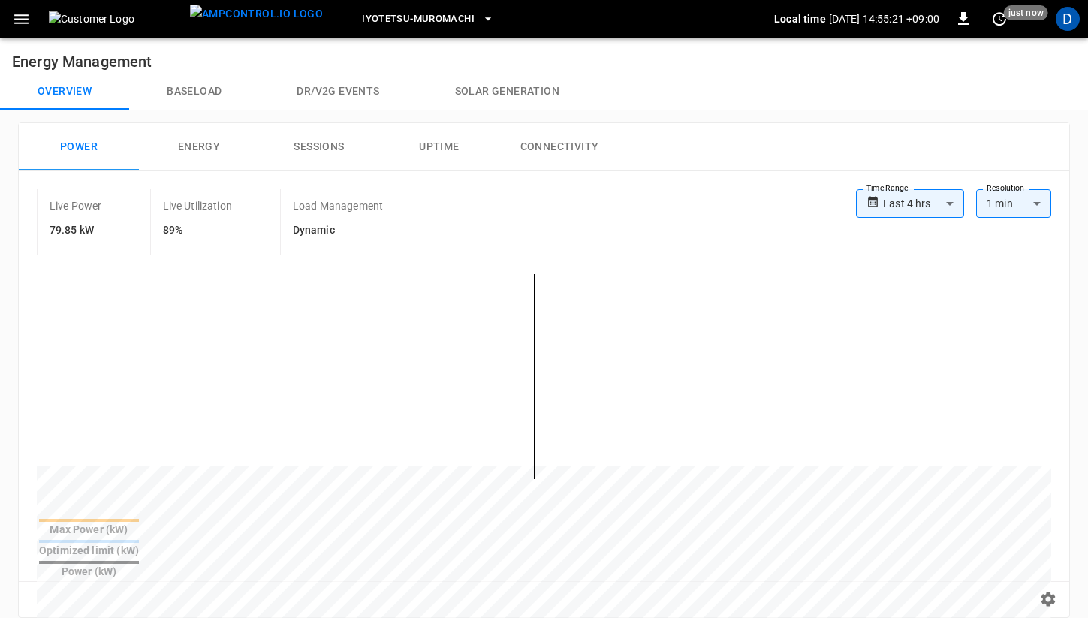
click at [207, 142] on button "Energy" at bounding box center [199, 147] width 120 height 48
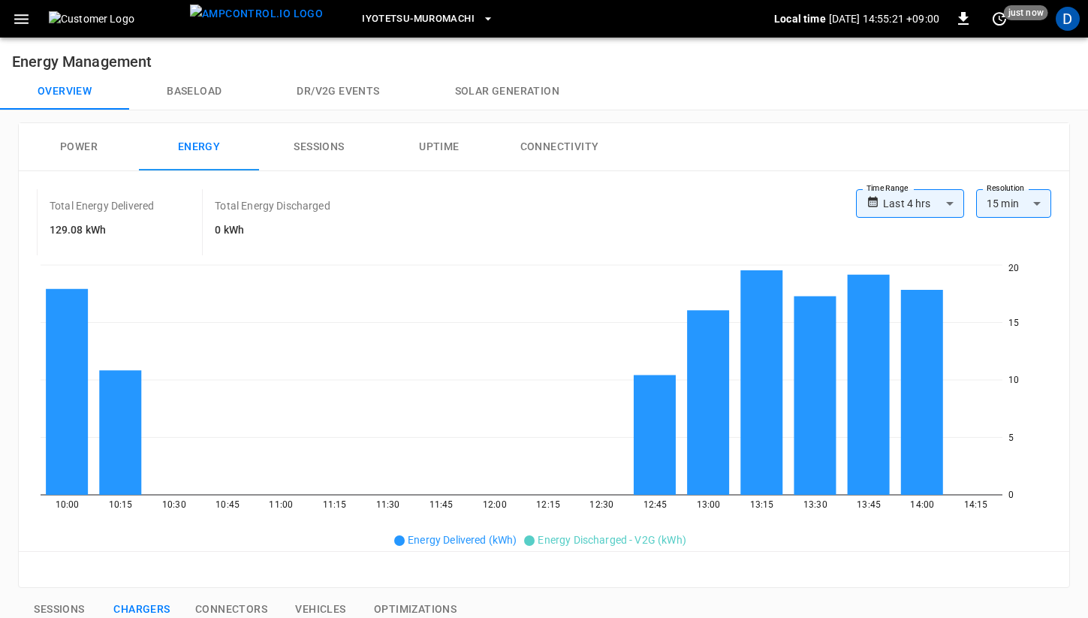
click at [83, 151] on button "Power" at bounding box center [79, 147] width 120 height 48
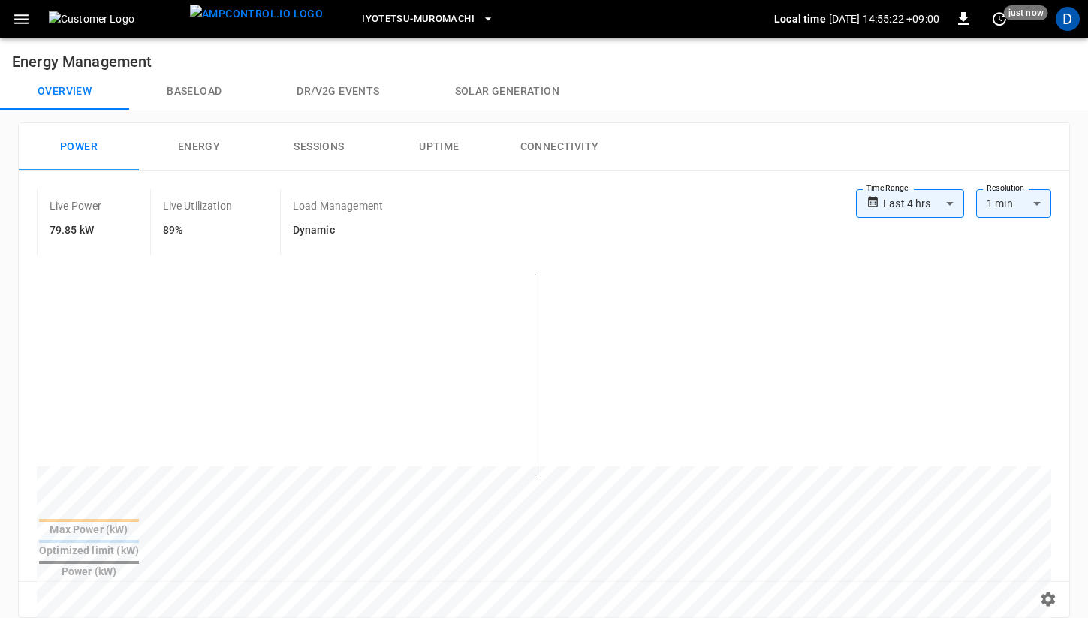
click at [219, 131] on button "Energy" at bounding box center [199, 147] width 120 height 48
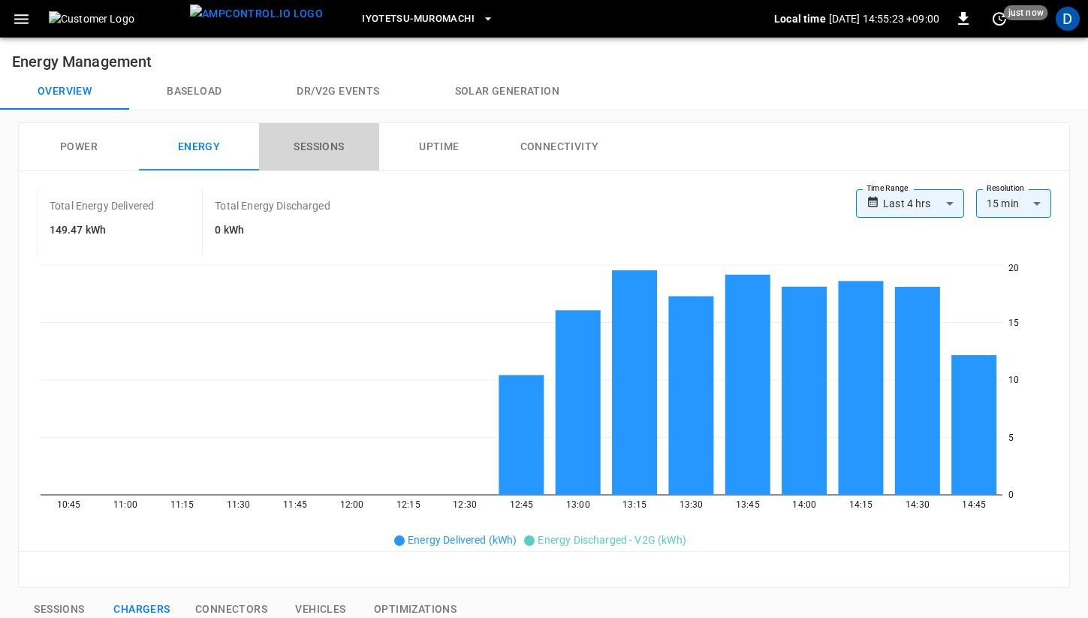
click at [303, 132] on button "Sessions" at bounding box center [319, 147] width 120 height 48
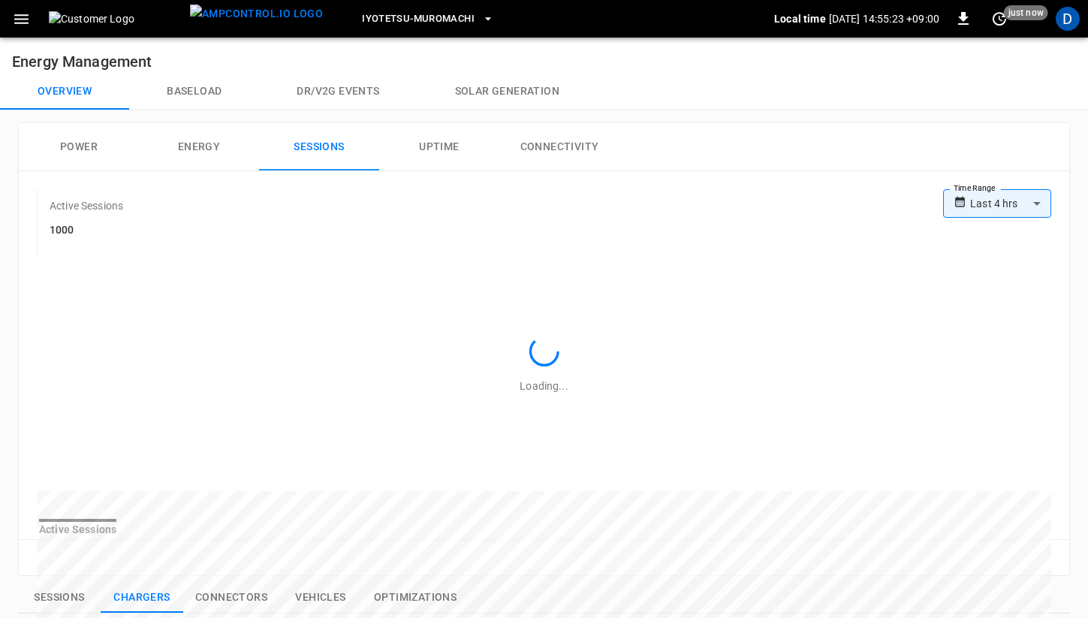
click at [211, 136] on button "Energy" at bounding box center [199, 147] width 120 height 48
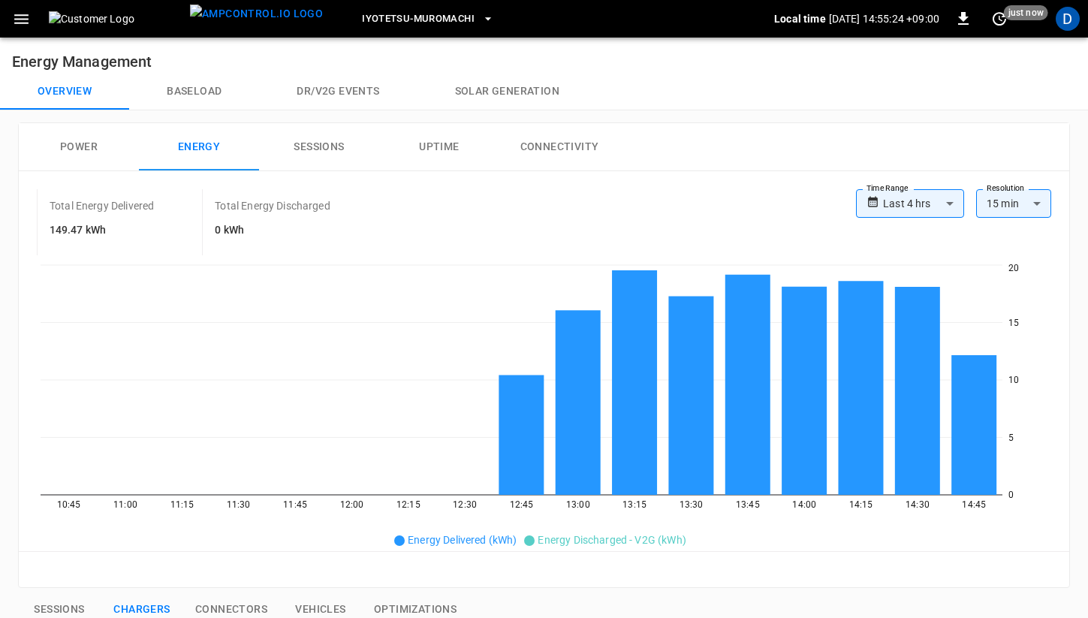
click at [104, 140] on button "Power" at bounding box center [79, 147] width 120 height 48
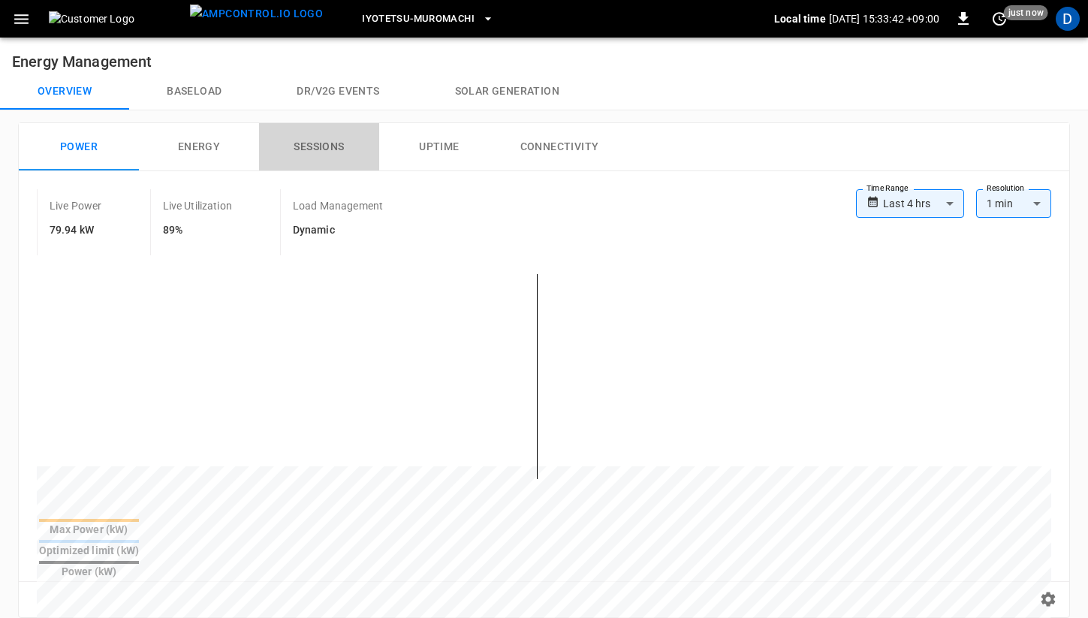
click at [306, 152] on button "Sessions" at bounding box center [319, 147] width 120 height 48
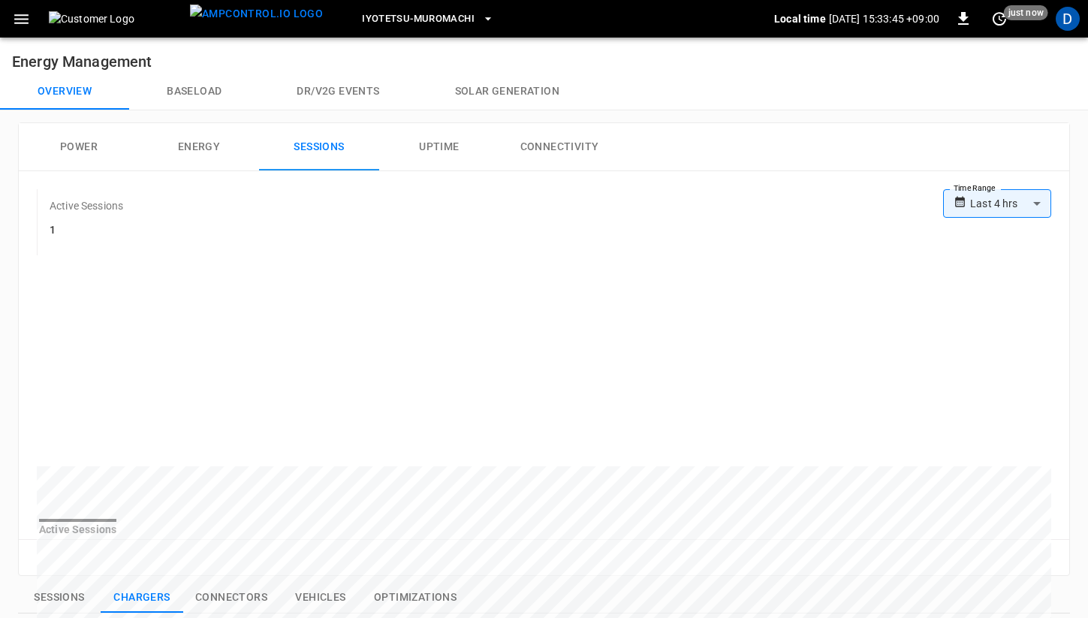
click at [93, 152] on button "Power" at bounding box center [79, 147] width 120 height 48
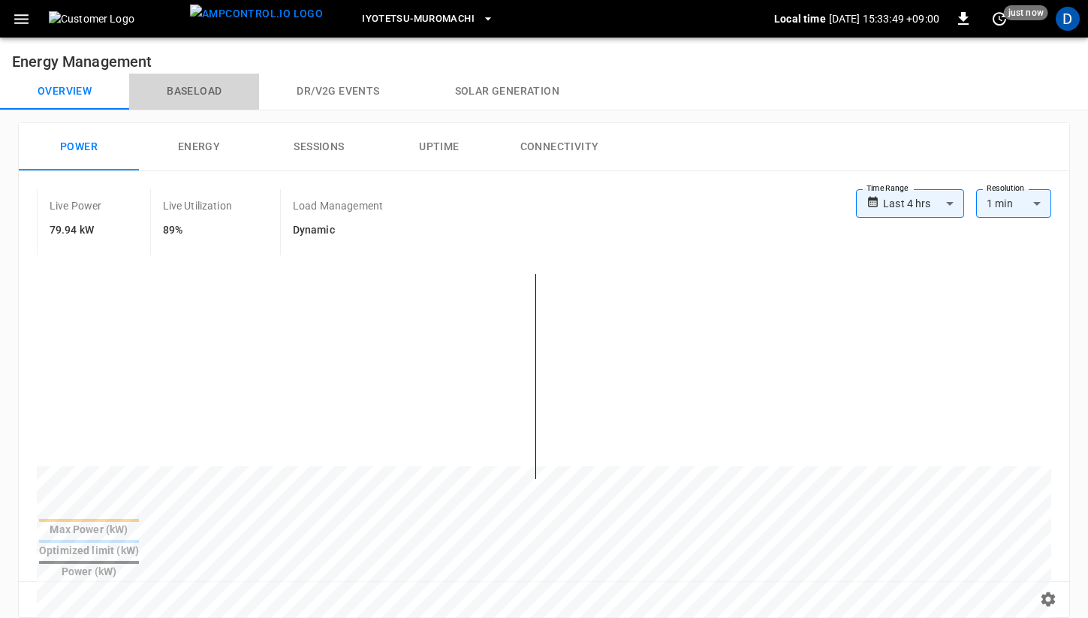
click at [204, 95] on button "Baseload" at bounding box center [194, 92] width 130 height 36
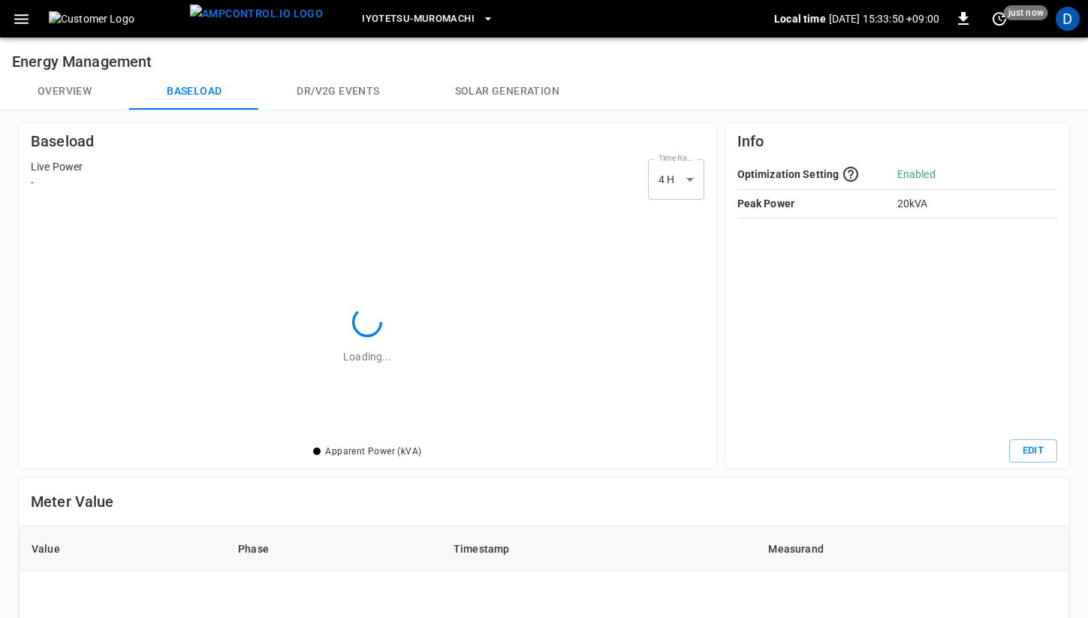
scroll to position [218, 656]
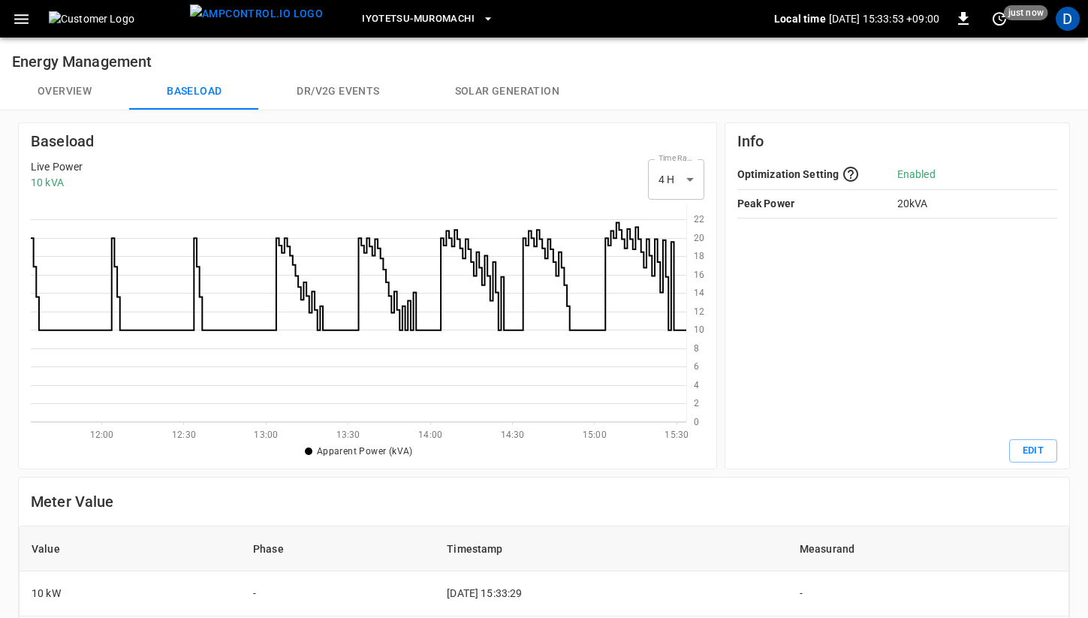
click at [63, 86] on button "Overview" at bounding box center [64, 92] width 129 height 36
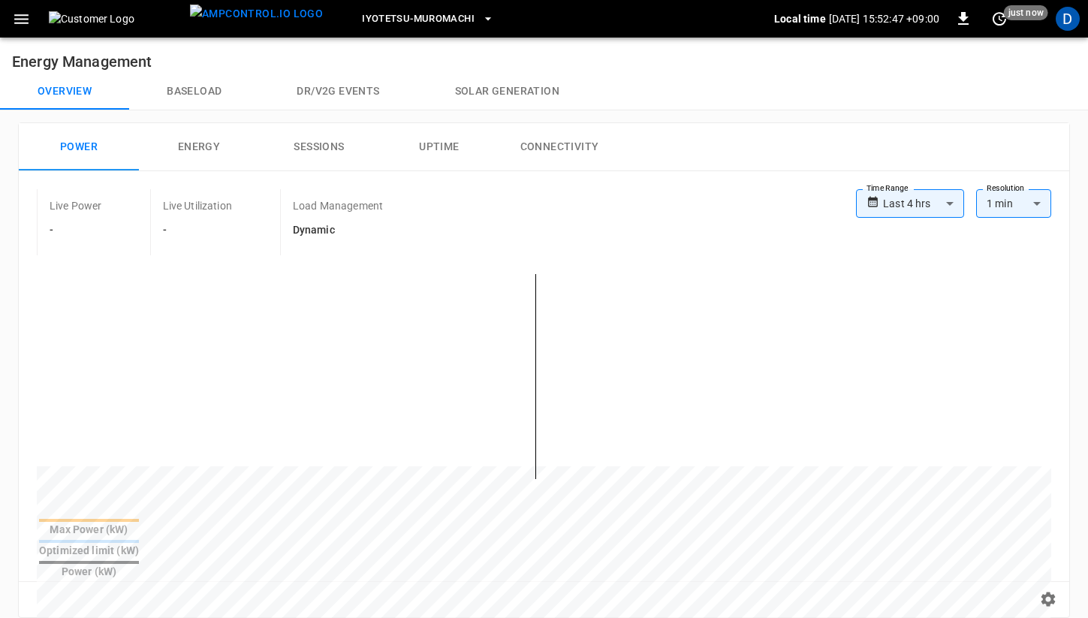
click at [187, 100] on button "Baseload" at bounding box center [194, 92] width 130 height 36
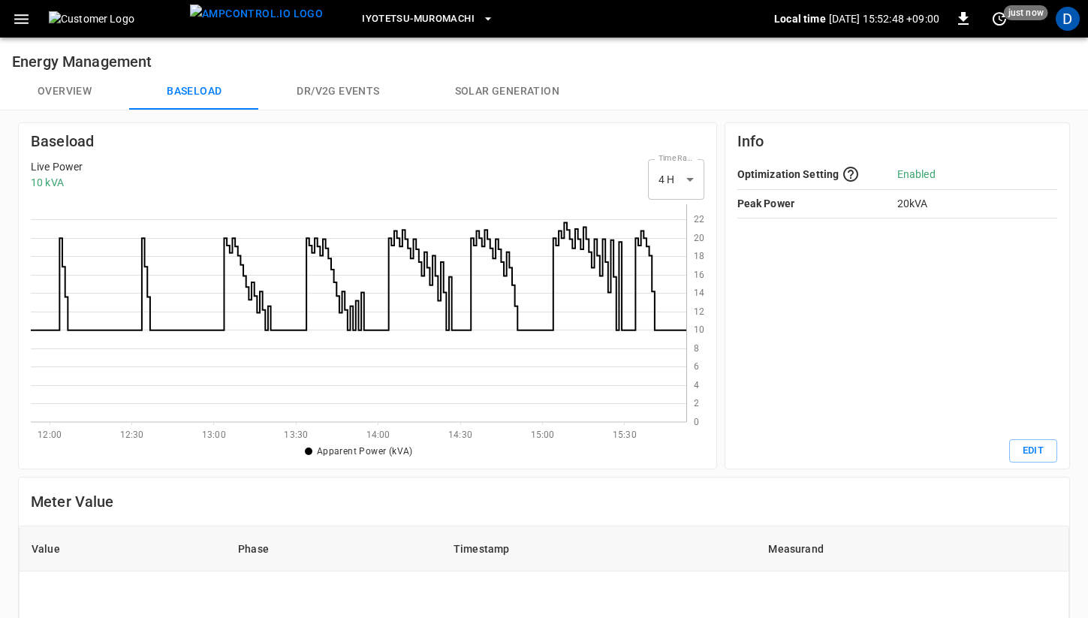
scroll to position [218, 656]
click at [79, 93] on button "Overview" at bounding box center [64, 92] width 129 height 36
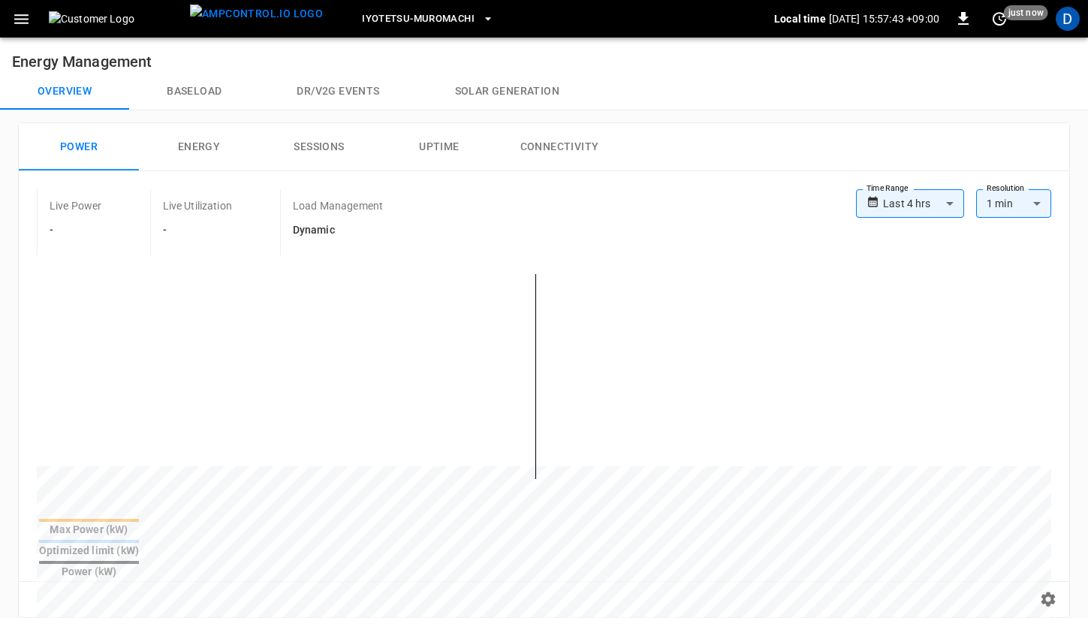
click at [184, 86] on button "Baseload" at bounding box center [194, 92] width 130 height 36
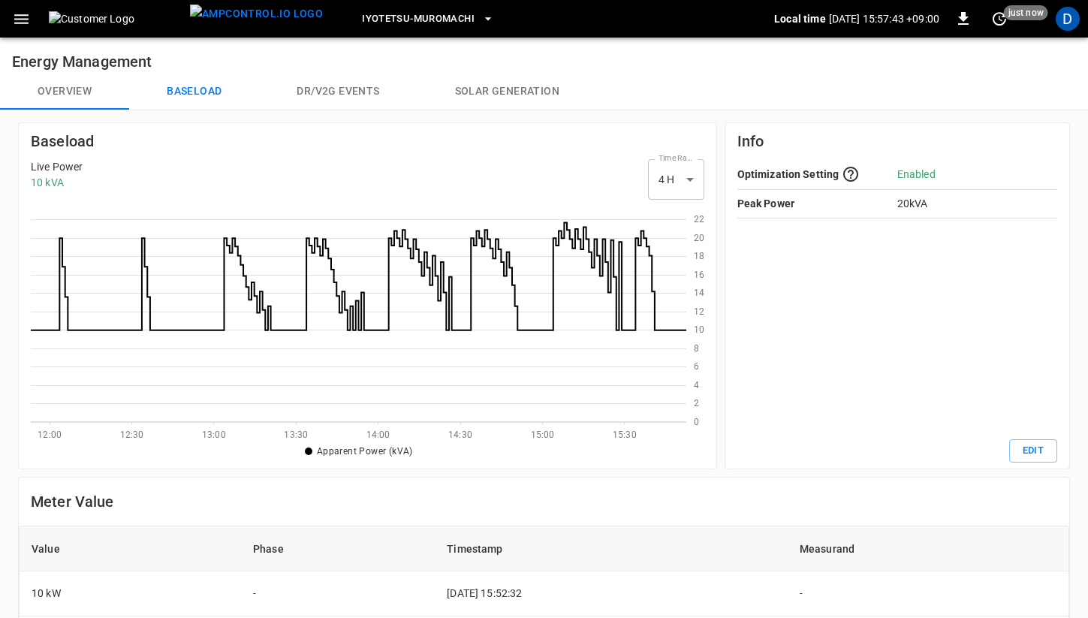
scroll to position [218, 656]
click at [75, 89] on button "Overview" at bounding box center [64, 92] width 129 height 36
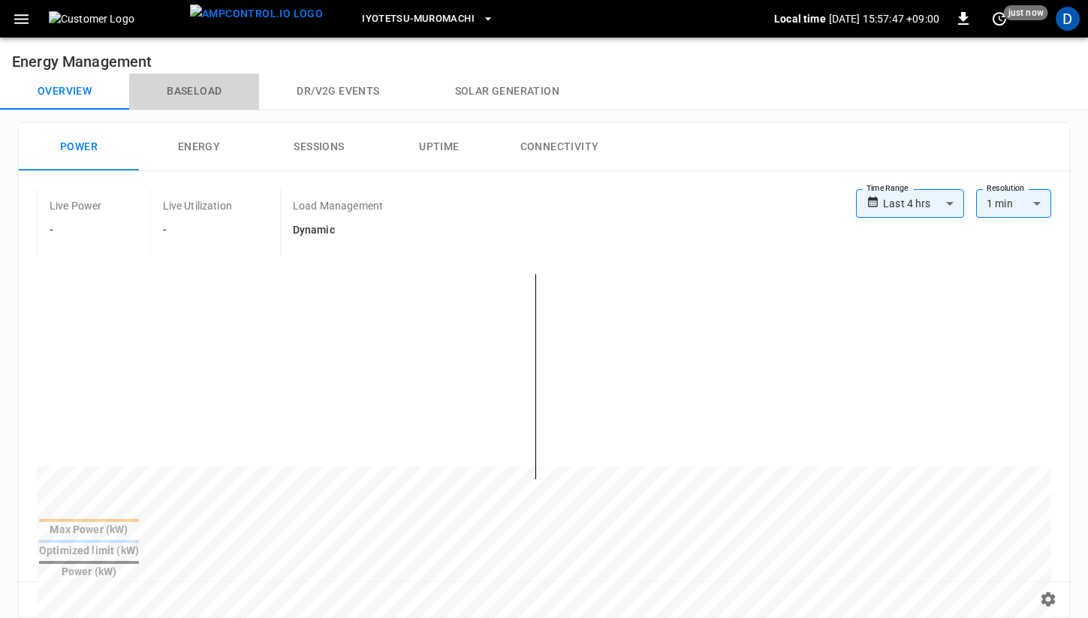
click at [207, 97] on button "Baseload" at bounding box center [194, 92] width 130 height 36
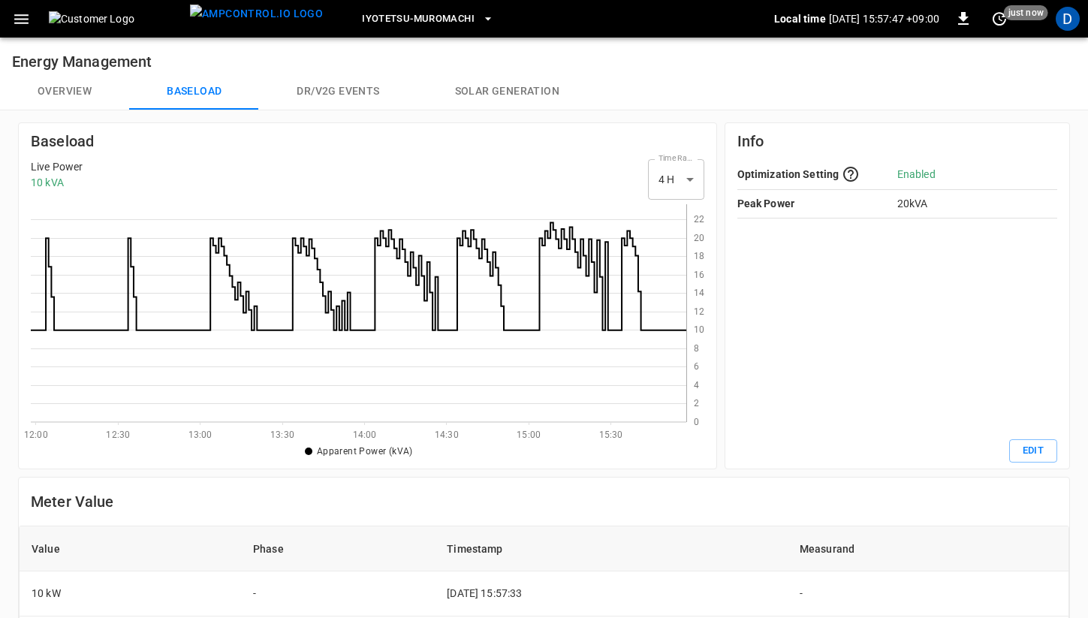
scroll to position [218, 656]
click at [327, 89] on button "Dr/V2G events" at bounding box center [338, 92] width 158 height 36
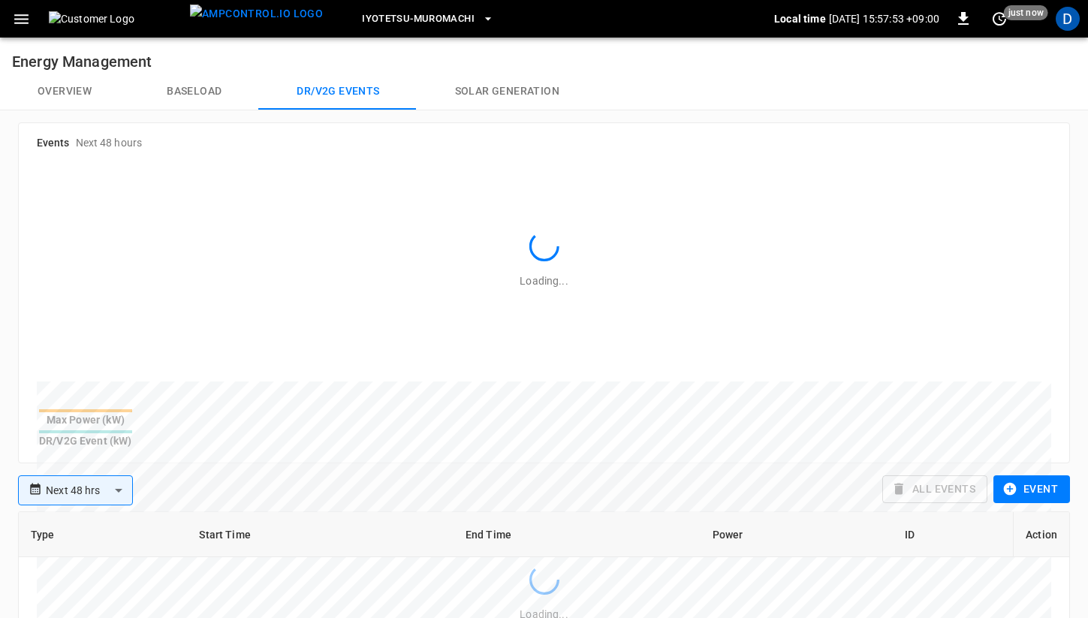
click at [444, 98] on button "Solar generation" at bounding box center [508, 92] width 180 height 36
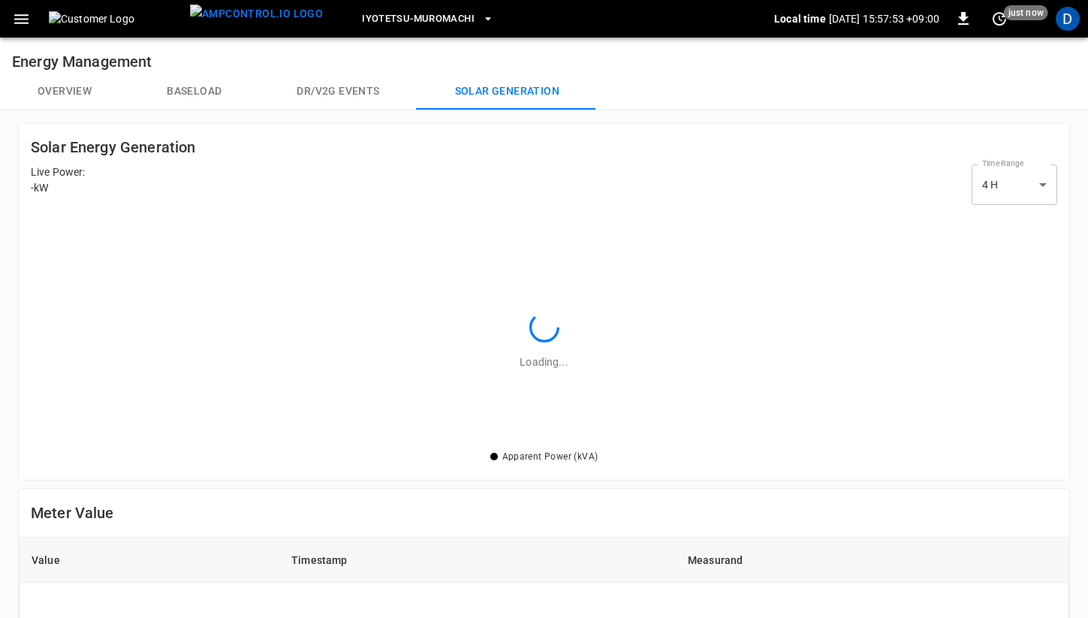
scroll to position [237, 1027]
click at [89, 81] on button "Overview" at bounding box center [64, 92] width 129 height 36
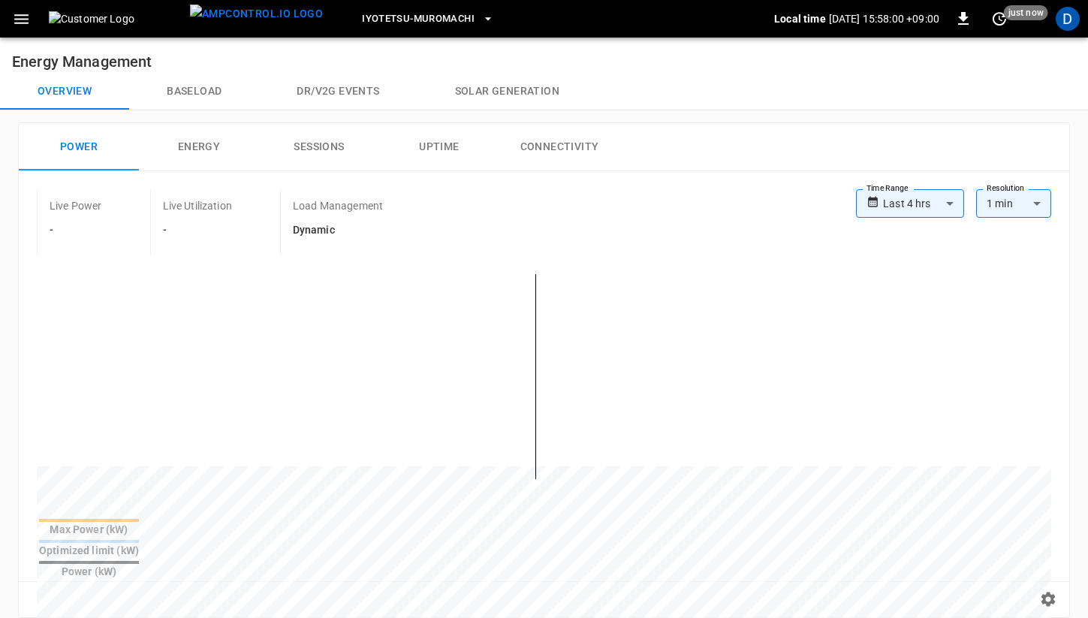
click at [201, 138] on button "Energy" at bounding box center [199, 147] width 120 height 48
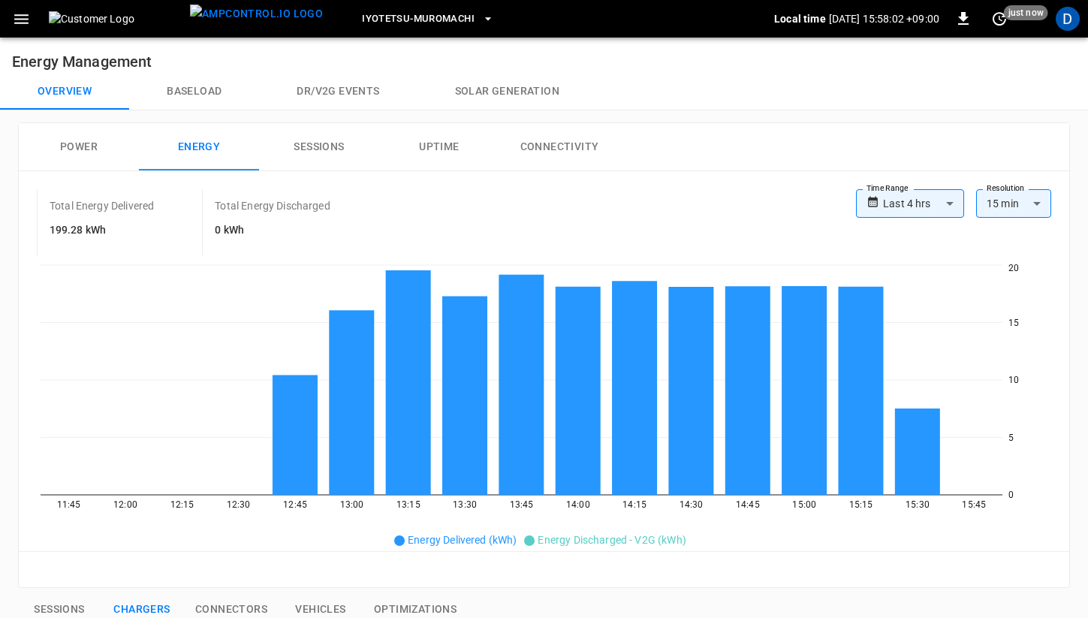
click at [79, 134] on button "Power" at bounding box center [79, 147] width 120 height 48
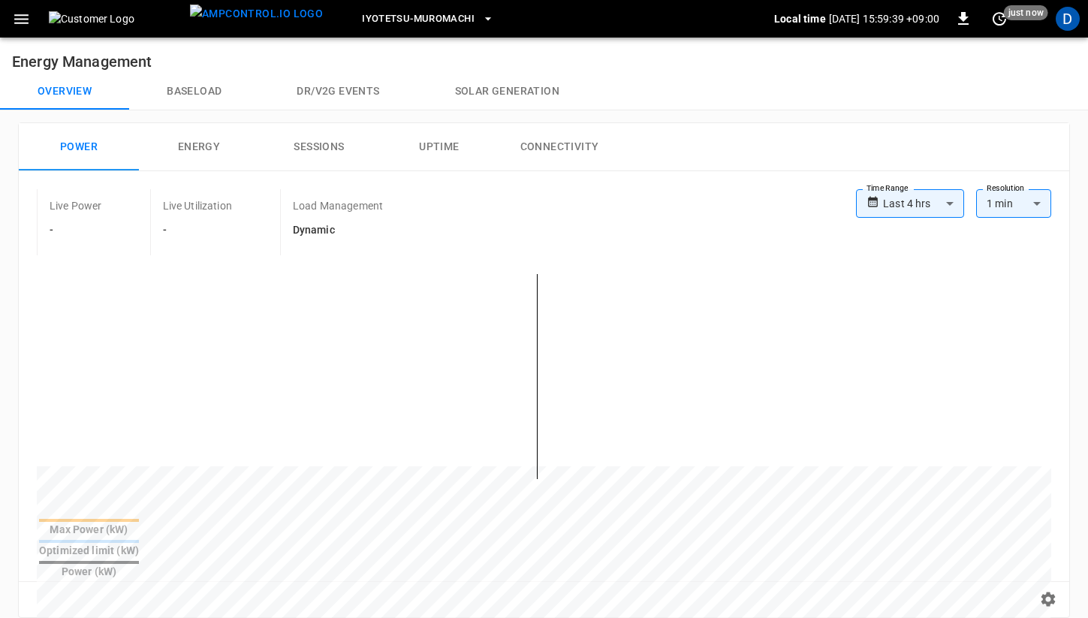
click at [205, 91] on button "Baseload" at bounding box center [194, 92] width 130 height 36
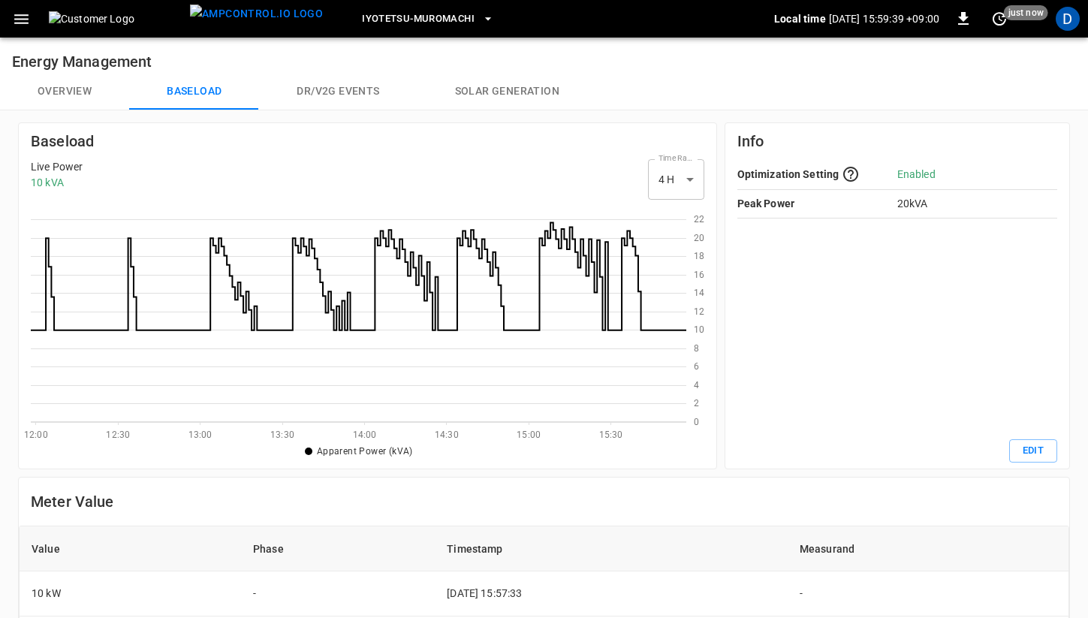
scroll to position [218, 656]
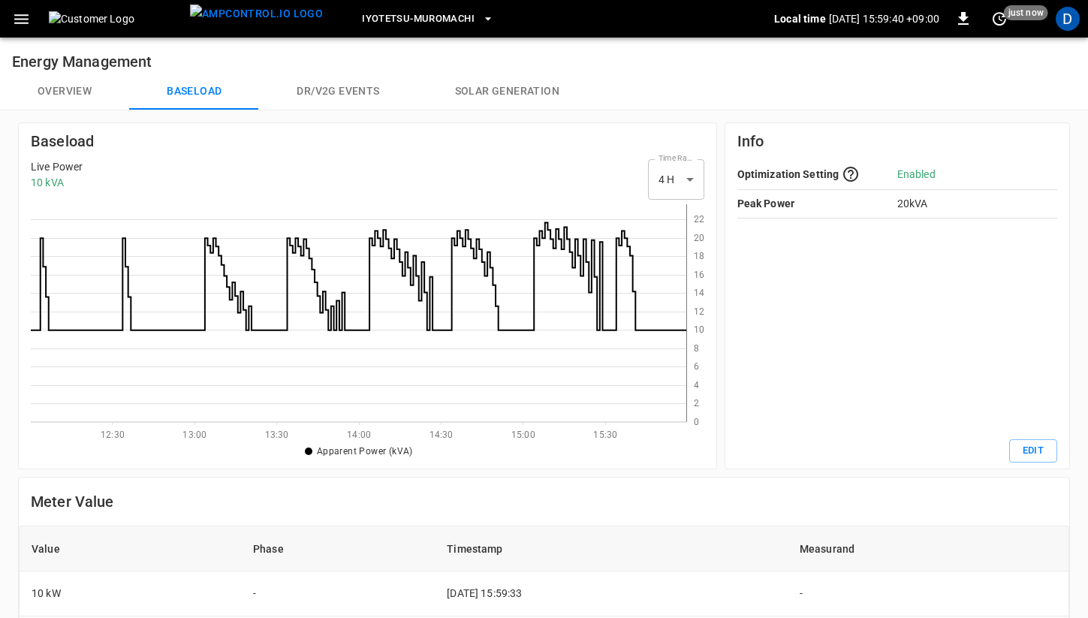
click at [62, 85] on button "Overview" at bounding box center [64, 92] width 129 height 36
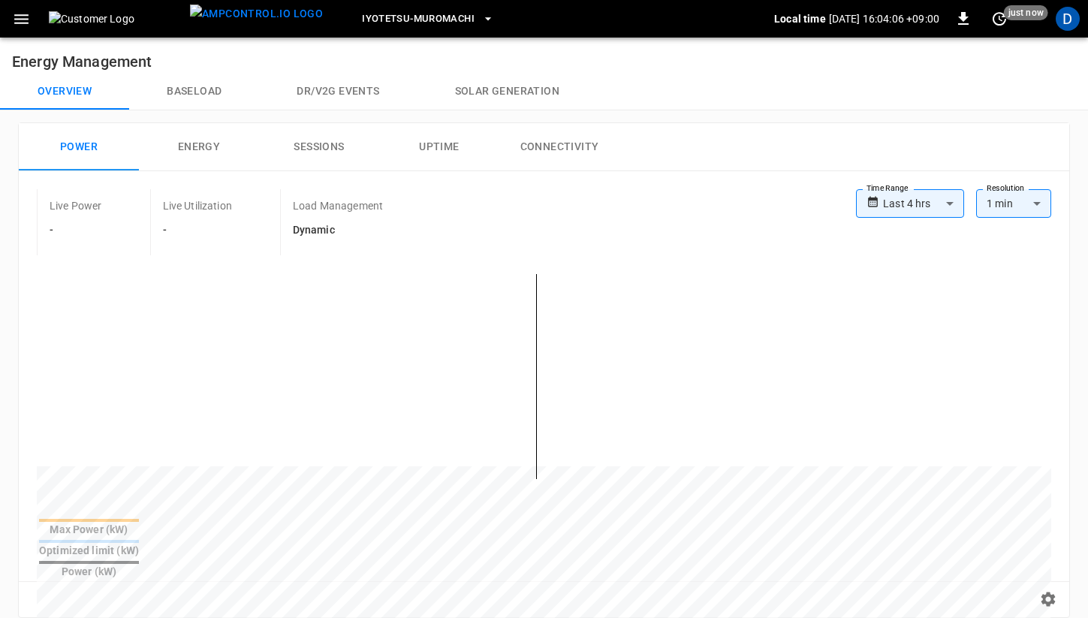
click at [192, 83] on button "Baseload" at bounding box center [194, 92] width 130 height 36
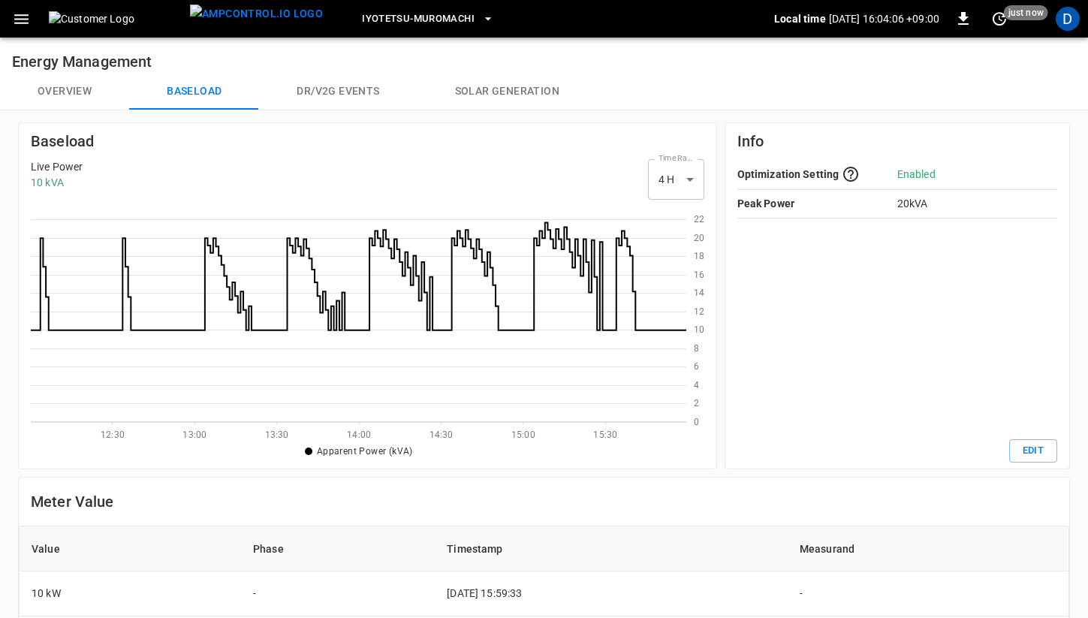
scroll to position [218, 656]
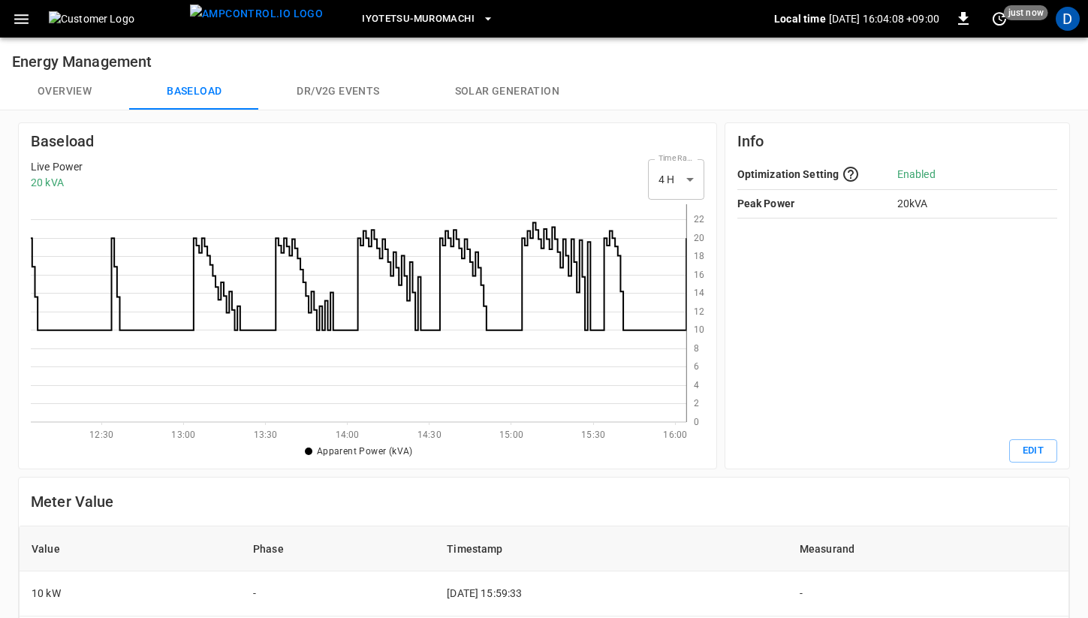
click at [81, 93] on button "Overview" at bounding box center [64, 92] width 129 height 36
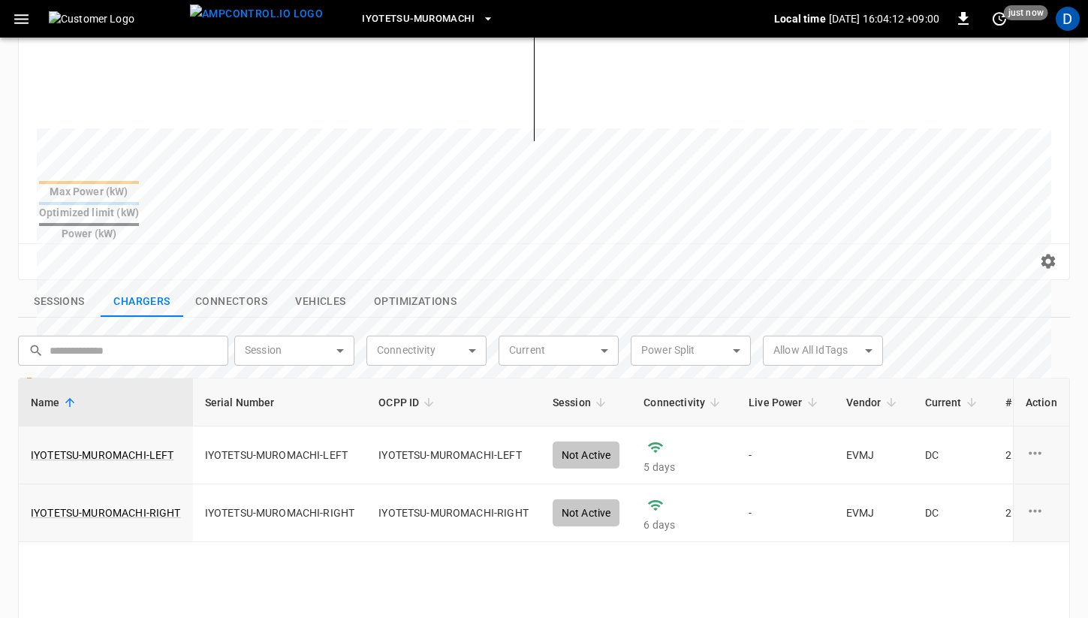
click at [65, 286] on button "Sessions" at bounding box center [59, 302] width 83 height 32
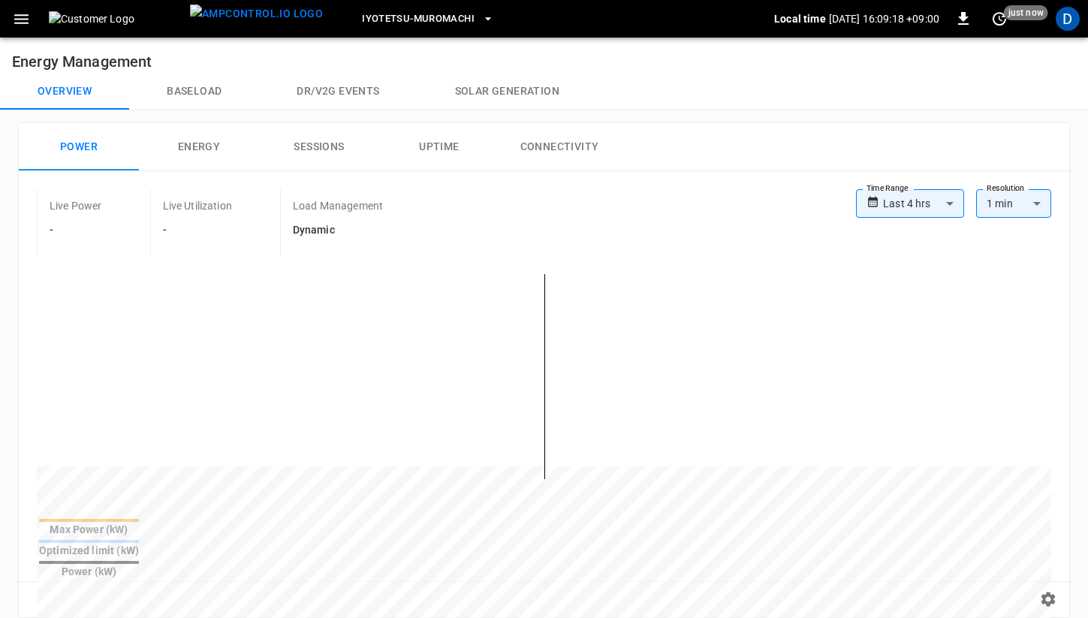
scroll to position [0, 427]
click at [187, 84] on button "Baseload" at bounding box center [194, 92] width 130 height 36
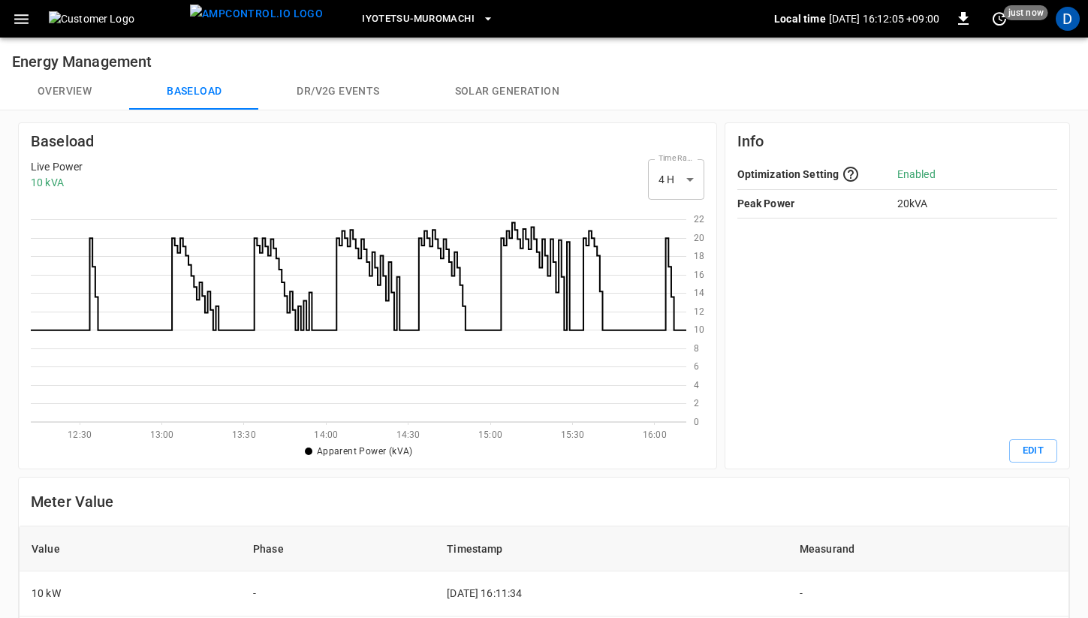
click at [87, 94] on button "Overview" at bounding box center [64, 92] width 129 height 36
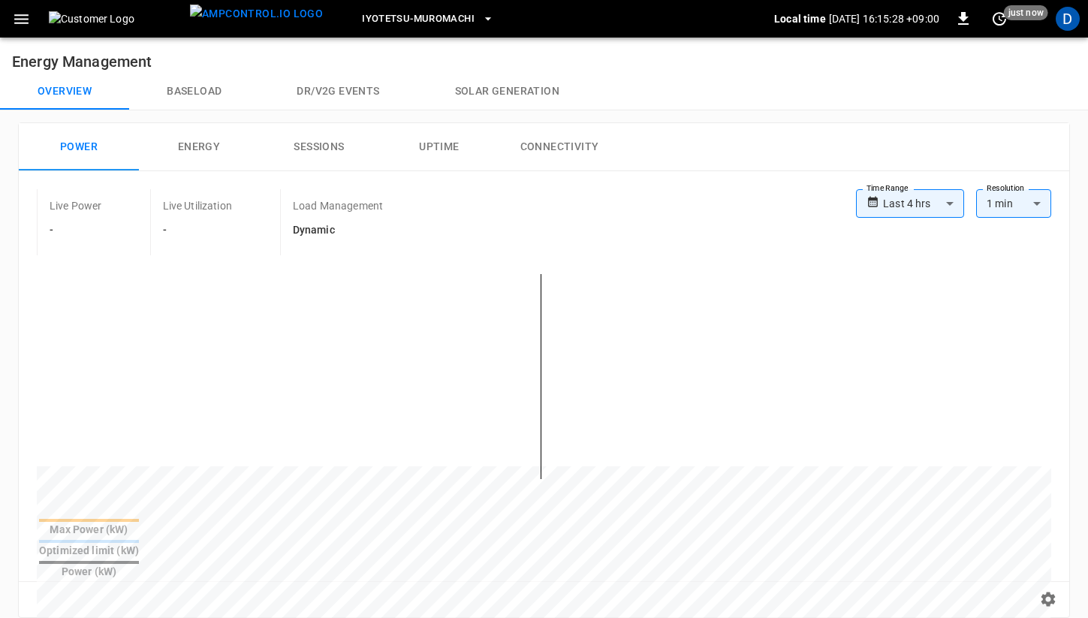
click at [204, 89] on button "Baseload" at bounding box center [194, 92] width 130 height 36
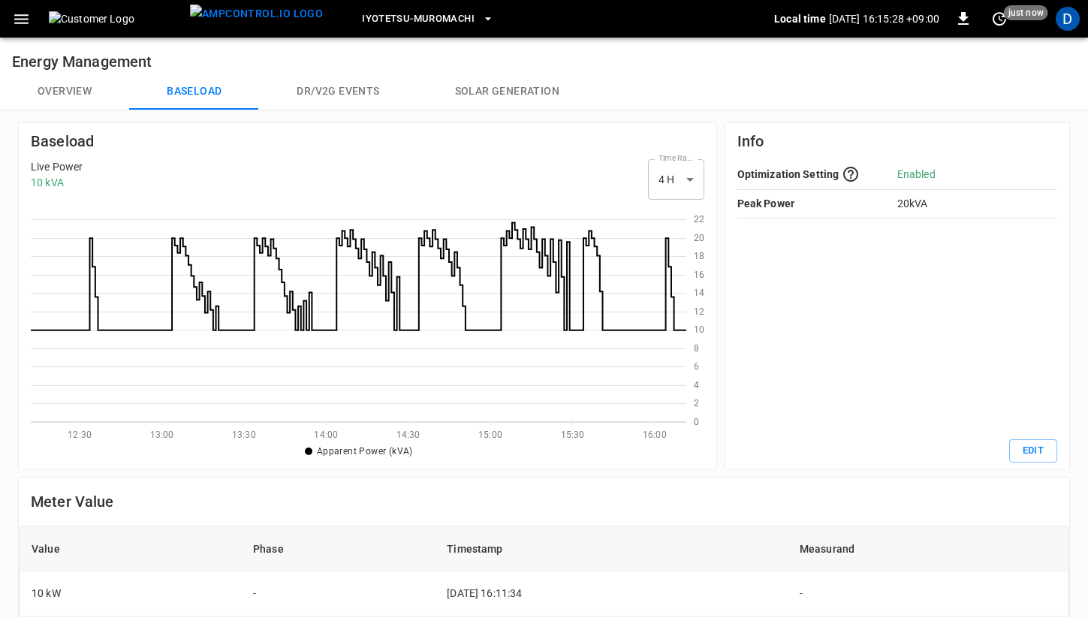
scroll to position [218, 656]
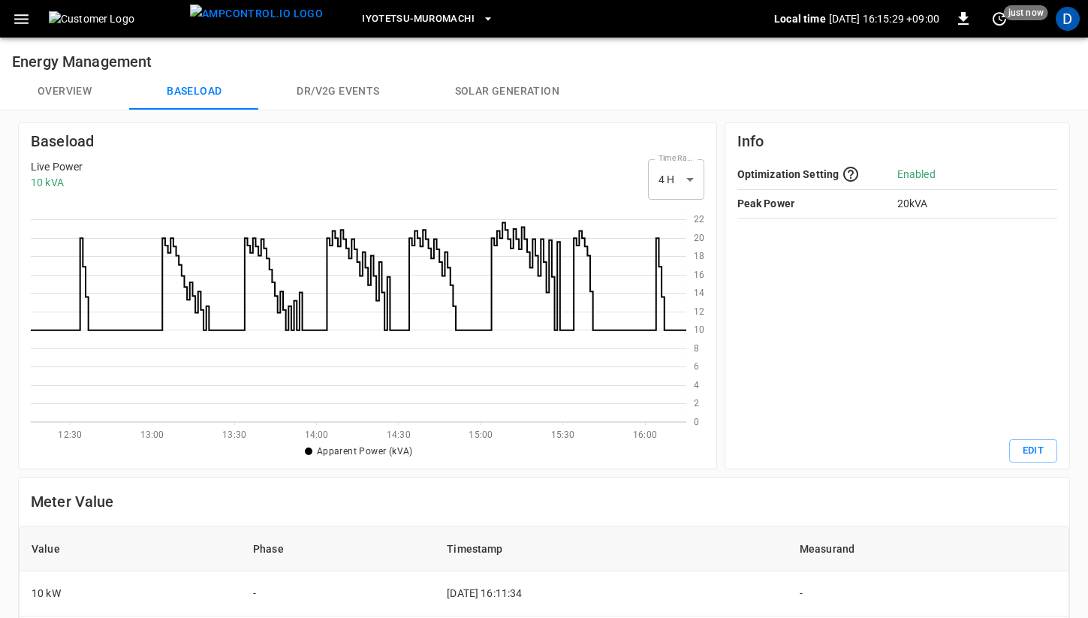
click at [78, 93] on button "Overview" at bounding box center [64, 92] width 129 height 36
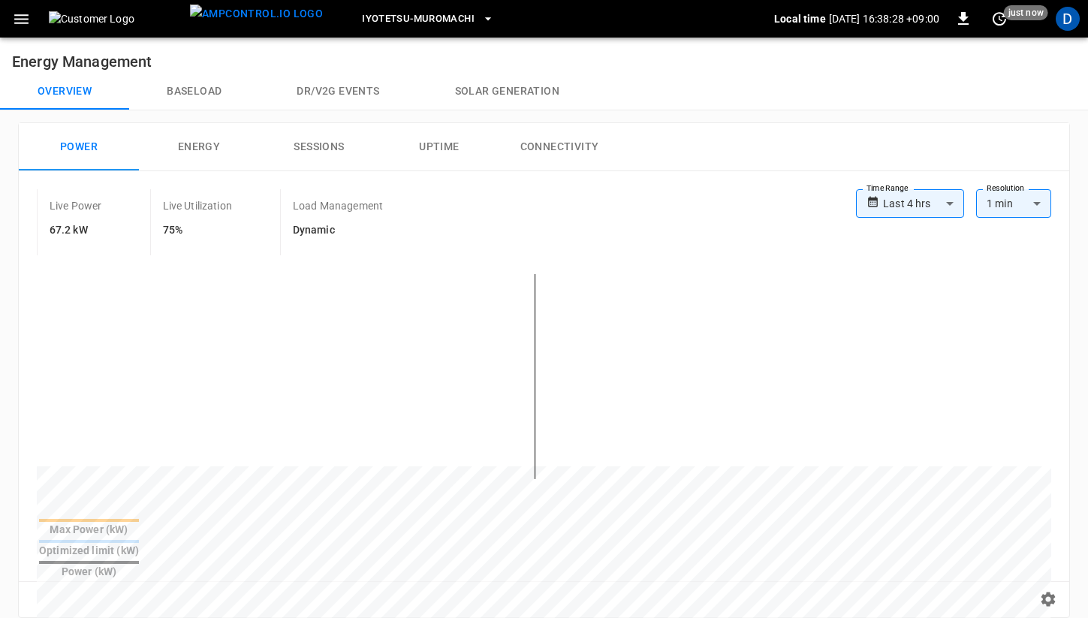
click at [201, 87] on button "Baseload" at bounding box center [194, 92] width 130 height 36
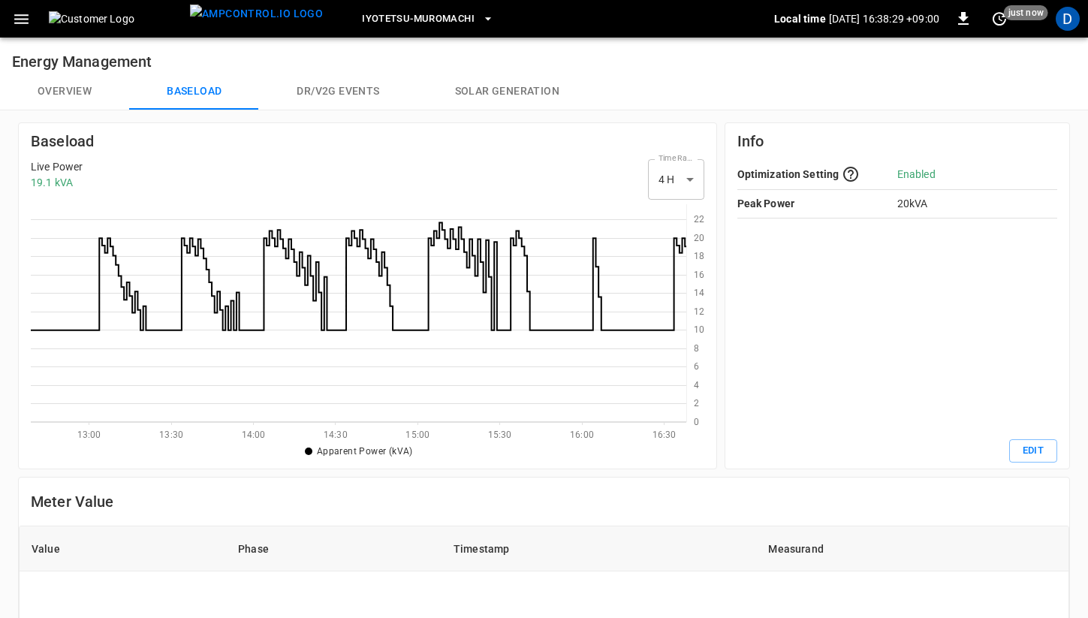
scroll to position [218, 656]
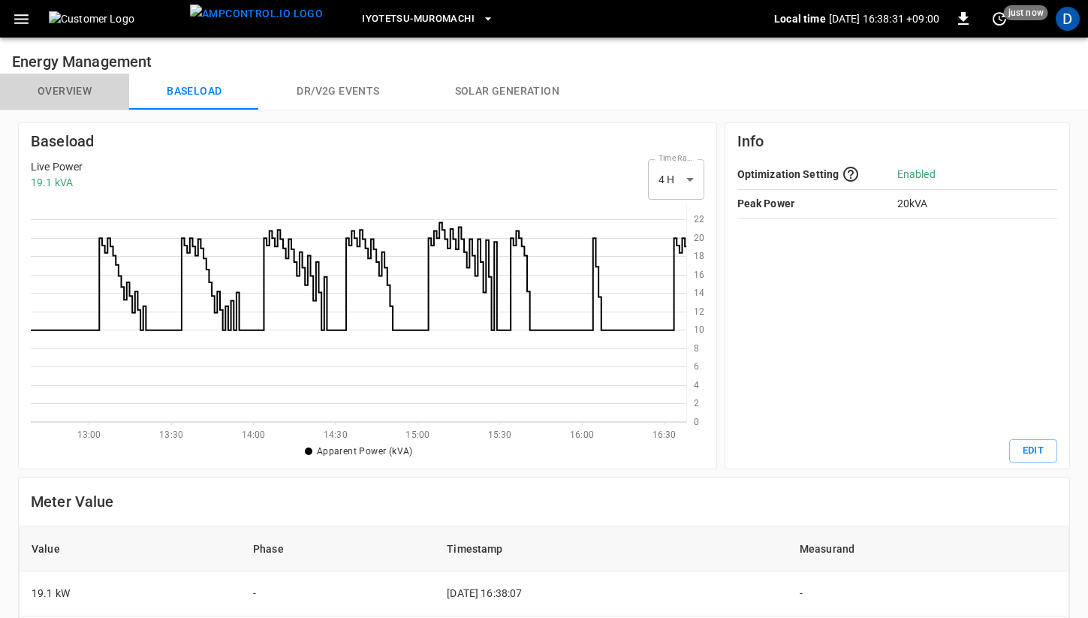
click at [59, 83] on button "Overview" at bounding box center [64, 92] width 129 height 36
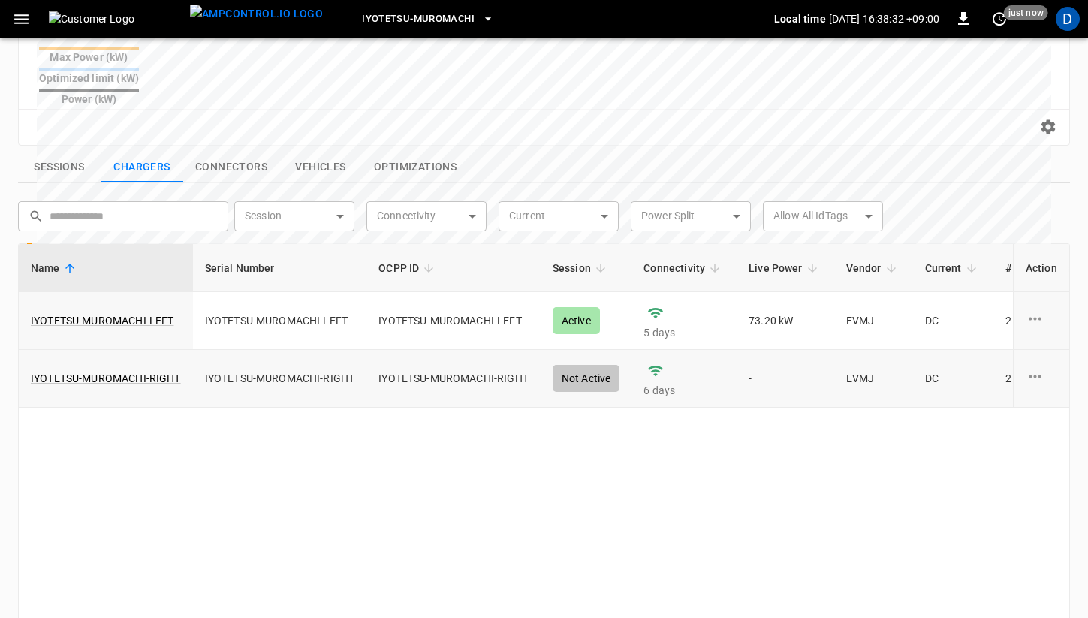
scroll to position [460, 0]
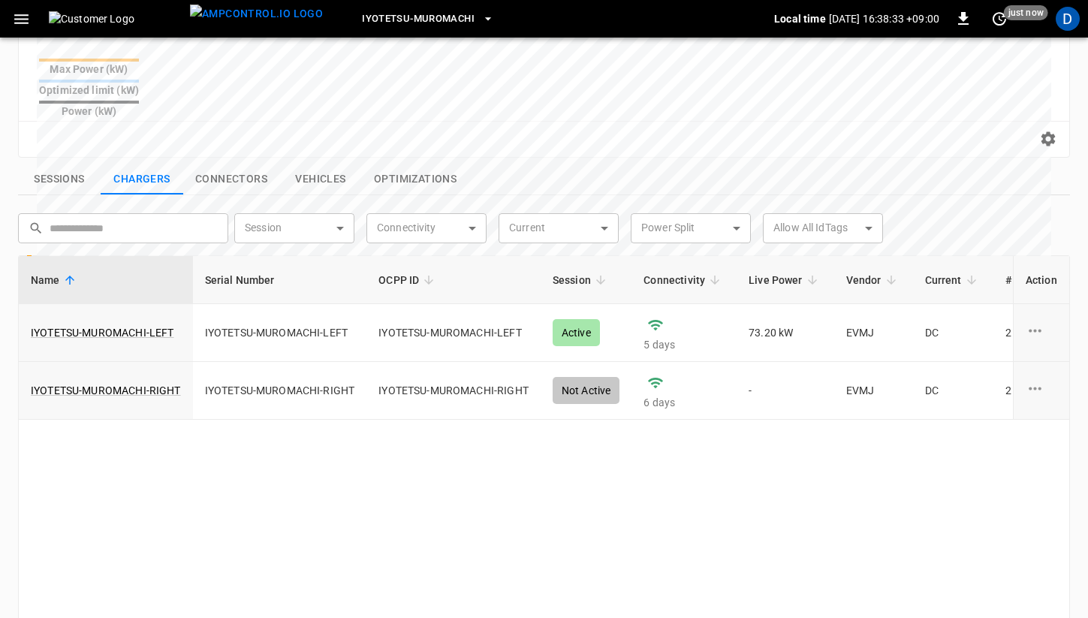
click at [63, 164] on button "Sessions" at bounding box center [59, 180] width 83 height 32
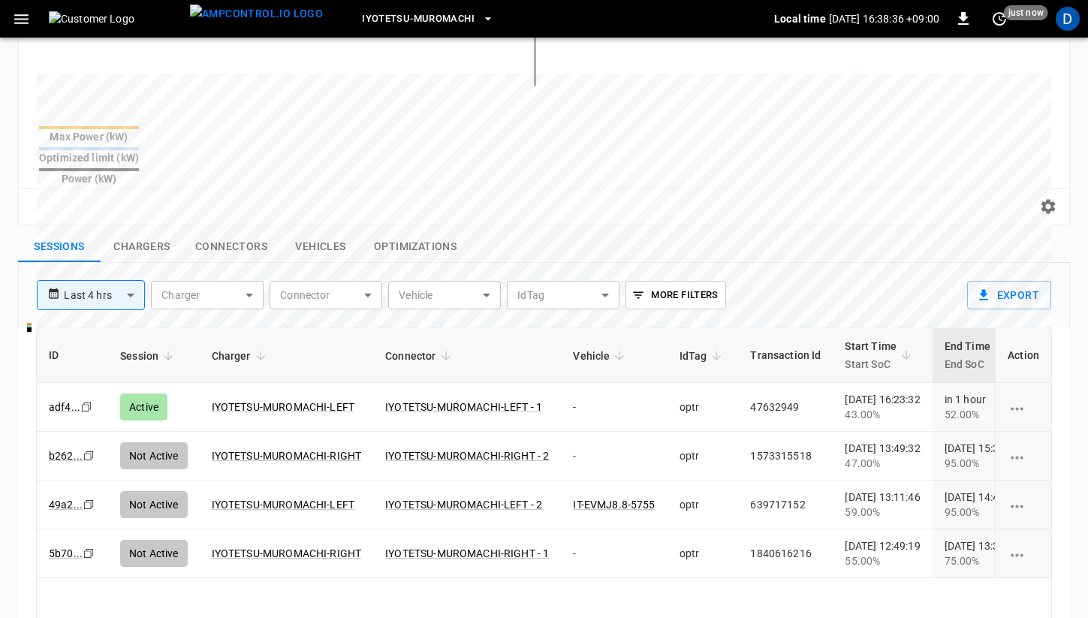
scroll to position [0, 0]
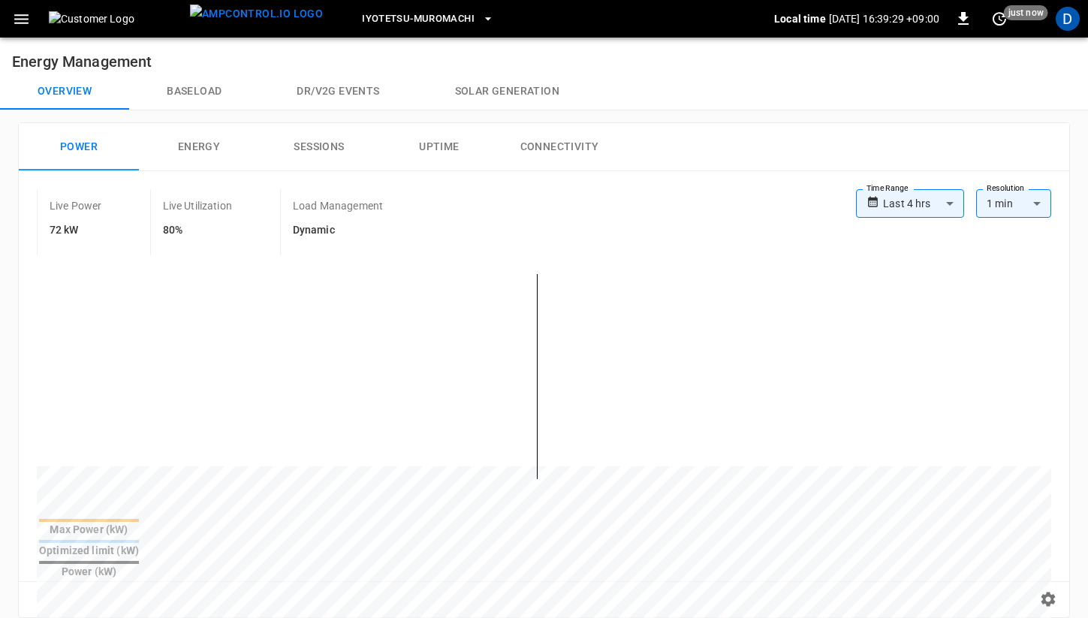
click at [201, 98] on button "Baseload" at bounding box center [194, 92] width 130 height 36
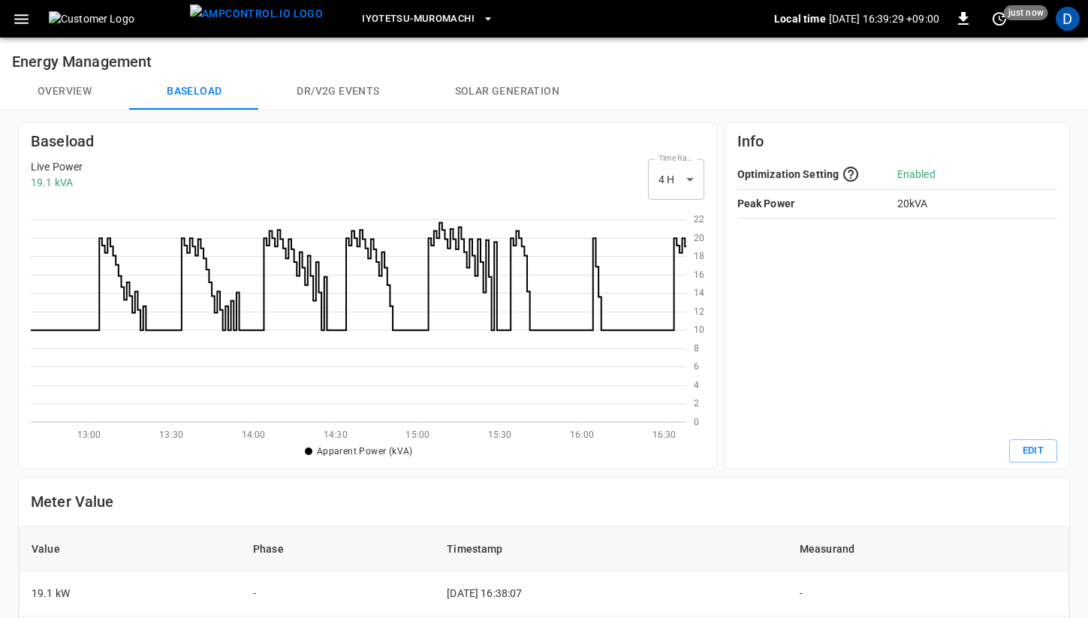
scroll to position [218, 656]
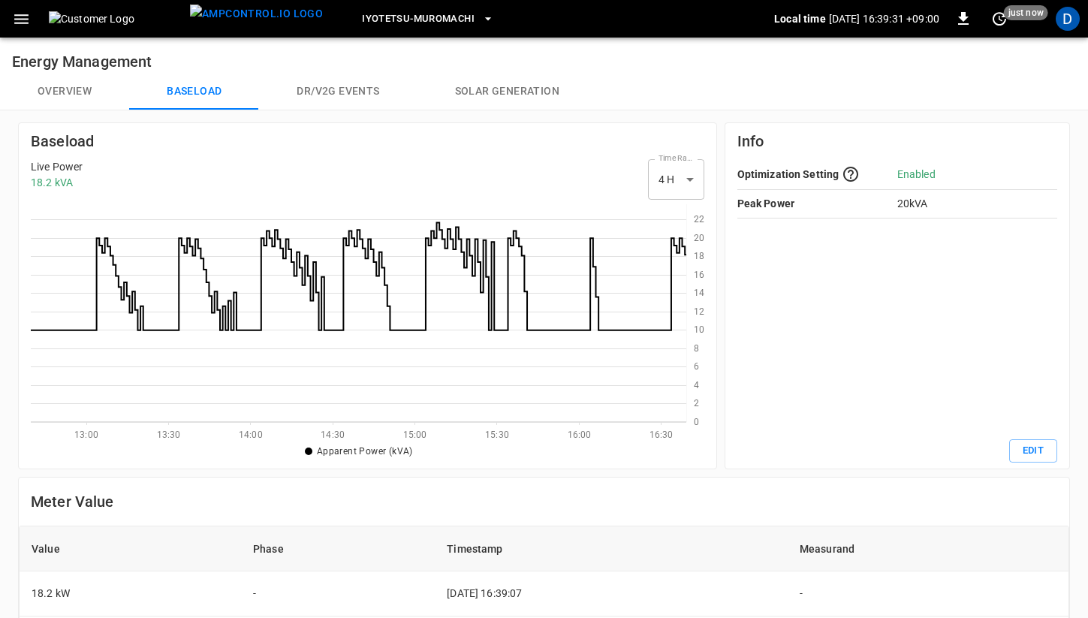
click at [62, 97] on button "Overview" at bounding box center [64, 92] width 129 height 36
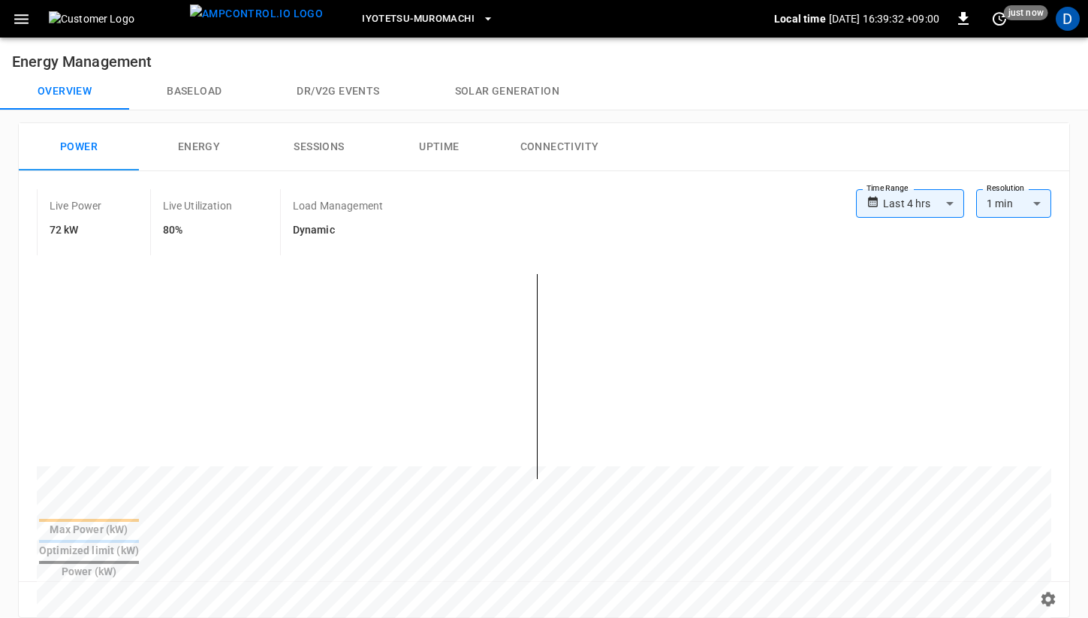
click at [185, 95] on button "Baseload" at bounding box center [194, 92] width 130 height 36
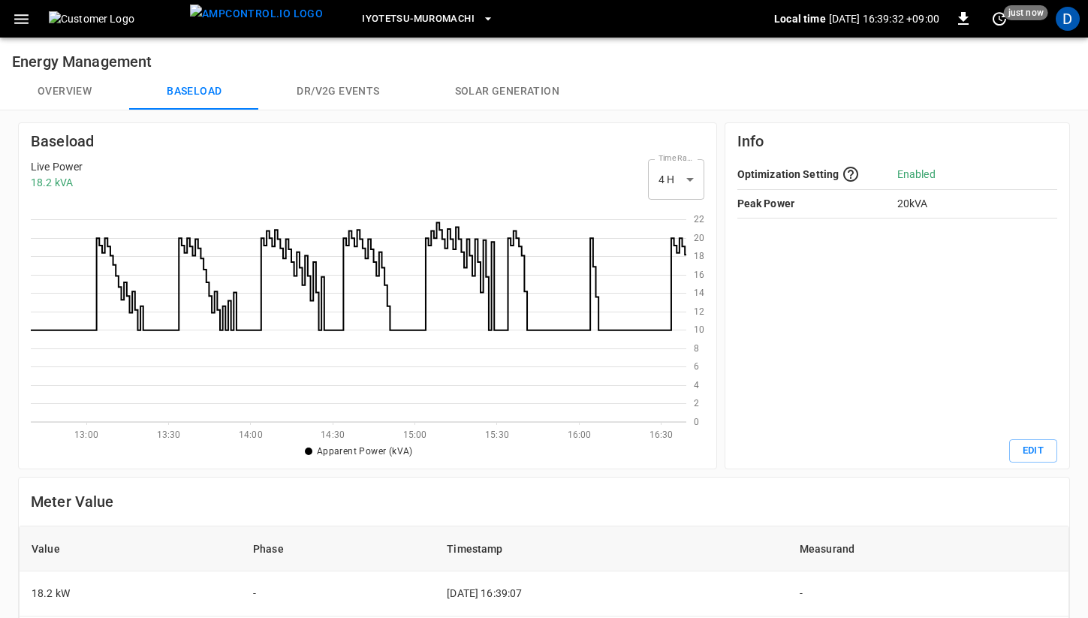
scroll to position [218, 656]
click at [104, 92] on button "Overview" at bounding box center [64, 92] width 129 height 36
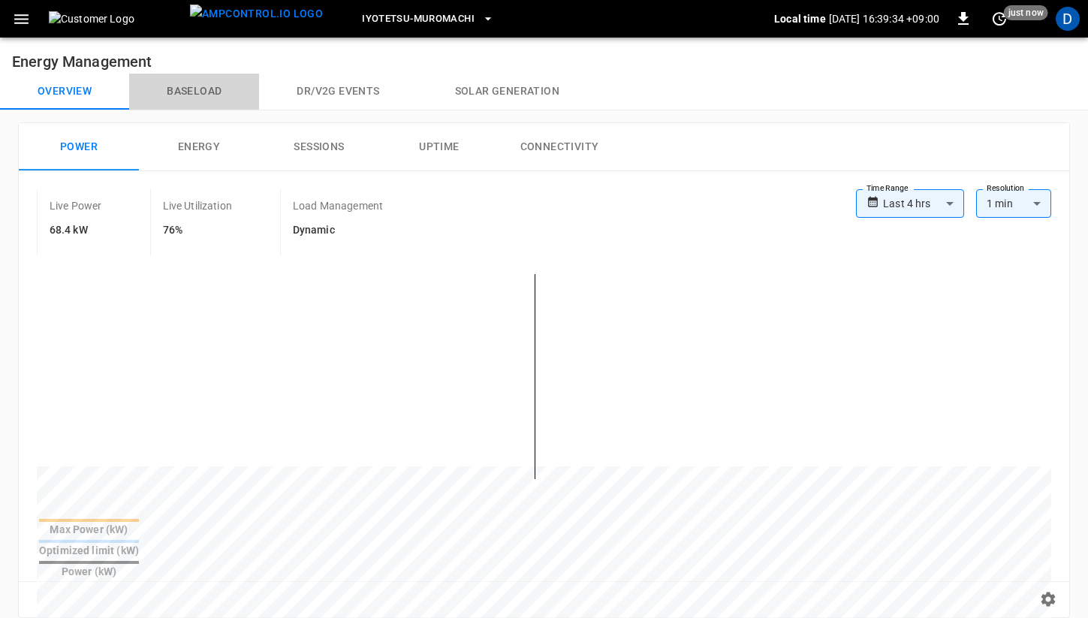
click at [176, 101] on button "Baseload" at bounding box center [194, 92] width 130 height 36
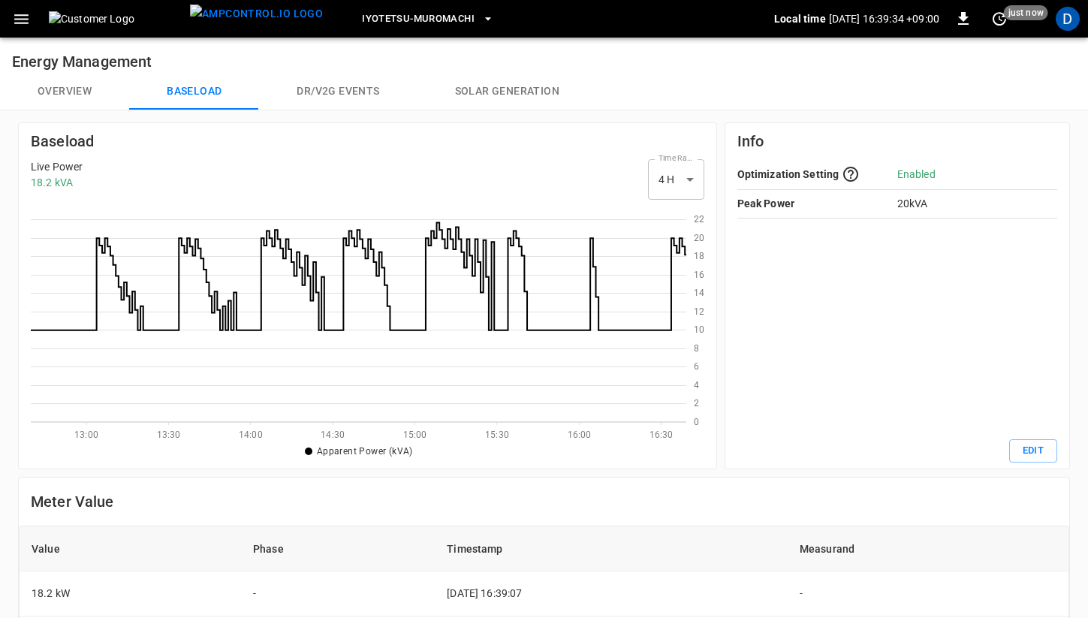
scroll to position [218, 656]
drag, startPoint x: 668, startPoint y: 246, endPoint x: 683, endPoint y: 246, distance: 15.0
click at [683, 246] on icon at bounding box center [359, 313] width 656 height 218
click at [683, 246] on icon at bounding box center [359, 275] width 656 height 107
drag, startPoint x: 695, startPoint y: 220, endPoint x: 695, endPoint y: 417, distance: 196.8
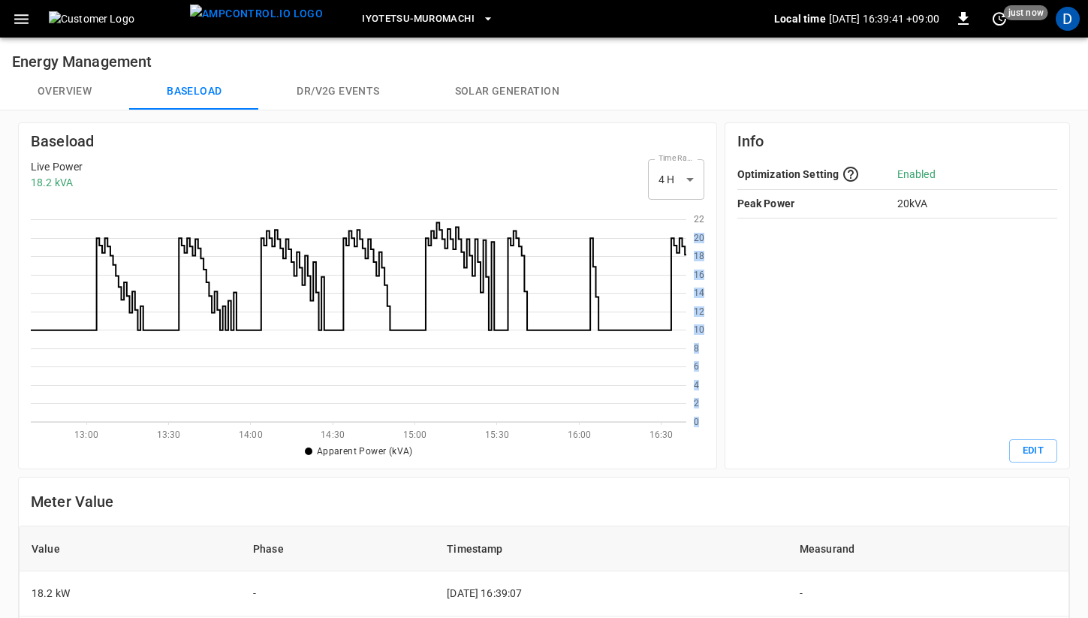
click at [695, 417] on g "0 2 4 6 8 10 12 14 16 18 20 22" at bounding box center [699, 320] width 11 height 213
click at [695, 417] on text "0" at bounding box center [696, 422] width 5 height 11
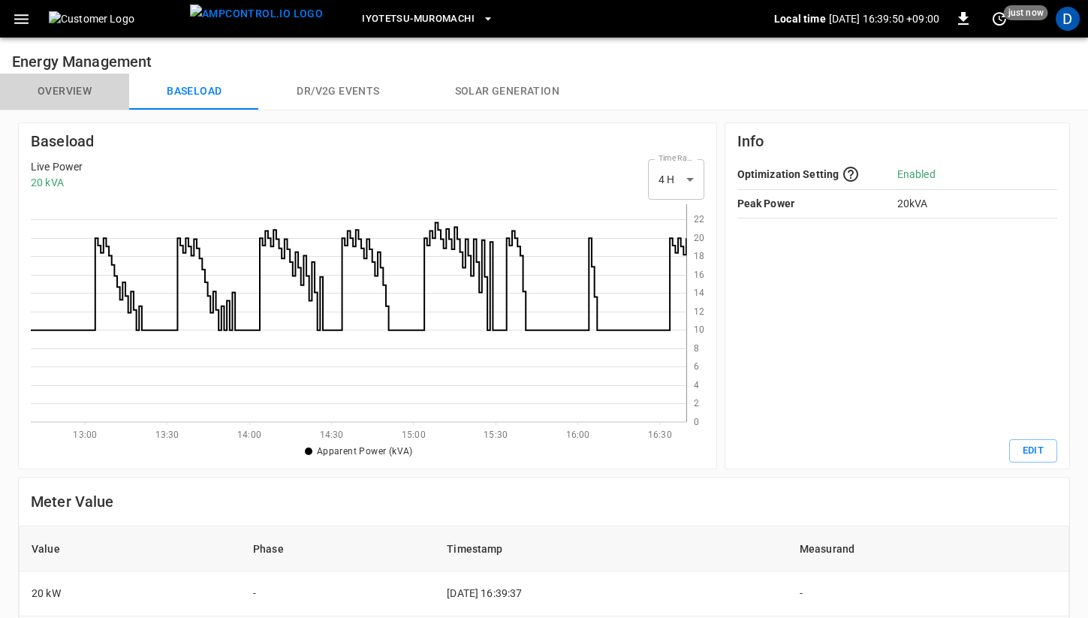
click at [68, 101] on button "Overview" at bounding box center [64, 92] width 129 height 36
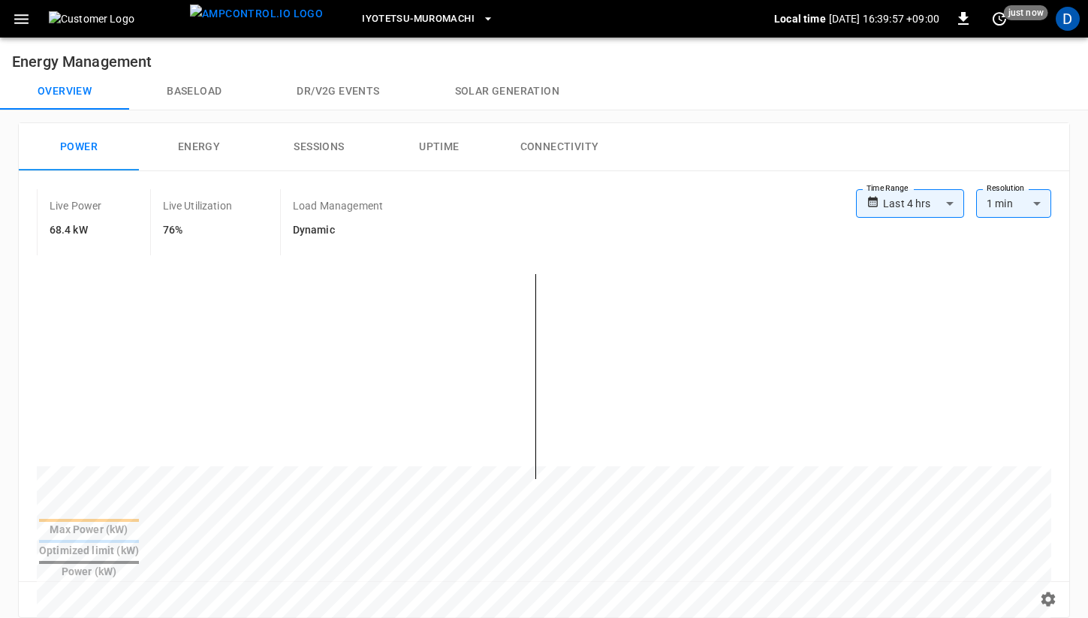
click at [176, 91] on button "Baseload" at bounding box center [194, 92] width 130 height 36
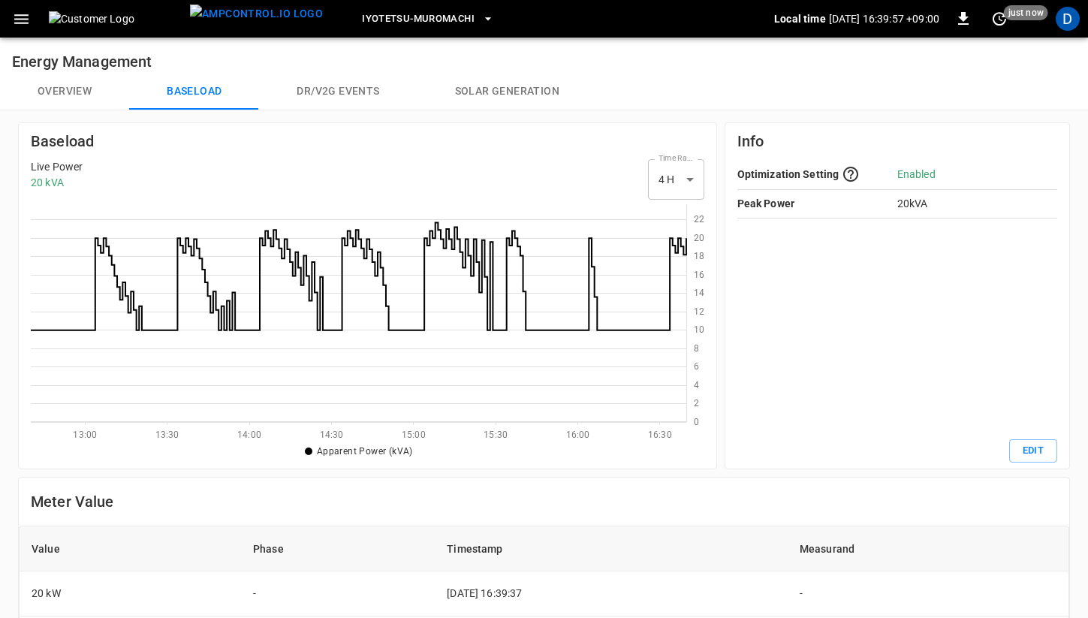
scroll to position [218, 656]
click at [65, 97] on button "Overview" at bounding box center [64, 92] width 129 height 36
